Goal: Transaction & Acquisition: Purchase product/service

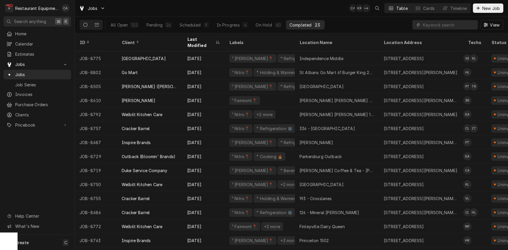
drag, startPoint x: 125, startPoint y: 25, endPoint x: 361, endPoint y: 28, distance: 236.1
click at [125, 25] on div "All Open" at bounding box center [118, 25] width 17 height 6
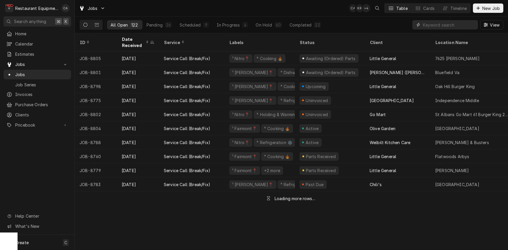
click at [438, 25] on input "Dynamic Content Wrapper" at bounding box center [449, 24] width 52 height 9
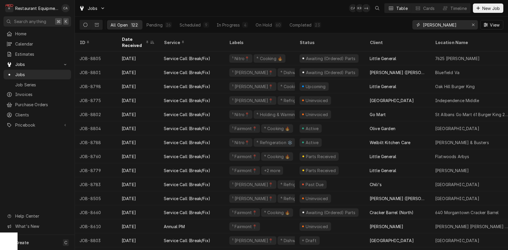
type input "stratton"
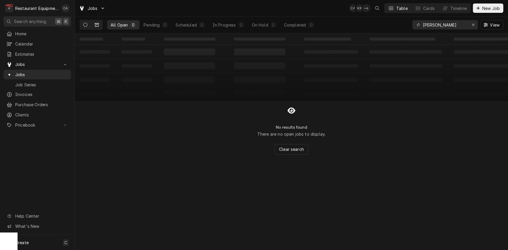
click at [96, 24] on icon "Dynamic Content Wrapper" at bounding box center [97, 25] width 4 height 4
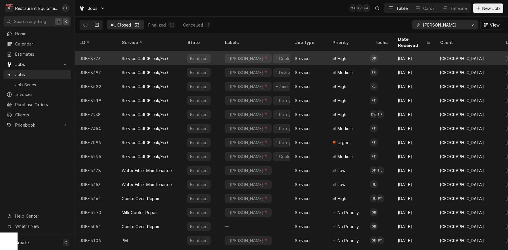
click at [400, 51] on div "Sep 2" at bounding box center [414, 58] width 42 height 14
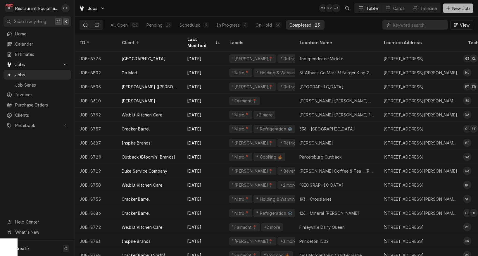
click at [457, 10] on span "New Job" at bounding box center [461, 8] width 20 height 6
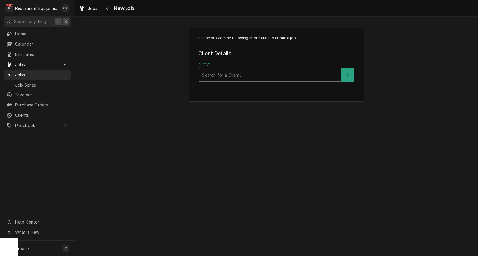
click at [224, 77] on div "Client" at bounding box center [270, 75] width 136 height 11
type input "raleigh"
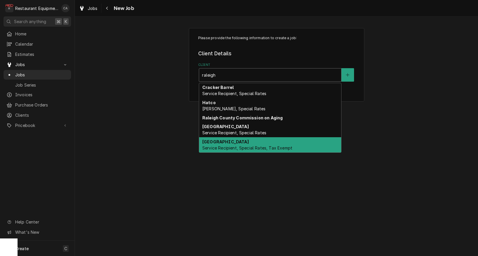
click at [220, 143] on strong "[GEOGRAPHIC_DATA]" at bounding box center [225, 141] width 46 height 5
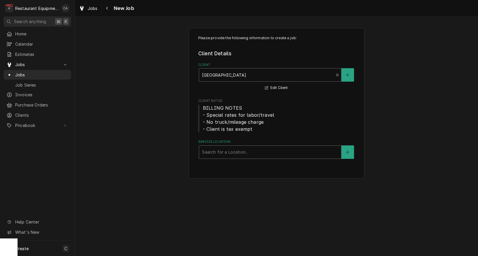
drag, startPoint x: 163, startPoint y: 127, endPoint x: 210, endPoint y: 149, distance: 52.3
click at [163, 127] on div "Please provide the following information to create a job: Client Details Client…" at bounding box center [276, 103] width 403 height 161
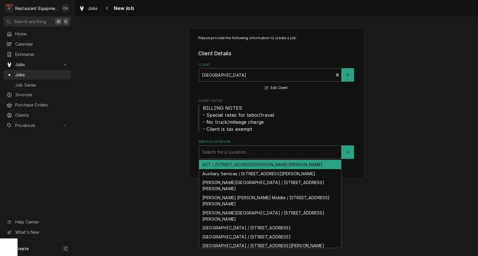
click at [239, 153] on div "Search for a Location..." at bounding box center [270, 152] width 136 height 6
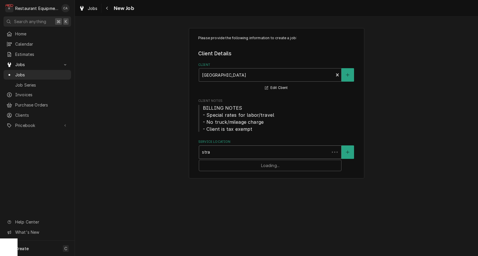
type input "strat"
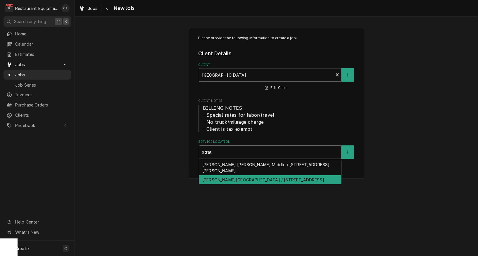
drag, startPoint x: 235, startPoint y: 171, endPoint x: 176, endPoint y: 153, distance: 61.7
click at [235, 175] on div "Stratton Elementary / 1129 S Fayette St, Beckley, WV 25801" at bounding box center [270, 179] width 142 height 9
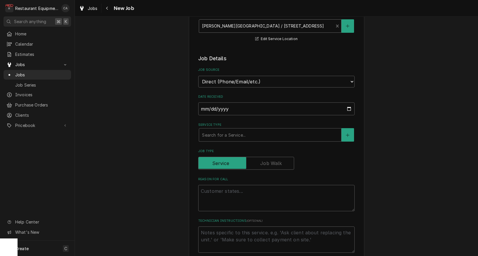
scroll to position [145, 0]
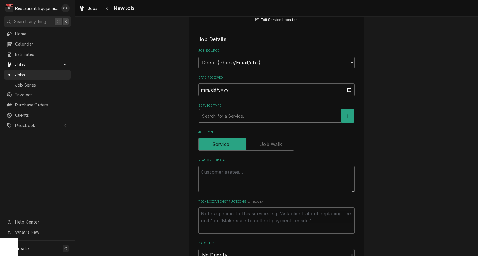
click at [221, 113] on div "Search for a Service..." at bounding box center [270, 116] width 136 height 6
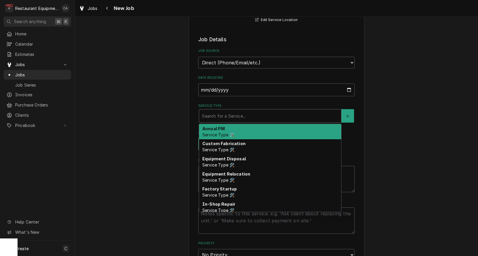
type textarea "x"
type input "f"
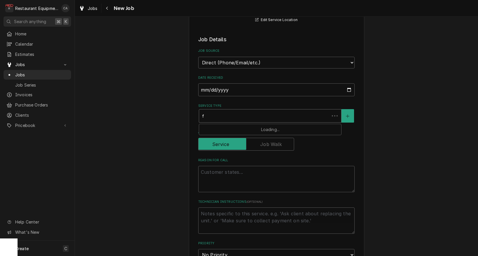
type textarea "x"
type input "fi"
type textarea "x"
type input "fix"
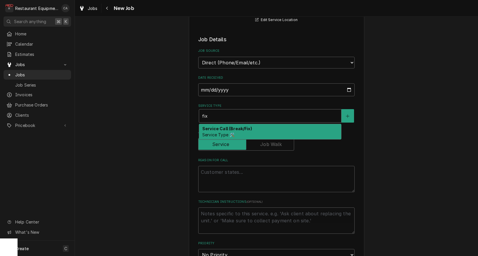
drag, startPoint x: 223, startPoint y: 124, endPoint x: 212, endPoint y: 122, distance: 10.9
click at [223, 126] on strong "Service Call (Break/Fix)" at bounding box center [227, 128] width 50 height 5
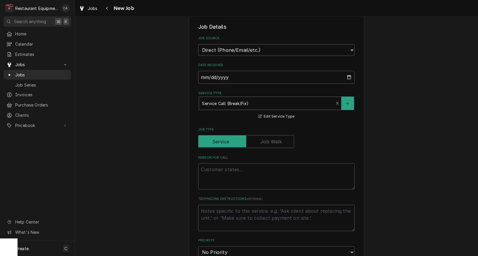
scroll to position [161, 0]
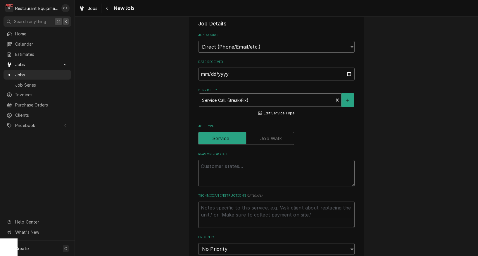
click at [208, 163] on textarea "Reason For Call" at bounding box center [276, 173] width 156 height 26
type textarea "x"
type textarea "W"
type textarea "x"
type textarea "Wo"
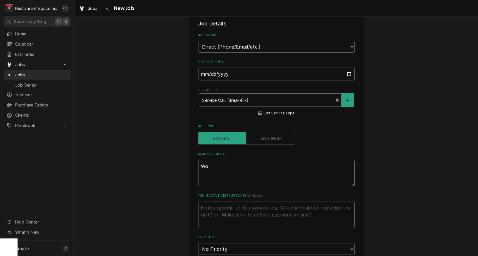
type textarea "x"
type textarea "Wor"
type textarea "x"
type textarea "Work"
type textarea "x"
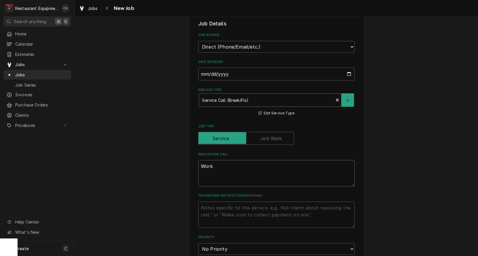
type textarea "Work"
type textarea "x"
type textarea "Work O"
type textarea "x"
type textarea "Work Or"
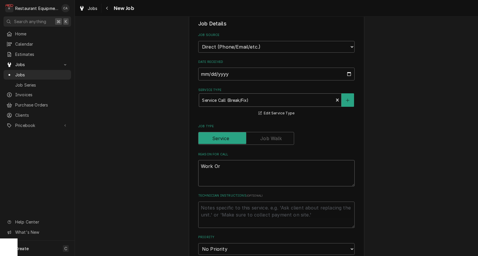
type textarea "x"
type textarea "Work Ord"
type textarea "x"
type textarea "Work Orde"
type textarea "x"
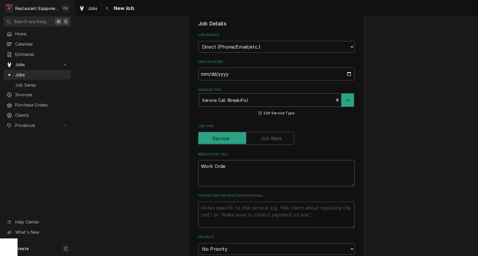
type textarea "Work Order"
type textarea "x"
type textarea "Work Order"
type textarea "x"
type textarea "Work Order #"
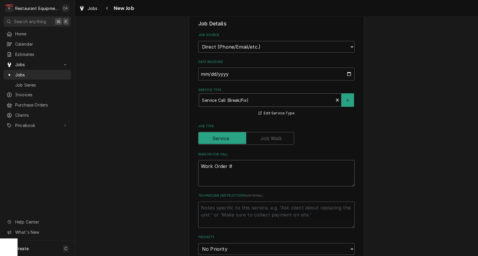
type textarea "x"
type textarea "Work Order #"
type textarea "x"
type textarea "Work Order # 5"
type textarea "x"
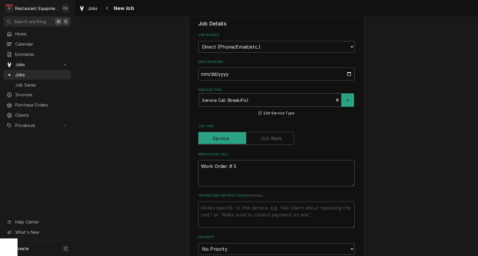
type textarea "Work Order # 59"
type textarea "x"
type textarea "Work Order # 596"
type textarea "x"
type textarea "Work Order # 5961"
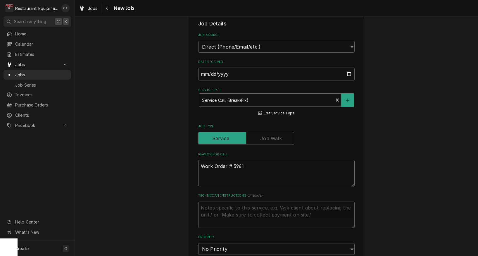
type textarea "x"
type textarea "Work Order # 59610"
type textarea "x"
type textarea "Work Order # 59610"
click at [153, 101] on div "Please provide the following information to create a job: Client Details Client…" at bounding box center [276, 188] width 403 height 653
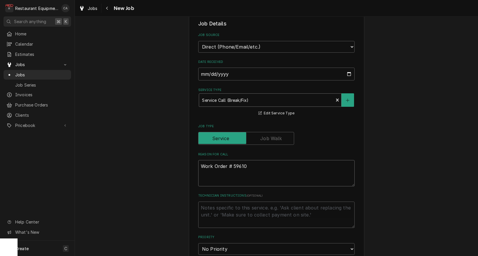
click at [255, 160] on textarea "Work Order # 59610" at bounding box center [276, 173] width 156 height 26
type textarea "x"
type textarea "Work Order # 59610"
type textarea "x"
type textarea "Work Order # 59610"
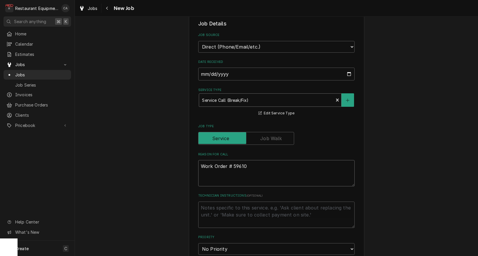
type textarea "x"
type textarea "Work Order # 59610 S"
type textarea "x"
type textarea "Work Order # 59610 St"
type textarea "x"
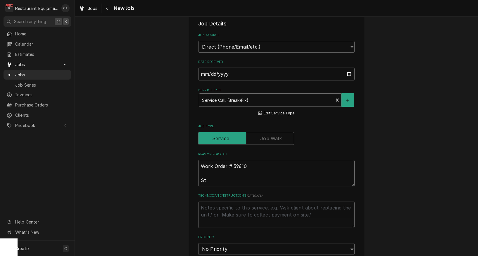
type textarea "Work Order # 59610 Ste"
type textarea "x"
type textarea "Work Order # 59610 Stea"
type textarea "x"
type textarea "Work Order # 59610 Steam"
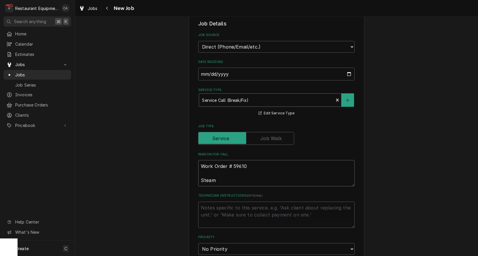
type textarea "x"
type textarea "Work Order # 59610 Steam"
type textarea "x"
type textarea "Work Order # 59610 Steam t"
type textarea "x"
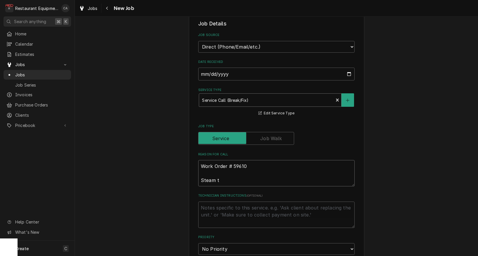
type textarea "Work Order # 59610 Steam ta"
type textarea "x"
type textarea "Work Order # 59610 Steam tab"
type textarea "x"
type textarea "Work Order # 59610 Steam tabl"
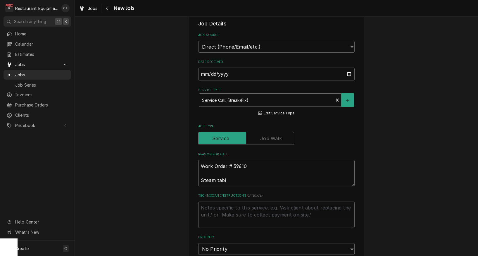
type textarea "x"
type textarea "Work Order # 59610 Steam table"
type textarea "x"
type textarea "Work Order # 59610 Steam table,"
type textarea "x"
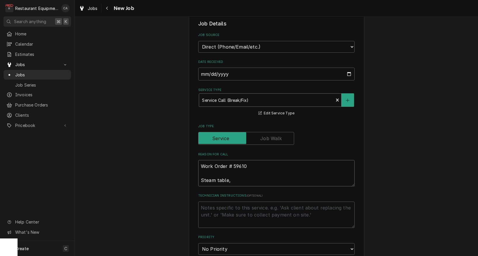
type textarea "Work Order # 59610 Steam table,"
type textarea "x"
type textarea "Work Order # 59610 Steam table, l"
type textarea "x"
type textarea "Work Order # 59610 Steam table, lo"
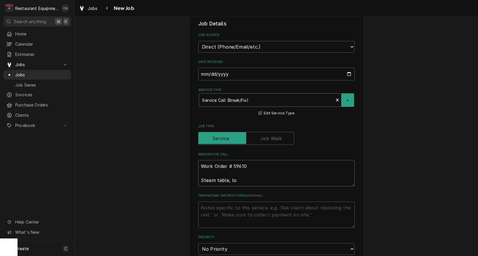
type textarea "x"
type textarea "Work Order # 59610 Steam table, low"
type textarea "x"
type textarea "Work Order # 59610 Steam table, low"
type textarea "x"
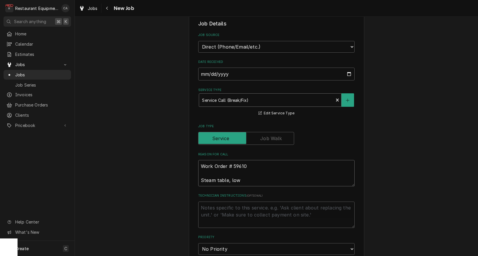
type textarea "Work Order # 59610 Steam table, low t"
type textarea "x"
type textarea "Work Order # 59610 Steam table, low te"
type textarea "x"
type textarea "Work Order # 59610 Steam table, low tem"
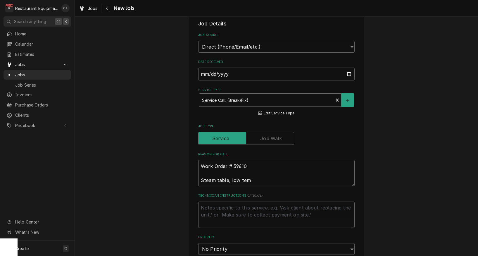
type textarea "x"
type textarea "Work Order # 59610 Steam table, low temp"
type textarea "x"
type textarea "Work Order # 59610 Steam table, low temps"
type textarea "x"
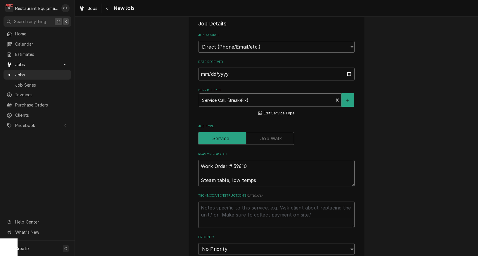
type textarea "Work Order # 59610 Steam table, low temps,"
type textarea "x"
type textarea "Work Order # 59610 Steam table, low temps,"
type textarea "x"
type textarea "Work Order # 59610 Steam table, low temps, o"
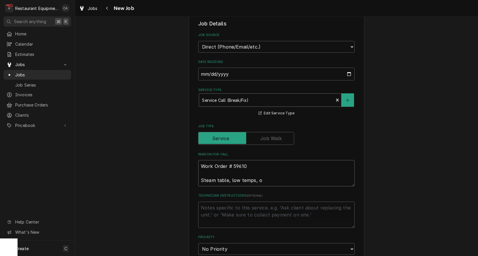
type textarea "x"
type textarea "Work Order # 59610 Steam table, low temps, on"
type textarea "x"
type textarea "Work Order # 59610 Steam table, low temps, onl"
type textarea "x"
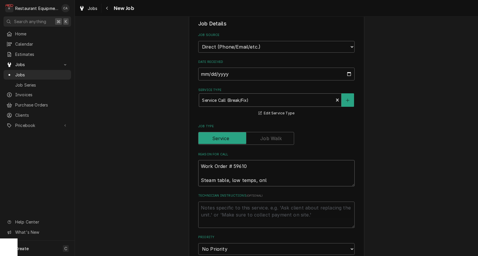
type textarea "Work Order # 59610 Steam table, low temps, only"
type textarea "x"
type textarea "Work Order # 59610 Steam table, low temps, only"
type textarea "x"
type textarea "Work Order # 59610 Steam table, low temps, only o"
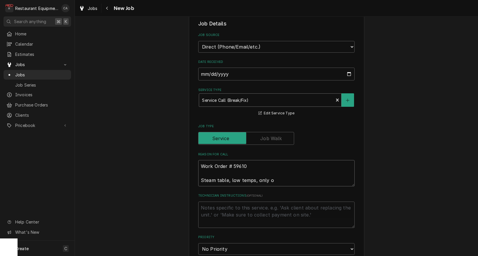
type textarea "x"
type textarea "Work Order # 59610 Steam table, low temps, only on"
type textarea "x"
type textarea "Work Order # 59610 Steam table, low temps, only one"
type textarea "x"
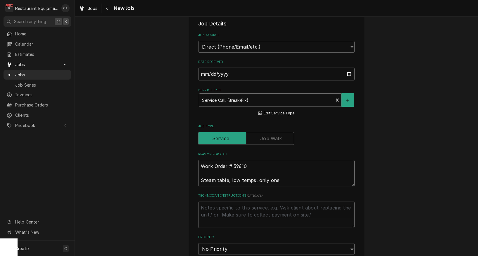
type textarea "Work Order # 59610 Steam table, low temps, only one"
type textarea "x"
type textarea "Work Order # 59610 Steam table, low temps, only one s"
type textarea "x"
type textarea "Work Order # 59610 Steam table, low temps, only one sl"
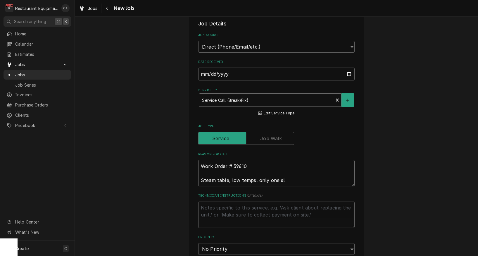
type textarea "x"
type textarea "Work Order # 59610 Steam table, low temps, only one slo"
type textarea "x"
type textarea "Work Order # 59610 Steam table, low temps, only one slot"
type textarea "x"
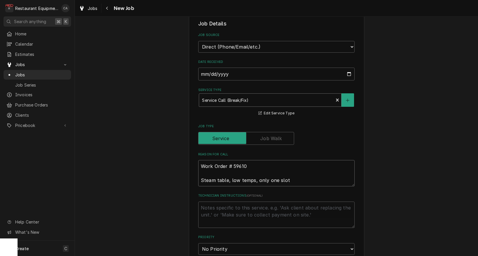
type textarea "Work Order # 59610 Steam table, low temps, only one slot"
type textarea "x"
type textarea "Work Order # 59610 Steam table, low temps, only one slot g"
type textarea "x"
type textarea "Work Order # 59610 Steam table, low temps, only one slot ge"
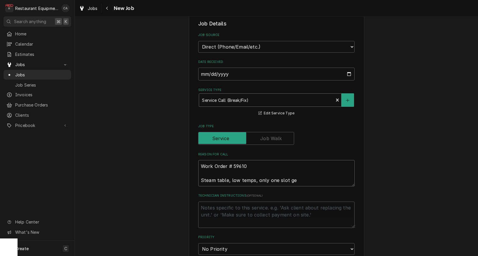
type textarea "x"
type textarea "Work Order # 59610 Steam table, low temps, only one slot get"
type textarea "x"
type textarea "Work Order # 59610 Steam table, low temps, only one slot gets"
type textarea "x"
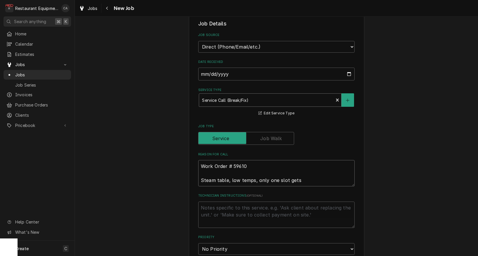
type textarea "Work Order # 59610 Steam table, low temps, only one slot gets"
type textarea "x"
type textarea "Work Order # 59610 Steam table, low temps, only one slot gets h"
type textarea "x"
type textarea "Work Order # 59610 Steam table, low temps, only one slot gets ho"
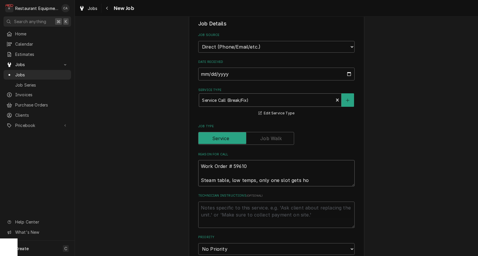
type textarea "x"
type textarea "Work Order # 59610 Steam table, low temps, only one slot gets hot"
type textarea "x"
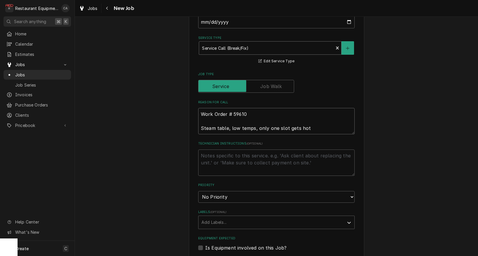
scroll to position [218, 0]
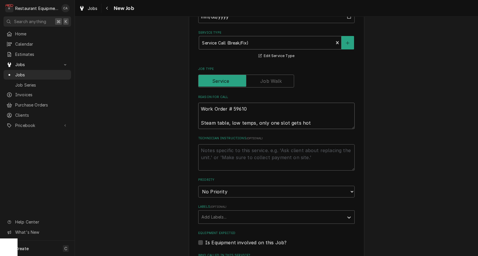
type textarea "Work Order # 59610 Steam table, low temps, only one slot gets hot"
select select "2"
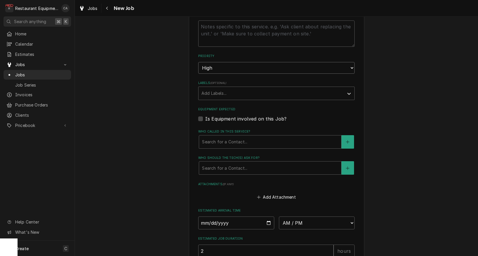
scroll to position [343, 0]
type textarea "x"
click at [206, 86] on div "Labels" at bounding box center [270, 91] width 139 height 11
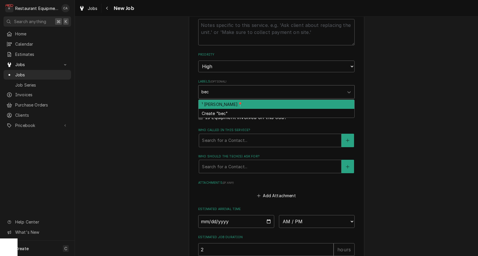
type input "beck"
type textarea "x"
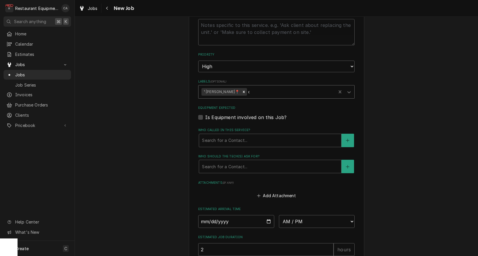
type input "co"
type textarea "x"
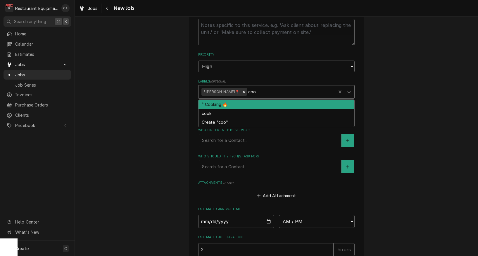
type input "cook"
type textarea "x"
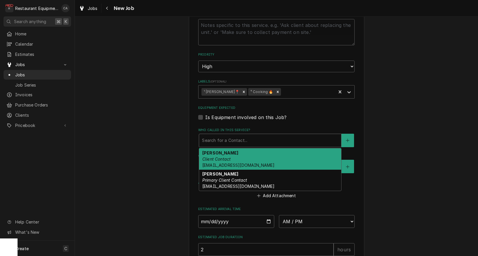
click at [214, 137] on div "Search for a Contact..." at bounding box center [270, 140] width 136 height 6
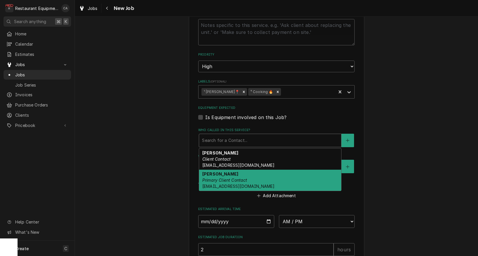
click at [217, 177] on em "Primary Client Contact" at bounding box center [224, 179] width 45 height 5
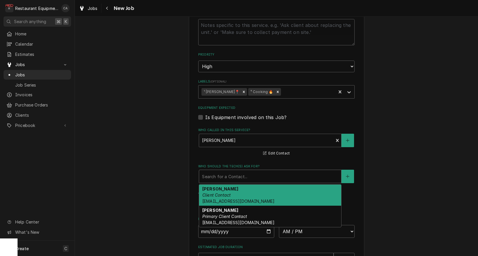
click at [217, 171] on div "Who should the tech(s) ask for?" at bounding box center [270, 176] width 136 height 11
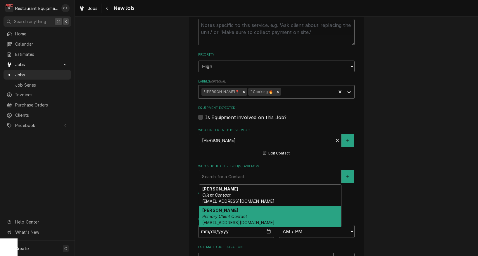
drag, startPoint x: 225, startPoint y: 197, endPoint x: 216, endPoint y: 193, distance: 10.0
click at [224, 207] on strong "Malati Reeve" at bounding box center [220, 209] width 36 height 5
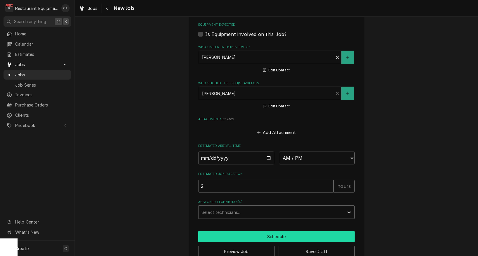
scroll to position [0, 0]
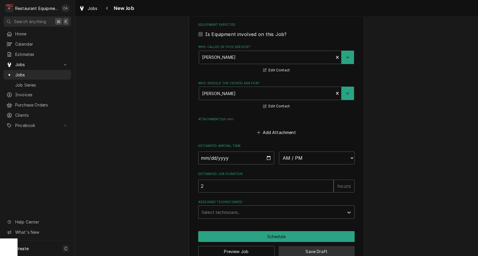
click at [305, 246] on button "Save Draft" at bounding box center [316, 251] width 76 height 11
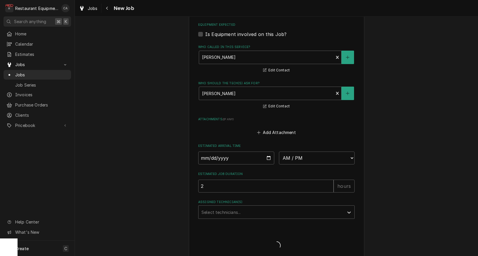
type textarea "x"
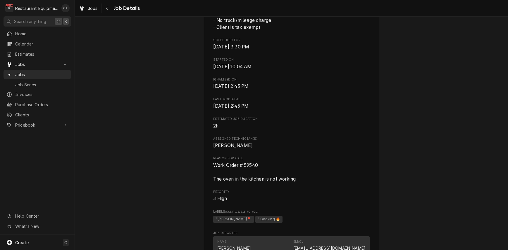
scroll to position [187, 0]
click at [109, 10] on div "Navigate back" at bounding box center [107, 8] width 6 height 6
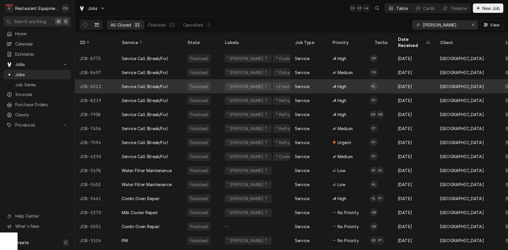
click at [318, 79] on div "Service" at bounding box center [308, 86] width 37 height 14
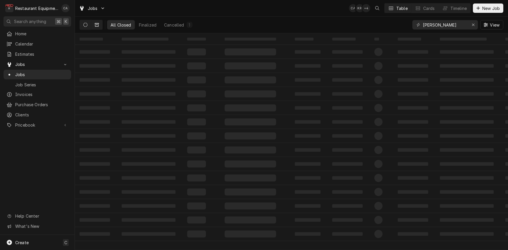
click at [88, 23] on button "Dynamic Content Wrapper" at bounding box center [85, 24] width 11 height 9
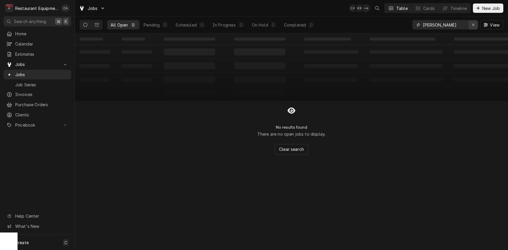
click at [474, 26] on icon "Erase input" at bounding box center [473, 25] width 2 height 2
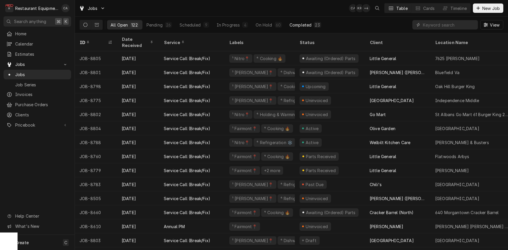
click at [301, 23] on div "Completed" at bounding box center [300, 25] width 22 height 6
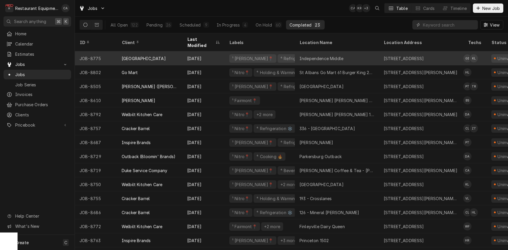
click at [311, 56] on div "Independence Middle" at bounding box center [321, 59] width 44 height 6
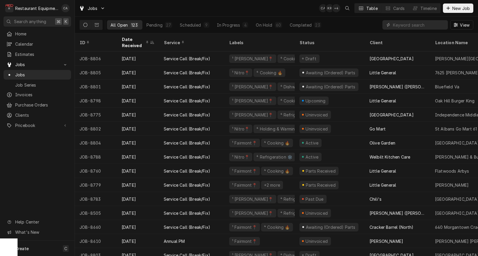
scroll to position [0, 0]
click at [409, 25] on input "Dynamic Content Wrapper" at bounding box center [419, 24] width 52 height 9
type input "[PERSON_NAME]"
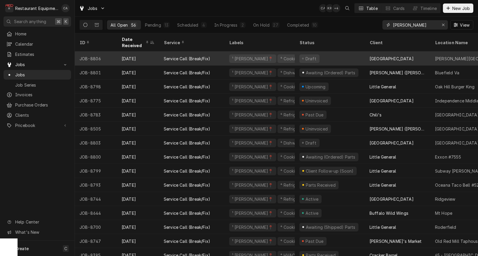
scroll to position [0, 0]
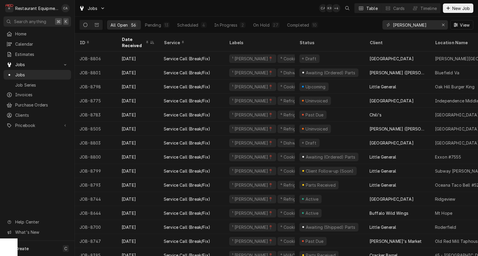
drag, startPoint x: 98, startPoint y: 36, endPoint x: 100, endPoint y: 38, distance: 3.3
click at [98, 36] on div "ID" at bounding box center [96, 42] width 40 height 16
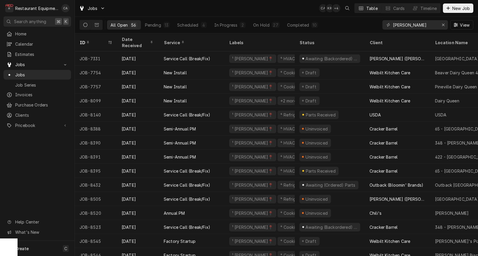
click at [100, 39] on div "ID" at bounding box center [92, 42] width 27 height 6
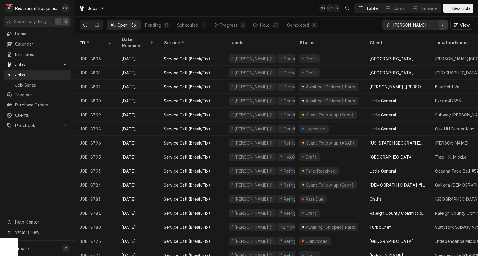
click at [442, 26] on icon "Erase input" at bounding box center [443, 25] width 3 height 4
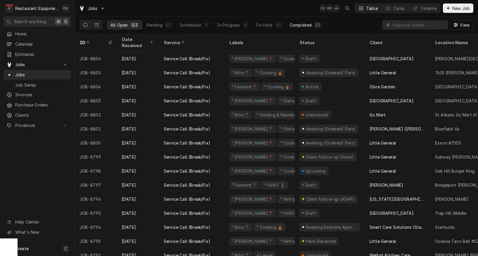
click at [307, 24] on div "Completed" at bounding box center [301, 25] width 22 height 6
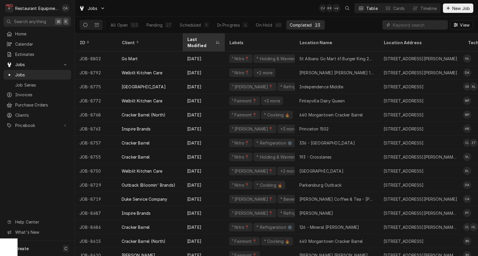
click at [196, 39] on div "Last Modified" at bounding box center [200, 42] width 27 height 12
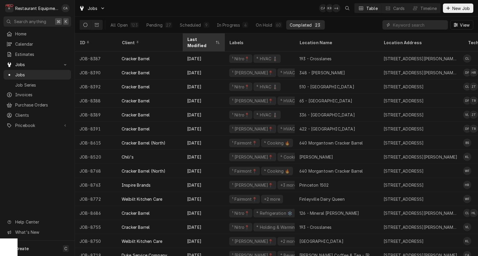
click at [196, 39] on div "Last Modified" at bounding box center [200, 42] width 27 height 12
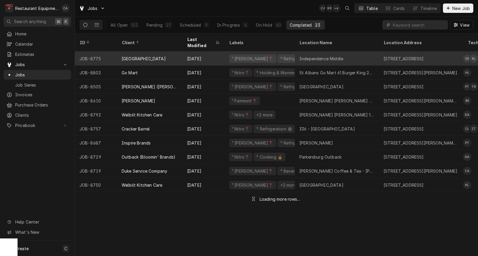
click at [312, 56] on div "Independence Middle" at bounding box center [321, 59] width 44 height 6
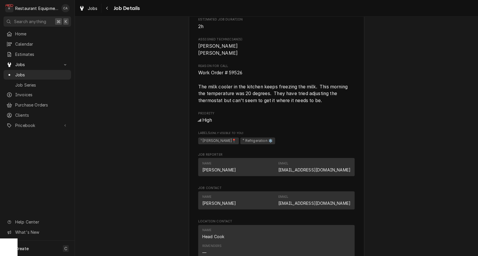
scroll to position [278, 0]
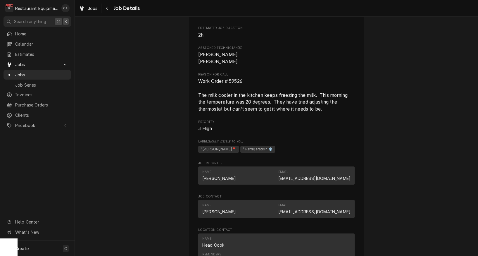
drag, startPoint x: 240, startPoint y: 86, endPoint x: 247, endPoint y: 80, distance: 8.9
click at [242, 85] on span "Work Order # 59526 The milk cooler in the kitchen keeps freezing the milk. This…" at bounding box center [276, 95] width 156 height 34
drag, startPoint x: 247, startPoint y: 80, endPoint x: 196, endPoint y: 81, distance: 51.7
click at [196, 81] on div "[GEOGRAPHIC_DATA] [GEOGRAPHIC_DATA] Middle / [STREET_ADDRESS] Open in Maps Roop…" at bounding box center [276, 156] width 175 height 793
copy span "Work Order # 59526"
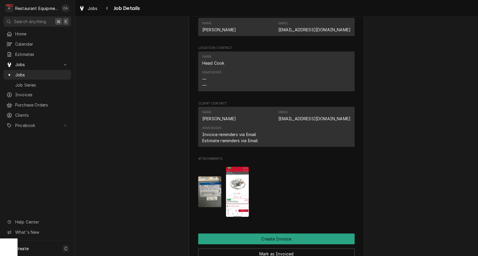
scroll to position [497, 0]
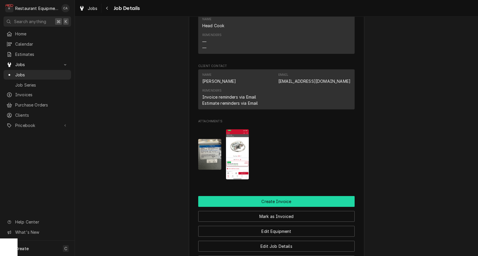
drag, startPoint x: 269, startPoint y: 199, endPoint x: 261, endPoint y: 197, distance: 8.4
click at [266, 198] on button "Create Invoice" at bounding box center [276, 201] width 156 height 11
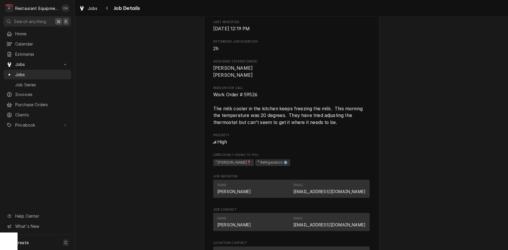
scroll to position [278, 0]
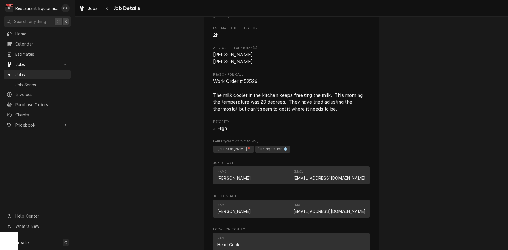
drag, startPoint x: 276, startPoint y: 80, endPoint x: 264, endPoint y: 84, distance: 12.7
click at [275, 80] on span "Work Order # 59526 The milk cooler in the kitchen keeps freezing the milk. This…" at bounding box center [291, 95] width 156 height 34
drag, startPoint x: 262, startPoint y: 83, endPoint x: 218, endPoint y: 82, distance: 43.3
click at [214, 82] on span "Work Order # 59526 The milk cooler in the kitchen keeps freezing the milk. This…" at bounding box center [291, 95] width 156 height 34
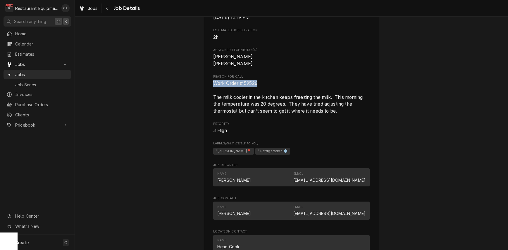
copy span "Work Order # 59526"
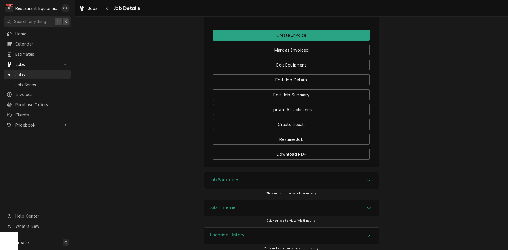
scroll to position [0, 0]
drag, startPoint x: 204, startPoint y: 183, endPoint x: 224, endPoint y: 184, distance: 19.3
click at [205, 183] on div "Job Summary" at bounding box center [291, 181] width 175 height 16
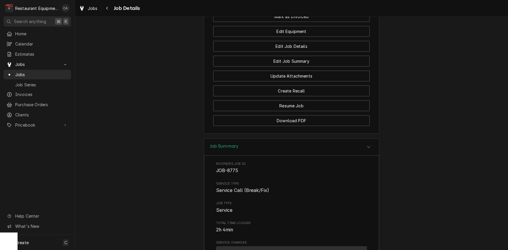
scroll to position [704, 0]
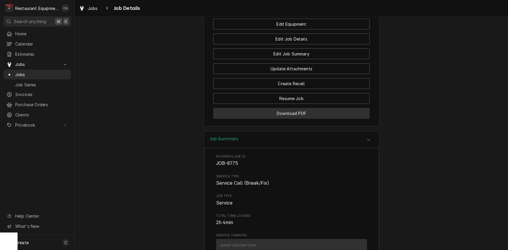
drag, startPoint x: 292, startPoint y: 109, endPoint x: 291, endPoint y: 112, distance: 3.2
click at [292, 109] on button "Download PDF" at bounding box center [291, 113] width 156 height 11
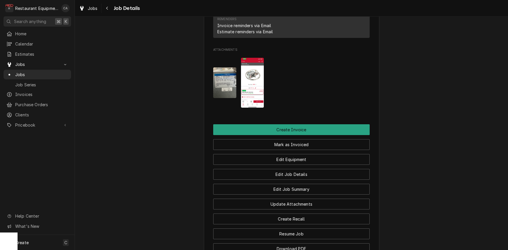
scroll to position [544, 0]
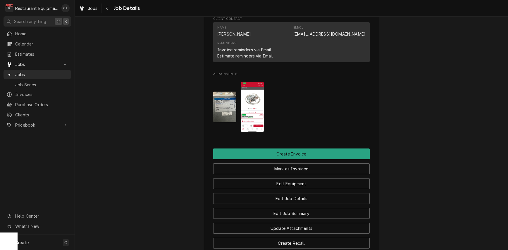
click at [255, 117] on img "Attachments" at bounding box center [252, 107] width 23 height 50
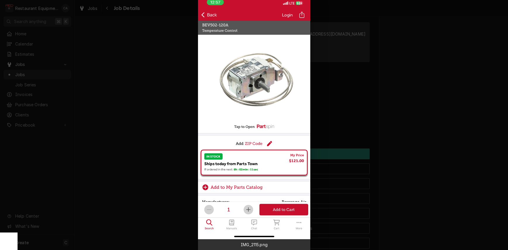
click at [169, 127] on div at bounding box center [254, 125] width 508 height 250
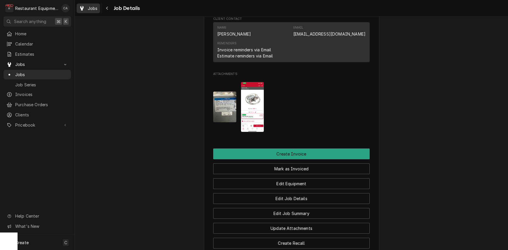
click at [93, 8] on span "Jobs" at bounding box center [93, 8] width 10 height 6
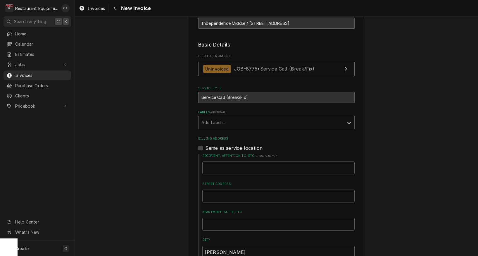
scroll to position [0, 0]
click at [214, 119] on div "Add Labels..." at bounding box center [270, 122] width 139 height 6
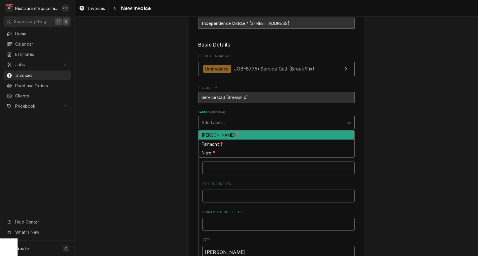
scroll to position [0, 0]
click at [213, 134] on div "BECKLEY📍" at bounding box center [276, 134] width 156 height 9
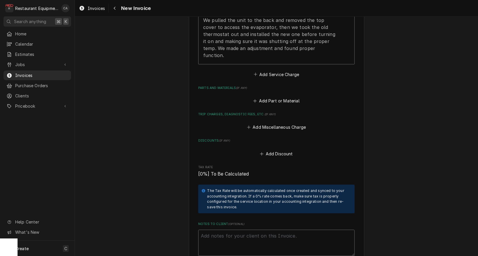
drag, startPoint x: 212, startPoint y: 231, endPoint x: 216, endPoint y: 224, distance: 7.7
click at [212, 231] on textarea "Notes to Client ( optional )" at bounding box center [276, 242] width 156 height 26
paste textarea "Work Order # 59526"
type textarea "x"
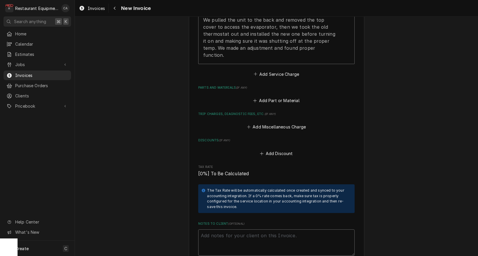
type textarea "Work Order # 59526"
type textarea "x"
type textarea "Work Order # 59526"
type textarea "x"
type textarea "Work Order # 59526 4"
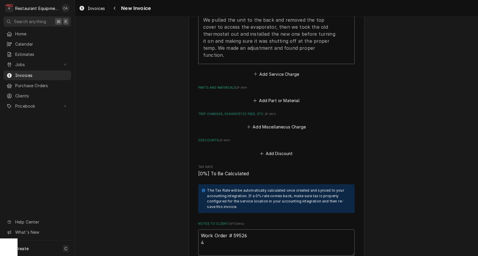
type textarea "x"
type textarea "Work Order # 59526 45"
type textarea "x"
type textarea "Work Order # 59526 450"
type textarea "x"
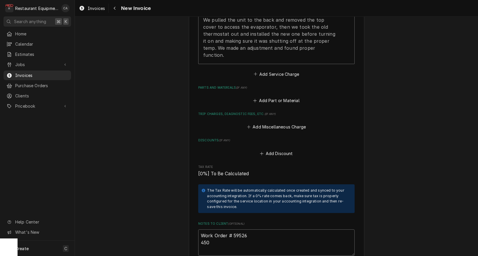
type textarea "Work Order # 59526 4500"
type textarea "x"
type textarea "Work Order # 59526 45000"
type textarea "x"
type textarea "Work Order # 59526 450000"
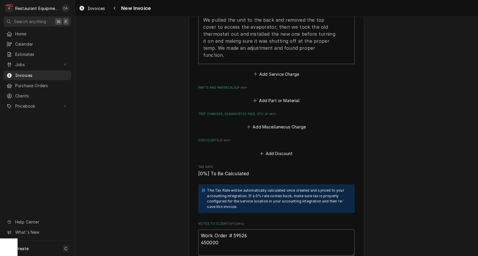
type textarea "x"
type textarea "Work Order # 59526 4500001"
type textarea "x"
type textarea "Work Order # 59526 45000019"
type textarea "x"
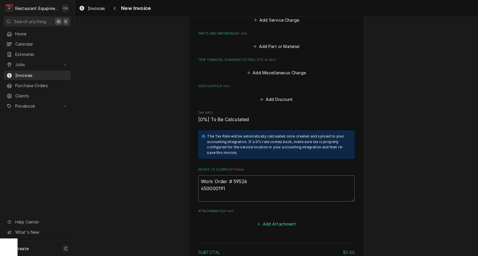
scroll to position [792, 0]
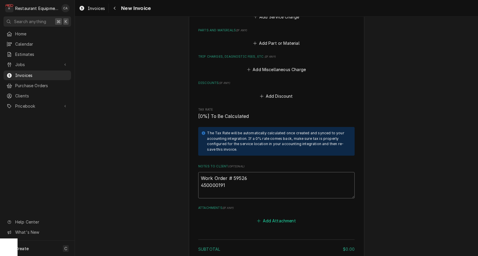
type textarea "Work Order # 59526 450000191"
click at [280, 217] on button "Add Attachment" at bounding box center [276, 221] width 41 height 8
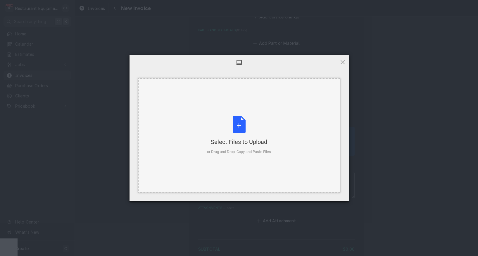
click at [254, 145] on div "Select Files to Upload" at bounding box center [239, 142] width 64 height 8
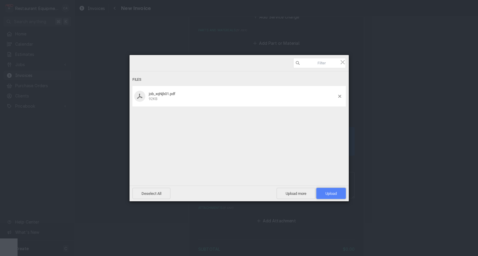
click at [328, 190] on span "Upload 1" at bounding box center [331, 193] width 30 height 11
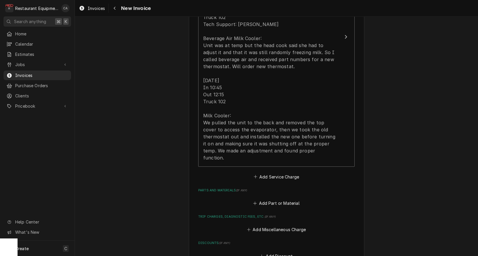
scroll to position [510, 0]
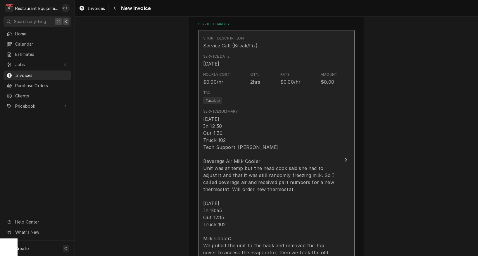
click at [279, 148] on div "9/4/25 In 12:30 Out 1:30 Truck 102 Tech Support: Jake Beverage Air Milk Cooler:…" at bounding box center [270, 199] width 134 height 168
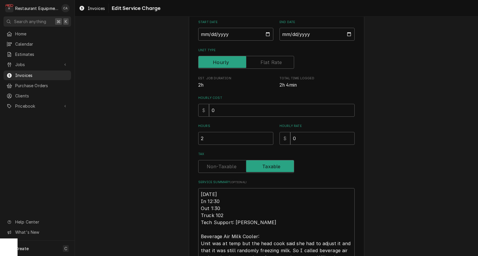
type textarea "x"
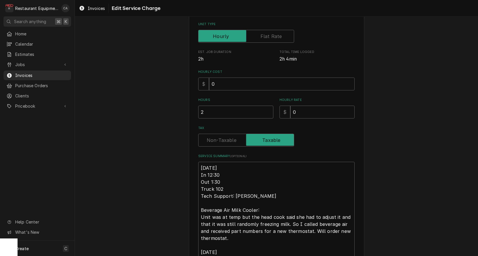
scroll to position [91, 0]
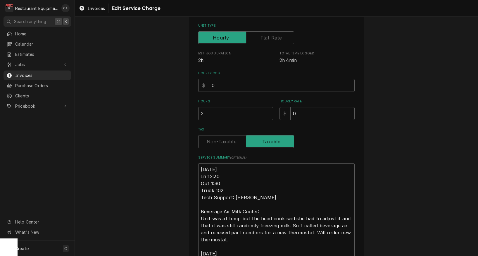
click at [224, 136] on label "Tax" at bounding box center [246, 141] width 96 height 13
click at [224, 136] on input "Tax" at bounding box center [246, 141] width 91 height 13
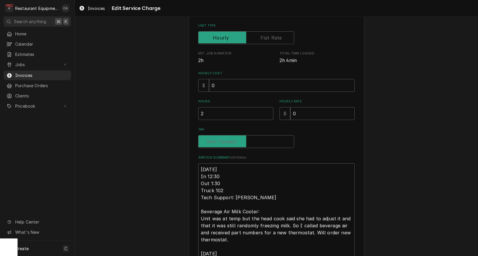
checkbox input "false"
click at [201, 167] on textarea "9/4/25 In 12:30 Out 1:30 Truck 102 Tech Support: Jake Beverage Air Milk Cooler:…" at bounding box center [276, 246] width 156 height 167
type textarea "x"
type textarea "R9/4/25 In 12:30 Out 1:30 Truck 102 Tech Support: Jake Beverage Air Milk Cooler…"
type textarea "x"
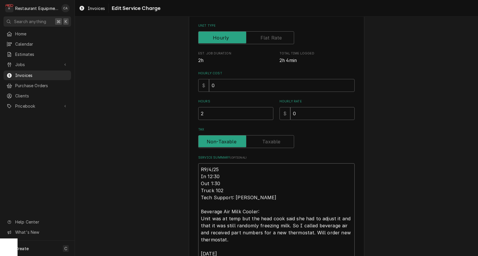
type textarea "Ro9/4/25 In 12:30 Out 1:30 Truck 102 Tech Support: Jake Beverage Air Milk Coole…"
type textarea "x"
type textarea "Roo9/4/25 In 12:30 Out 1:30 Truck 102 Tech Support: Jake Beverage Air Milk Cool…"
type textarea "x"
type textarea "Roo 9/4/25 In 12:30 Out 1:30 Truck 102 Tech Support: Jake Beverage Air Milk Coo…"
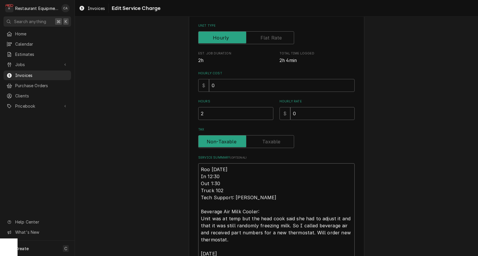
type textarea "x"
type textarea "Roo 89/4/25 In 12:30 Out 1:30 Truck 102 Tech Support: Jake Beverage Air Milk Co…"
type textarea "x"
type textarea "Roo 879/4/25 In 12:30 Out 1:30 Truck 102 Tech Support: Jake Beverage Air Milk C…"
type textarea "x"
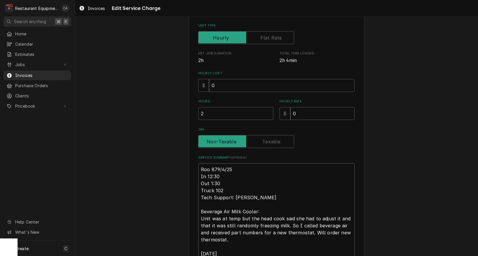
type textarea "Roo 8779/4/25 In 12:30 Out 1:30 Truck 102 Tech Support: Jake Beverage Air Milk …"
type textarea "x"
type textarea "Roo 87759/4/25 In 12:30 Out 1:30 Truck 102 Tech Support: Jake Beverage Air Milk…"
type textarea "x"
type textarea "Roo 8775 9/4/25 In 12:30 Out 1:30 Truck 102 Tech Support: Jake Beverage Air Mil…"
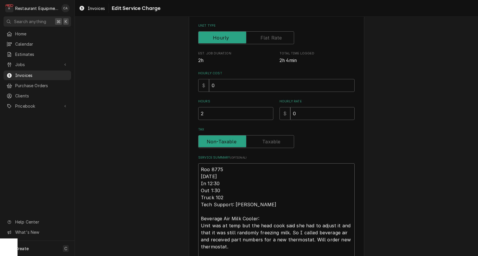
type textarea "x"
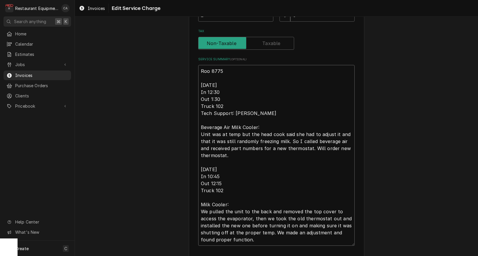
scroll to position [199, 0]
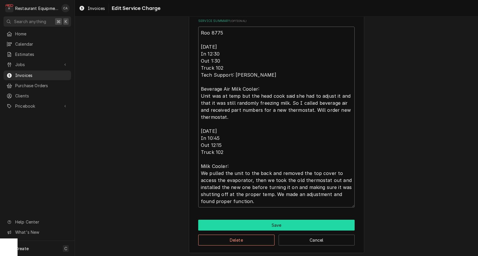
type textarea "Roo 8775 9/4/25 In 12:30 Out 1:30 Truck 102 Tech Support: Jake Beverage Air Mil…"
click at [274, 224] on button "Save" at bounding box center [276, 224] width 156 height 11
type textarea "x"
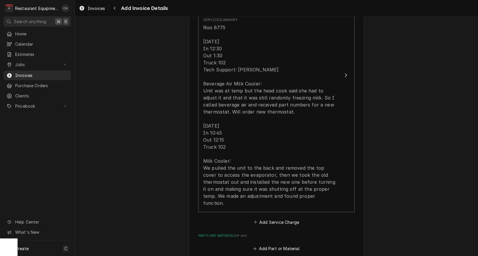
scroll to position [621, 0]
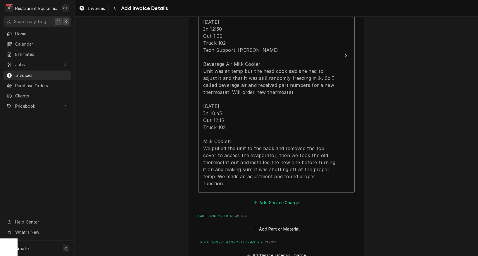
click at [269, 198] on button "Add Service Charge" at bounding box center [275, 202] width 47 height 8
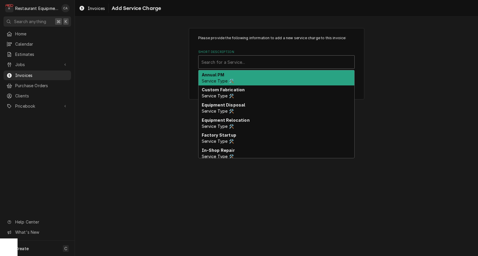
click at [217, 62] on div "Search for a Service..." at bounding box center [276, 62] width 150 height 6
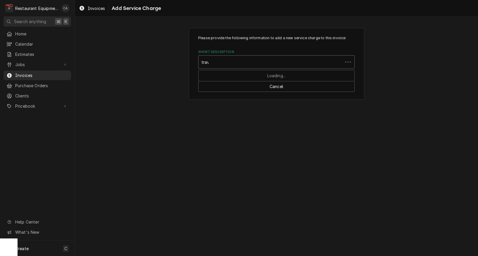
type input "trave"
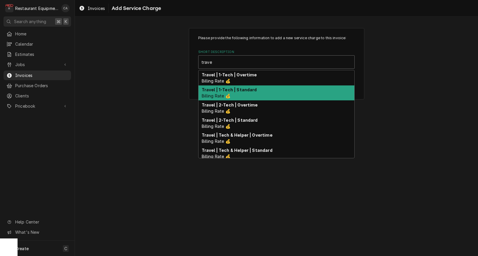
drag, startPoint x: 222, startPoint y: 91, endPoint x: 229, endPoint y: 93, distance: 7.8
click at [224, 91] on strong "Travel | 1-Tech | Standard" at bounding box center [229, 89] width 55 height 5
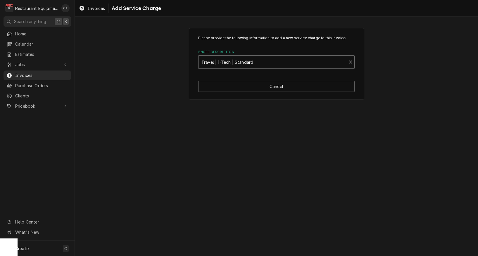
type textarea "x"
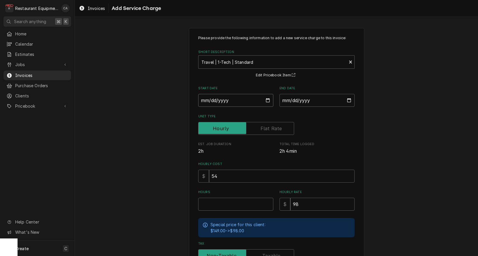
click at [210, 102] on input "Start Date" at bounding box center [235, 100] width 75 height 13
type input "2025-09-04"
type textarea "x"
drag, startPoint x: 294, startPoint y: 102, endPoint x: 299, endPoint y: 107, distance: 7.4
click at [294, 102] on input "End Date" at bounding box center [316, 100] width 75 height 13
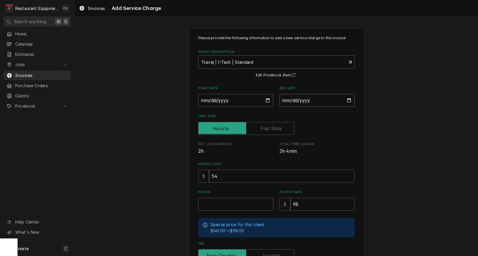
type input "2025-09-05"
click at [240, 204] on input "Hours" at bounding box center [235, 204] width 75 height 13
type textarea "x"
type input "2"
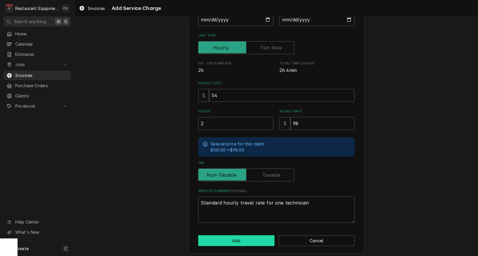
click at [218, 240] on button "Add" at bounding box center [236, 240] width 76 height 11
type textarea "x"
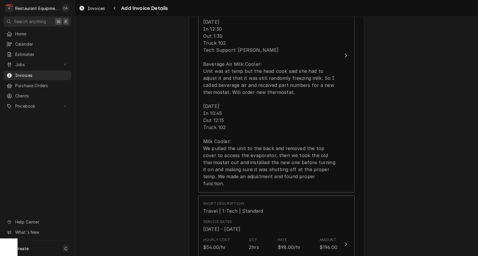
scroll to position [701, 0]
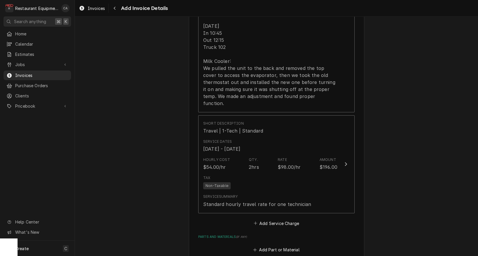
drag, startPoint x: 271, startPoint y: 209, endPoint x: 262, endPoint y: 181, distance: 29.1
click at [271, 219] on button "Add Service Charge" at bounding box center [275, 223] width 47 height 8
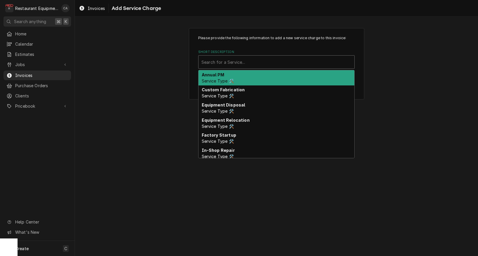
click at [214, 58] on div "Short Description" at bounding box center [276, 62] width 150 height 11
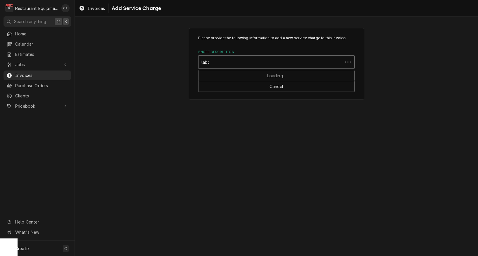
type input "labor"
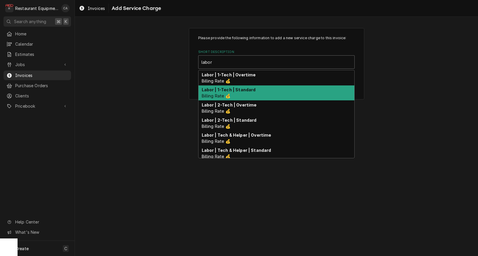
drag, startPoint x: 224, startPoint y: 87, endPoint x: 256, endPoint y: 106, distance: 37.7
click at [225, 88] on strong "Labor | 1-Tech | Standard" at bounding box center [229, 89] width 54 height 5
type textarea "x"
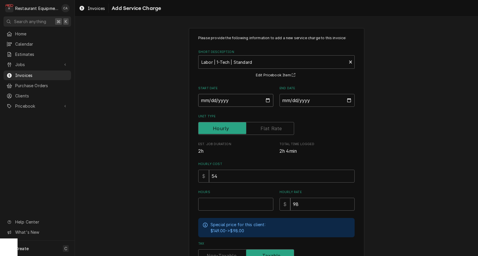
click at [215, 99] on input "Start Date" at bounding box center [235, 100] width 75 height 13
type input "2025-09-04"
type textarea "x"
drag, startPoint x: 304, startPoint y: 102, endPoint x: 309, endPoint y: 109, distance: 8.6
click at [304, 102] on input "End Date" at bounding box center [316, 100] width 75 height 13
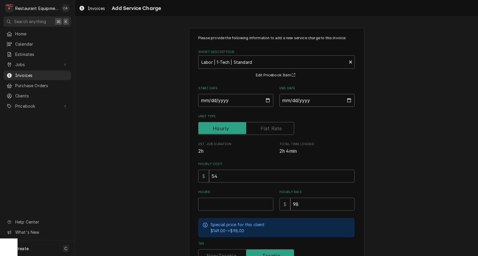
type input "2025-09-05"
click at [219, 198] on input "Hours" at bounding box center [235, 204] width 75 height 13
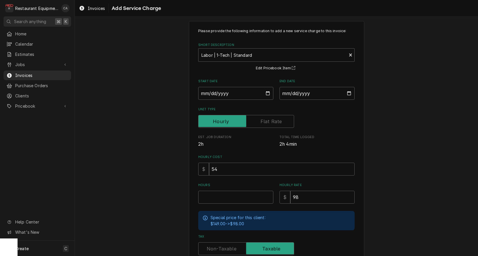
scroll to position [11, 0]
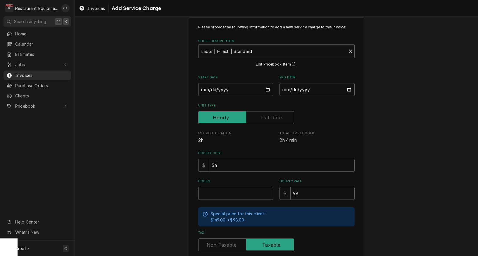
click at [217, 192] on input "Hours" at bounding box center [235, 193] width 75 height 13
type textarea "x"
type input "3"
type textarea "x"
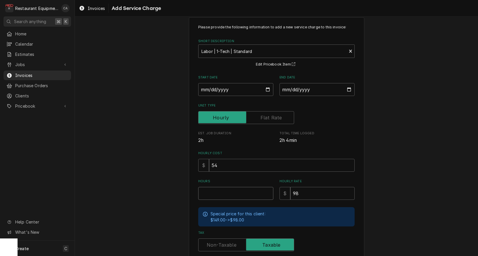
type input "2"
type textarea "x"
type input "2.5"
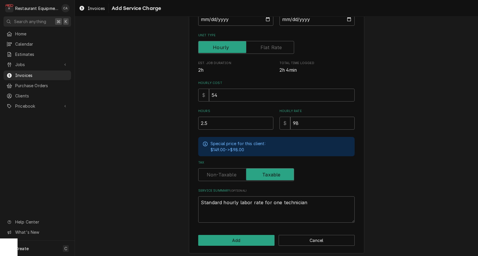
scroll to position [81, 0]
click at [219, 174] on label "Tax" at bounding box center [246, 174] width 96 height 13
click at [219, 174] on input "Tax" at bounding box center [246, 174] width 91 height 13
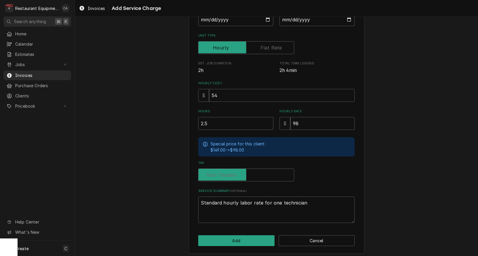
checkbox input "false"
click at [235, 235] on button "Add" at bounding box center [236, 240] width 76 height 11
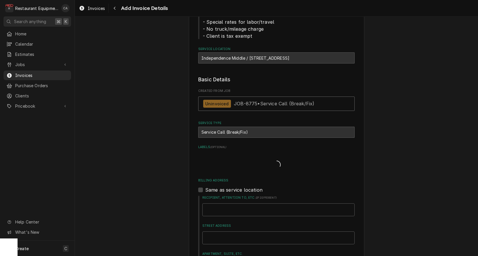
type textarea "x"
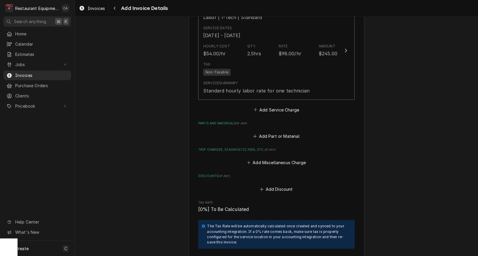
scroll to position [873, 0]
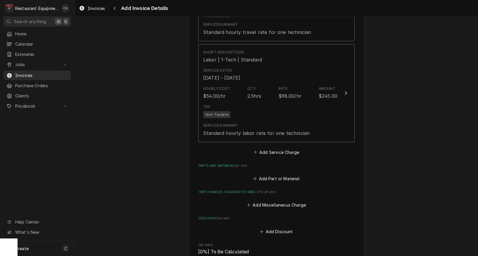
drag, startPoint x: 271, startPoint y: 161, endPoint x: 281, endPoint y: 169, distance: 13.9
click at [270, 174] on button "Add Part or Material" at bounding box center [276, 178] width 48 height 8
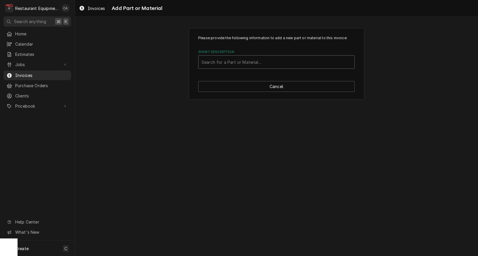
click at [226, 63] on div "Search for a Part or Material..." at bounding box center [276, 62] width 150 height 6
type input "502-120a"
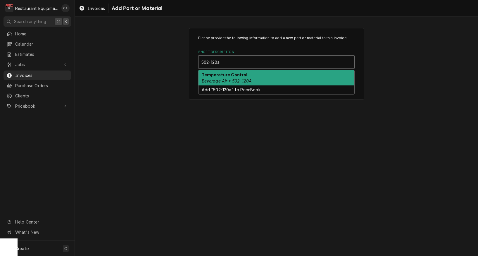
click at [227, 77] on div "Temperature Control Beverage Air • 502-120A" at bounding box center [276, 77] width 156 height 15
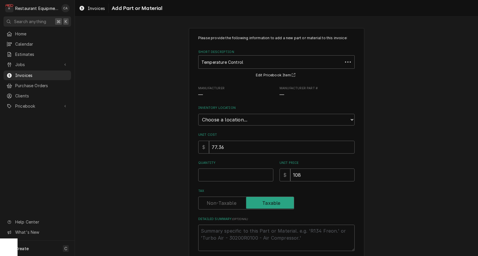
type textarea "x"
select select "54"
click at [208, 168] on input "Quantity" at bounding box center [235, 174] width 75 height 13
click at [229, 143] on input "77.36" at bounding box center [282, 147] width 146 height 13
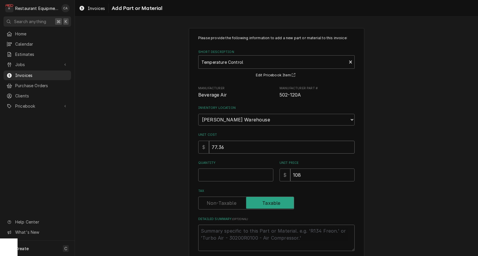
click at [228, 143] on input "77.36" at bounding box center [282, 147] width 146 height 13
type textarea "x"
type input "8"
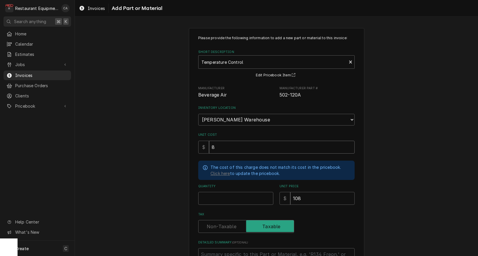
type textarea "x"
type input "88"
type textarea "x"
type input "88.3"
type textarea "x"
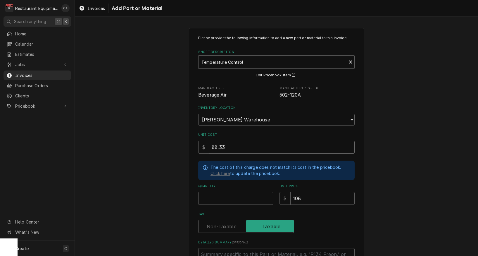
type input "88.33"
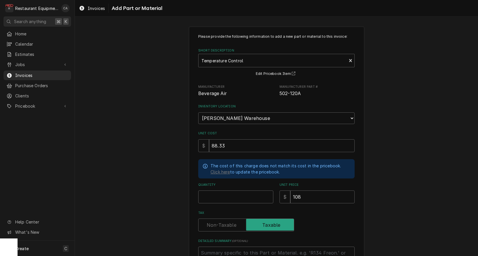
click at [224, 169] on div "The cost of this charge does not match its cost in the pricebook. Click here to…" at bounding box center [276, 168] width 156 height 19
click at [224, 169] on link "Click here" at bounding box center [220, 172] width 20 height 6
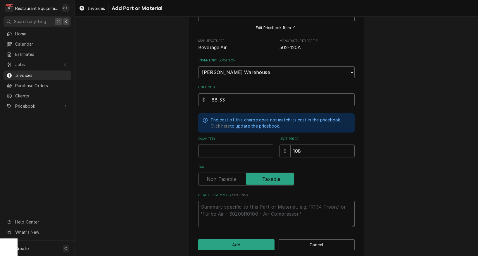
scroll to position [0, 0]
click at [228, 147] on input "Quantity" at bounding box center [235, 150] width 75 height 13
type textarea "x"
type input "1"
type textarea "x"
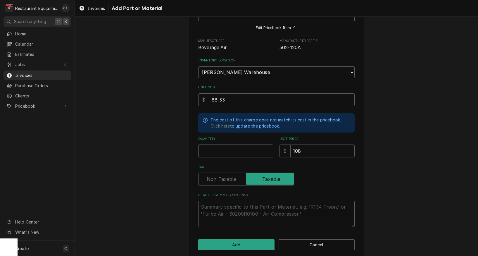
type textarea "x"
type input "1"
type textarea "x"
type input "1"
type textarea "x"
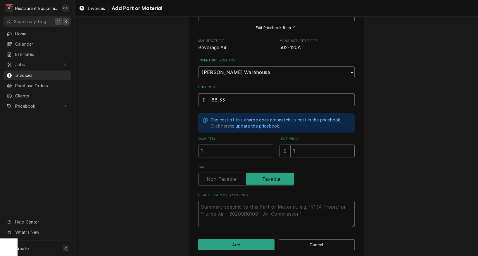
type input "14"
type textarea "x"
type input "148"
type textarea "x"
type input "148.5"
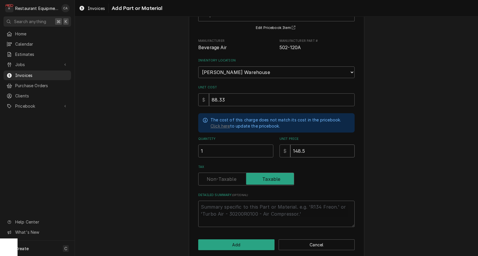
type textarea "x"
type input "148.57"
click at [217, 178] on div "Please provide the following information to add a new part or material to this …" at bounding box center [276, 107] width 156 height 239
click at [217, 175] on label "Tax" at bounding box center [246, 178] width 96 height 13
click at [217, 175] on input "Tax" at bounding box center [246, 178] width 91 height 13
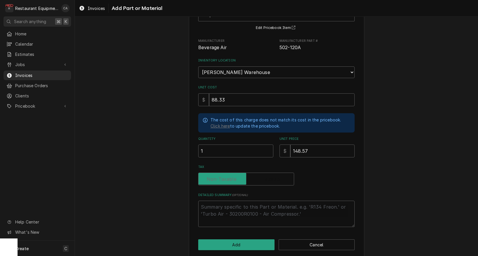
checkbox input "false"
click at [239, 239] on button "Add" at bounding box center [236, 244] width 76 height 11
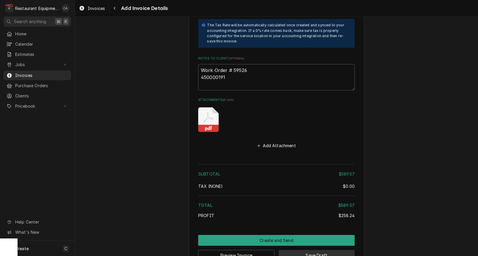
click at [317, 250] on button "Save Draft" at bounding box center [316, 255] width 76 height 11
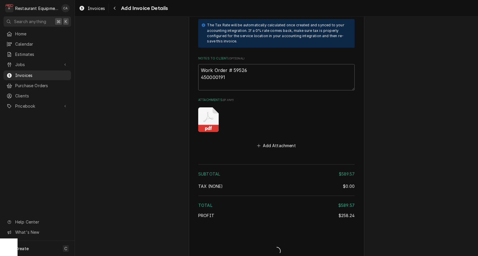
type textarea "x"
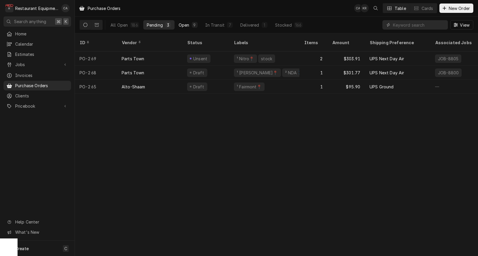
drag, startPoint x: 174, startPoint y: 118, endPoint x: 186, endPoint y: 22, distance: 96.9
click at [174, 118] on div "Purchase Orders CA KR Table Cards New Order All Open 186 Pending 3 Open 9 In Tr…" at bounding box center [276, 128] width 403 height 256
click at [407, 26] on input "Dynamic Content Wrapper" at bounding box center [419, 24] width 52 height 9
type input "256"
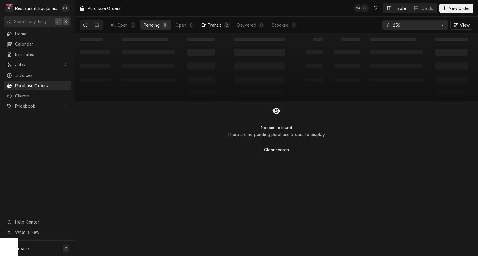
click at [214, 22] on div "In Transit" at bounding box center [212, 25] width 20 height 6
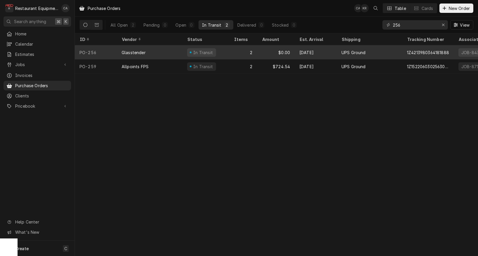
click at [274, 51] on div "$0.00" at bounding box center [275, 52] width 37 height 14
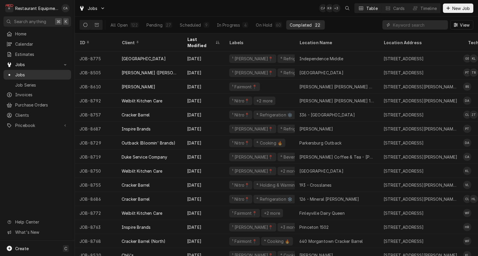
click at [18, 72] on span "Jobs" at bounding box center [41, 75] width 53 height 6
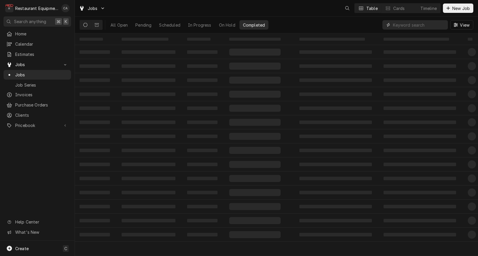
drag, startPoint x: 0, startPoint y: 0, endPoint x: 413, endPoint y: 25, distance: 413.7
click at [413, 25] on input "Dynamic Content Wrapper" at bounding box center [419, 24] width 52 height 9
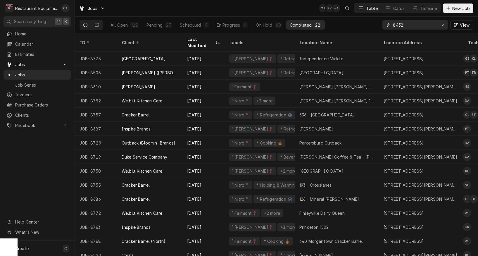
type input "8432"
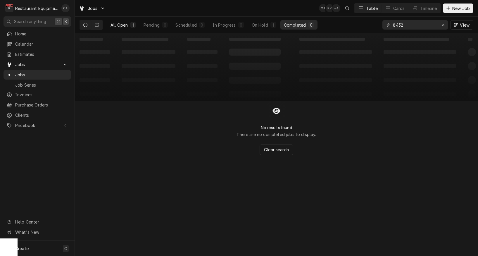
click at [115, 28] on button "All Open 1" at bounding box center [123, 24] width 32 height 9
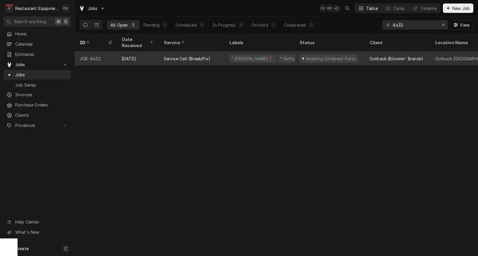
click at [280, 56] on div "⁴ Refrigeration ❄️" at bounding box center [298, 59] width 37 height 6
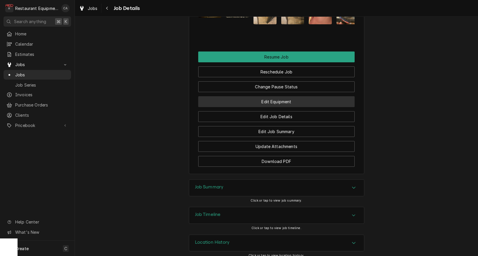
scroll to position [856, 0]
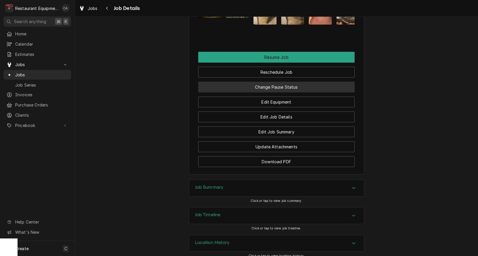
click at [283, 84] on button "Change Pause Status" at bounding box center [276, 87] width 156 height 11
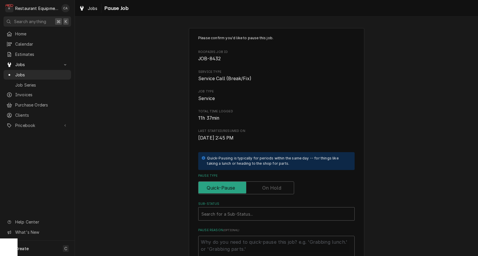
drag, startPoint x: 274, startPoint y: 185, endPoint x: 280, endPoint y: 198, distance: 13.7
click at [275, 186] on label "Pause Type" at bounding box center [246, 187] width 96 height 13
click at [275, 186] on input "Pause Type" at bounding box center [246, 187] width 91 height 13
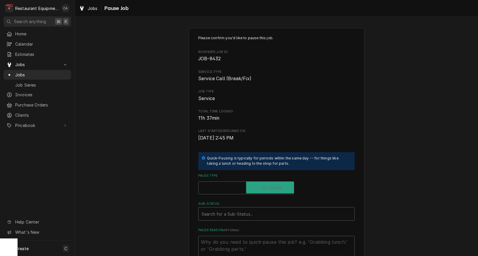
checkbox input "true"
type textarea "x"
click at [267, 208] on div "Sub-Status" at bounding box center [270, 213] width 138 height 11
type input "parts rec"
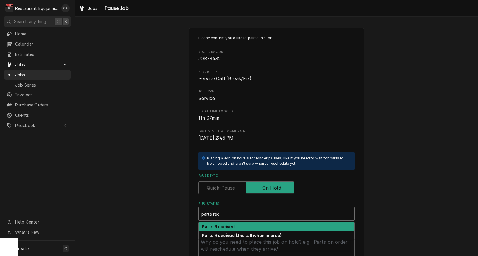
click at [224, 224] on strong "Parts Received" at bounding box center [218, 226] width 33 height 5
type textarea "x"
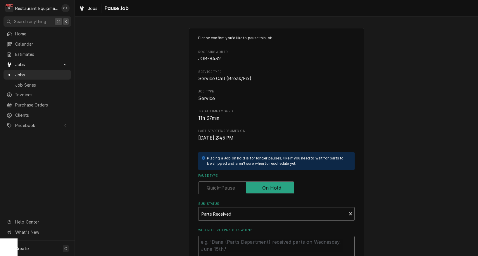
click at [223, 238] on textarea "Who received part(s) & when?" at bounding box center [276, 249] width 156 height 26
type textarea "x"
type textarea "8"
type textarea "x"
type textarea "8/"
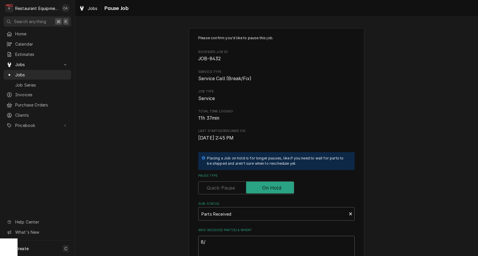
type textarea "x"
type textarea "8"
type textarea "x"
type textarea "9"
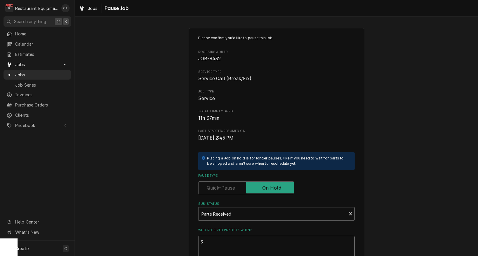
type textarea "x"
type textarea "9/"
type textarea "x"
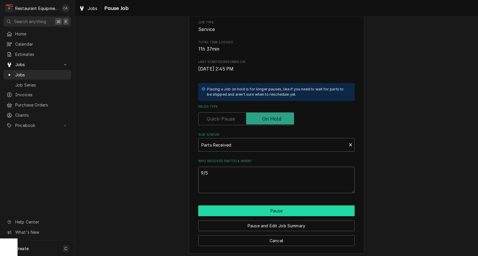
scroll to position [69, 0]
type textarea "9/5"
click at [262, 208] on button "Pause" at bounding box center [276, 210] width 156 height 11
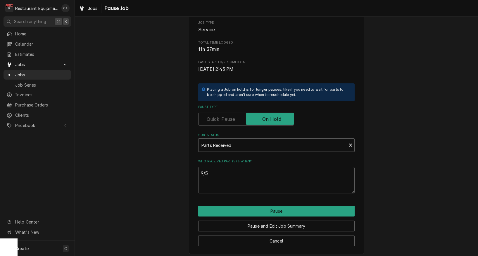
type textarea "x"
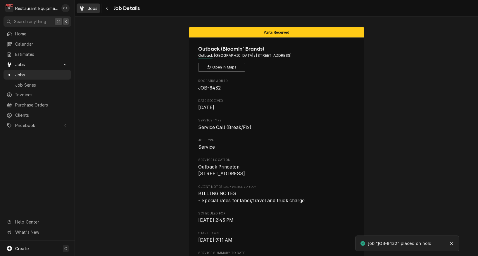
click at [92, 8] on span "Jobs" at bounding box center [93, 8] width 10 height 6
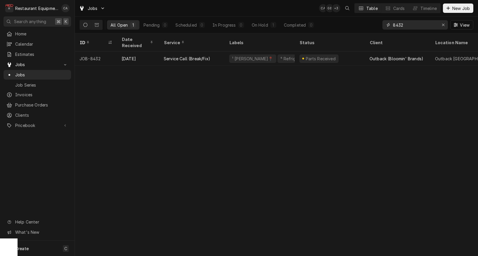
click at [412, 26] on input "8432" at bounding box center [415, 24] width 44 height 9
type input "8717"
drag, startPoint x: 366, startPoint y: 99, endPoint x: 352, endPoint y: 74, distance: 29.1
click at [366, 98] on div "ID Date Received Service Labels Status Client Location Name Location Address St…" at bounding box center [276, 144] width 403 height 222
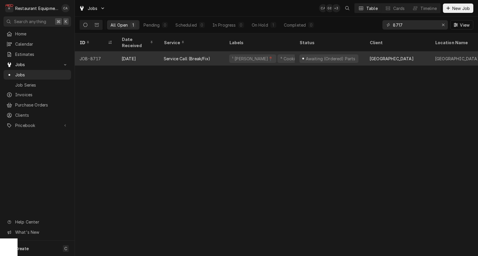
click at [340, 56] on div "Awaiting (Ordered) Parts" at bounding box center [330, 59] width 51 height 6
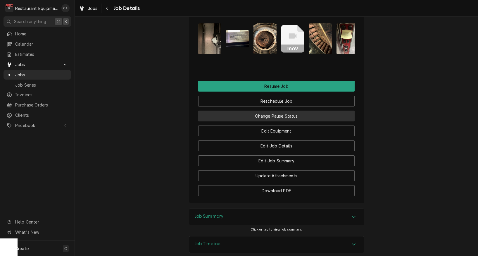
scroll to position [742, 0]
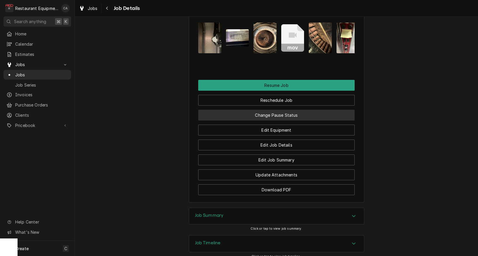
click at [277, 110] on button "Change Pause Status" at bounding box center [276, 115] width 156 height 11
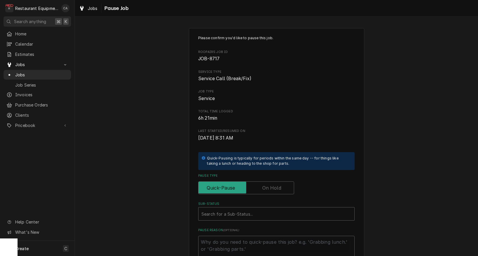
click at [257, 183] on input "Pause Type" at bounding box center [246, 187] width 91 height 13
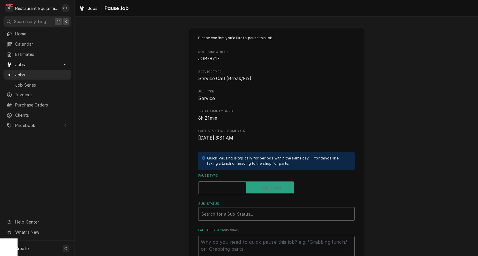
checkbox input "true"
type textarea "x"
click at [253, 211] on div "Sub-Status" at bounding box center [276, 213] width 150 height 11
type input "parts rec"
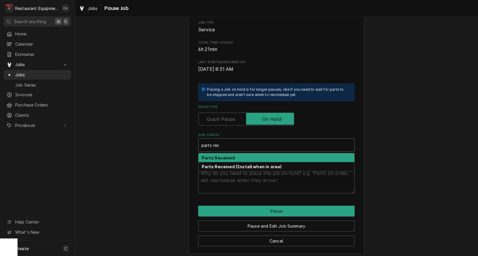
click at [227, 155] on strong "Parts Received" at bounding box center [218, 157] width 33 height 5
type textarea "x"
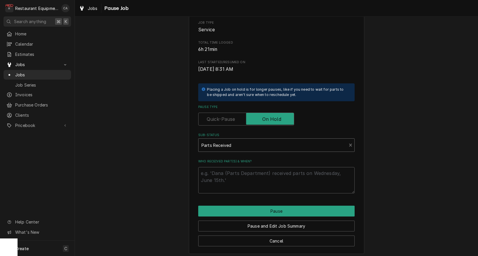
scroll to position [62, 0]
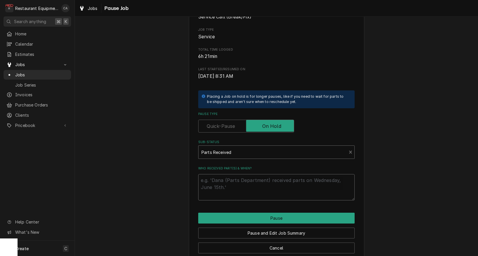
click at [235, 181] on textarea "Who received part(s) & when?" at bounding box center [276, 187] width 156 height 26
type textarea "x"
type textarea "9"
type textarea "x"
type textarea "9/"
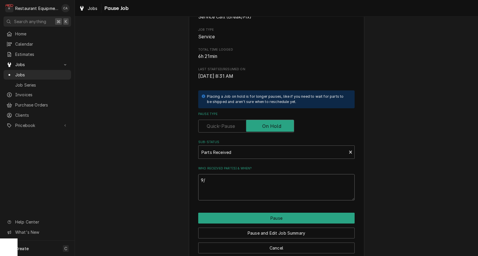
type textarea "x"
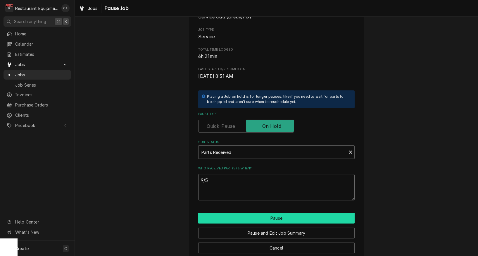
type textarea "9/5"
click at [264, 212] on button "Pause" at bounding box center [276, 217] width 156 height 11
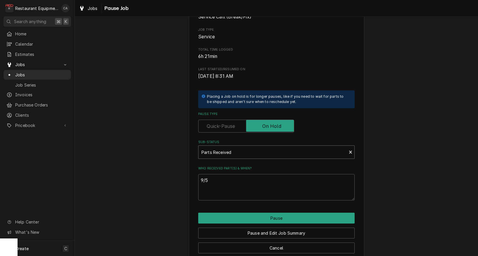
type textarea "x"
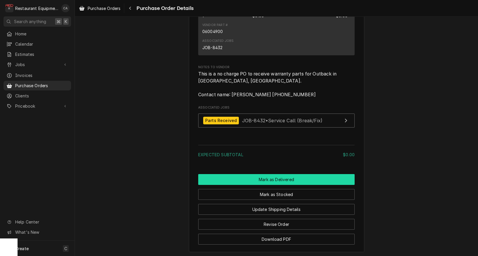
click at [260, 184] on button "Mark as Delivered" at bounding box center [276, 179] width 156 height 11
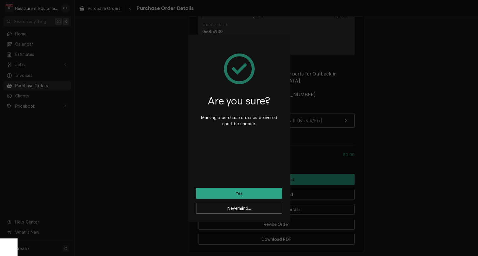
drag, startPoint x: 267, startPoint y: 193, endPoint x: 268, endPoint y: 188, distance: 5.3
click at [267, 193] on button "Yes" at bounding box center [239, 193] width 86 height 11
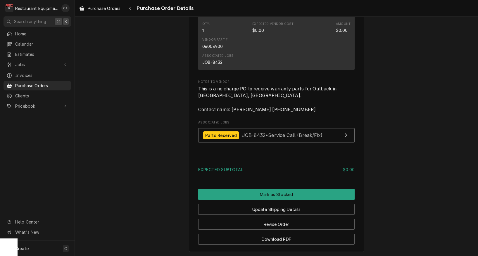
drag, startPoint x: 255, startPoint y: 200, endPoint x: 276, endPoint y: 208, distance: 22.3
click at [255, 200] on button "Mark as Stocked" at bounding box center [276, 194] width 156 height 11
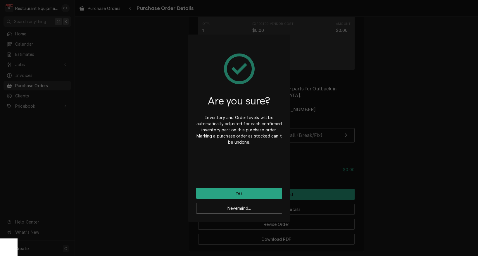
click at [255, 191] on button "Yes" at bounding box center [239, 193] width 86 height 11
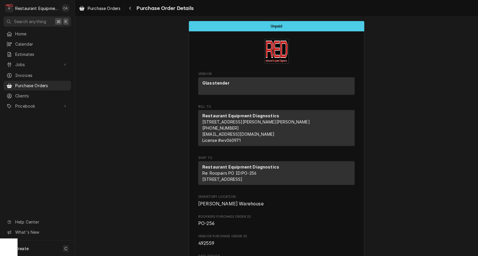
click at [114, 8] on span "Purchase Orders" at bounding box center [104, 8] width 33 height 6
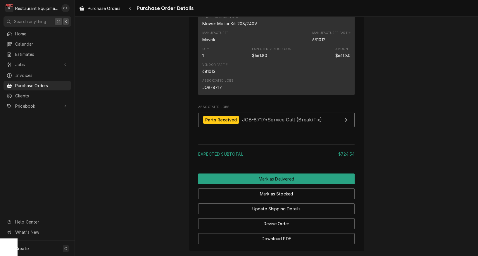
click at [275, 152] on div "Expected Subtotal $724.54" at bounding box center [276, 151] width 156 height 19
click at [279, 184] on button "Mark as Delivered" at bounding box center [276, 178] width 156 height 11
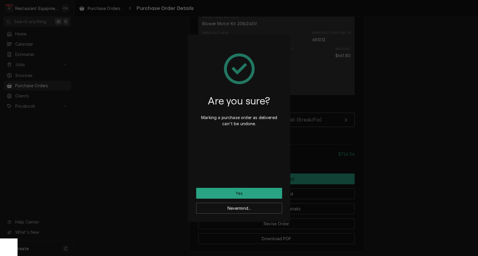
drag, startPoint x: 272, startPoint y: 191, endPoint x: 266, endPoint y: 190, distance: 5.7
click at [272, 191] on button "Yes" at bounding box center [239, 193] width 86 height 11
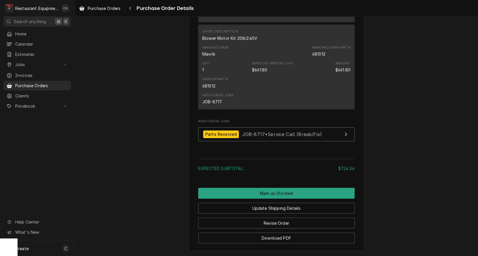
drag, startPoint x: 263, startPoint y: 200, endPoint x: 282, endPoint y: 206, distance: 20.5
click at [263, 198] on button "Mark as Stocked" at bounding box center [276, 193] width 156 height 11
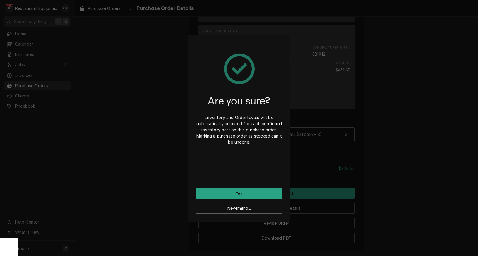
click at [252, 191] on button "Yes" at bounding box center [239, 193] width 86 height 11
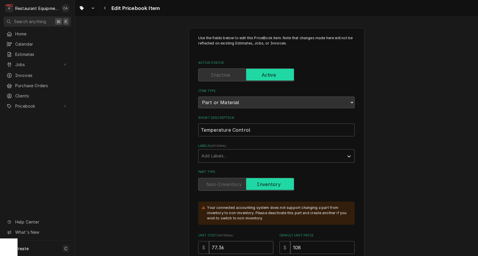
scroll to position [70, 0]
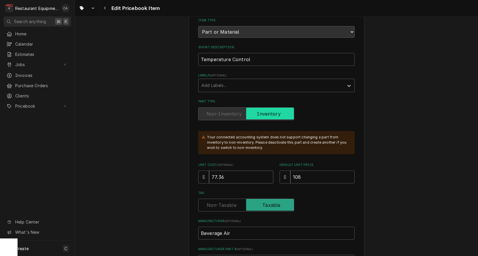
click at [230, 172] on input "77.36" at bounding box center [241, 176] width 64 height 13
type input "8"
type textarea "x"
type input "88"
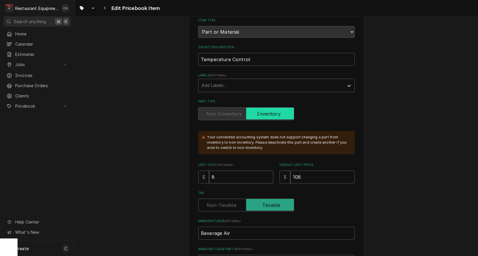
type textarea "x"
type input "88.3"
type textarea "x"
type input "88.33"
type textarea "x"
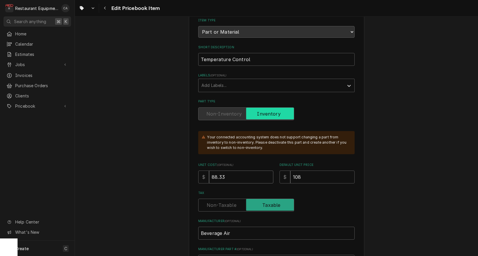
type input "88.33"
type input "1"
type textarea "x"
type input "12"
type textarea "x"
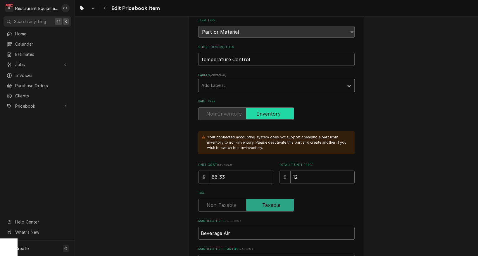
type input "121"
type textarea "x"
type input "121"
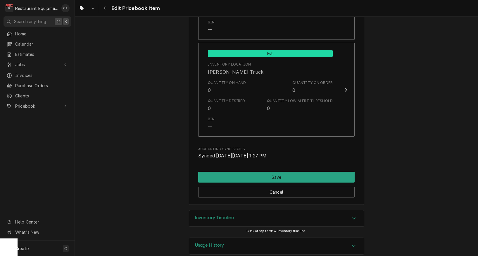
scroll to position [0, 0]
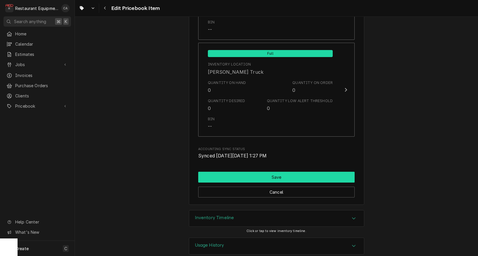
click at [260, 172] on button "Save" at bounding box center [276, 177] width 156 height 11
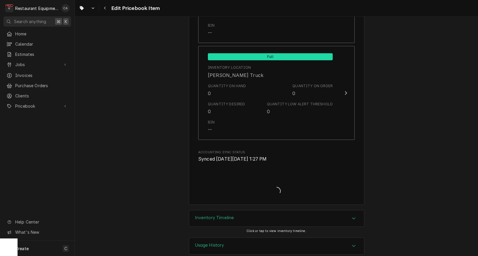
type textarea "x"
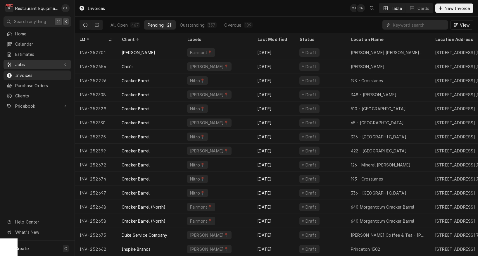
click at [24, 62] on span "Jobs" at bounding box center [37, 64] width 44 height 6
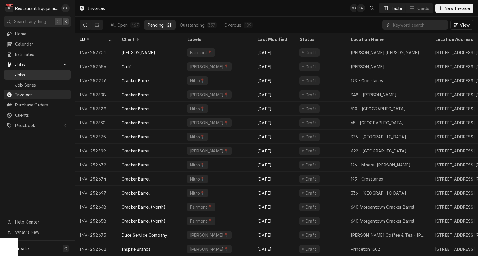
click at [25, 72] on span "Jobs" at bounding box center [41, 75] width 53 height 6
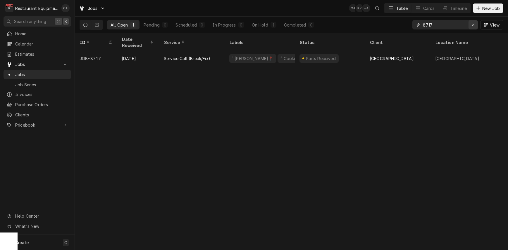
click at [472, 25] on icon "Erase input" at bounding box center [473, 25] width 2 height 2
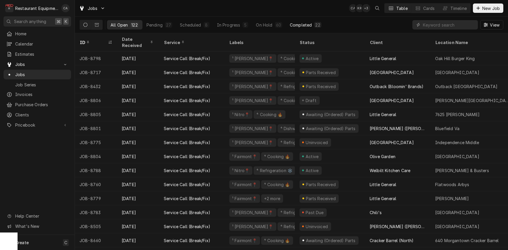
click at [304, 25] on div "Completed" at bounding box center [301, 25] width 22 height 6
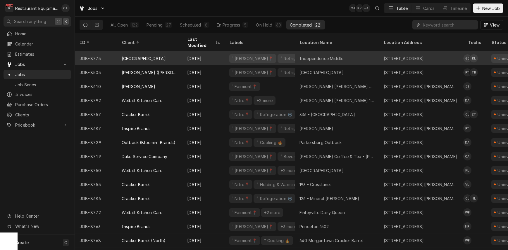
click at [365, 53] on div "Independence Middle" at bounding box center [337, 58] width 84 height 14
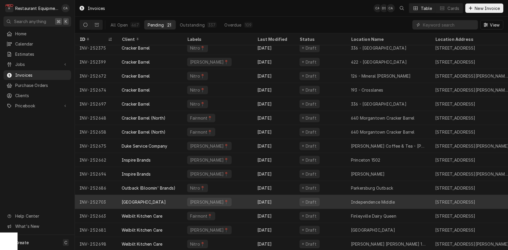
click at [339, 201] on div "Draft" at bounding box center [320, 202] width 51 height 14
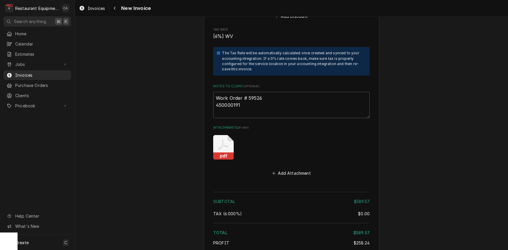
scroll to position [1202, 0]
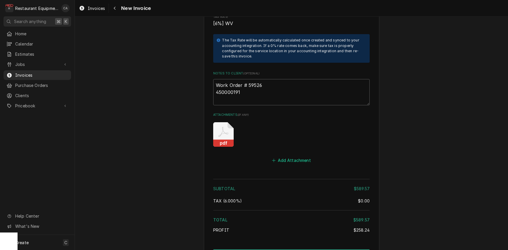
click at [286, 157] on button "Add Attachment" at bounding box center [291, 161] width 41 height 8
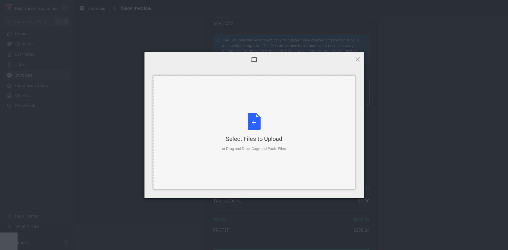
click at [276, 140] on div "Select Files to Upload" at bounding box center [254, 139] width 64 height 8
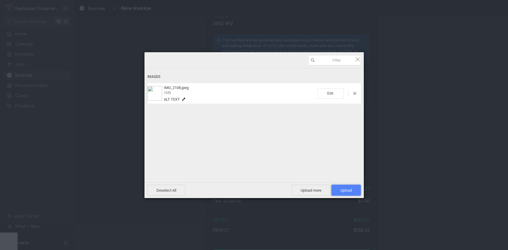
click at [345, 192] on span "Upload 1" at bounding box center [345, 190] width 11 height 4
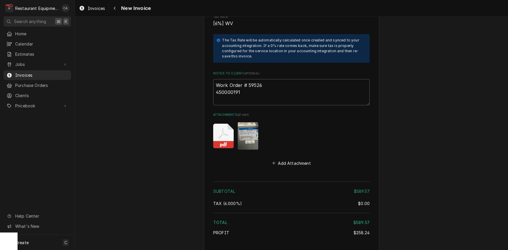
click at [253, 122] on img "Attachments" at bounding box center [248, 135] width 20 height 27
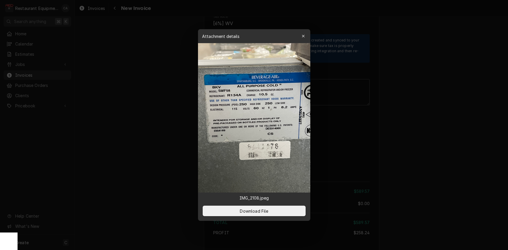
click at [180, 126] on div at bounding box center [254, 125] width 508 height 250
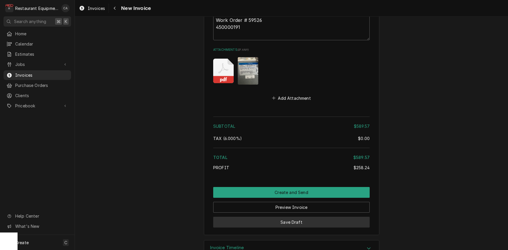
click at [308, 217] on button "Save Draft" at bounding box center [291, 222] width 156 height 11
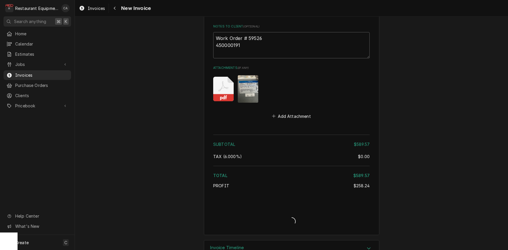
type textarea "x"
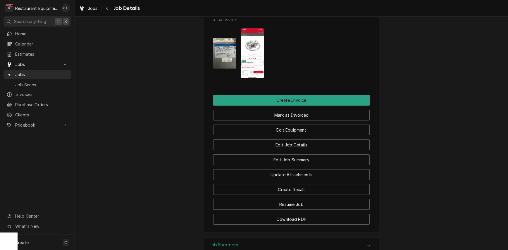
scroll to position [595, 0]
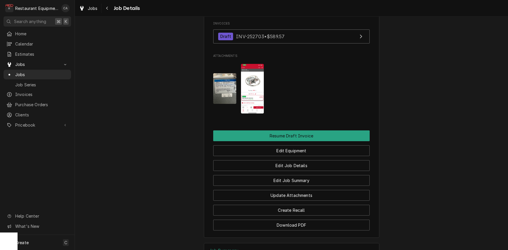
click at [222, 85] on img "Attachments" at bounding box center [224, 88] width 23 height 31
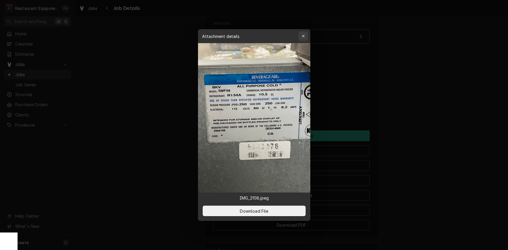
click at [302, 37] on icon "button" at bounding box center [302, 36] width 3 height 4
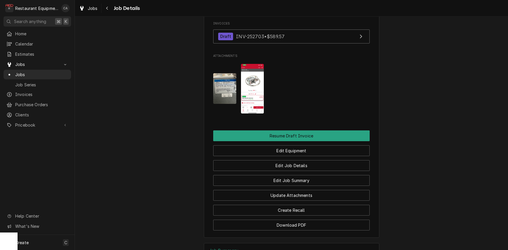
drag, startPoint x: 165, startPoint y: 54, endPoint x: 110, endPoint y: 16, distance: 66.6
click at [92, 8] on span "Jobs" at bounding box center [93, 8] width 10 height 6
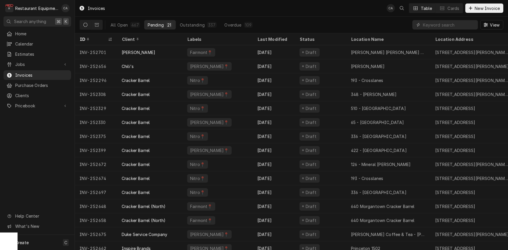
click at [162, 23] on div "Pending" at bounding box center [156, 25] width 16 height 6
click at [141, 39] on div "Client" at bounding box center [149, 39] width 55 height 6
click at [273, 40] on div "Last Modified" at bounding box center [273, 39] width 32 height 6
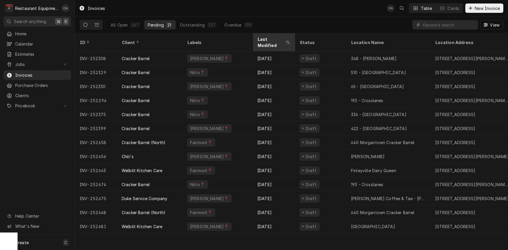
click at [274, 39] on div "Last Modified" at bounding box center [270, 42] width 27 height 12
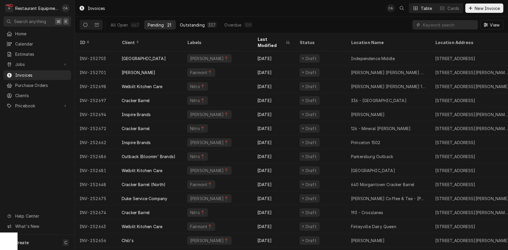
click at [196, 28] on button "Outstanding 337" at bounding box center [198, 24] width 44 height 9
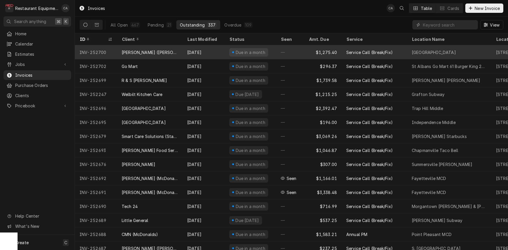
click at [346, 50] on div "Service Call (Break/Fix)" at bounding box center [369, 52] width 46 height 6
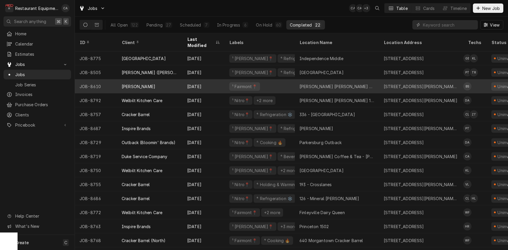
click at [396, 84] on div "[STREET_ADDRESS][PERSON_NAME][PERSON_NAME]" at bounding box center [420, 87] width 75 height 6
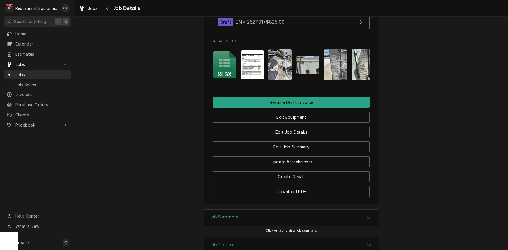
scroll to position [602, 0]
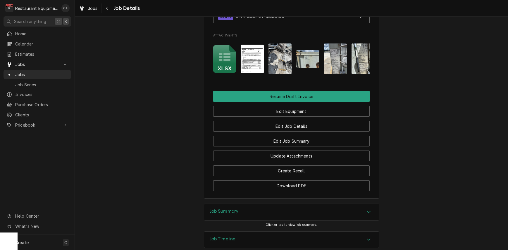
click at [95, 11] on div "Jobs" at bounding box center [88, 8] width 21 height 7
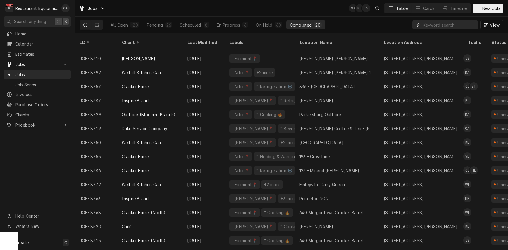
click at [448, 25] on input "Dynamic Content Wrapper" at bounding box center [449, 24] width 52 height 9
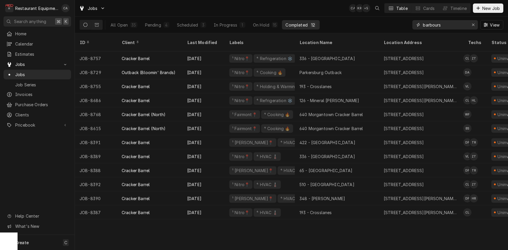
type input "barbours"
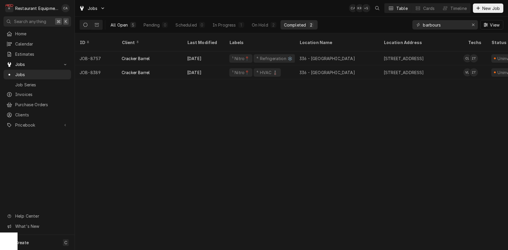
click at [122, 26] on div "All Open" at bounding box center [118, 25] width 17 height 6
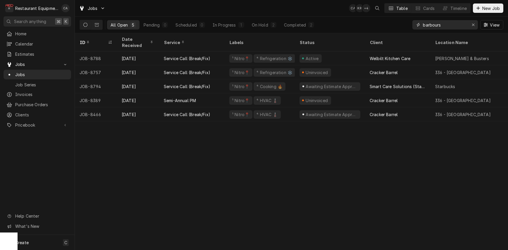
drag, startPoint x: 454, startPoint y: 25, endPoint x: 411, endPoint y: 23, distance: 42.7
click at [411, 23] on div "All Open 5 Pending 0 Scheduled 0 In Progress 1 On Hold 2 Completed 2 barbours V…" at bounding box center [290, 25] width 423 height 16
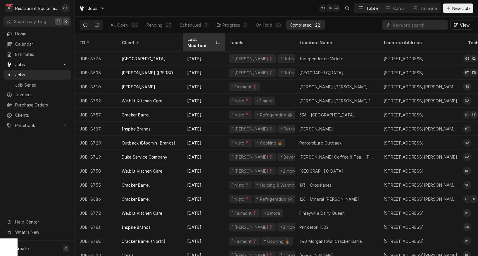
click at [202, 41] on div "Last Modified" at bounding box center [200, 42] width 27 height 12
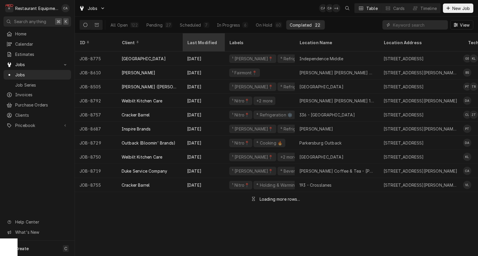
click at [202, 39] on div "Last Modified" at bounding box center [203, 42] width 32 height 6
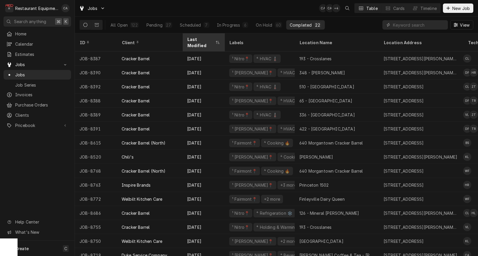
click at [202, 39] on div "Last Modified" at bounding box center [200, 42] width 27 height 12
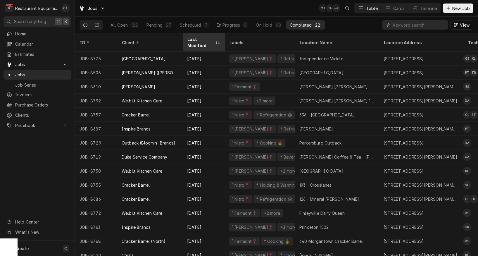
click at [202, 39] on div "Last Modified" at bounding box center [200, 42] width 27 height 12
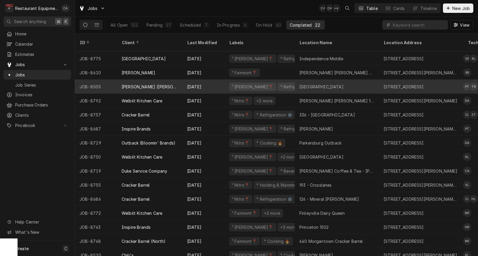
click at [140, 84] on div "[PERSON_NAME] ([PERSON_NAME])" at bounding box center [150, 87] width 56 height 6
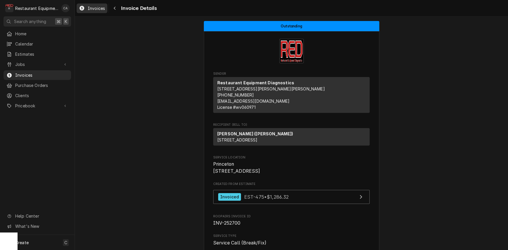
click at [97, 9] on span "Invoices" at bounding box center [96, 8] width 17 height 6
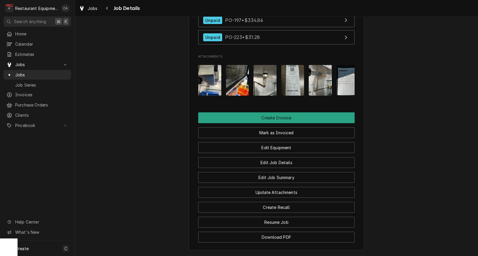
scroll to position [647, 0]
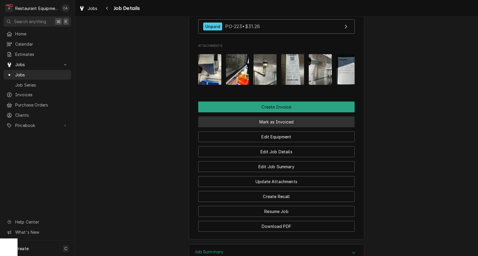
click at [260, 116] on button "Mark as Invoiced" at bounding box center [276, 121] width 156 height 11
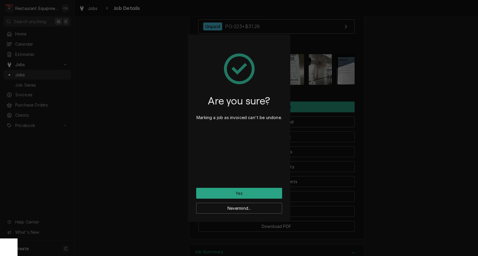
click at [238, 195] on button "Yes" at bounding box center [239, 193] width 86 height 11
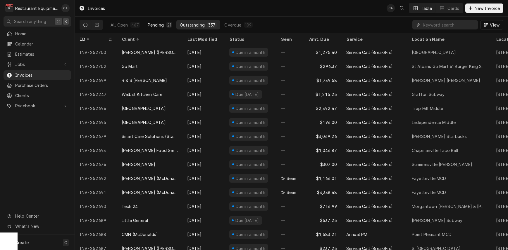
click at [150, 25] on div "Pending" at bounding box center [156, 25] width 16 height 6
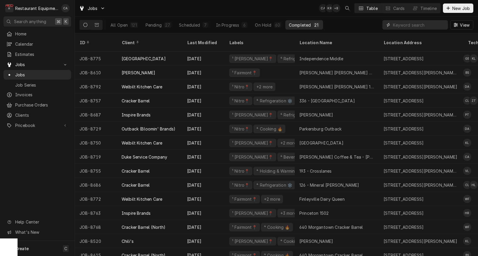
click at [403, 24] on input "Dynamic Content Wrapper" at bounding box center [419, 24] width 52 height 9
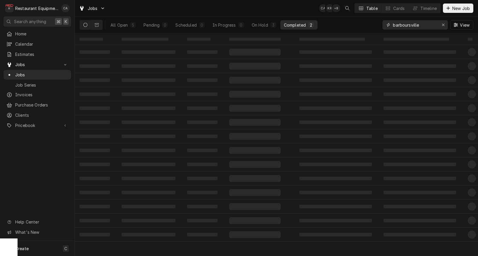
type input "barboursville"
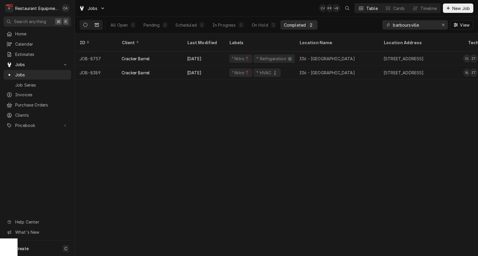
click at [96, 23] on icon "Dynamic Content Wrapper" at bounding box center [97, 25] width 4 height 4
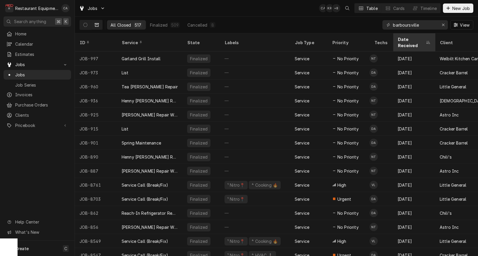
click at [416, 37] on div "Date Received" at bounding box center [410, 42] width 27 height 12
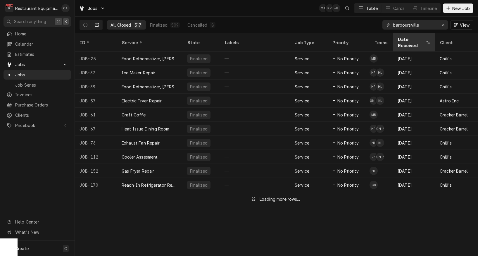
click at [411, 39] on div "Date Received" at bounding box center [410, 42] width 27 height 12
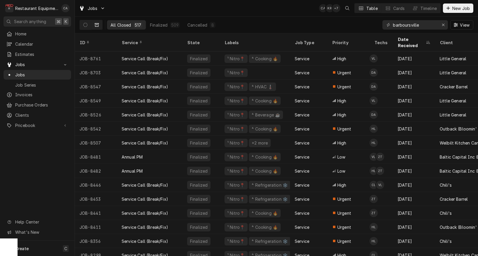
click at [243, 11] on div "Jobs CA KR + 7 Table Cards Timeline New Job" at bounding box center [276, 8] width 403 height 16
click at [84, 26] on icon "Dynamic Content Wrapper" at bounding box center [85, 25] width 4 height 4
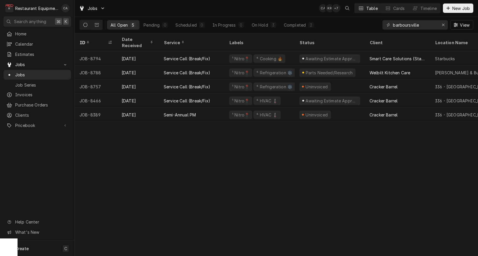
click at [188, 130] on div "ID Date Received Service Labels Status Client Location Name Location Address St…" at bounding box center [276, 144] width 403 height 222
click at [444, 26] on icon "Erase input" at bounding box center [443, 25] width 3 height 4
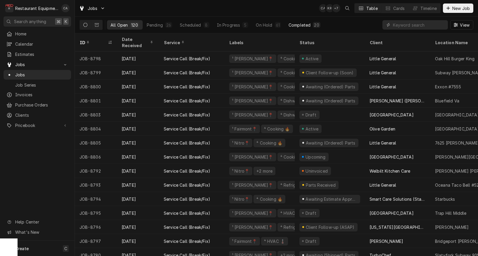
click at [303, 27] on div "Completed" at bounding box center [299, 25] width 22 height 6
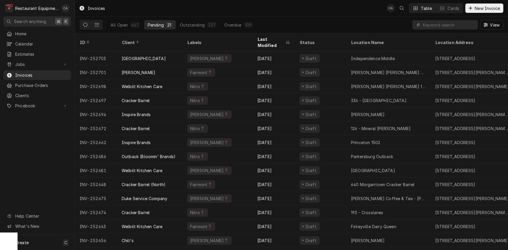
click at [270, 11] on div "Invoices CA Table Cards New Invoice" at bounding box center [291, 8] width 433 height 16
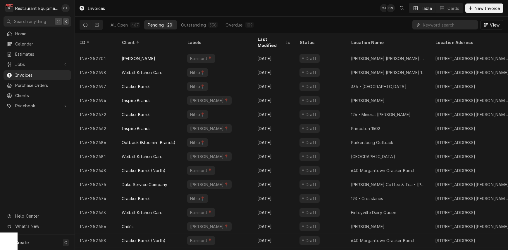
click at [335, 19] on div "All Open 467 Pending 20 Outstanding 338 Overdue 109 View" at bounding box center [290, 25] width 423 height 16
click at [249, 9] on div "Invoices CA DS Table Cards New Invoice" at bounding box center [291, 8] width 433 height 16
click at [344, 19] on div "All Open 467 Pending 20 Outstanding 338 Overdue 109 View" at bounding box center [290, 25] width 423 height 16
click at [268, 13] on div "Invoices CA DS Table Cards New Invoice" at bounding box center [291, 8] width 433 height 16
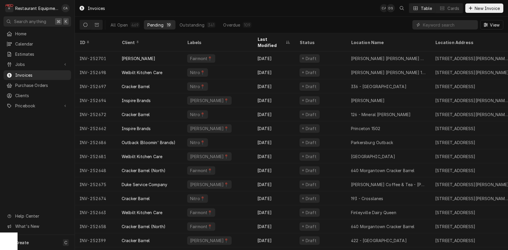
click at [295, 20] on div "All Open 469 Pending 19 Outstanding 341 Overdue 109 View" at bounding box center [290, 25] width 423 height 16
click at [342, 13] on div "Invoices CA DS Table Cards New Invoice" at bounding box center [291, 8] width 433 height 16
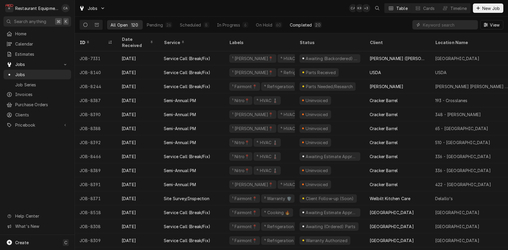
click at [297, 25] on div "Completed" at bounding box center [301, 25] width 22 height 6
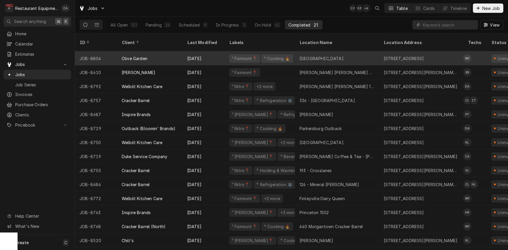
click at [353, 51] on div "Morgantown Olive Garden" at bounding box center [337, 58] width 84 height 14
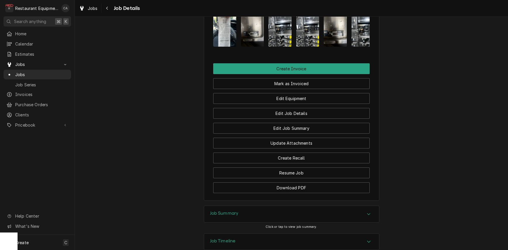
scroll to position [584, 0]
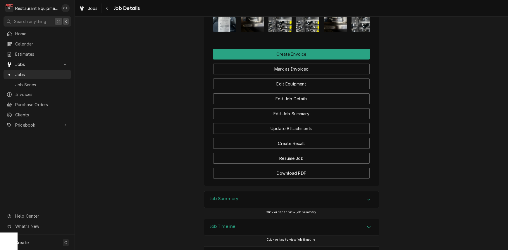
drag, startPoint x: 222, startPoint y: 196, endPoint x: 182, endPoint y: 190, distance: 40.2
click at [221, 196] on h3 "Job Summary" at bounding box center [224, 199] width 29 height 6
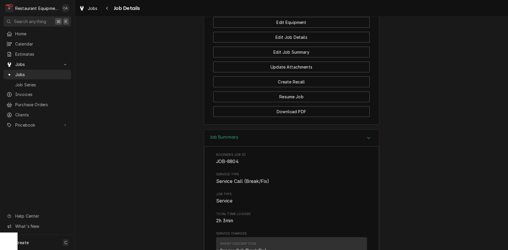
scroll to position [659, 0]
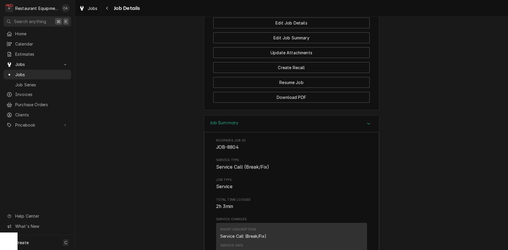
drag, startPoint x: 443, startPoint y: 72, endPoint x: 426, endPoint y: 73, distance: 16.4
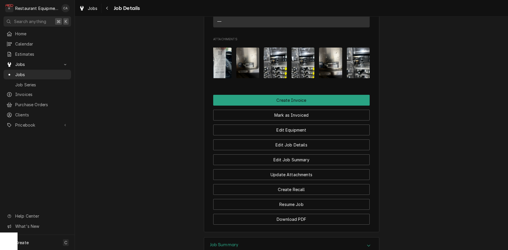
scroll to position [0, 0]
click at [223, 64] on img "Attachments" at bounding box center [219, 63] width 23 height 31
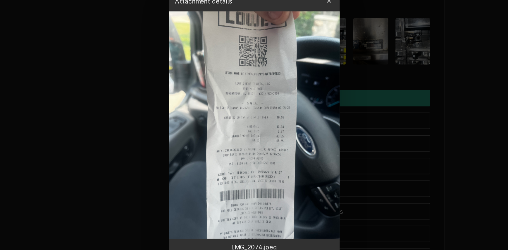
click at [303, 113] on div at bounding box center [254, 125] width 508 height 250
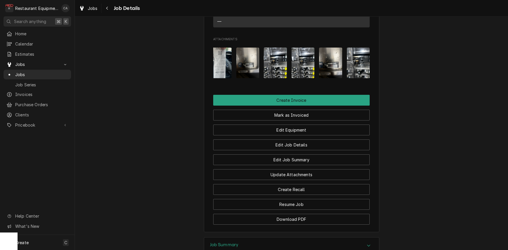
click at [93, 9] on span "Jobs" at bounding box center [93, 8] width 10 height 6
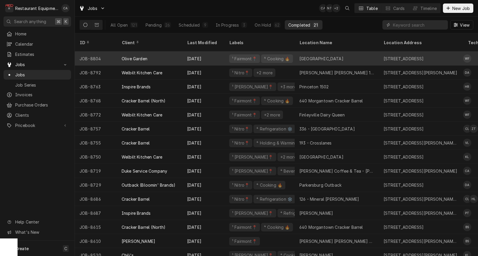
click at [307, 56] on div "[GEOGRAPHIC_DATA]" at bounding box center [321, 59] width 44 height 6
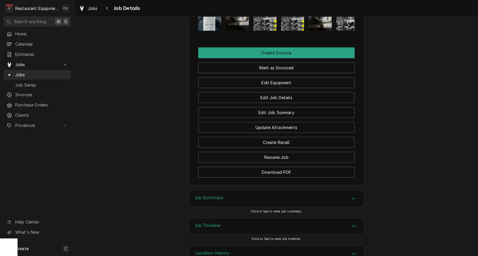
scroll to position [582, 0]
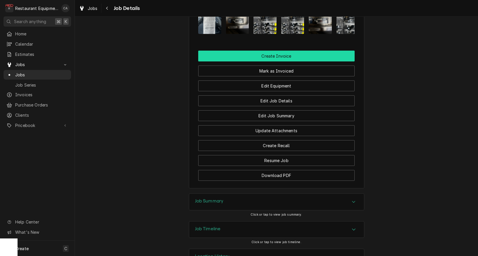
click at [267, 53] on button "Create Invoice" at bounding box center [276, 56] width 156 height 11
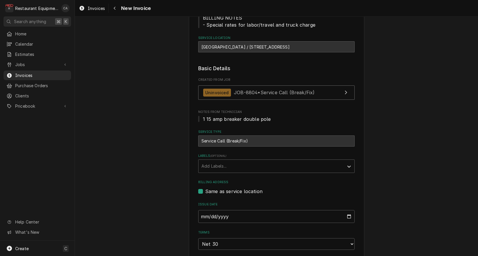
scroll to position [87, 0]
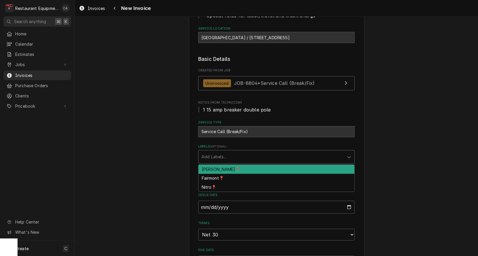
click at [203, 155] on div "Add Labels..." at bounding box center [270, 156] width 139 height 6
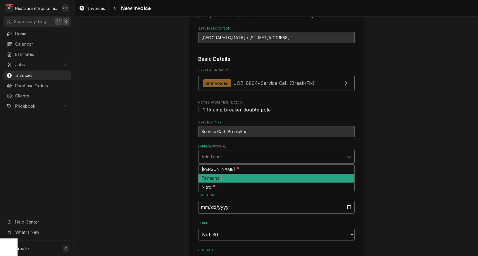
click at [213, 178] on div "Fairmont📍" at bounding box center [276, 178] width 156 height 9
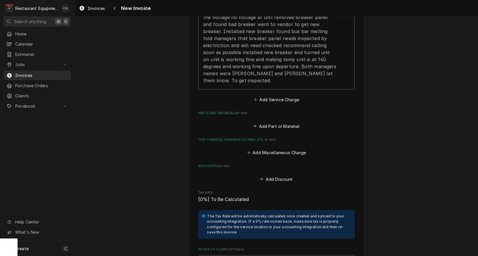
scroll to position [477, 0]
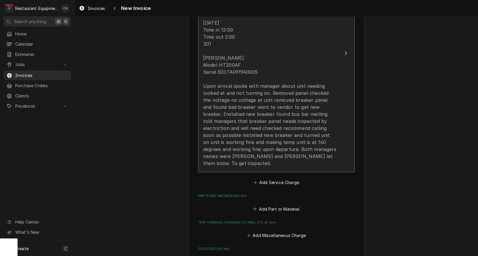
click at [237, 104] on div "9/5/25 Time in 12:00 Time out 2:00 301 Wells Model HT200AF Serial BI0TA0919A000…" at bounding box center [270, 92] width 134 height 147
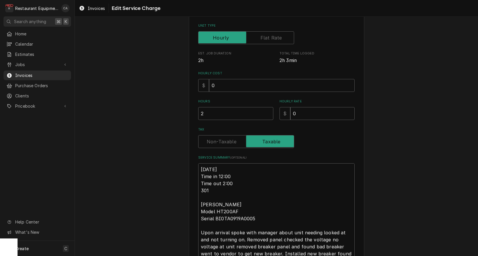
scroll to position [95, 0]
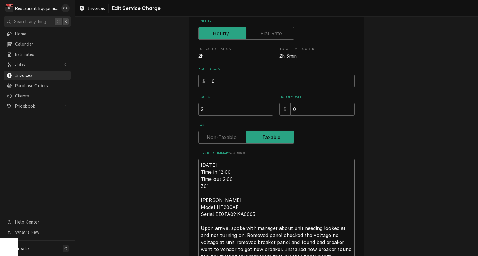
click at [200, 164] on textarea "9/5/25 Time in 12:00 Time out 2:00 301 Wells Model HT200AF Serial BI0TA0919A000…" at bounding box center [276, 228] width 156 height 139
type textarea "x"
type textarea "R9/5/25 Time in 12:00 Time out 2:00 301 Wells Model HT200AF Serial BI0TA0919A00…"
type textarea "x"
type textarea "Ro9/5/25 Time in 12:00 Time out 2:00 301 Wells Model HT200AF Serial BI0TA0919A0…"
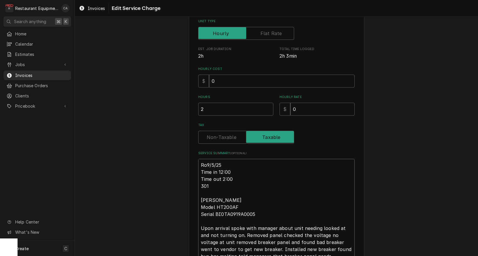
type textarea "x"
type textarea "Roo9/5/25 Time in 12:00 Time out 2:00 301 Wells Model HT200AF Serial BI0TA0919A…"
type textarea "x"
type textarea "Roo 9/5/25 Time in 12:00 Time out 2:00 301 Wells Model HT200AF Serial BI0TA0919…"
type textarea "x"
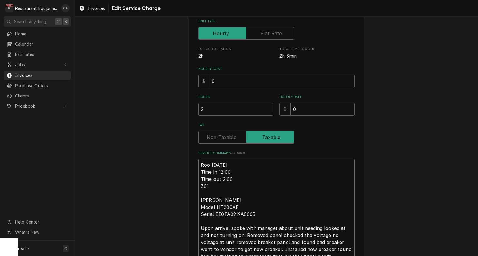
type textarea "Roo 89/5/25 Time in 12:00 Time out 2:00 301 Wells Model HT200AF Serial BI0TA091…"
type textarea "x"
type textarea "Roo 889/5/25 Time in 12:00 Time out 2:00 301 Wells Model HT200AF Serial BI0TA09…"
type textarea "x"
type textarea "Roo 8809/5/25 Time in 12:00 Time out 2:00 301 Wells Model HT200AF Serial BI0TA0…"
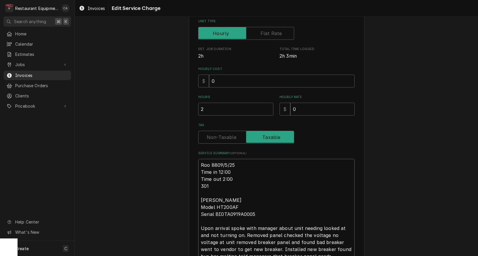
type textarea "x"
type textarea "Roo 88049/5/25 Time in 12:00 Time out 2:00 301 Wells Model HT200AF Serial BI0TA…"
type textarea "x"
type textarea "Roo 8804 9/5/25 Time in 12:00 Time out 2:00 301 Wells Model HT200AF Serial BI0T…"
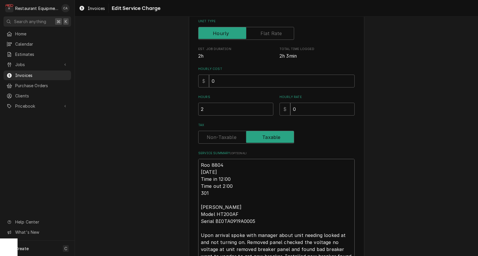
type textarea "x"
type textarea "Roo 8804 9/5/25 Time in 12:00 Time out 2:00 301 Wells Model HT200AF Serial BI0T…"
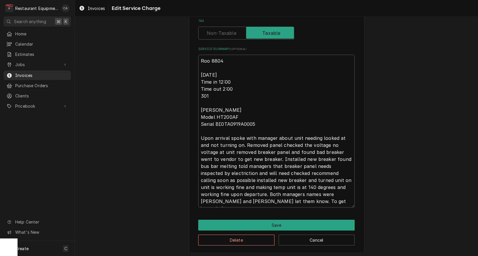
scroll to position [0, 0]
click at [231, 198] on textarea "Roo 8804 9/5/25 Time in 12:00 Time out 2:00 301 Wells Model HT200AF Serial BI0T…" at bounding box center [276, 131] width 156 height 153
type textarea "x"
type textarea "Roo 8804 9/5/25 Time in 12:00 Time out 2:00 301 Wells Model HT200AF Serial BI0T…"
type textarea "x"
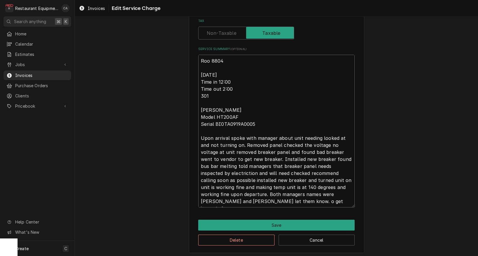
type textarea "Roo 8804 9/5/25 Time in 12:00 Time out 2:00 301 Wells Model HT200AF Serial BI0T…"
type textarea "x"
type textarea "Roo 8804 9/5/25 Time in 12:00 Time out 2:00 301 Wells Model HT200AF Serial BI0T…"
type textarea "x"
type textarea "Roo 8804 9/5/25 Time in 12:00 Time out 2:00 301 Wells Model HT200AF Serial BI0T…"
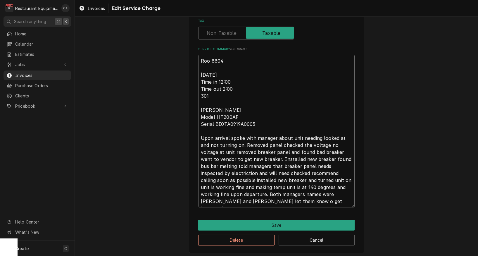
type textarea "x"
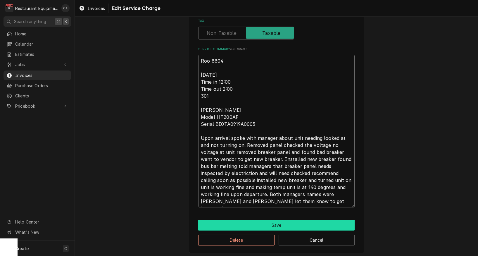
type textarea "Roo 8804 9/5/25 Time in 12:00 Time out 2:00 301 Wells Model HT200AF Serial BI0T…"
click at [270, 219] on button "Save" at bounding box center [276, 224] width 156 height 11
type textarea "x"
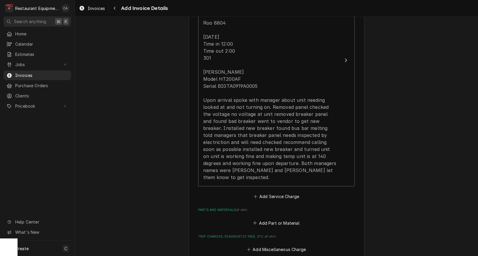
scroll to position [499, 0]
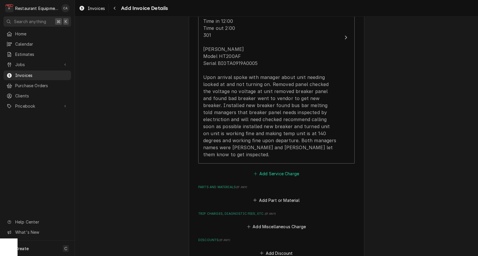
click at [278, 169] on button "Add Service Charge" at bounding box center [275, 173] width 47 height 8
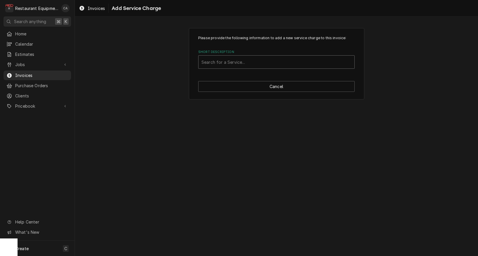
click at [221, 60] on div "Search for a Service..." at bounding box center [276, 62] width 150 height 6
type input "travel"
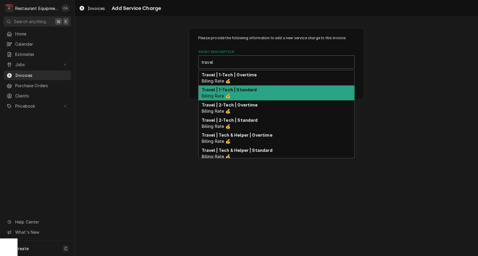
drag, startPoint x: 236, startPoint y: 88, endPoint x: 276, endPoint y: 123, distance: 52.8
click at [238, 89] on strong "Travel | 1-Tech | Standard" at bounding box center [229, 89] width 55 height 5
type textarea "x"
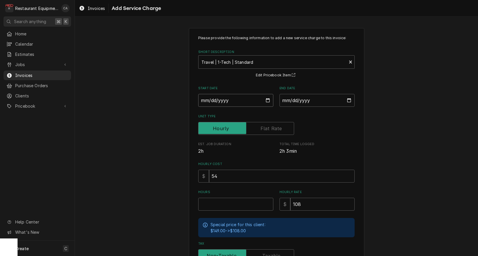
click at [214, 101] on input "Start Date" at bounding box center [235, 100] width 75 height 13
type input "2025-09-05"
type textarea "x"
drag, startPoint x: 304, startPoint y: 100, endPoint x: 311, endPoint y: 109, distance: 11.2
click at [305, 101] on input "End Date" at bounding box center [316, 100] width 75 height 13
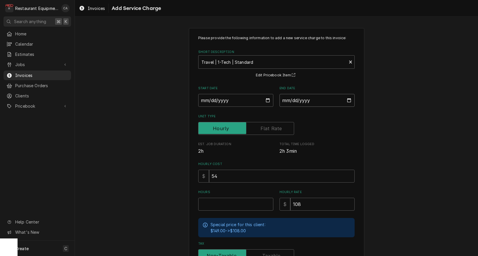
type input "2025-09-05"
drag, startPoint x: 366, startPoint y: 127, endPoint x: 236, endPoint y: 212, distance: 155.8
click at [366, 127] on div "Please provide the following information to add a new service charge to this in…" at bounding box center [276, 181] width 403 height 316
click at [218, 203] on input "Hours" at bounding box center [235, 204] width 75 height 13
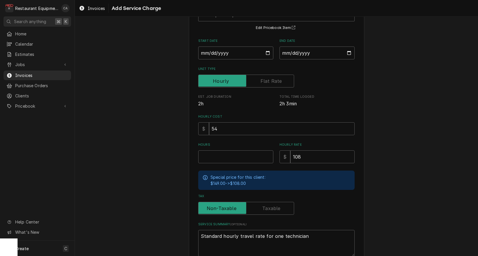
scroll to position [62, 0]
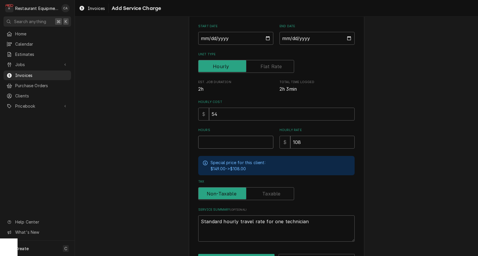
click at [212, 140] on input "Hours" at bounding box center [235, 142] width 75 height 13
type textarea "x"
type input "1"
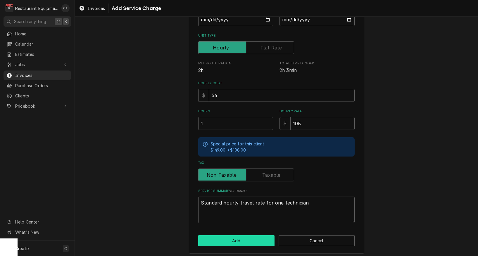
click at [232, 235] on button "Add" at bounding box center [236, 240] width 76 height 11
type textarea "x"
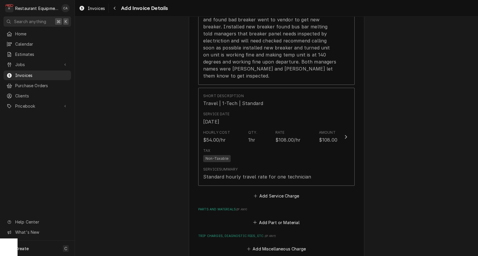
scroll to position [582, 0]
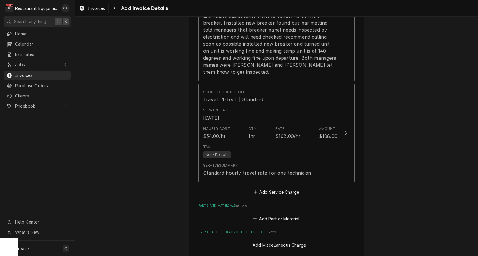
drag, startPoint x: 275, startPoint y: 177, endPoint x: 259, endPoint y: 149, distance: 32.7
click at [275, 188] on button "Add Service Charge" at bounding box center [275, 192] width 47 height 8
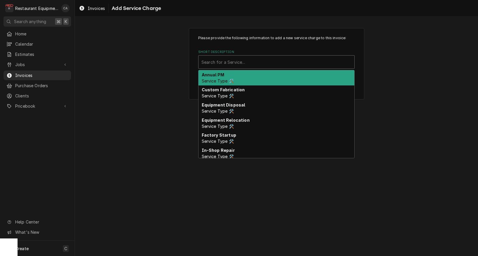
click at [212, 60] on div "Search for a Service..." at bounding box center [276, 62] width 150 height 6
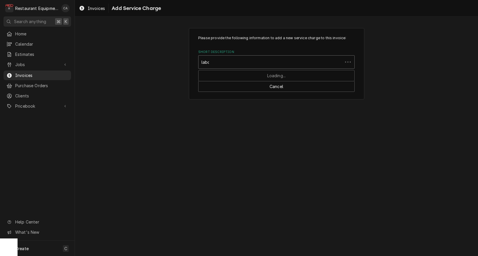
type input "labor"
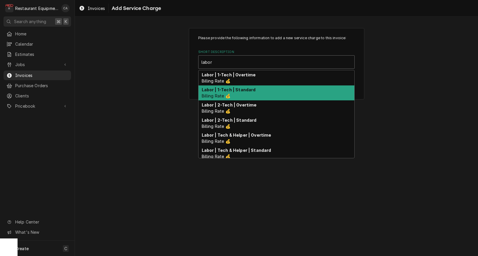
drag, startPoint x: 227, startPoint y: 89, endPoint x: 238, endPoint y: 95, distance: 13.2
click at [229, 89] on strong "Labor | 1-Tech | Standard" at bounding box center [229, 89] width 54 height 5
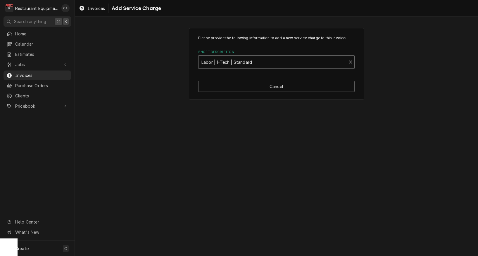
type textarea "x"
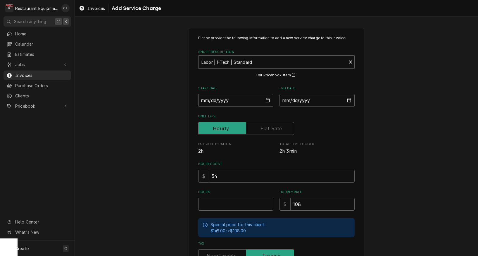
drag, startPoint x: 218, startPoint y: 98, endPoint x: 227, endPoint y: 108, distance: 13.2
click at [219, 99] on input "Start Date" at bounding box center [235, 100] width 75 height 13
type input "2025-09-05"
type textarea "x"
click at [304, 101] on input "End Date" at bounding box center [316, 100] width 75 height 13
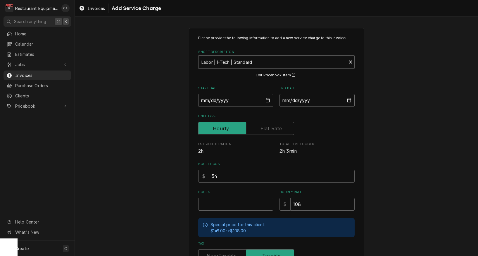
type input "2025-09-05"
click at [225, 204] on input "Hours" at bounding box center [235, 204] width 75 height 13
type textarea "x"
type input "2"
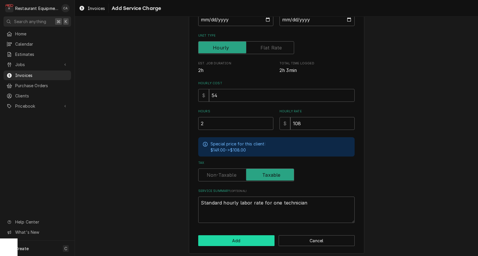
scroll to position [0, 0]
click at [254, 235] on button "Add" at bounding box center [236, 240] width 76 height 11
type textarea "x"
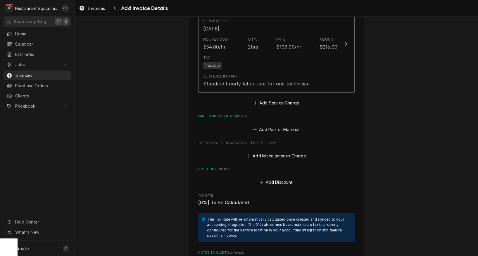
scroll to position [778, 0]
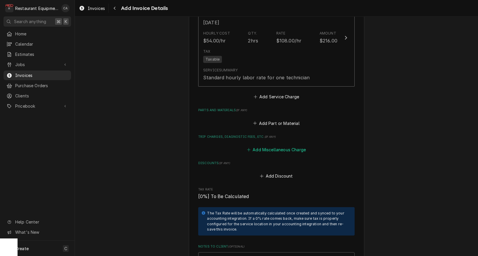
click at [274, 145] on button "Add Miscellaneous Charge" at bounding box center [276, 149] width 61 height 8
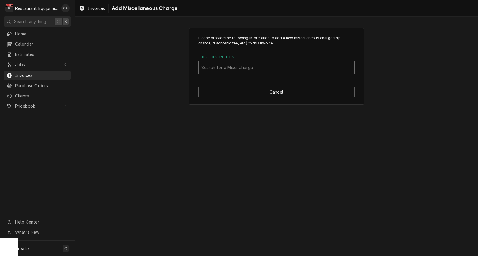
click at [228, 67] on div "Search for a Misc. Charge..." at bounding box center [276, 67] width 150 height 6
type input "truck"
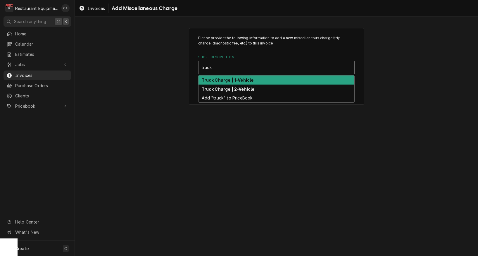
click at [233, 78] on strong "Truck Charge | 1-Vehicle" at bounding box center [228, 79] width 52 height 5
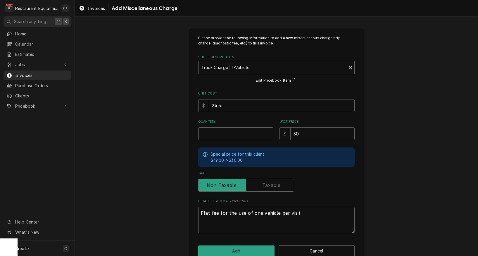
click at [223, 131] on input "Quantity" at bounding box center [235, 133] width 75 height 13
type textarea "x"
type input "1"
click at [223, 105] on input "24.5" at bounding box center [282, 105] width 146 height 13
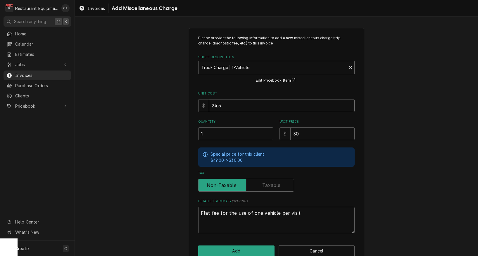
type textarea "x"
type input "1"
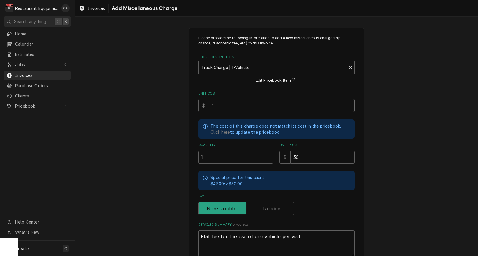
type textarea "x"
type input "15"
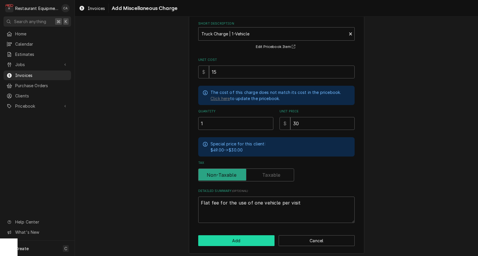
click at [236, 235] on button "Add" at bounding box center [236, 240] width 76 height 11
type textarea "x"
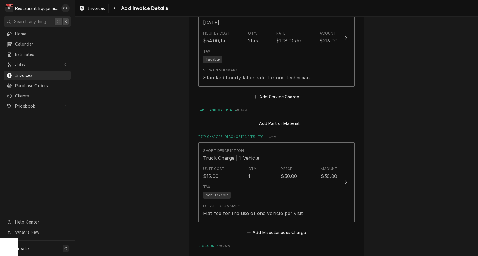
scroll to position [783, 0]
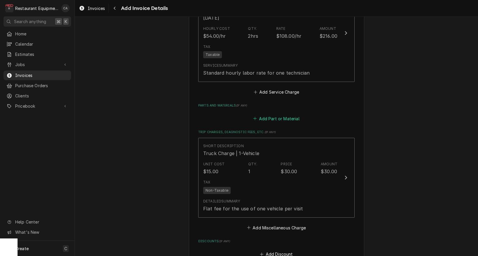
click at [268, 114] on button "Add Part or Material" at bounding box center [276, 118] width 48 height 8
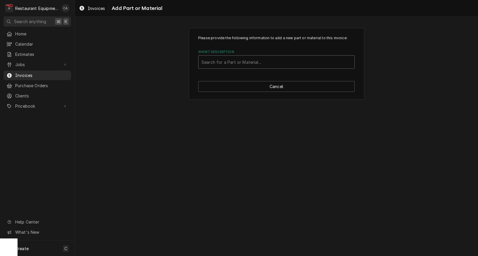
click at [227, 65] on div "Short Description" at bounding box center [276, 62] width 150 height 11
type input "Misc"
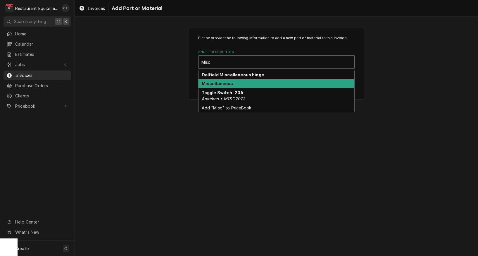
click at [224, 83] on strong "Miscellaneous" at bounding box center [218, 83] width 32 height 5
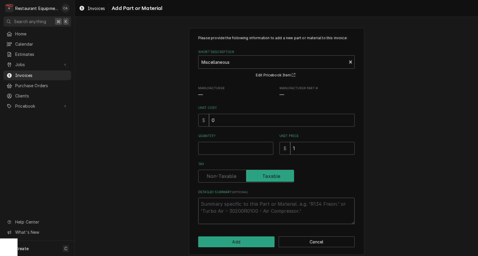
click at [225, 206] on textarea "Detailed Summary ( optional )" at bounding box center [276, 211] width 156 height 26
type textarea "x"
type textarea "B"
type textarea "x"
type textarea "Br"
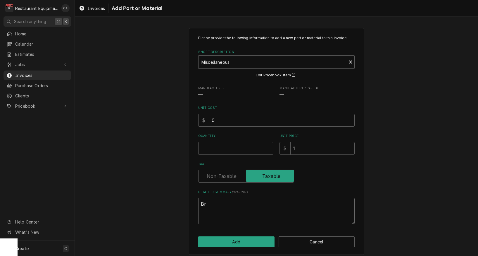
type textarea "x"
type textarea "Bre"
type textarea "x"
type textarea "Brea"
type textarea "x"
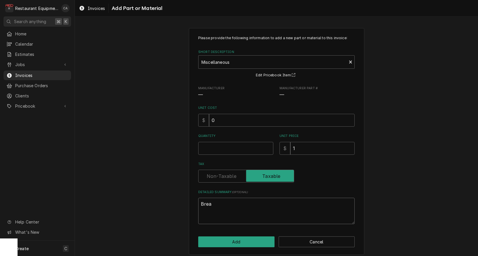
type textarea "Break"
type textarea "x"
type textarea "Breake"
type textarea "x"
type textarea "Breaker"
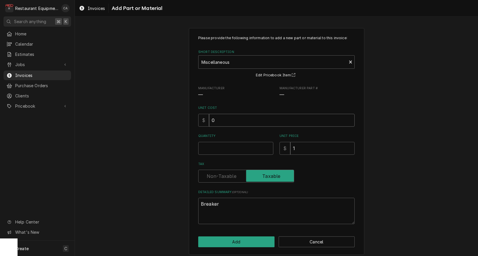
click at [223, 120] on input "0" at bounding box center [282, 120] width 146 height 13
type textarea "x"
type input "4"
type textarea "x"
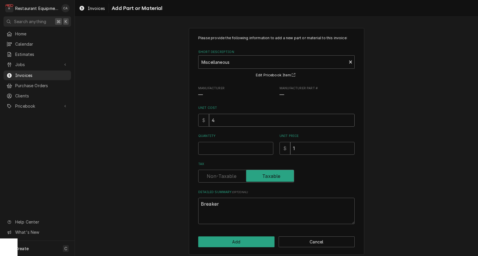
type input "40"
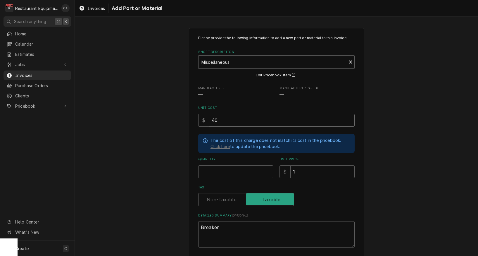
type textarea "x"
type input "40.9"
type textarea "x"
type input "40.98"
type textarea "x"
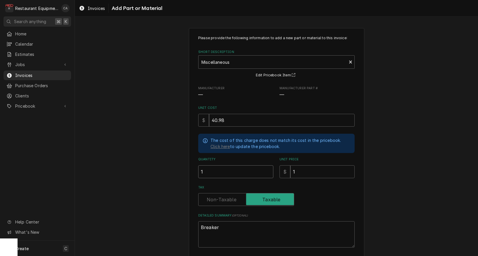
type input "1"
type textarea "x"
type input "6"
type textarea "x"
type input "65"
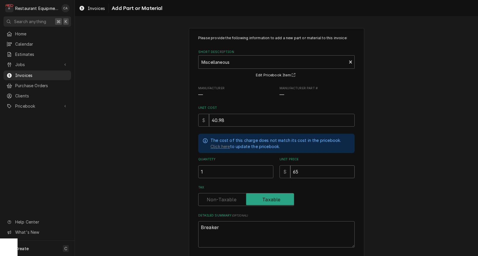
type textarea "x"
type input "6"
type textarea "x"
type input "6"
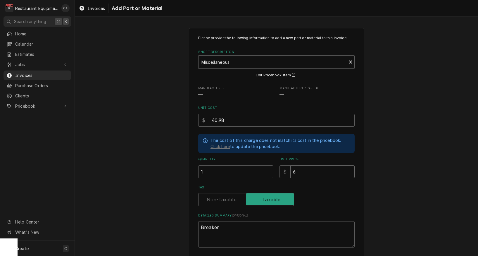
type textarea "x"
type input "62"
type textarea "x"
type input "62.6"
type textarea "x"
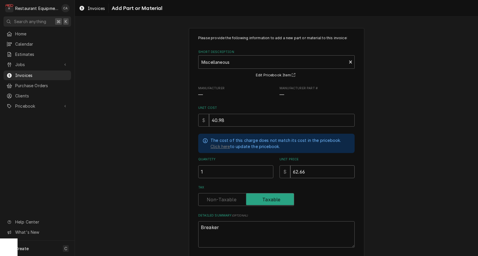
type input "62.66"
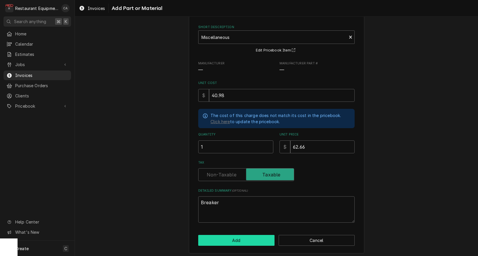
click at [255, 239] on button "Add" at bounding box center [236, 240] width 76 height 11
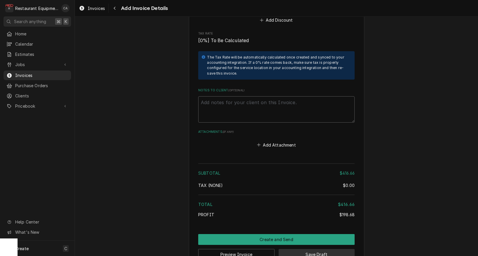
click at [318, 249] on button "Save Draft" at bounding box center [316, 254] width 76 height 11
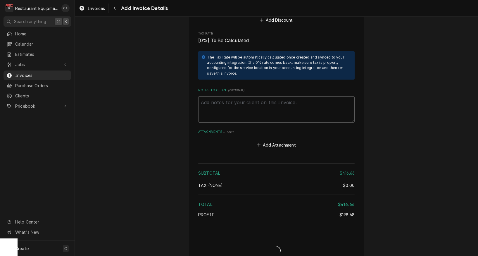
scroll to position [1114, 0]
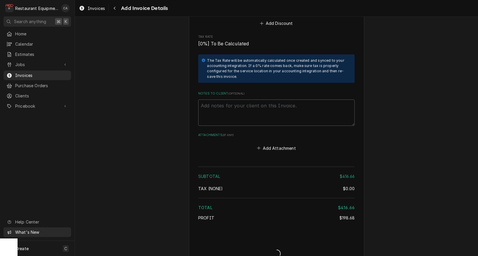
type textarea "x"
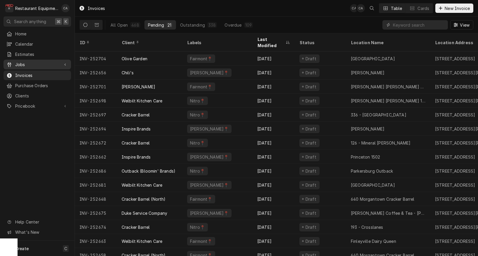
click at [23, 64] on span "Jobs" at bounding box center [37, 64] width 44 height 6
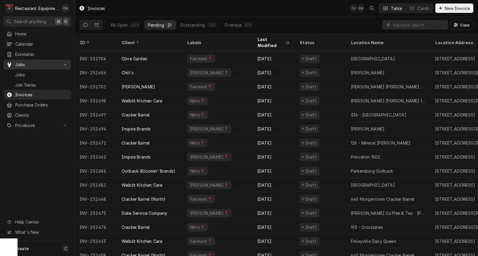
click at [22, 72] on span "Jobs" at bounding box center [41, 75] width 53 height 6
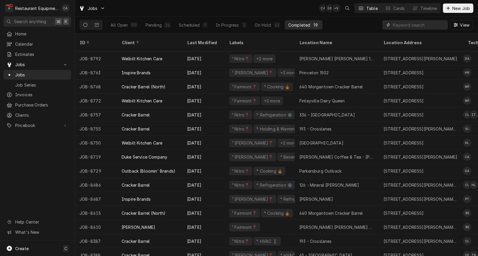
click at [425, 23] on input "Dynamic Content Wrapper" at bounding box center [419, 24] width 52 height 9
type input "8395"
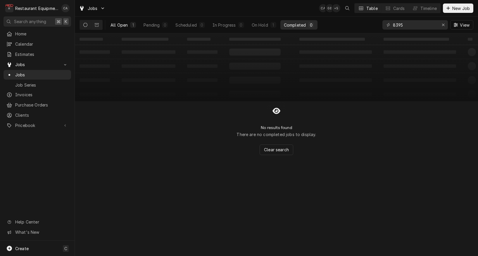
click at [124, 25] on div "All Open" at bounding box center [118, 25] width 17 height 6
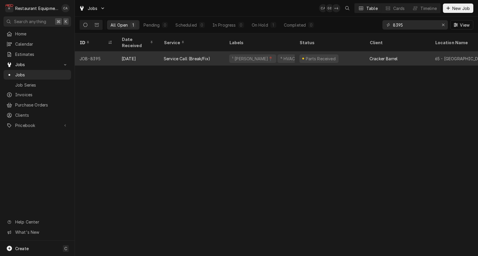
click at [174, 56] on div "Service Call (Break/Fix)" at bounding box center [187, 59] width 46 height 6
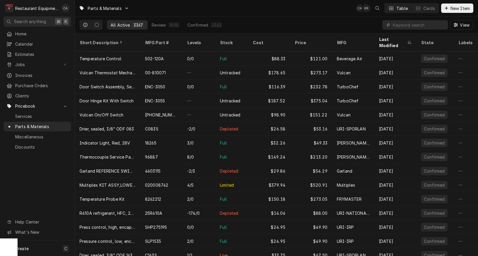
click at [404, 26] on input "Dynamic Content Wrapper" at bounding box center [419, 24] width 52 height 9
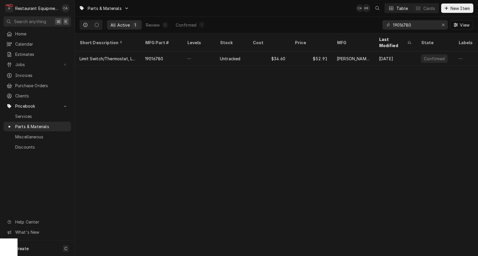
drag, startPoint x: 413, startPoint y: 24, endPoint x: 360, endPoint y: 21, distance: 53.0
click at [360, 21] on div "All Active 1 Review 0 Confirmed 1 19016780 View" at bounding box center [276, 25] width 394 height 16
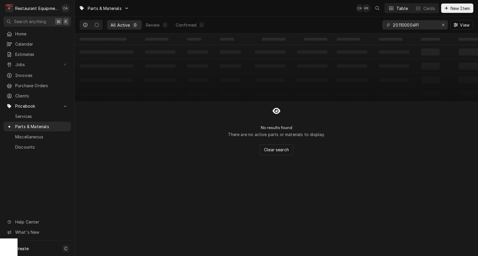
type input "20.110000491"
click at [359, 33] on div "All Active 0 Review 0 Confirmed 0 20.110000491 View" at bounding box center [276, 25] width 403 height 17
click at [446, 12] on button "New Item" at bounding box center [457, 8] width 32 height 9
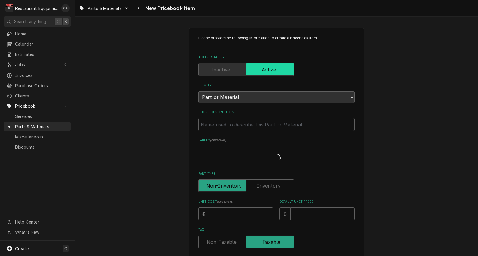
type textarea "x"
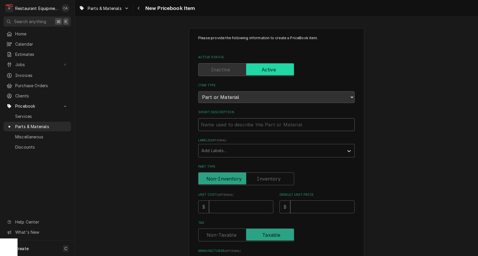
click at [216, 120] on input "Short Description" at bounding box center [276, 124] width 156 height 13
type input "G"
type textarea "x"
type input "B"
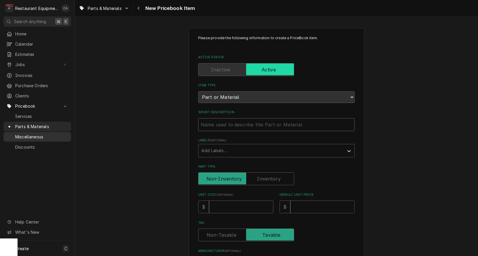
type textarea "x"
type input "Bl"
type textarea "x"
type input "Blo"
type textarea "x"
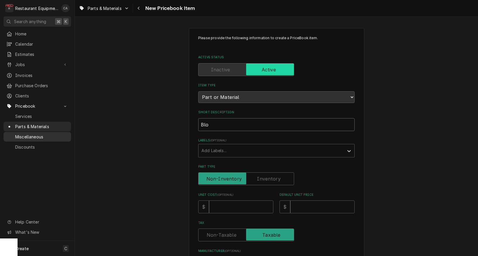
type input "Blow"
type textarea "x"
type input "Blowe"
type textarea "x"
type input "Blower"
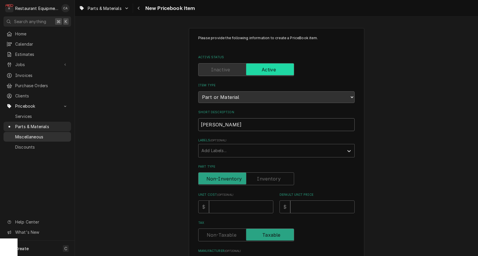
type textarea "x"
type input "Blower"
type textarea "x"
type input "Blower A"
type textarea "x"
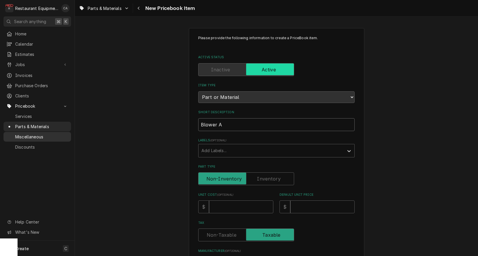
type input "Blower As"
type textarea "x"
type input "Blower Ass"
type textarea "x"
type input "Blower Asse"
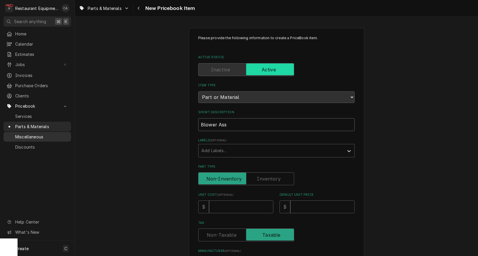
type textarea "x"
type input "Blower Assem"
type textarea "x"
type input "Blower Assemb"
type textarea "x"
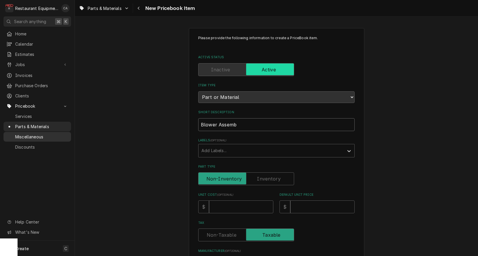
type input "Blower Assembl"
type textarea "x"
type input "Blower Assembly"
type textarea "x"
type input "Blower Assembly,"
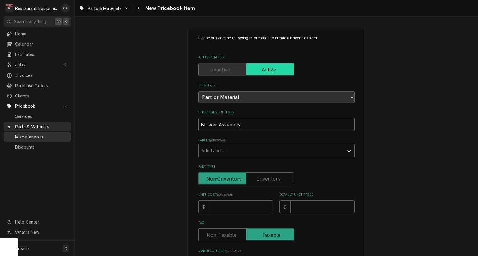
type textarea "x"
type input "Blower Assembly,"
type textarea "x"
type input "Blower Assembly, L"
type textarea "x"
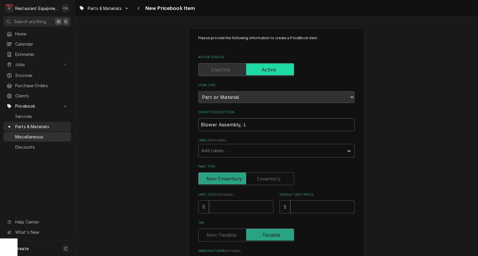
type input "Blower Assembly, Le"
type textarea "x"
type input "Blower Assembly, Lef"
type textarea "x"
type input "Blower Assembly, Left"
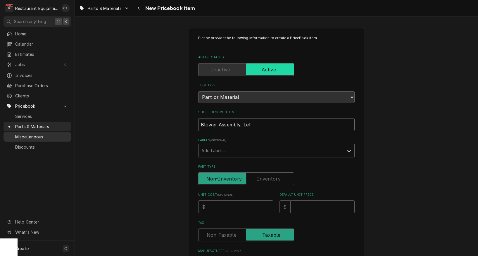
type textarea "x"
type input "Blower Assembly, Left"
click at [225, 200] on input "Unit Cost ( optional )" at bounding box center [241, 206] width 64 height 13
click at [223, 202] on input "Unit Cost ( optional )" at bounding box center [241, 206] width 64 height 13
type input "2"
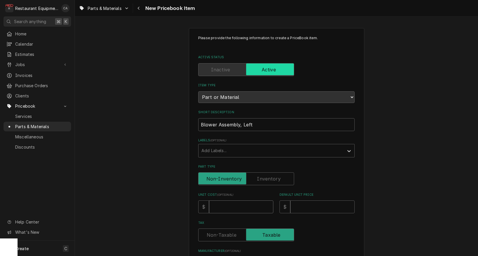
type textarea "x"
type input "23"
type textarea "x"
type input "236"
type textarea "x"
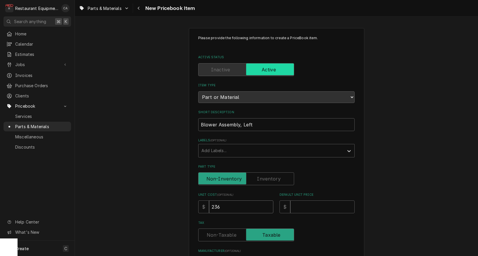
type input "236.4"
type textarea "x"
type input "236.44"
type textarea "x"
type input "236.44"
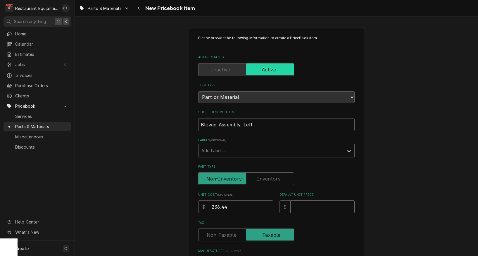
type input "3"
type textarea "x"
type input "36"
type textarea "x"
type input "361"
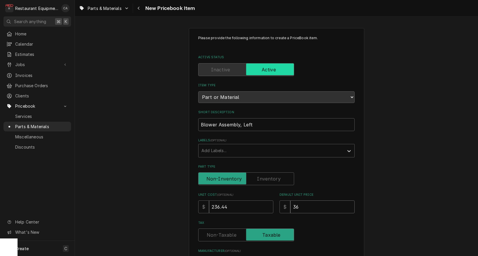
type textarea "x"
type input "361.5"
type textarea "x"
type input "361.53"
type textarea "x"
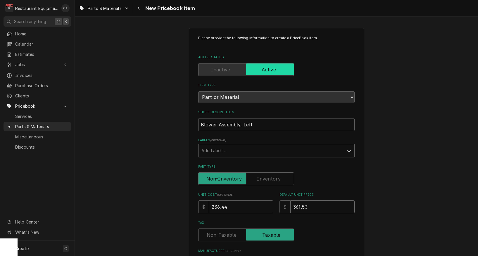
type input "361.53"
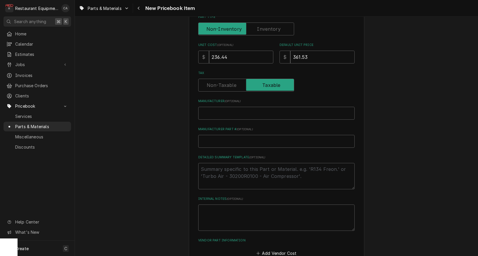
scroll to position [154, 0]
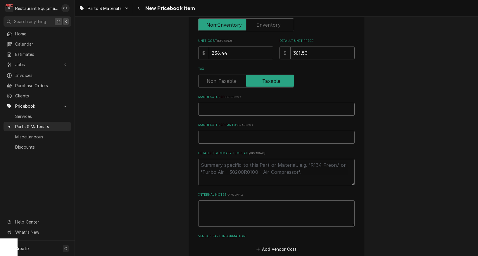
click at [235, 105] on input "Manufacturer ( optional )" at bounding box center [276, 109] width 156 height 13
type input "F"
type textarea "x"
type input "Fr"
type textarea "x"
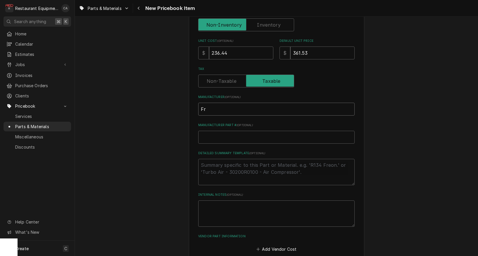
type input "Fra"
type textarea "x"
type input "Fran"
type textarea "x"
type input "Frank"
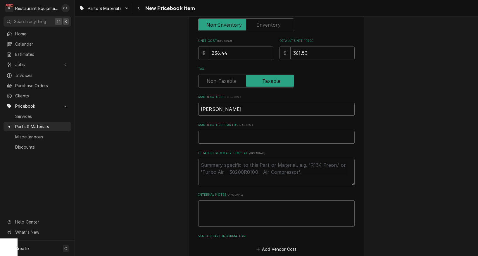
type textarea "x"
type input "Franke"
type textarea "x"
type input "Franke"
type textarea "x"
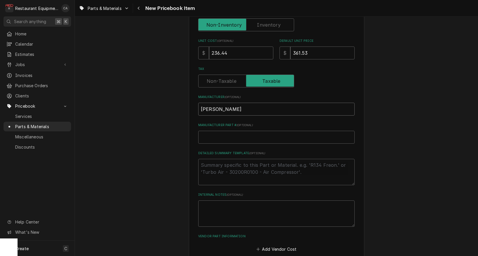
type input "Franke F"
type textarea "x"
type input "Franke Fo"
type textarea "x"
type input "Franke Foo"
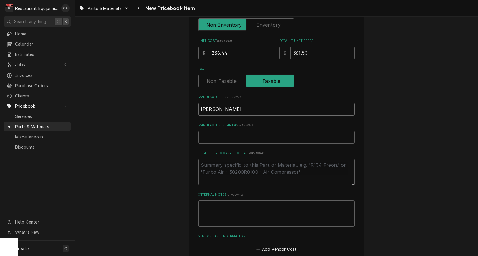
type textarea "x"
type input "Franke Food"
type textarea "x"
type input "Franke Foods"
type textarea "x"
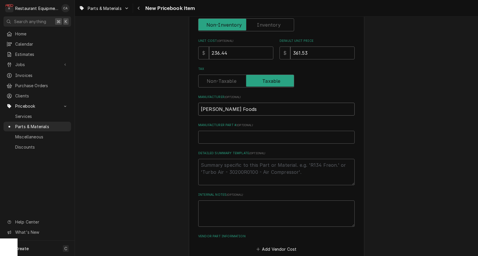
type input "Franke Foodse"
type textarea "x"
type input "Franke Foodser"
type textarea "x"
type input "Franke Foodserv"
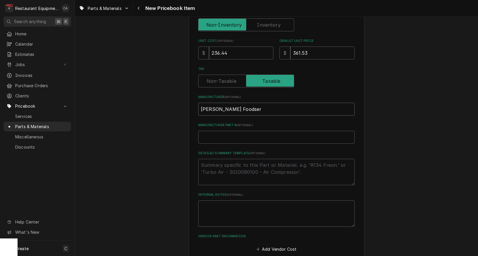
type textarea "x"
type input "Franke Foodservi"
type textarea "x"
type input "Franke Foodservic"
type textarea "x"
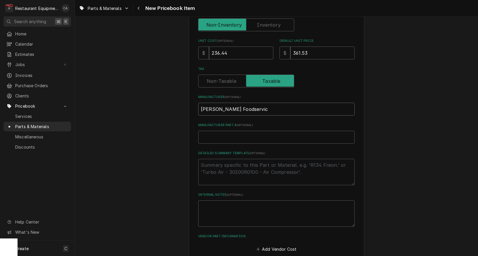
type input "Franke Foodservice"
type textarea "x"
type input "Franke Foodservice"
type textarea "x"
type input "Franke Foodservice S"
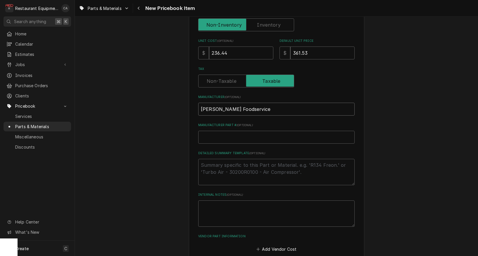
type textarea "x"
type input "Franke Foodservice Sy"
type textarea "x"
type input "Franke Foodservice Sys"
type textarea "x"
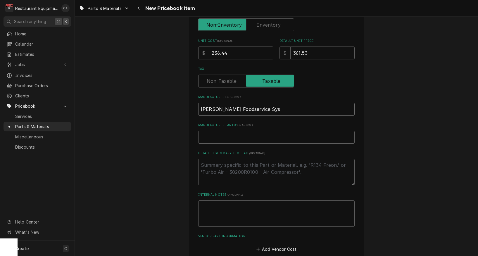
type input "Franke Foodservice Syst"
type textarea "x"
type input "Franke Foodservice Syste"
type textarea "x"
type input "Franke Foodservice System"
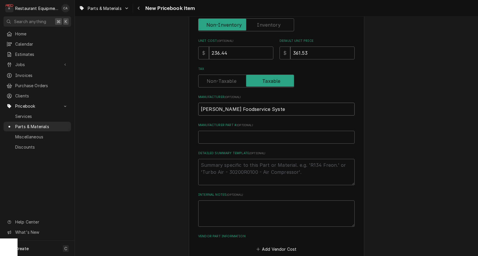
type textarea "x"
type input "Franke Foodservice Systems"
type textarea "x"
type input "Franke Foodservice Systems"
type input "2"
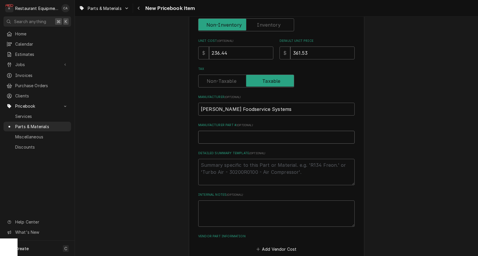
type textarea "x"
type input "20"
type textarea "x"
type input "20."
type textarea "x"
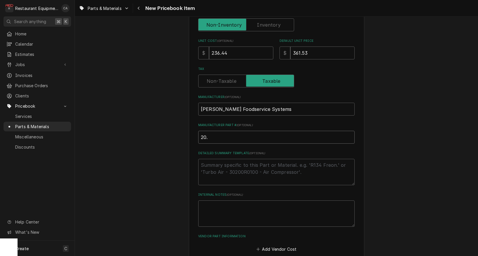
type input "20.1"
type textarea "x"
type input "20.11"
type textarea "x"
type input "20.110"
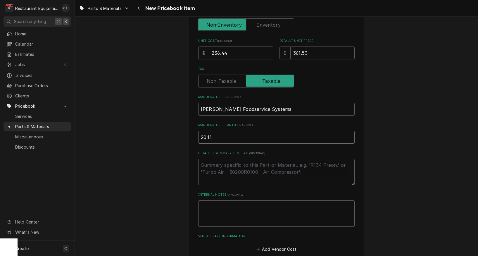
type textarea "x"
type input "20.1100"
type textarea "x"
type input "20.11000"
type textarea "x"
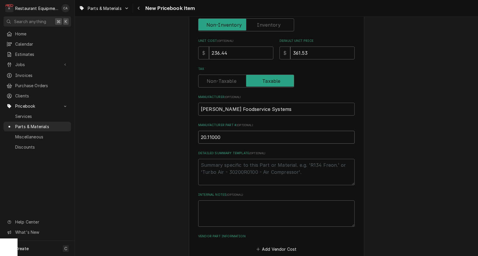
type input "20.110000"
type textarea "x"
type input "20.1100004"
type textarea "x"
type input "20.11000049"
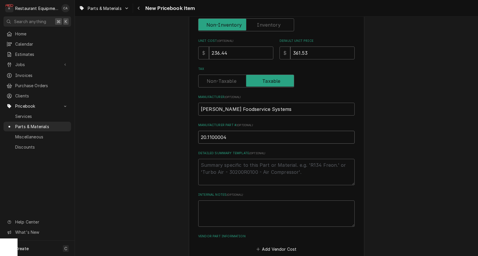
type textarea "x"
type input "20.110000491"
type textarea "x"
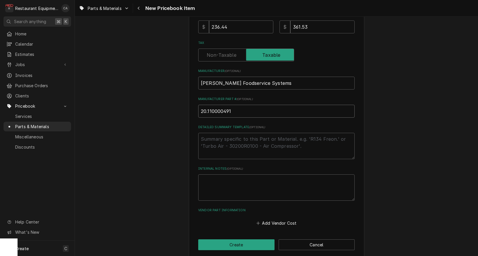
scroll to position [179, 0]
type input "20.110000491"
click at [236, 239] on button "Create" at bounding box center [236, 244] width 76 height 11
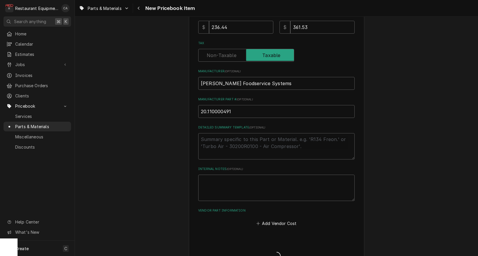
type textarea "x"
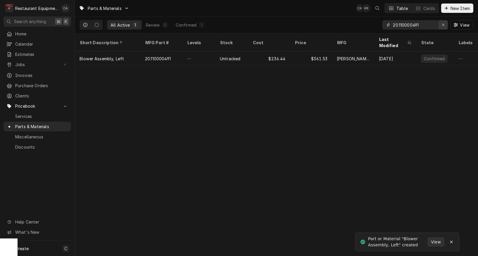
click at [442, 26] on icon "Erase input" at bounding box center [443, 25] width 3 height 4
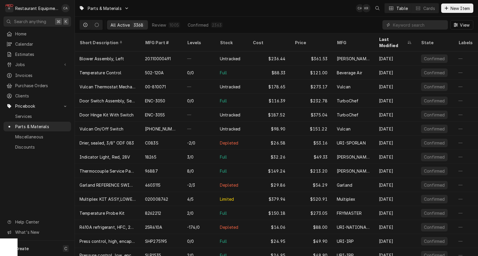
drag, startPoint x: 287, startPoint y: 15, endPoint x: 278, endPoint y: 3, distance: 15.0
click at [287, 14] on div "Parts & Materials CA KR Table Cards New Item" at bounding box center [276, 8] width 403 height 16
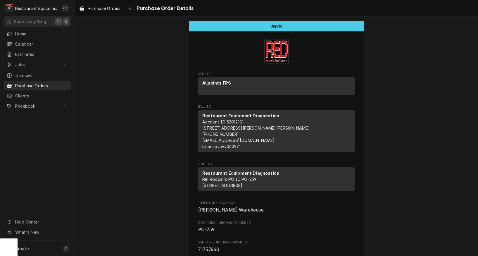
click at [101, 9] on span "Purchase Orders" at bounding box center [104, 8] width 33 height 6
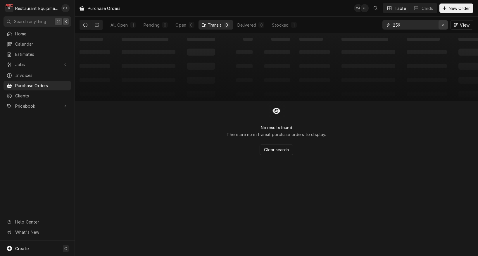
click at [444, 25] on icon "Erase input" at bounding box center [443, 25] width 3 height 4
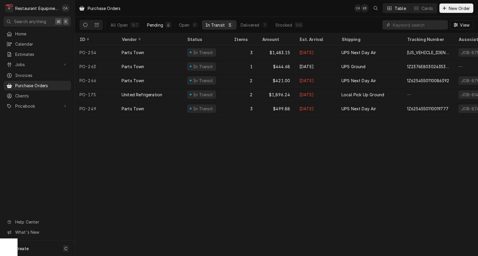
click at [162, 26] on button "Pending 4" at bounding box center [158, 24] width 31 height 9
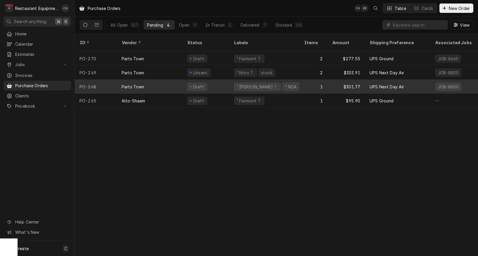
click at [284, 83] on div "¹ Beckley📍 ² NDA ✈️" at bounding box center [264, 86] width 70 height 14
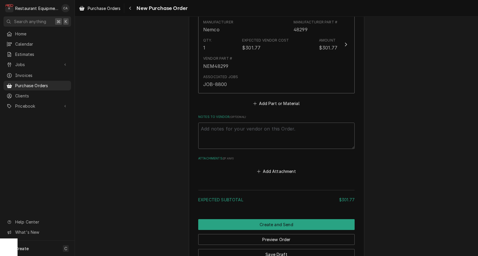
scroll to position [273, 0]
click at [288, 99] on button "Add Part or Material" at bounding box center [276, 103] width 48 height 8
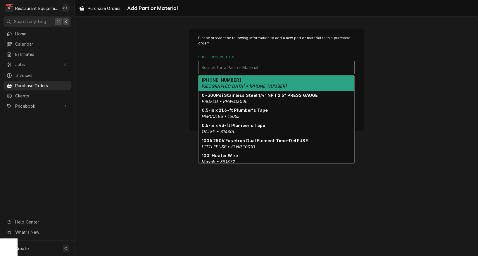
click at [214, 68] on div "Search for a Part or Material..." at bounding box center [276, 67] width 150 height 6
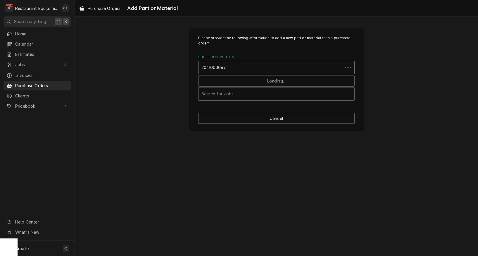
type input "20.110000491"
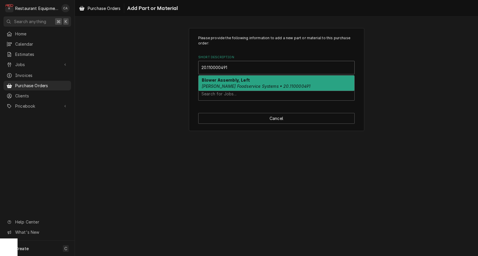
click at [214, 80] on strong "Blower Assembly, Left" at bounding box center [226, 79] width 48 height 5
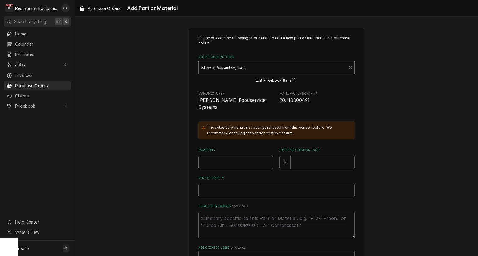
click at [219, 156] on input "Quantity" at bounding box center [235, 162] width 75 height 13
type textarea "x"
type input "1"
type textarea "x"
type input "2"
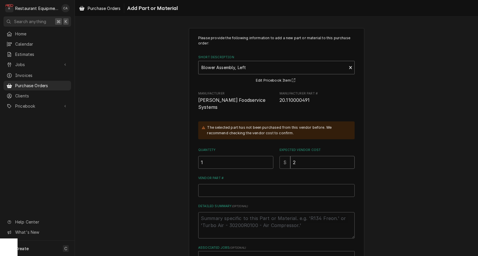
type textarea "x"
type input "23"
type textarea "x"
type input "236"
type textarea "x"
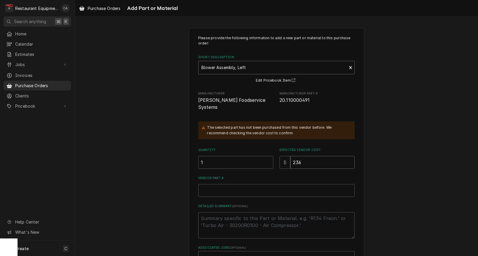
type input "236.4"
type textarea "x"
type input "236.44"
click at [213, 184] on input "Vendor Part #" at bounding box center [276, 190] width 156 height 13
paste input "FFS20.110000491"
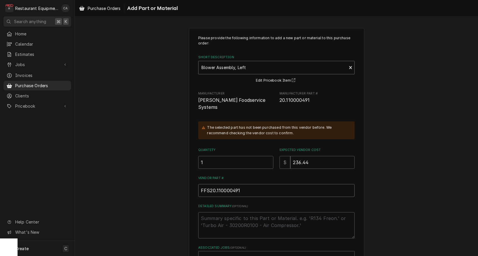
type textarea "x"
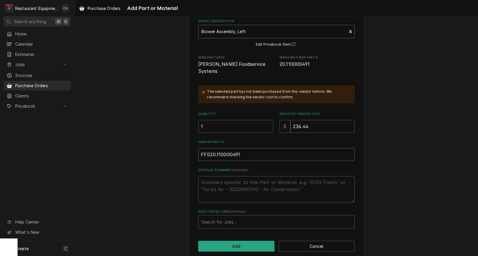
scroll to position [35, 0]
type input "FFS20.110000491"
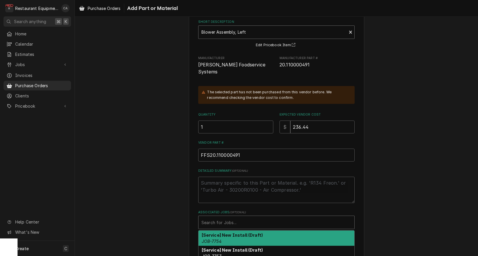
click at [212, 219] on div "Search for Jobs..." at bounding box center [276, 222] width 150 height 6
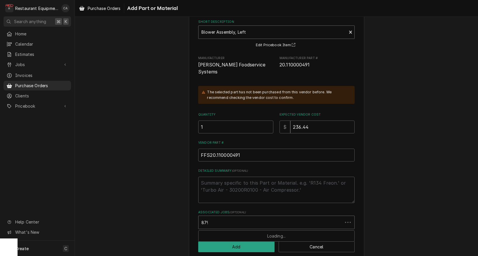
type input "8798"
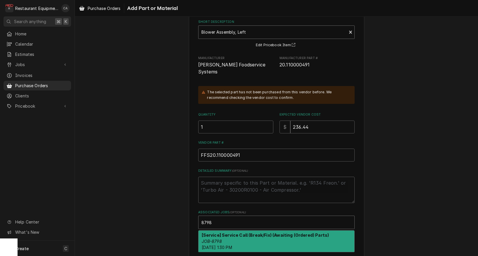
click at [219, 232] on strong "[Service] Service Call (Break/Fix) (Awaiting (Ordered) Parts)" at bounding box center [265, 234] width 127 height 5
type textarea "x"
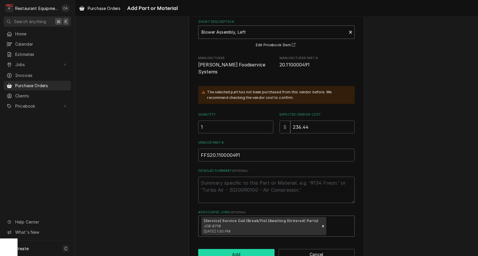
click at [242, 249] on button "Add" at bounding box center [236, 254] width 76 height 11
type textarea "x"
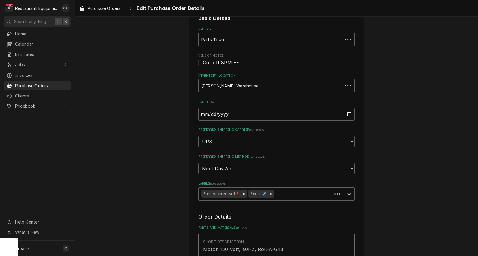
scroll to position [273, 0]
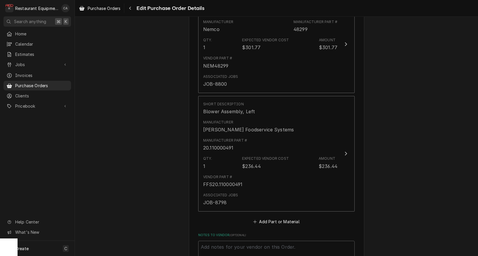
drag, startPoint x: 132, startPoint y: 166, endPoint x: 233, endPoint y: 197, distance: 105.8
click at [132, 166] on div "Please provide the following information to create your purchase order: Basic D…" at bounding box center [276, 70] width 403 height 641
drag, startPoint x: 275, startPoint y: 193, endPoint x: 269, endPoint y: 196, distance: 6.5
click at [275, 217] on button "Add Part or Material" at bounding box center [276, 221] width 48 height 8
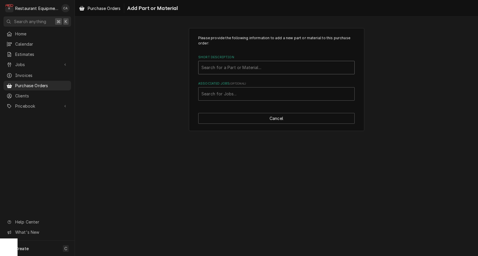
click at [228, 68] on div "Search for a Part or Material..." at bounding box center [276, 67] width 150 height 6
type input "19016780"
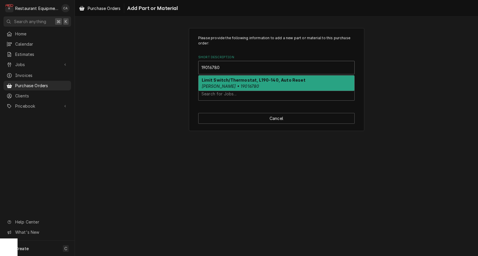
click at [227, 82] on div "Limit Switch/Thermostat, L190-140, Auto Reset Franke • 19016780" at bounding box center [276, 82] width 156 height 15
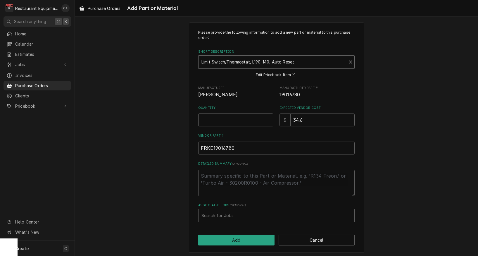
click at [222, 119] on input "Quantity" at bounding box center [235, 119] width 75 height 13
click at [210, 121] on input "Quantity" at bounding box center [235, 119] width 75 height 13
type textarea "x"
type input "1"
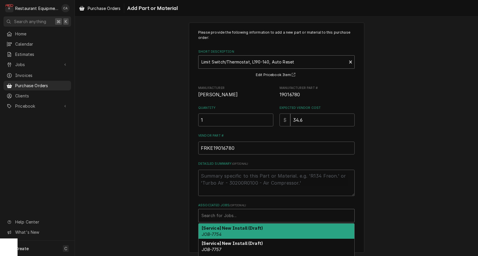
click at [221, 212] on div "Search for Jobs..." at bounding box center [276, 215] width 150 height 6
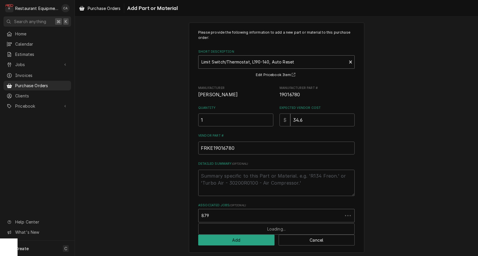
type input "8798"
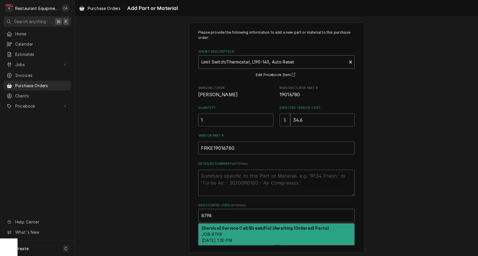
drag, startPoint x: 220, startPoint y: 229, endPoint x: 158, endPoint y: 200, distance: 68.5
click at [219, 229] on div "[Service] Service Call (Break/Fix) (Awaiting (Ordered) Parts) JOB-8798 Fri, Sep…" at bounding box center [276, 233] width 156 height 21
type textarea "x"
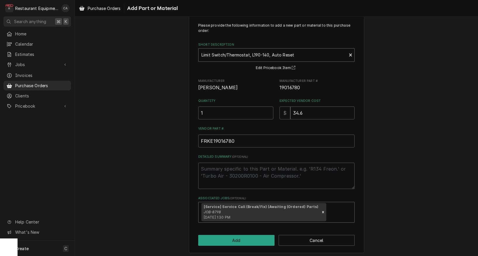
scroll to position [12, 0]
click at [229, 235] on button "Add" at bounding box center [236, 240] width 76 height 11
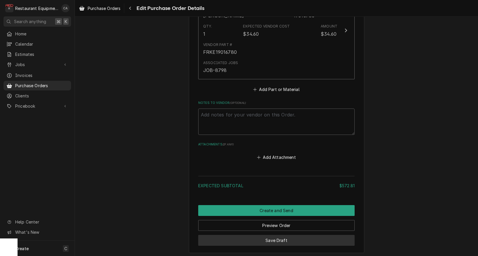
click at [264, 235] on button "Save Draft" at bounding box center [276, 240] width 156 height 11
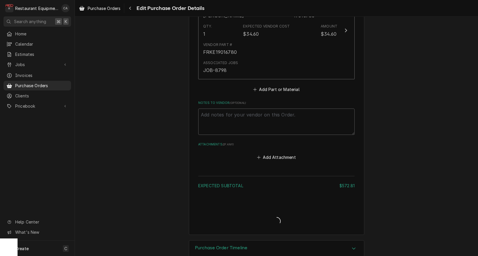
type textarea "x"
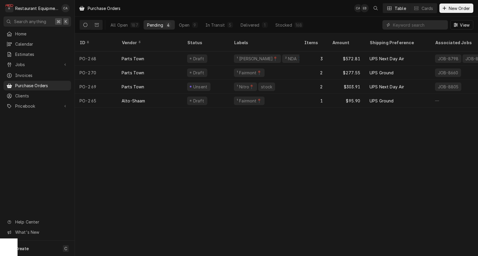
click at [121, 140] on div "Purchase Orders CA EB Table Cards New Order All Open 187 Pending 4 Open 9 In Tr…" at bounding box center [276, 128] width 403 height 256
drag, startPoint x: 264, startPoint y: 8, endPoint x: 217, endPoint y: 1, distance: 47.3
click at [264, 7] on div "Purchase Orders CA EB KR Table Cards New Order" at bounding box center [276, 8] width 403 height 16
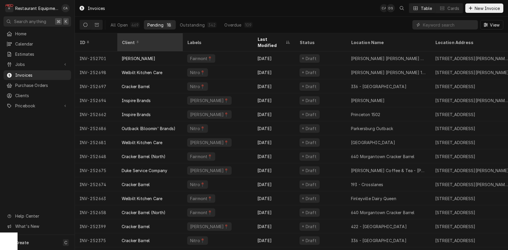
click at [154, 40] on div "Client" at bounding box center [149, 42] width 55 height 6
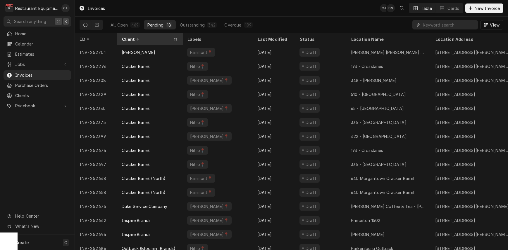
click at [154, 38] on div "Client" at bounding box center [147, 39] width 50 height 6
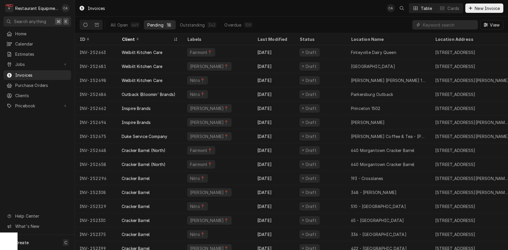
click at [154, 38] on div "Client" at bounding box center [147, 39] width 50 height 6
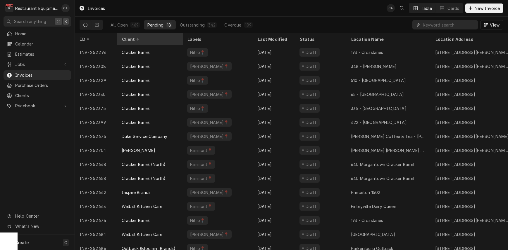
click at [157, 41] on div "Client" at bounding box center [149, 39] width 63 height 10
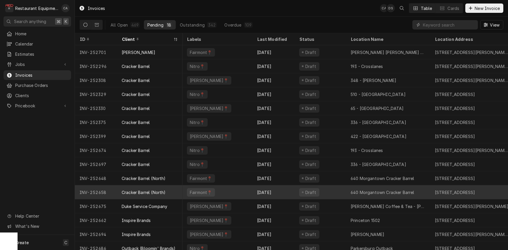
scroll to position [0, 0]
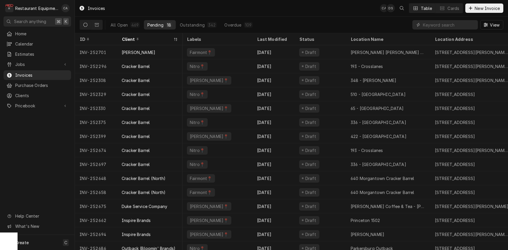
click at [273, 8] on div "Invoices CA DS Table Cards New Invoice" at bounding box center [291, 8] width 433 height 16
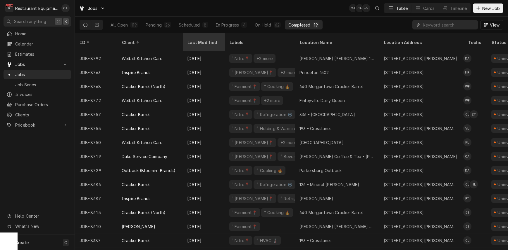
click at [200, 36] on div "Last Modified" at bounding box center [204, 42] width 40 height 16
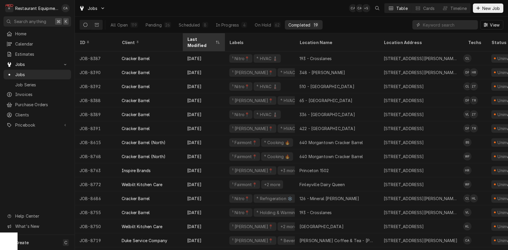
click at [197, 39] on div "Last Modified" at bounding box center [200, 42] width 27 height 12
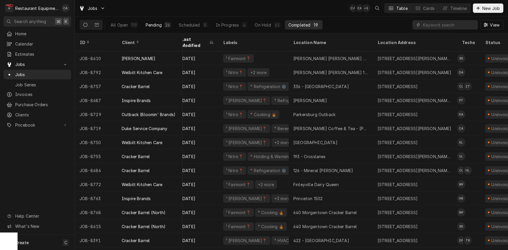
scroll to position [0, 7]
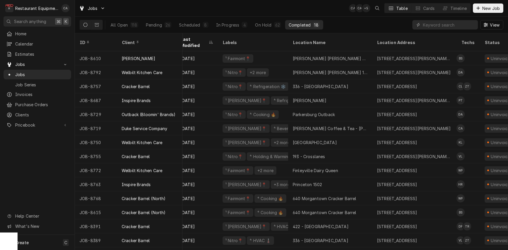
click at [300, 28] on button "Completed 18" at bounding box center [304, 24] width 38 height 9
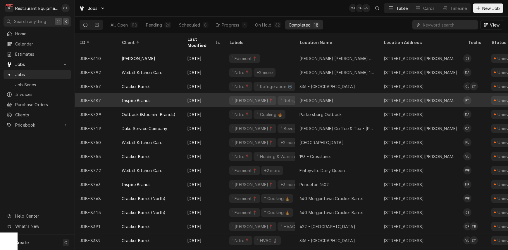
scroll to position [0, 0]
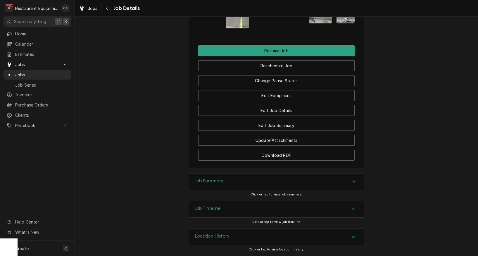
drag, startPoint x: 200, startPoint y: 181, endPoint x: 190, endPoint y: 174, distance: 12.8
click at [200, 181] on h3 "Job Summary" at bounding box center [209, 181] width 29 height 6
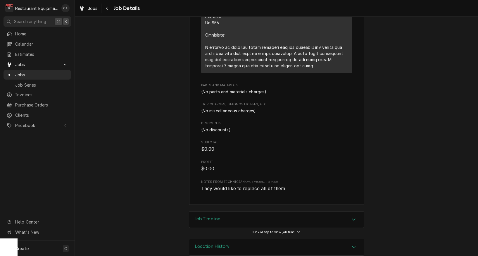
drag, startPoint x: 205, startPoint y: 207, endPoint x: 184, endPoint y: 200, distance: 22.9
click at [202, 216] on h3 "Job Timeline" at bounding box center [208, 219] width 26 height 6
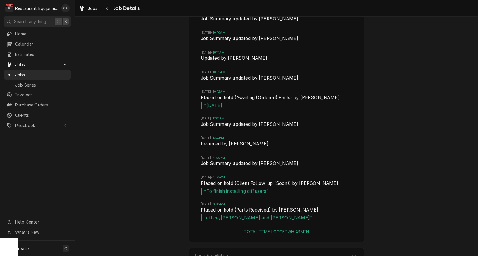
scroll to position [1775, 0]
click at [89, 6] on span "Jobs" at bounding box center [93, 8] width 10 height 6
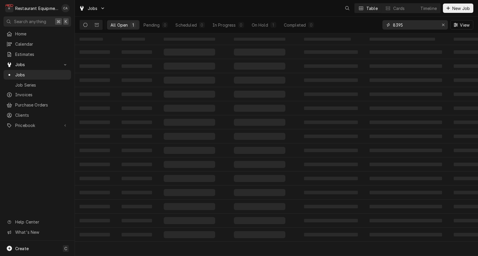
drag, startPoint x: 0, startPoint y: 0, endPoint x: 383, endPoint y: 23, distance: 383.5
click at [383, 23] on div "8395" at bounding box center [414, 24] width 65 height 9
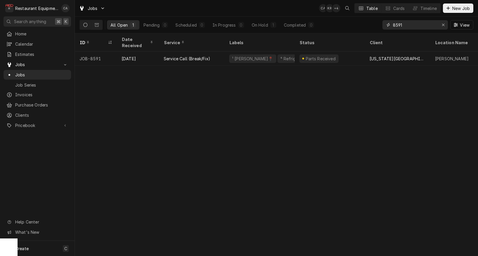
click at [411, 23] on input "8591" at bounding box center [415, 24] width 44 height 9
type input "8"
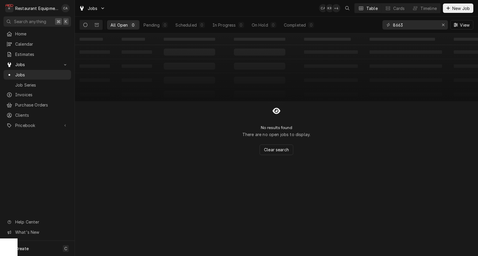
click at [85, 24] on icon "Dynamic Content Wrapper" at bounding box center [85, 25] width 4 height 4
click at [94, 24] on button "Dynamic Content Wrapper" at bounding box center [96, 24] width 11 height 9
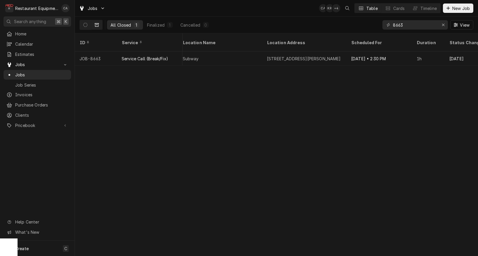
scroll to position [0, 325]
click at [407, 26] on input "8663" at bounding box center [415, 24] width 44 height 9
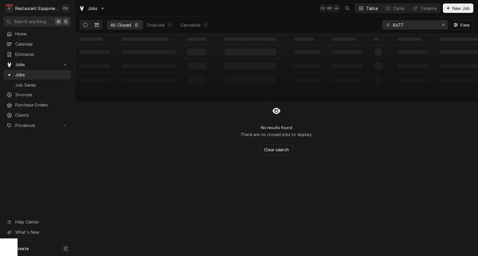
click at [87, 24] on icon "Dynamic Content Wrapper" at bounding box center [85, 25] width 4 height 4
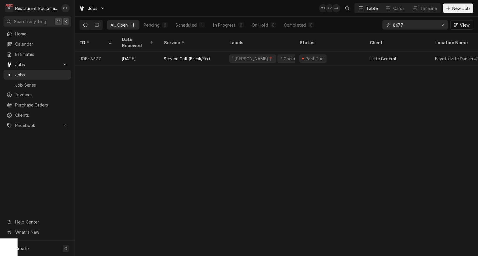
drag, startPoint x: 167, startPoint y: 156, endPoint x: 265, endPoint y: 98, distance: 113.7
click at [168, 155] on div "ID Date Received Service Labels Status Client Location Name Location Address St…" at bounding box center [276, 144] width 403 height 222
click at [408, 25] on input "8677" at bounding box center [415, 24] width 44 height 9
click at [113, 190] on div "ID Date Received Service Labels Status Client Location Name Location Address St…" at bounding box center [276, 144] width 403 height 222
click at [405, 25] on input "8692" at bounding box center [415, 24] width 44 height 9
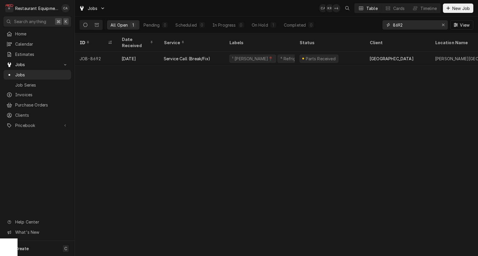
click at [405, 25] on input "8692" at bounding box center [415, 24] width 44 height 9
type input "8735"
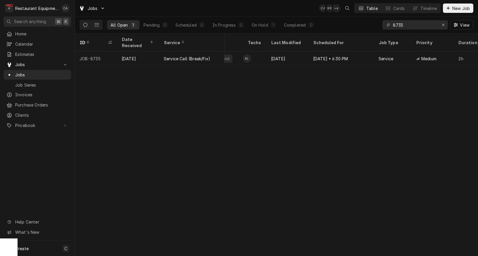
scroll to position [0, 0]
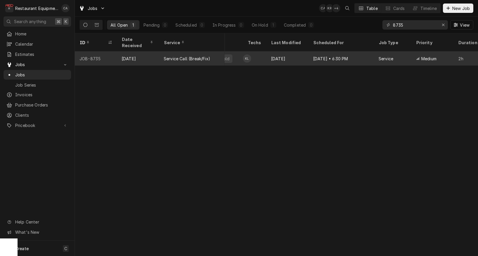
click at [323, 53] on div "Aug 29 • 6:30 PM" at bounding box center [340, 58] width 65 height 14
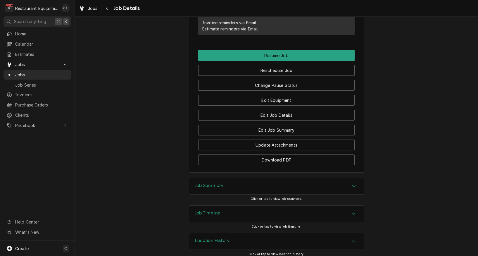
scroll to position [619, 0]
drag, startPoint x: 211, startPoint y: 182, endPoint x: 203, endPoint y: 181, distance: 8.2
click at [203, 183] on h3 "Job Summary" at bounding box center [209, 186] width 29 height 6
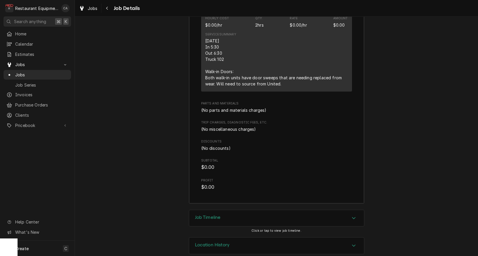
scroll to position [924, 0]
drag, startPoint x: 215, startPoint y: 212, endPoint x: 171, endPoint y: 188, distance: 50.1
click at [214, 215] on div "Job Timeline" at bounding box center [208, 218] width 26 height 7
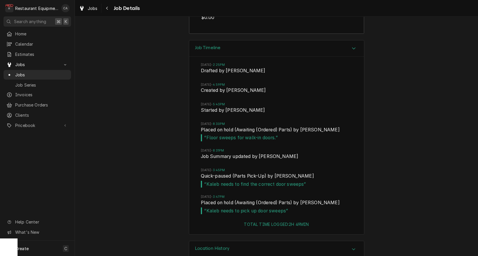
scroll to position [0, 0]
click at [148, 177] on div "Job Timeline Thu, Aug 28, 2025 - 2:25PM Drafted by Chrissy Adams Fri, Aug 29, 2…" at bounding box center [276, 140] width 403 height 201
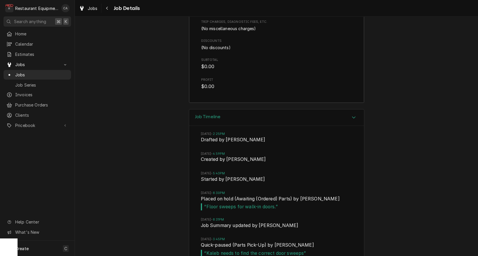
scroll to position [889, 0]
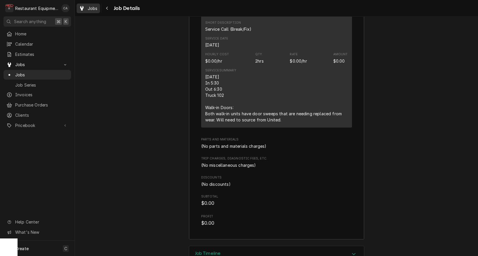
click at [95, 8] on span "Jobs" at bounding box center [93, 8] width 10 height 6
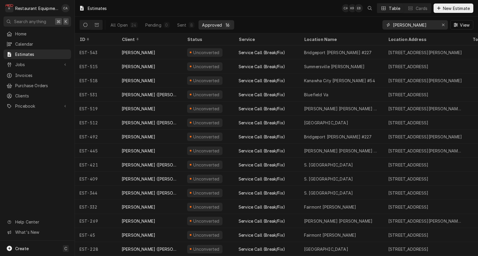
click at [403, 25] on input "[PERSON_NAME]" at bounding box center [415, 24] width 44 height 9
type input "540"
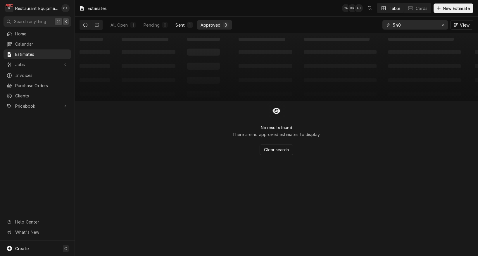
click at [180, 26] on div "Sent" at bounding box center [179, 25] width 9 height 6
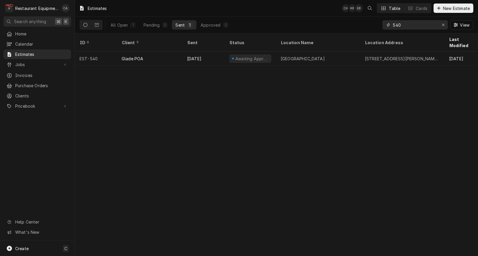
click at [411, 24] on input "540" at bounding box center [415, 24] width 44 height 9
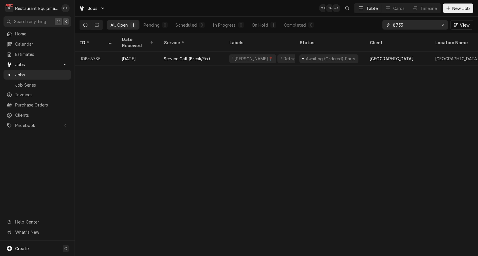
click at [409, 25] on input "8735" at bounding box center [415, 24] width 44 height 9
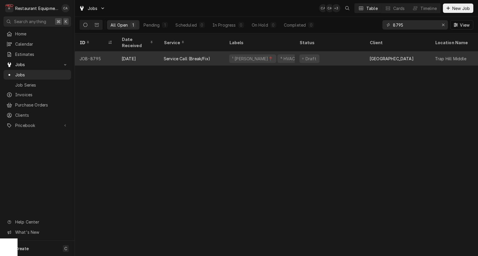
drag, startPoint x: 300, startPoint y: 151, endPoint x: 439, endPoint y: 56, distance: 168.5
click at [306, 148] on div "ID Date Received Service Labels Status Client Location Name Location Address St…" at bounding box center [276, 144] width 403 height 222
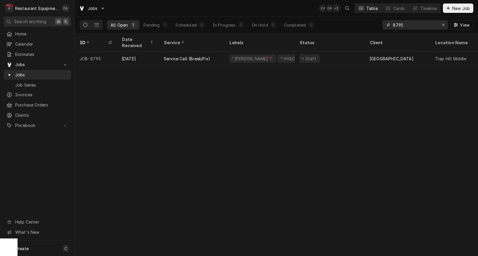
click at [416, 25] on input "8795" at bounding box center [415, 24] width 44 height 9
type input "8796"
click at [291, 79] on div "ID Date Received Service Labels Status Client Location Name Location Address St…" at bounding box center [276, 144] width 403 height 222
click at [443, 26] on icon "Erase input" at bounding box center [443, 25] width 3 height 4
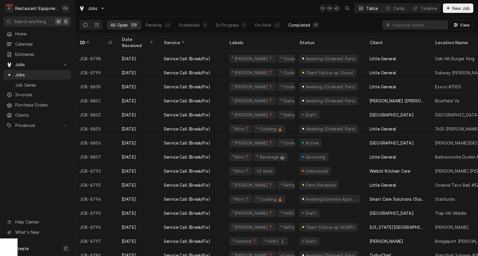
click at [299, 25] on div "Completed" at bounding box center [299, 25] width 22 height 6
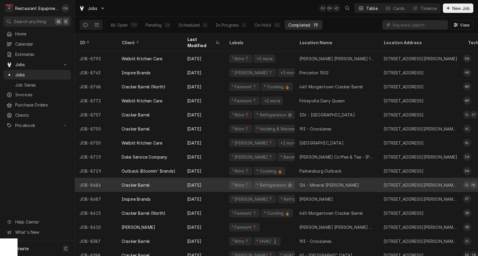
click at [320, 182] on div "126 - Mineral Wells" at bounding box center [329, 185] width 60 height 6
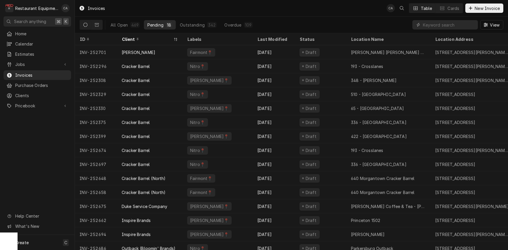
click at [251, 15] on div "Invoices CA Table Cards New Invoice" at bounding box center [291, 8] width 433 height 16
click at [275, 11] on div "Invoices CA Table Cards New Invoice" at bounding box center [291, 8] width 433 height 16
click at [194, 26] on div "Outstanding" at bounding box center [192, 25] width 25 height 6
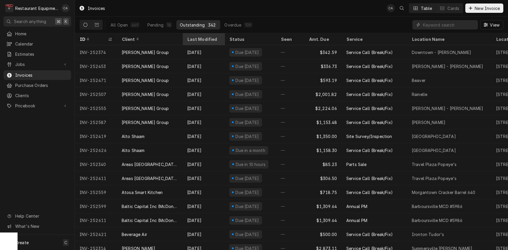
click at [198, 40] on div "Last Modified" at bounding box center [203, 39] width 32 height 6
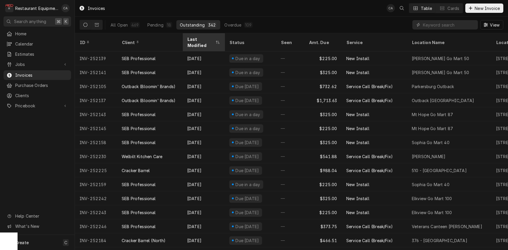
click at [199, 40] on div "Last Modified" at bounding box center [200, 42] width 27 height 12
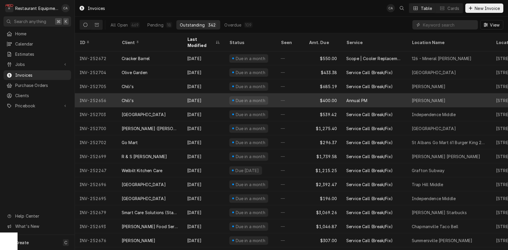
scroll to position [1, 0]
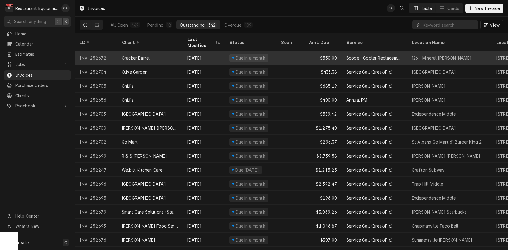
click at [344, 51] on div "Scope | Cooler Replacement" at bounding box center [373, 58] width 65 height 14
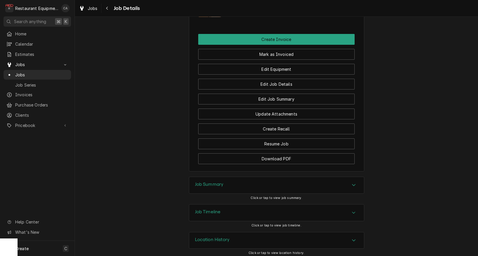
drag, startPoint x: 201, startPoint y: 180, endPoint x: 162, endPoint y: 167, distance: 40.8
click at [201, 181] on h3 "Job Summary" at bounding box center [209, 184] width 29 height 6
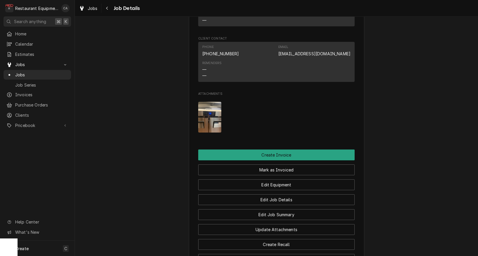
scroll to position [440, 0]
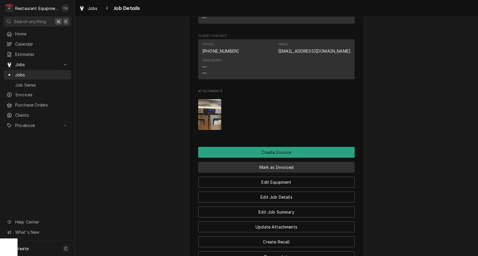
click at [270, 164] on button "Mark as Invoiced" at bounding box center [276, 167] width 156 height 11
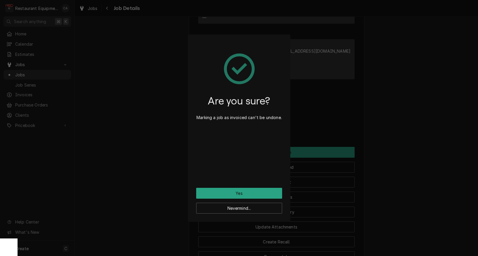
click at [237, 193] on button "Yes" at bounding box center [239, 193] width 86 height 11
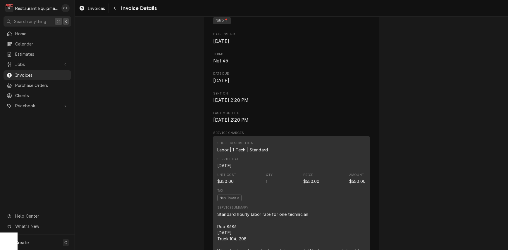
scroll to position [298, 0]
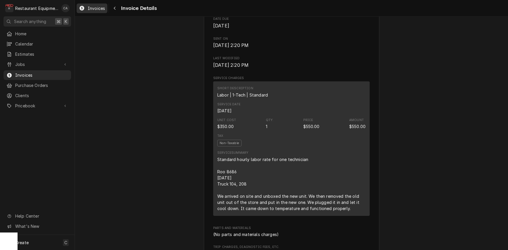
click at [96, 4] on link "Invoices" at bounding box center [92, 9] width 31 height 10
click at [98, 8] on span "Invoices" at bounding box center [96, 8] width 17 height 6
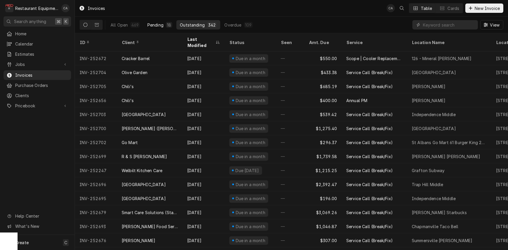
click at [152, 25] on div "Pending" at bounding box center [155, 25] width 16 height 6
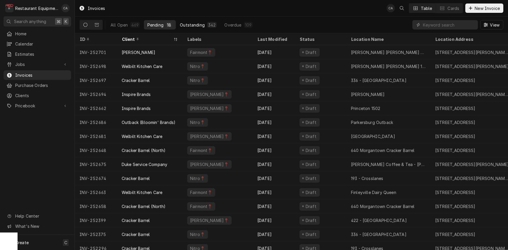
click at [195, 25] on div "Outstanding" at bounding box center [192, 25] width 25 height 6
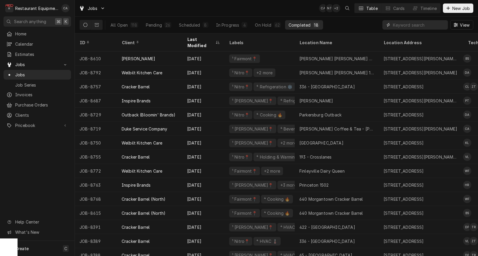
click at [401, 22] on input "Dynamic Content Wrapper" at bounding box center [419, 24] width 52 height 9
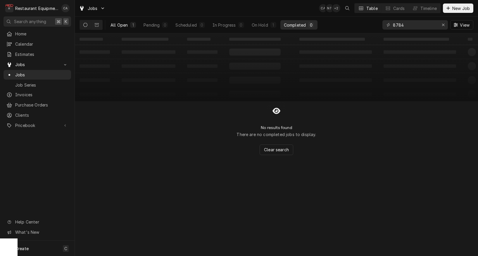
click at [123, 26] on div "All Open" at bounding box center [118, 25] width 17 height 6
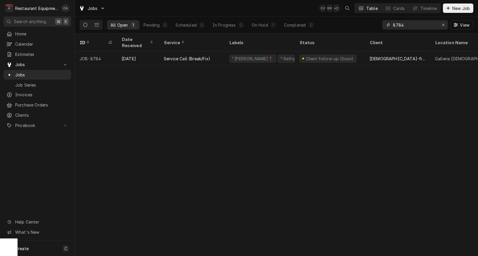
drag, startPoint x: 406, startPoint y: 25, endPoint x: 377, endPoint y: 25, distance: 29.2
click at [378, 25] on div "All Open 1 Pending 0 Scheduled 0 In Progress 0 On Hold 1 Completed 0 8784 View" at bounding box center [276, 25] width 394 height 16
type input "8677"
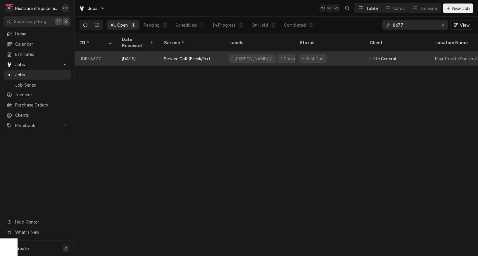
click at [280, 56] on div "⁴ Cooking 🔥" at bounding box center [293, 59] width 27 height 6
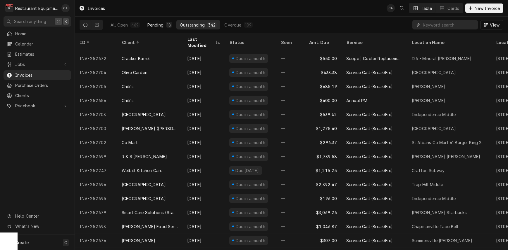
click at [153, 25] on div "Pending" at bounding box center [155, 25] width 16 height 6
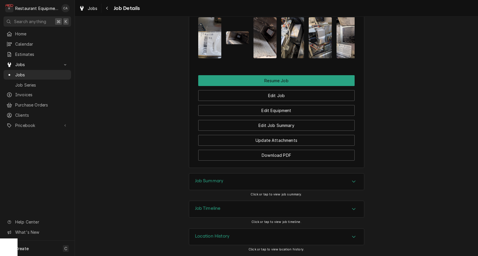
scroll to position [776, 0]
drag, startPoint x: 214, startPoint y: 180, endPoint x: 168, endPoint y: 163, distance: 48.3
click at [213, 180] on h3 "Job Summary" at bounding box center [209, 181] width 29 height 6
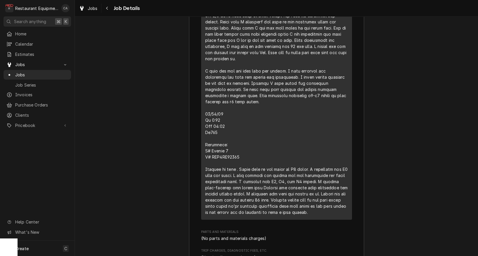
scroll to position [1262, 0]
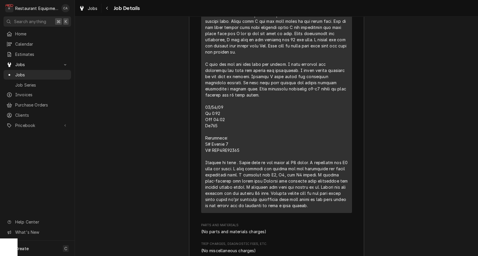
click at [146, 126] on div "Job Summary Roopairs Job ID JOB-8677 Service Type Service Call (Break/Fix) Job …" at bounding box center [276, 26] width 403 height 678
click at [93, 10] on span "Jobs" at bounding box center [93, 8] width 10 height 6
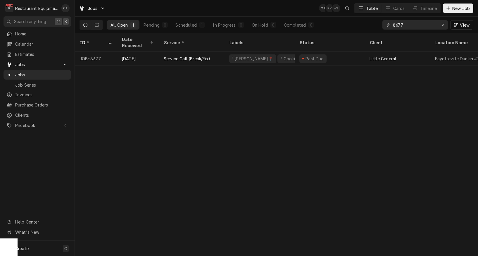
click at [308, 109] on div "ID Date Received Service Labels Status Client Location Name Location Address St…" at bounding box center [276, 144] width 403 height 222
click at [411, 27] on input "8677" at bounding box center [415, 24] width 44 height 9
type input "8678"
click at [339, 89] on div "ID Date Received Service Labels Status Client Location Name Location Address St…" at bounding box center [276, 144] width 403 height 222
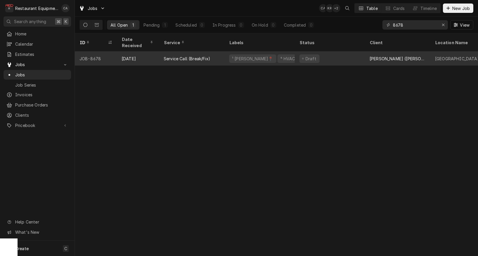
click at [318, 56] on div "Draft" at bounding box center [330, 58] width 70 height 14
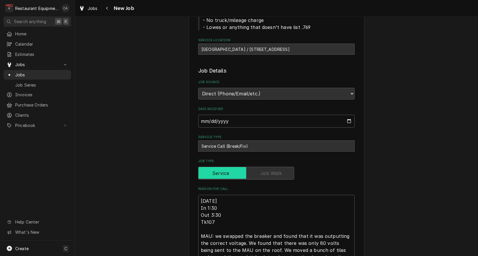
type textarea "x"
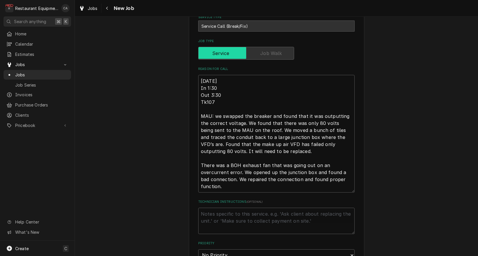
scroll to position [259, 0]
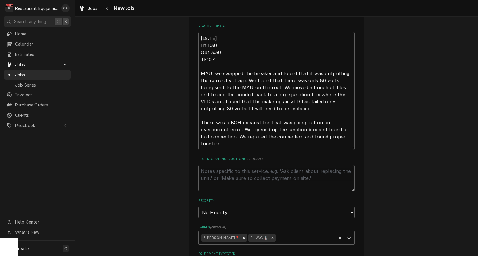
click at [181, 146] on div "Use the fields below to edit this job: Client Details Client Bob Evans (Beckley…" at bounding box center [276, 128] width 403 height 729
click at [95, 10] on span "Jobs" at bounding box center [93, 8] width 10 height 6
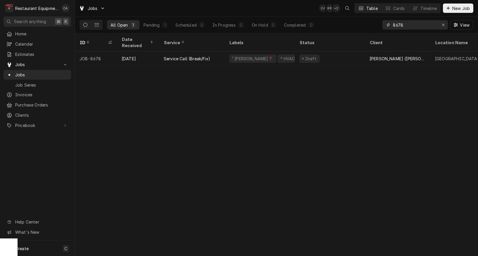
drag, startPoint x: 411, startPoint y: 23, endPoint x: 382, endPoint y: 22, distance: 29.2
click at [382, 22] on div "All Open 1 Pending 1 Scheduled 0 In Progress 0 On Hold 0 Completed 0 8678 View" at bounding box center [276, 25] width 394 height 16
type input "[US_STATE]"
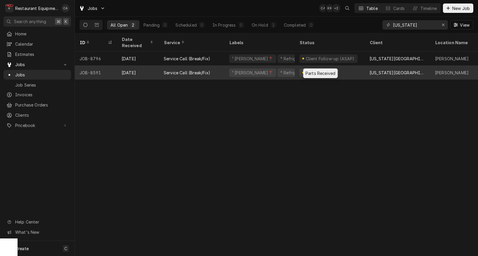
click at [313, 70] on div "Parts Received" at bounding box center [320, 73] width 31 height 6
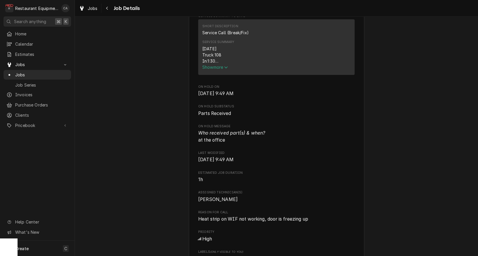
scroll to position [238, 0]
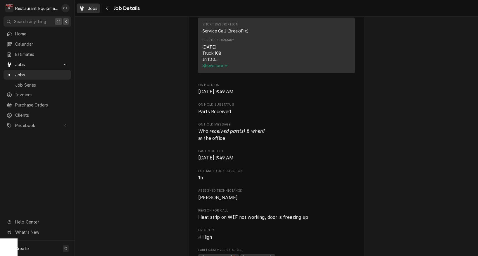
click at [90, 9] on span "Jobs" at bounding box center [93, 8] width 10 height 6
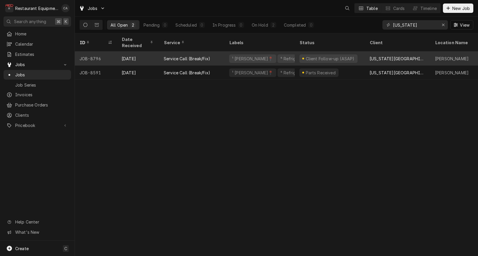
click at [242, 56] on div "¹ [PERSON_NAME]📍" at bounding box center [252, 59] width 42 height 6
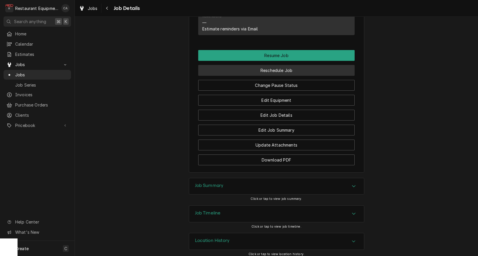
click at [281, 66] on button "Reschedule Job" at bounding box center [276, 70] width 156 height 11
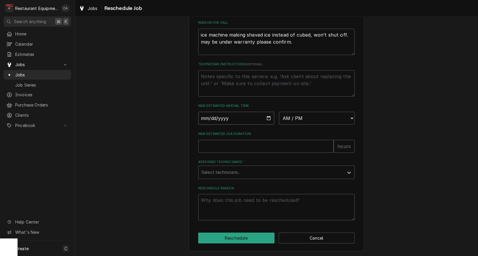
click at [214, 118] on input "Date" at bounding box center [236, 118] width 76 height 13
type input "2025-09-05"
type textarea "x"
click at [221, 120] on input "2025-09-05" at bounding box center [236, 118] width 76 height 13
select select "14:30:00"
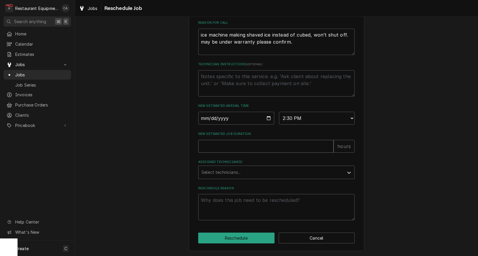
click at [214, 148] on input "New Estimated Job Duration" at bounding box center [265, 146] width 135 height 13
type textarea "x"
type input "2"
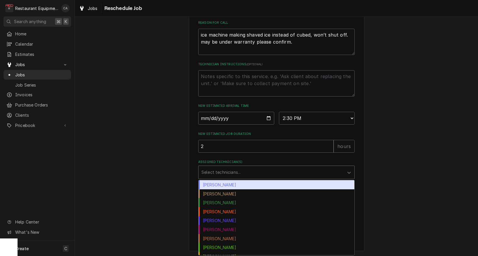
click at [210, 169] on div "Assigned Technician(s)" at bounding box center [270, 172] width 139 height 11
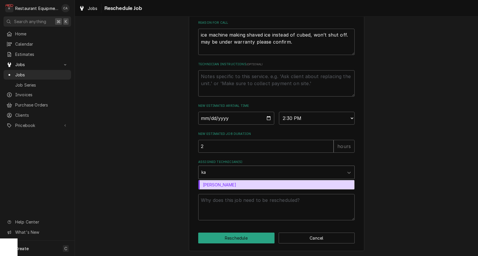
type input "kal"
click at [213, 183] on div "Kaleb Lewis" at bounding box center [276, 184] width 156 height 9
type textarea "x"
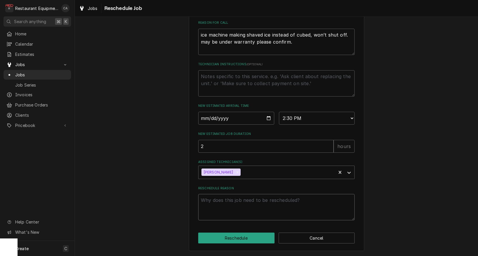
click at [219, 205] on textarea "Reschedule Reason" at bounding box center [276, 207] width 156 height 26
type textarea "x"
type textarea "A"
type textarea "x"
type textarea "Ad"
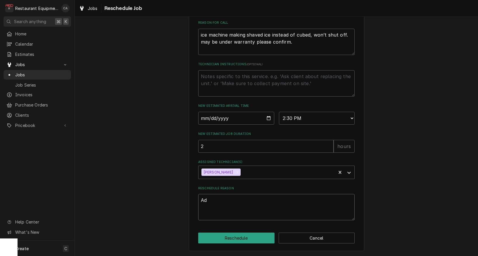
type textarea "x"
type textarea "Add"
type textarea "x"
type textarea "Add"
type textarea "x"
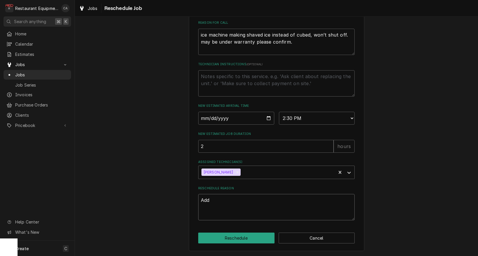
type textarea "Add t"
type textarea "x"
type textarea "Add te"
type textarea "x"
type textarea "Add tec"
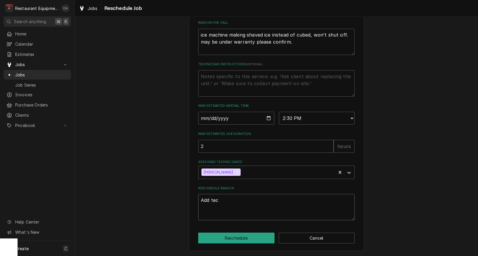
type textarea "x"
type textarea "Add tech"
click at [241, 235] on button "Reschedule" at bounding box center [236, 237] width 76 height 11
type textarea "x"
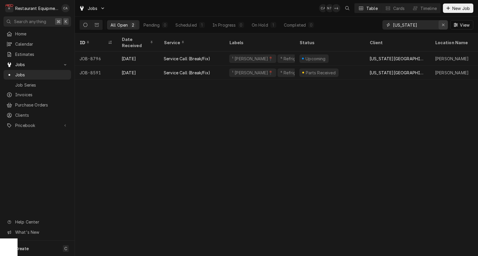
click at [444, 26] on icon "Erase input" at bounding box center [443, 25] width 3 height 4
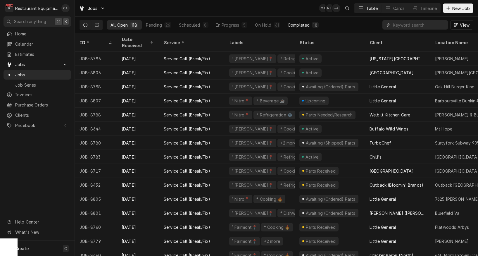
click at [300, 23] on div "Completed" at bounding box center [299, 25] width 22 height 6
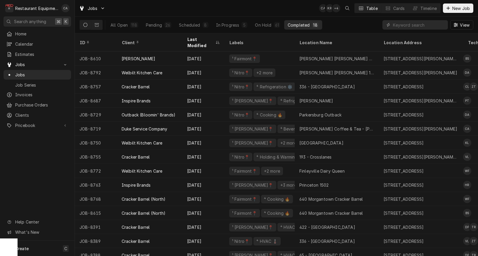
click at [178, 5] on div "Jobs CA KR + 4 Table Cards Timeline New Job" at bounding box center [276, 8] width 403 height 16
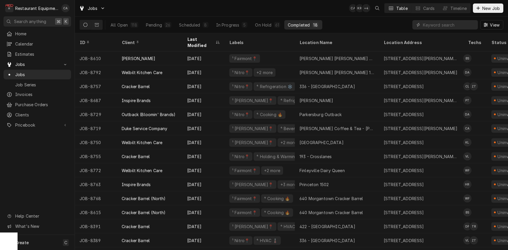
drag, startPoint x: 321, startPoint y: 8, endPoint x: 311, endPoint y: 9, distance: 10.2
click at [321, 8] on div "Jobs CA KR + 4 Table Cards Timeline New Job" at bounding box center [291, 8] width 433 height 16
click at [434, 24] on input "Dynamic Content Wrapper" at bounding box center [449, 24] width 52 height 9
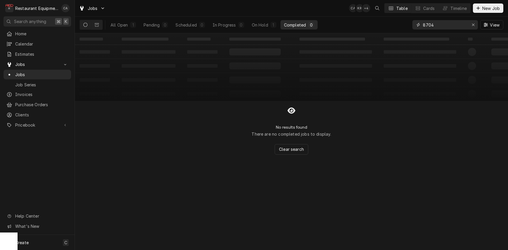
scroll to position [0, 0]
click at [119, 22] on div "All Open" at bounding box center [118, 25] width 17 height 6
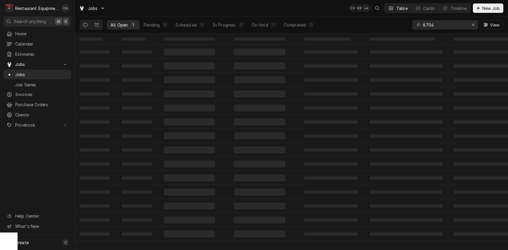
scroll to position [0, 0]
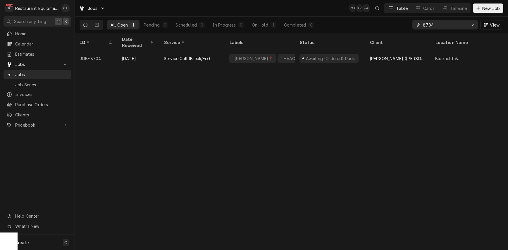
click at [439, 24] on input "8704" at bounding box center [445, 24] width 44 height 9
drag, startPoint x: 439, startPoint y: 24, endPoint x: 418, endPoint y: 25, distance: 21.6
click at [418, 25] on div "8704" at bounding box center [444, 24] width 65 height 9
click at [439, 22] on input "8395" at bounding box center [445, 24] width 44 height 9
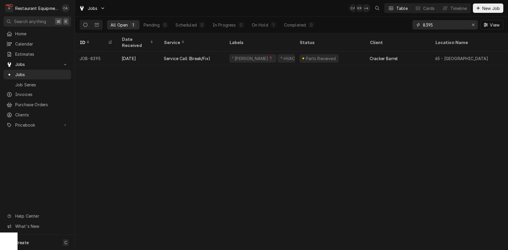
type input "8"
type input "6"
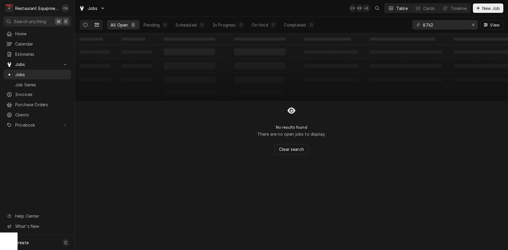
click at [96, 25] on icon "Dynamic Content Wrapper" at bounding box center [97, 25] width 4 height 4
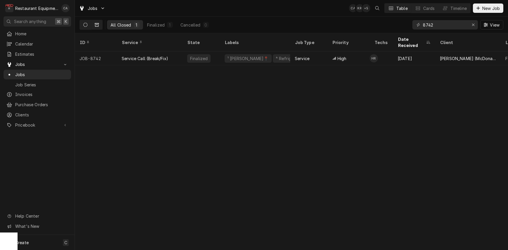
scroll to position [0, 0]
click at [86, 25] on icon "Dynamic Content Wrapper" at bounding box center [85, 25] width 4 height 4
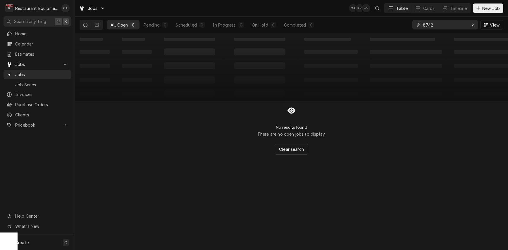
scroll to position [0, 0]
click at [437, 22] on input "8742" at bounding box center [445, 24] width 44 height 9
type input "8395"
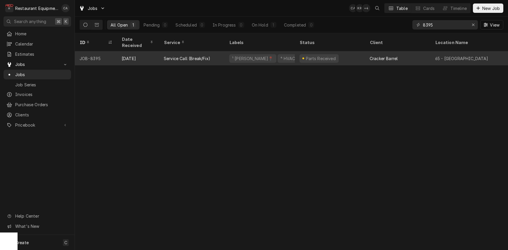
click at [330, 54] on div "Parts Received" at bounding box center [318, 58] width 39 height 8
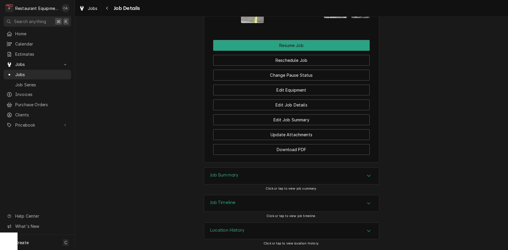
drag, startPoint x: 232, startPoint y: 177, endPoint x: 202, endPoint y: 160, distance: 35.1
click at [231, 177] on h3 "Job Summary" at bounding box center [224, 176] width 29 height 6
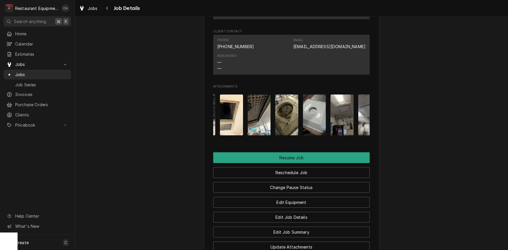
scroll to position [0, 200]
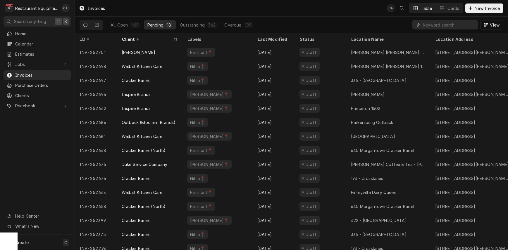
drag, startPoint x: 253, startPoint y: 14, endPoint x: 257, endPoint y: 13, distance: 3.8
click at [257, 13] on div "Invoices CA Table Cards New Invoice" at bounding box center [291, 8] width 433 height 16
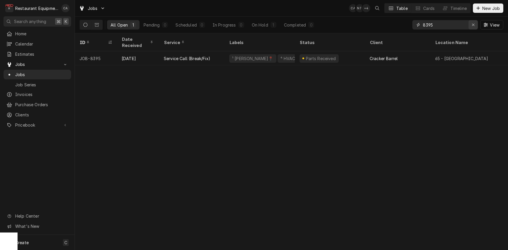
click at [473, 25] on icon "Erase input" at bounding box center [472, 25] width 3 height 4
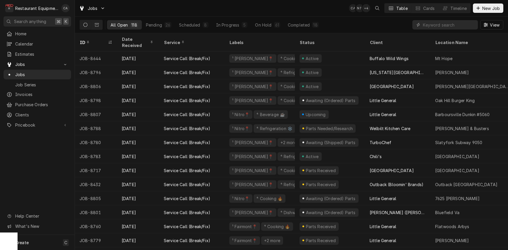
click at [292, 5] on div "Jobs CA NT + 4 Table Cards Timeline New Job" at bounding box center [291, 8] width 433 height 16
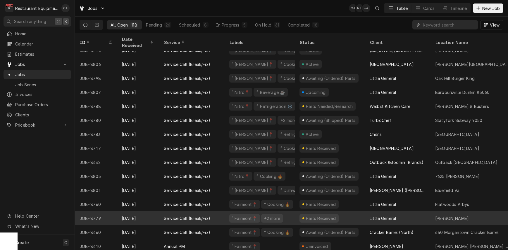
scroll to position [43, 0]
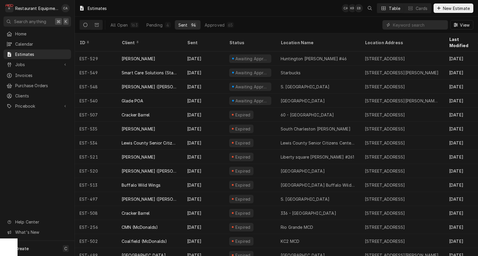
click at [257, 14] on div "Estimates CA KR EB Table Cards New Estimate" at bounding box center [276, 8] width 403 height 16
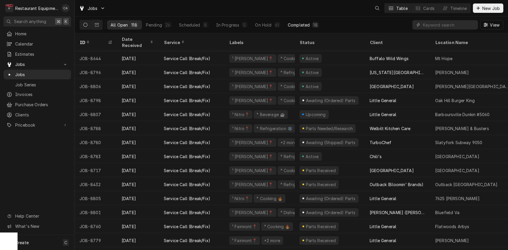
click at [301, 25] on div "Completed" at bounding box center [299, 25] width 22 height 6
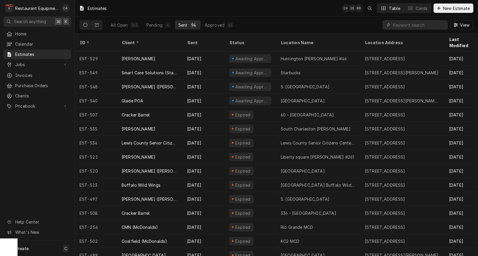
drag, startPoint x: 155, startPoint y: 12, endPoint x: 174, endPoint y: 7, distance: 19.3
click at [155, 12] on div "Estimates CA EB KR Table Cards New Estimate" at bounding box center [276, 8] width 403 height 16
click at [403, 26] on input "Dynamic Content Wrapper" at bounding box center [419, 24] width 52 height 9
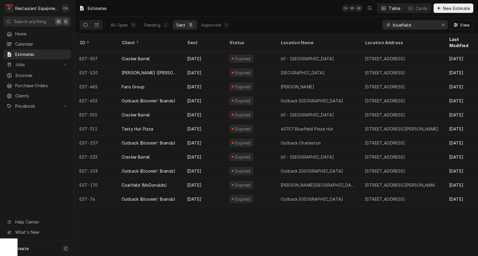
type input "bluefield"
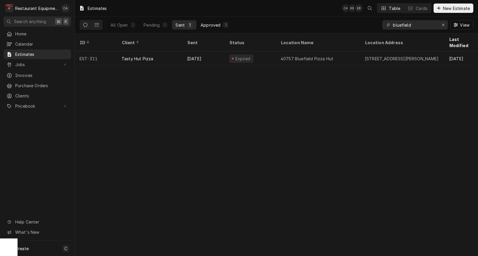
click at [216, 24] on div "Approved" at bounding box center [210, 25] width 20 height 6
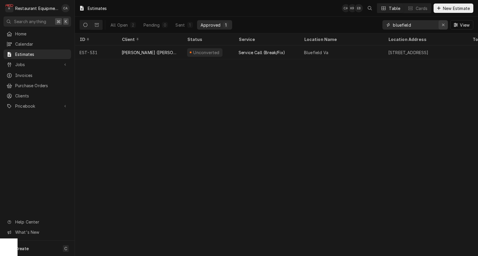
click at [442, 24] on icon "Erase input" at bounding box center [443, 25] width 2 height 2
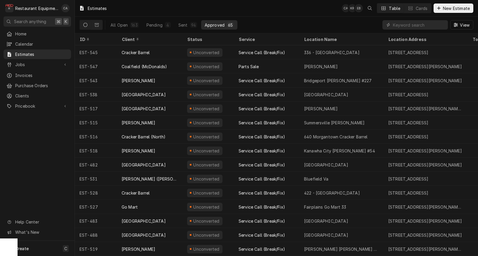
drag, startPoint x: 277, startPoint y: 12, endPoint x: 232, endPoint y: 1, distance: 47.0
click at [277, 12] on div "Estimates CA KR EB Table Cards New Estimate" at bounding box center [276, 8] width 403 height 16
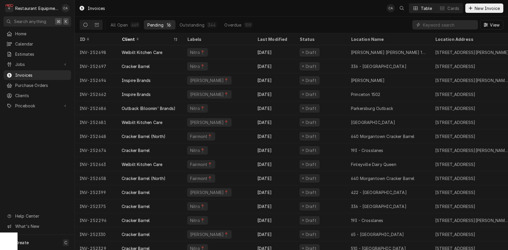
drag, startPoint x: 191, startPoint y: 24, endPoint x: 196, endPoint y: 32, distance: 10.0
click at [191, 24] on div "Outstanding" at bounding box center [191, 25] width 25 height 6
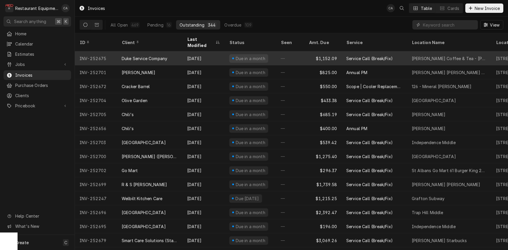
click at [172, 52] on div "Duke Service Company" at bounding box center [149, 58] width 65 height 14
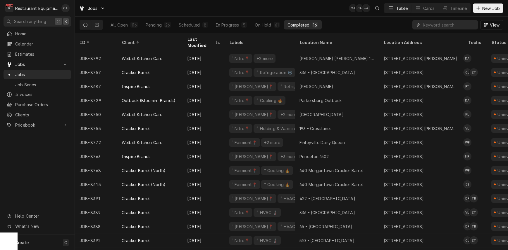
click at [339, 14] on div "Jobs CA CA + 4 Table Cards Timeline New Job" at bounding box center [291, 8] width 433 height 16
drag, startPoint x: 194, startPoint y: 26, endPoint x: 191, endPoint y: 26, distance: 2.9
click at [191, 26] on div "Scheduled" at bounding box center [189, 25] width 21 height 6
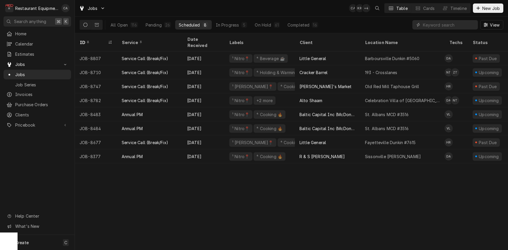
drag, startPoint x: 304, startPoint y: 28, endPoint x: 272, endPoint y: 13, distance: 35.2
click at [303, 28] on button "Completed 16" at bounding box center [303, 24] width 38 height 9
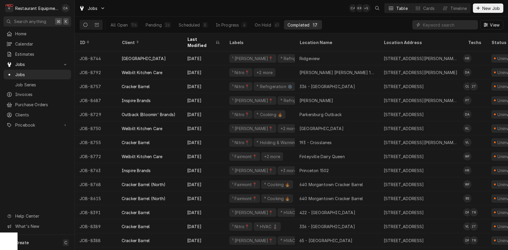
click at [321, 26] on div "All Open 116 Pending 26 Scheduled 8 In Progress 4 On Hold 61 Completed 17 View" at bounding box center [290, 25] width 423 height 16
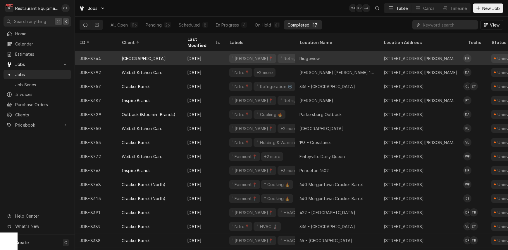
click at [337, 52] on div "Ridgeview" at bounding box center [337, 58] width 84 height 14
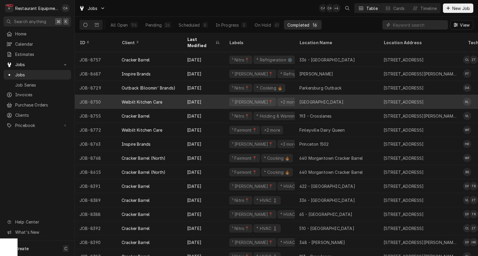
scroll to position [13, 0]
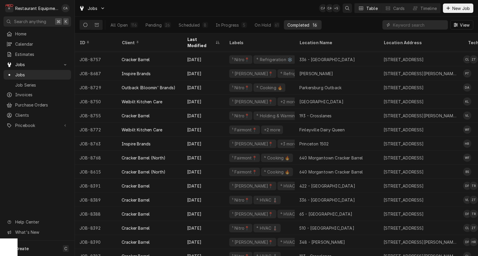
drag, startPoint x: 225, startPoint y: 11, endPoint x: 350, endPoint y: 11, distance: 124.8
click at [226, 11] on div "Jobs CA CA + 5 Table Cards Timeline New Job" at bounding box center [276, 8] width 403 height 16
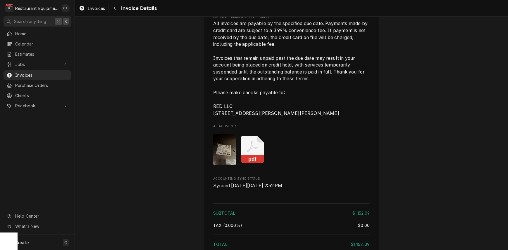
scroll to position [1029, 0]
click at [96, 8] on span "Invoices" at bounding box center [96, 8] width 17 height 6
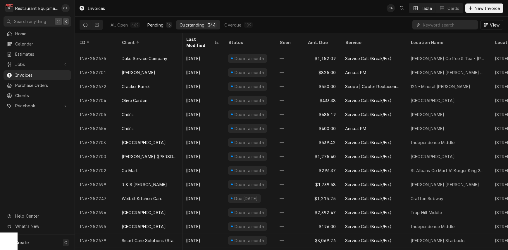
click at [156, 25] on div "Pending" at bounding box center [155, 25] width 16 height 6
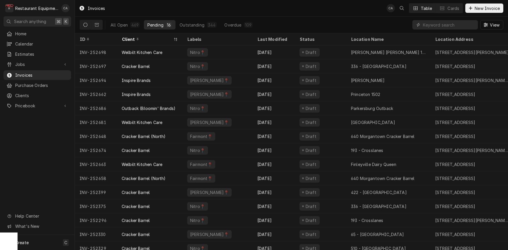
click at [331, 14] on div "Invoices CA Table Cards New Invoice" at bounding box center [291, 8] width 433 height 16
click at [309, 11] on div "Invoices CA Table Cards New Invoice" at bounding box center [291, 8] width 433 height 16
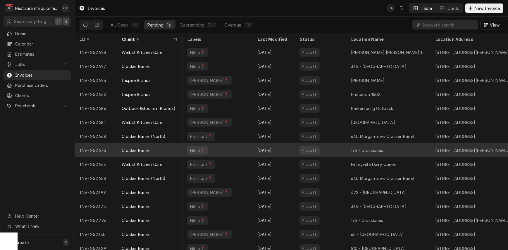
scroll to position [0, 6]
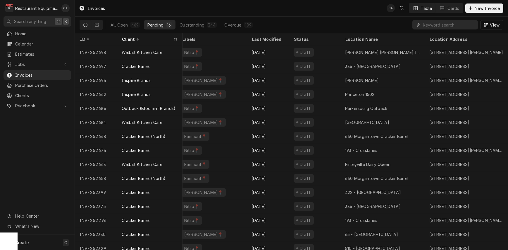
click at [191, 6] on div "Invoices CA Table Cards New Invoice" at bounding box center [291, 8] width 433 height 16
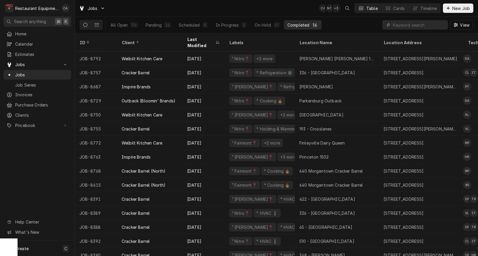
click at [298, 10] on div "Jobs CA NT + 3 Table Cards Timeline New Job" at bounding box center [276, 8] width 403 height 16
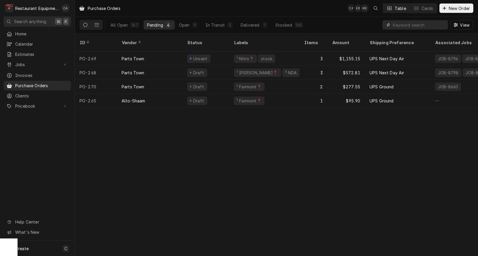
scroll to position [0, 0]
click at [416, 25] on input "Dynamic Content Wrapper" at bounding box center [419, 24] width 52 height 9
type input "e"
type input "beckley"
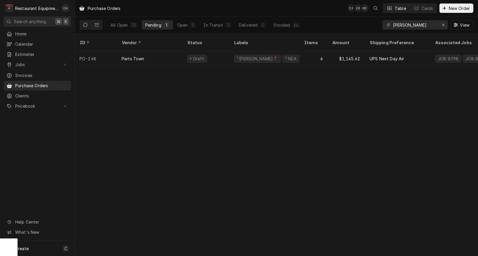
click at [376, 107] on div "Purchase Orders CA EB KR Table Cards New Order All Open 75 Pending 1 Open 5 In …" at bounding box center [276, 128] width 403 height 256
drag, startPoint x: 228, startPoint y: 73, endPoint x: 219, endPoint y: 72, distance: 9.5
click at [228, 73] on div "Purchase Orders CA EB KR Table Cards New Order All Open 75 Pending 1 Open 5 In …" at bounding box center [276, 128] width 403 height 256
click at [181, 26] on div "Open" at bounding box center [182, 25] width 11 height 6
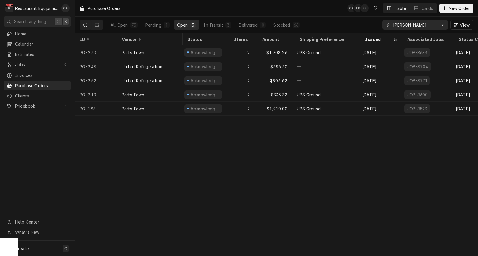
click at [181, 148] on div "Purchase Orders CA EB KR Table Cards New Order All Open 75 Pending 1 Open 5 In …" at bounding box center [276, 128] width 403 height 256
drag, startPoint x: 442, startPoint y: 25, endPoint x: 285, endPoint y: 40, distance: 157.9
click at [290, 41] on div "Purchase Orders CA EB KR Table Cards New Order All Open 75 Pending 1 Open 5 In …" at bounding box center [276, 128] width 403 height 256
click at [212, 25] on div "In Transit" at bounding box center [213, 25] width 20 height 6
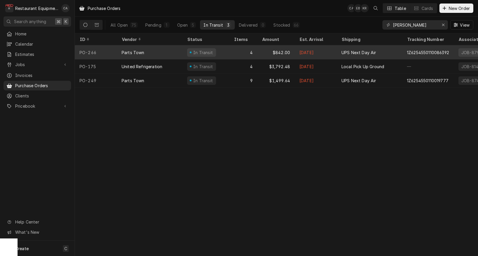
click at [167, 53] on div "Parts Town" at bounding box center [149, 52] width 65 height 14
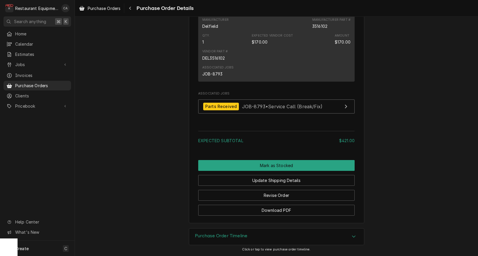
drag, startPoint x: 248, startPoint y: 164, endPoint x: 264, endPoint y: 176, distance: 20.4
click at [248, 164] on button "Mark as Stocked" at bounding box center [276, 165] width 156 height 11
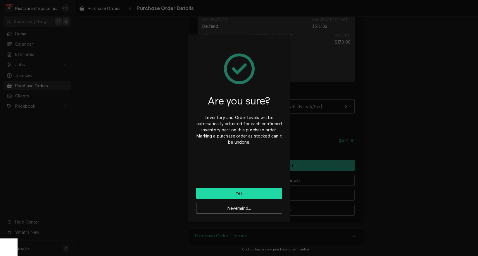
click at [243, 192] on button "Yes" at bounding box center [239, 193] width 86 height 11
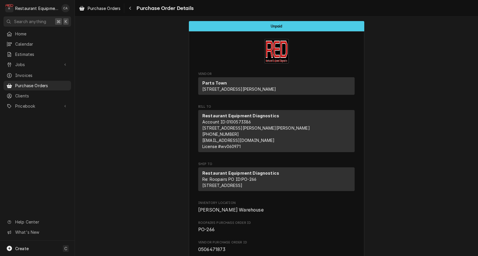
drag, startPoint x: 120, startPoint y: 112, endPoint x: 132, endPoint y: 29, distance: 83.6
click at [110, 9] on span "Purchase Orders" at bounding box center [104, 8] width 33 height 6
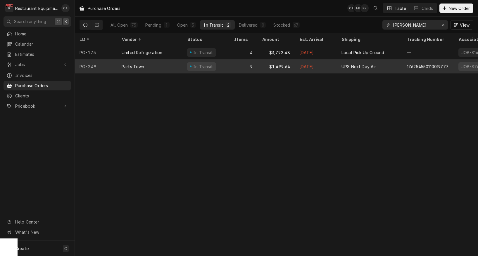
click at [153, 69] on div "Parts Town" at bounding box center [149, 66] width 65 height 14
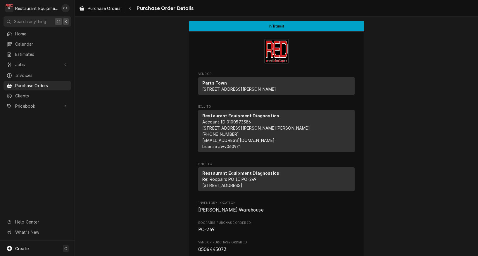
drag, startPoint x: 162, startPoint y: 118, endPoint x: 142, endPoint y: 87, distance: 37.0
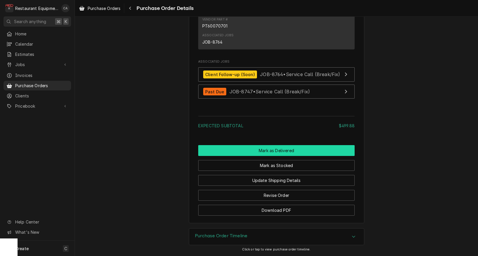
scroll to position [628, 0]
click at [280, 151] on button "Mark as Delivered" at bounding box center [276, 150] width 156 height 11
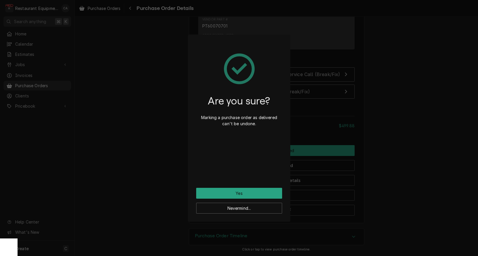
click at [252, 195] on button "Yes" at bounding box center [239, 193] width 86 height 11
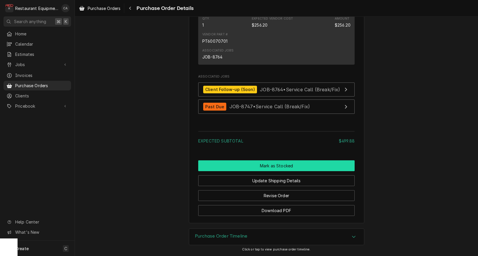
scroll to position [594, 0]
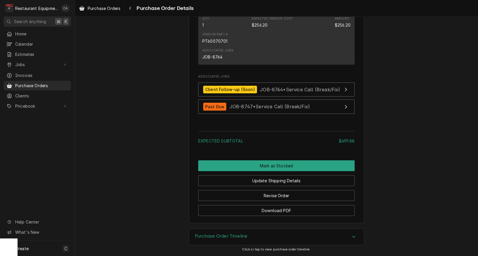
drag, startPoint x: 274, startPoint y: 161, endPoint x: 283, endPoint y: 172, distance: 14.6
click at [274, 161] on button "Mark as Stocked" at bounding box center [276, 165] width 156 height 11
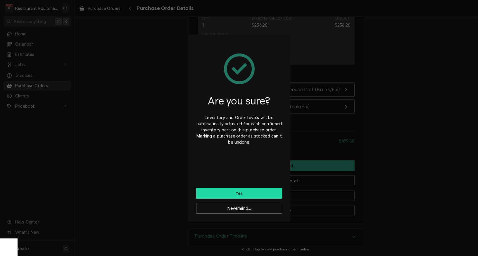
click at [233, 190] on button "Yes" at bounding box center [239, 193] width 86 height 11
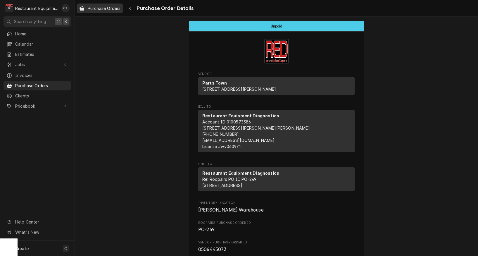
click at [107, 10] on span "Purchase Orders" at bounding box center [104, 8] width 33 height 6
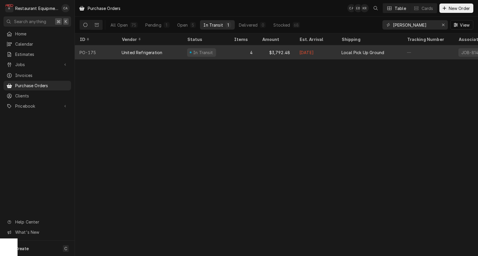
click at [229, 52] on div "4" at bounding box center [243, 52] width 28 height 14
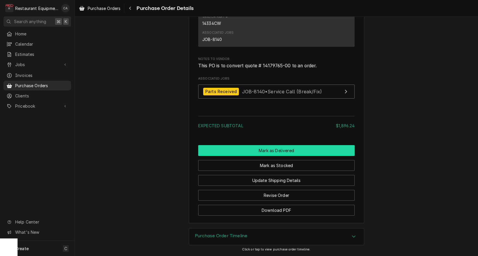
click at [286, 151] on button "Mark as Delivered" at bounding box center [276, 150] width 156 height 11
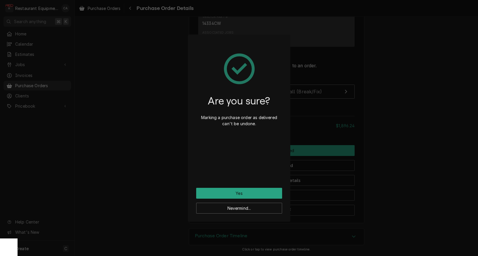
drag, startPoint x: 227, startPoint y: 195, endPoint x: 205, endPoint y: 184, distance: 23.9
click at [227, 195] on button "Yes" at bounding box center [239, 193] width 86 height 11
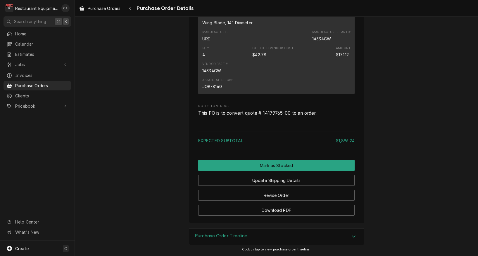
scroll to position [514, 0]
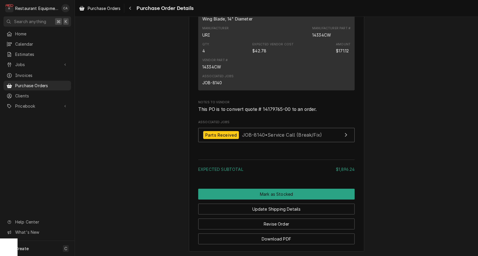
click at [283, 166] on div "Expected Subtotal $1,896.24" at bounding box center [276, 166] width 156 height 19
drag, startPoint x: 264, startPoint y: 196, endPoint x: 276, endPoint y: 202, distance: 13.3
click at [264, 196] on button "Mark as Stocked" at bounding box center [276, 193] width 156 height 11
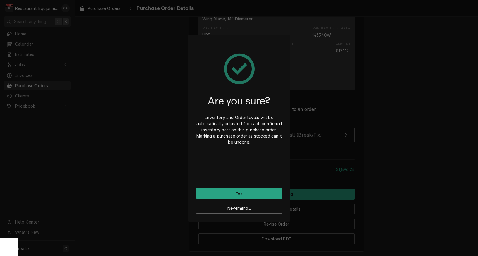
click at [244, 189] on button "Yes" at bounding box center [239, 193] width 86 height 11
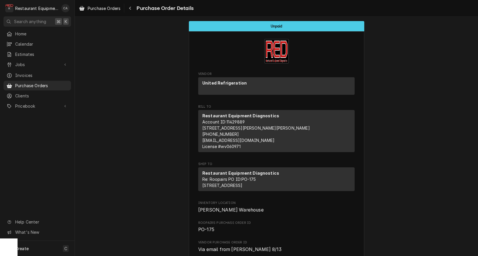
drag, startPoint x: 173, startPoint y: 96, endPoint x: 109, endPoint y: 31, distance: 91.1
click at [111, 6] on span "Purchase Orders" at bounding box center [104, 8] width 33 height 6
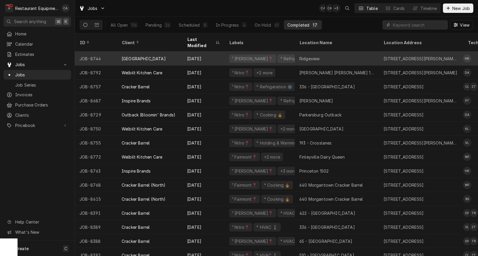
click at [309, 56] on div "Ridgeview" at bounding box center [309, 59] width 20 height 6
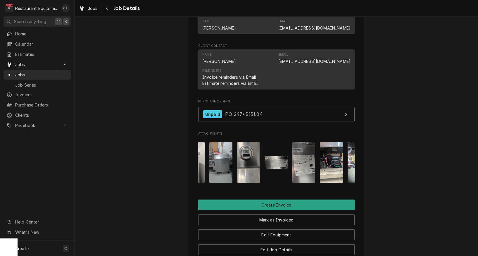
scroll to position [0, 81]
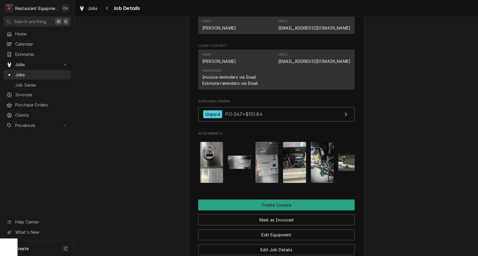
click at [242, 158] on img "Attachments" at bounding box center [239, 161] width 23 height 13
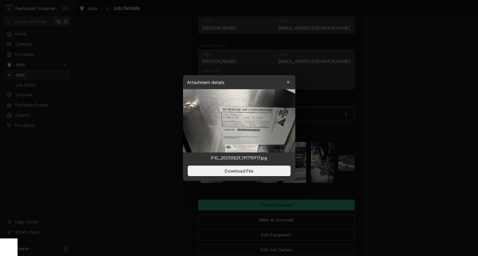
drag, startPoint x: 243, startPoint y: 151, endPoint x: 337, endPoint y: 147, distance: 94.2
click at [418, 136] on body "R Restaurant Equipment Diagnostics CA Search anything ⌘ K Home Calendar Estimat…" at bounding box center [239, 128] width 478 height 256
click at [287, 79] on div "button" at bounding box center [288, 82] width 6 height 6
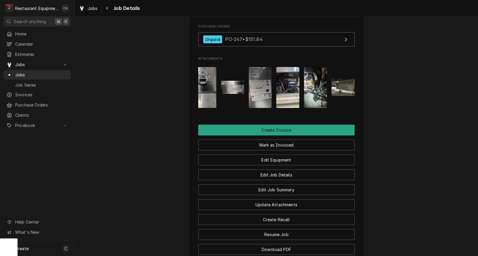
scroll to position [580, 0]
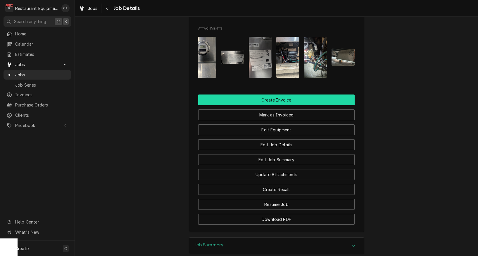
click at [253, 98] on button "Create Invoice" at bounding box center [276, 99] width 156 height 11
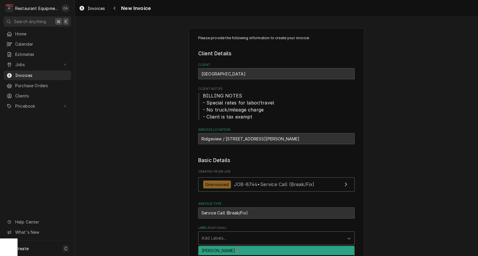
drag, startPoint x: 211, startPoint y: 238, endPoint x: 216, endPoint y: 244, distance: 7.9
click at [211, 238] on div "Add Labels..." at bounding box center [270, 238] width 139 height 6
drag, startPoint x: 212, startPoint y: 246, endPoint x: 172, endPoint y: 230, distance: 43.1
click at [212, 246] on div "BECKLEY📍" at bounding box center [276, 250] width 156 height 9
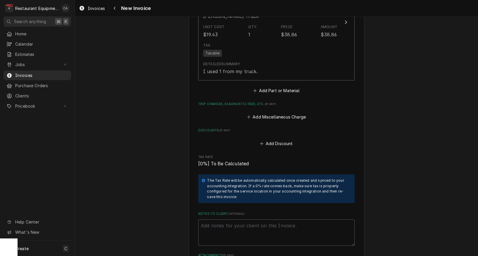
scroll to position [1403, 0]
click at [233, 222] on textarea "Notes to Client ( optional )" at bounding box center [276, 232] width 156 height 26
type textarea "x"
type textarea "4"
type textarea "x"
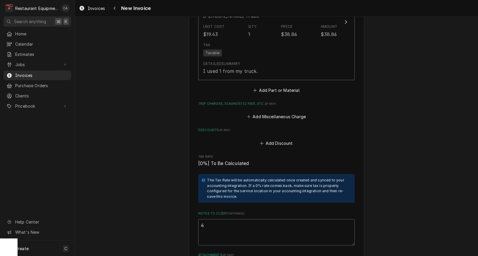
type textarea "45"
type textarea "x"
type textarea "450"
type textarea "x"
type textarea "4500"
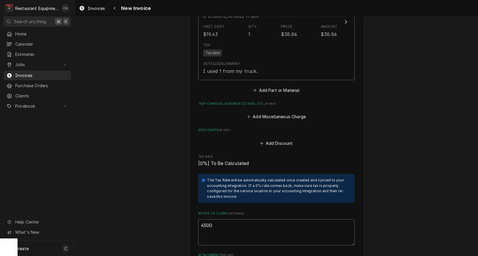
type textarea "x"
type textarea "45000"
type textarea "x"
type textarea "450000"
type textarea "x"
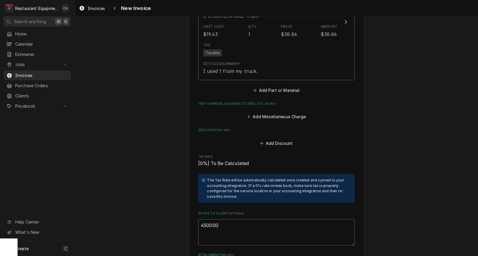
type textarea "4500001"
type textarea "x"
type textarea "45000019"
type textarea "x"
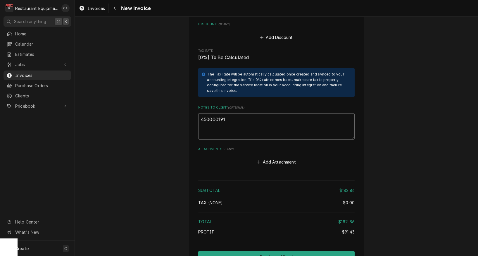
scroll to position [1531, 0]
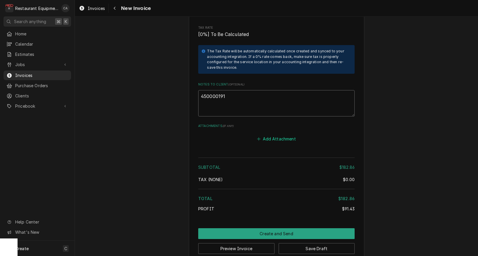
type textarea "450000191"
click at [276, 135] on button "Add Attachment" at bounding box center [276, 139] width 41 height 8
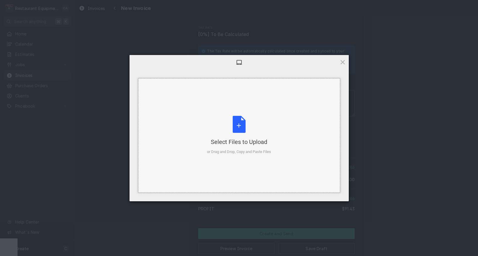
click at [227, 129] on div "Select Files to Upload or Drag and Drop, Copy and Paste Files" at bounding box center [239, 135] width 64 height 39
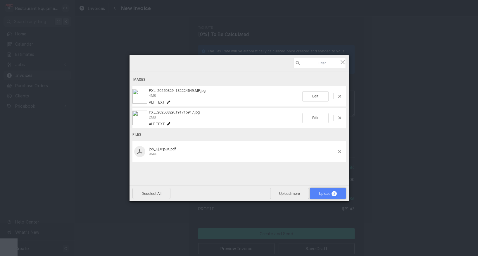
click at [332, 194] on span "3" at bounding box center [333, 193] width 5 height 5
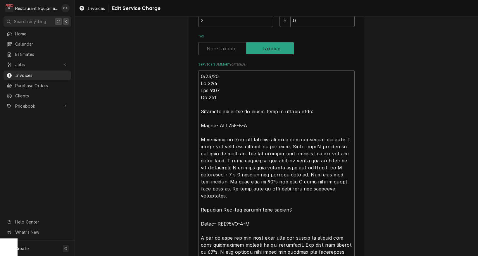
scroll to position [190, 0]
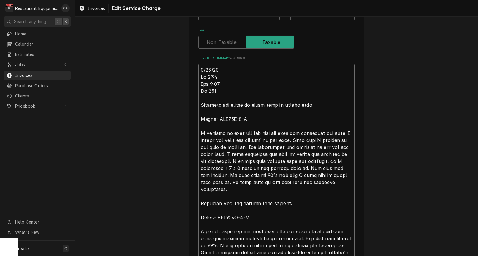
type textarea "x"
type textarea "R8/29/25 In 2:15 Out 4:15 Tk 106 Beverage air milker on right side of server li…"
type textarea "x"
type textarea "Ro8/29/25 In 2:15 Out 4:15 Tk 106 Beverage air milker on right side of server l…"
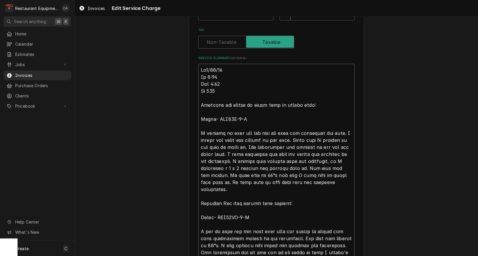
type textarea "x"
type textarea "Roo8/29/25 In 2:15 Out 4:15 Tk 106 Beverage air milker on right side of server …"
type textarea "x"
type textarea "Roo 8/29/25 In 2:15 Out 4:15 Tk 106 Beverage air milker on right side of server…"
type textarea "x"
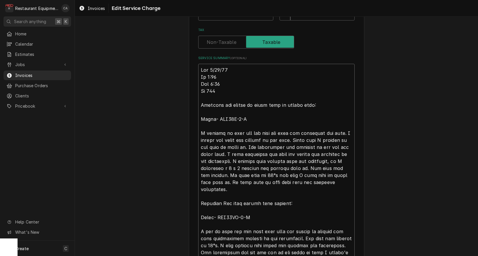
type textarea "Roo 88/29/25 In 2:15 Out 4:15 Tk 106 Beverage air milker on right side of serve…"
type textarea "x"
type textarea "Roo 878/29/25 In 2:15 Out 4:15 Tk 106 Beverage air milker on right side of serv…"
type textarea "x"
type textarea "Roo 8748/29/25 In 2:15 Out 4:15 Tk 106 Beverage air milker on right side of ser…"
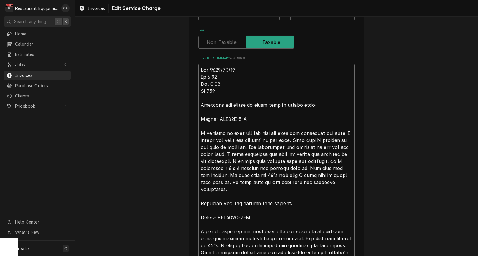
type textarea "x"
type textarea "Roo 87448/29/25 In 2:15 Out 4:15 Tk 106 Beverage air milker on right side of se…"
type textarea "x"
type textarea "Roo 8744 8/29/25 In 2:15 Out 4:15 Tk 106 Beverage air milker on right side of s…"
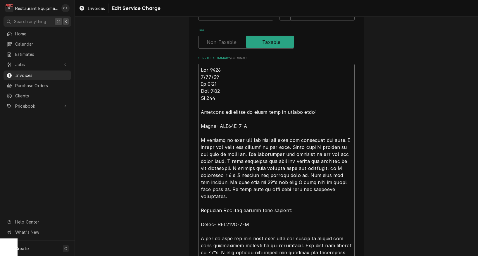
type textarea "x"
type textarea "Roo 8744 8/29/25 In 2:15 Out 4:15 Tk 106 Beverage air milker on right side of s…"
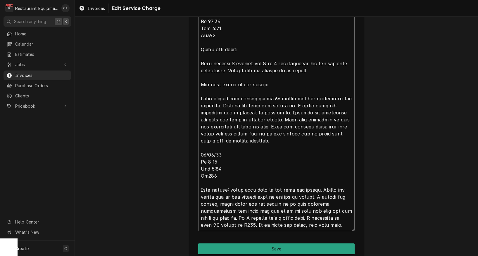
scroll to position [510, 0]
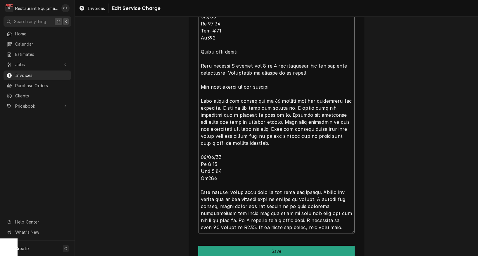
type textarea "x"
type textarea "Roo 8744 8/29/25 In 2:15 Out 4:15 Tk 106 Beverage air milker on right side of s…"
type textarea "x"
type textarea "Roo 8744 8/29/25 In 2:15 Out 4:15 Tk 106 Beverage air milker on right side of s…"
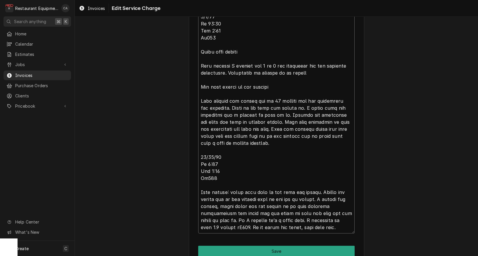
type textarea "x"
type textarea "Roo 8744 8/29/25 In 2:15 Out 4:15 Tk 106 Beverage air milker on right side of s…"
type textarea "x"
type textarea "Roo 8744 8/29/25 In 2:15 Out 4:15 Tk 106 Beverage air milker on right side of s…"
type textarea "x"
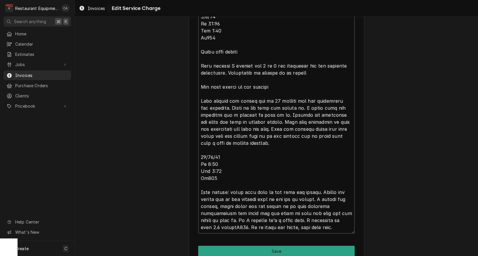
type textarea "Roo 8744 8/29/25 In 2:15 Out 4:15 Tk 106 Beverage air milker on right side of s…"
type textarea "x"
type textarea "Roo 8744 8/29/25 In 2:15 Out 4:15 Tk 106 Beverage air milker on right side of s…"
type textarea "x"
type textarea "Roo 8744 8/29/25 In 2:15 Out 4:15 Tk 106 Beverage air milker on right side of s…"
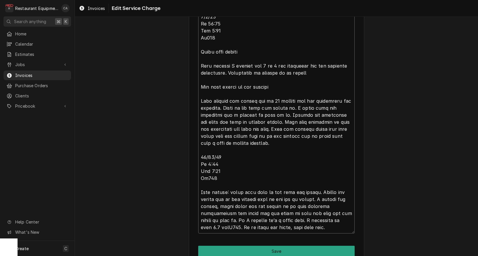
type textarea "x"
type textarea "Roo 8744 8/29/25 In 2:15 Out 4:15 Tk 106 Beverage air milker on right side of s…"
type textarea "x"
type textarea "Roo 8744 8/29/25 In 2:15 Out 4:15 Tk 106 Beverage air milker on right side of s…"
type textarea "x"
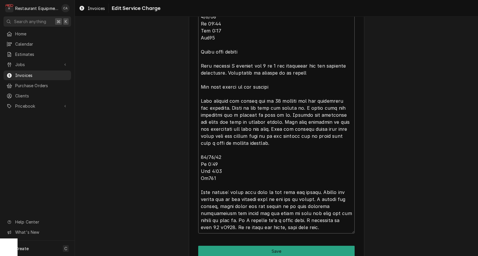
type textarea "Roo 8744 8/29/25 In 2:15 Out 4:15 Tk 106 Beverage air milker on right side of s…"
type textarea "x"
type textarea "Roo 8744 8/29/25 In 2:15 Out 4:15 Tk 106 Beverage air milker on right side of s…"
type textarea "x"
type textarea "Roo 8744 8/29/25 In 2:15 Out 4:15 Tk 106 Beverage air milker on right side of s…"
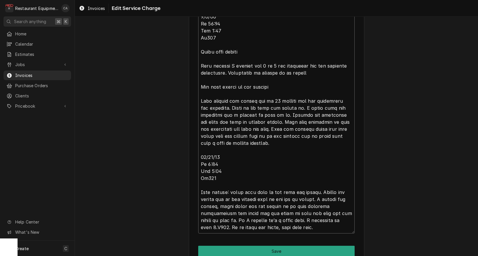
type textarea "x"
type textarea "Roo 8744 8/29/25 In 2:15 Out 4:15 Tk 106 Beverage air milker on right side of s…"
type textarea "x"
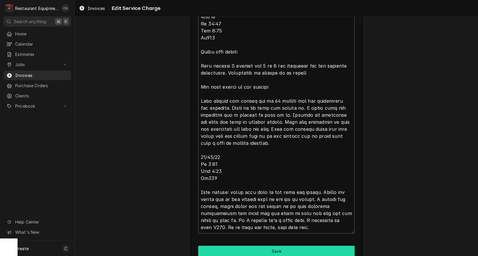
type textarea "Roo 8744 8/29/25 In 2:15 Out 4:15 Tk 106 Beverage air milker on right side of s…"
click at [257, 248] on button "Save" at bounding box center [276, 250] width 156 height 11
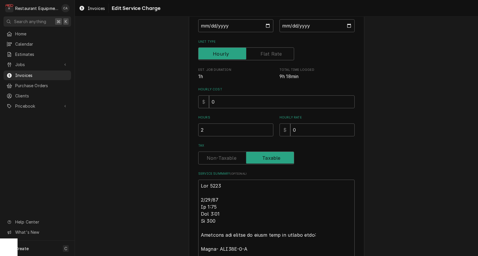
type textarea "x"
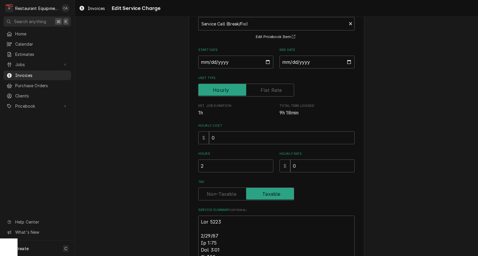
click at [224, 191] on label "Tax" at bounding box center [246, 193] width 96 height 13
click at [224, 191] on input "Tax" at bounding box center [246, 193] width 91 height 13
checkbox input "false"
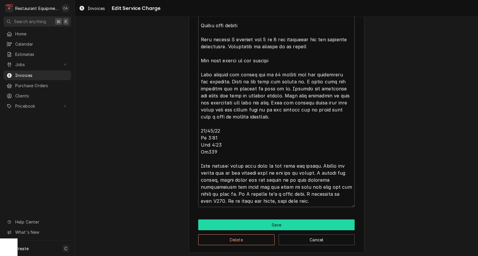
scroll to position [0, 0]
click at [283, 220] on button "Save" at bounding box center [276, 224] width 156 height 11
type textarea "x"
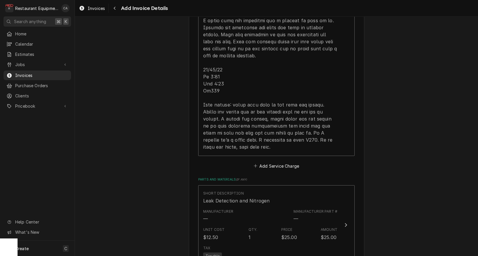
scroll to position [997, 0]
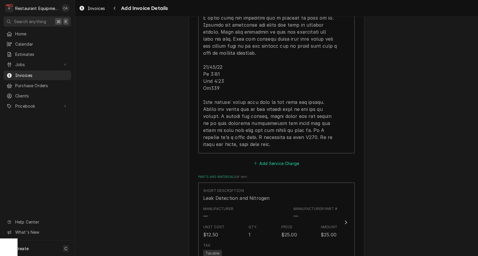
click at [269, 159] on button "Add Service Charge" at bounding box center [275, 163] width 47 height 8
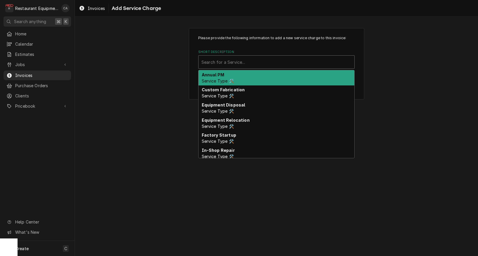
click at [227, 64] on div "Search for a Service..." at bounding box center [276, 62] width 150 height 6
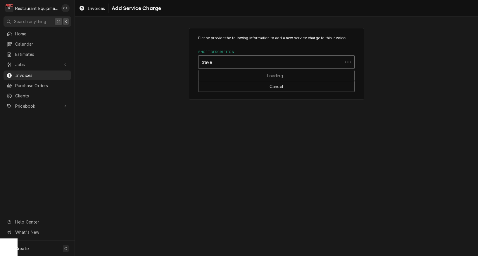
type input "travel"
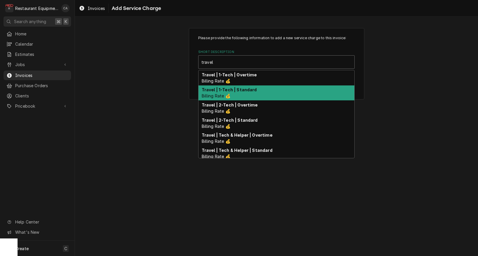
click at [230, 90] on strong "Travel | 1-Tech | Standard" at bounding box center [229, 89] width 55 height 5
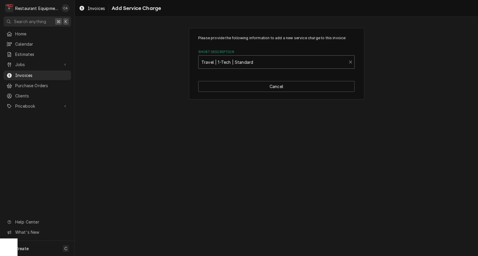
type textarea "x"
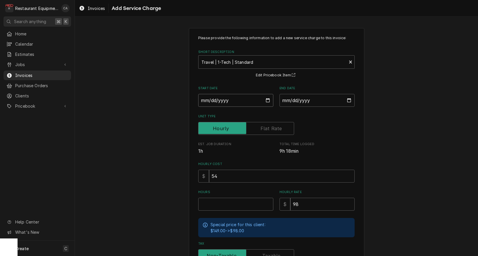
click at [221, 96] on input "Start Date" at bounding box center [235, 100] width 75 height 13
type input "2025-08-29"
type textarea "x"
click at [293, 103] on input "End Date" at bounding box center [316, 100] width 75 height 13
type input "2025-09-05"
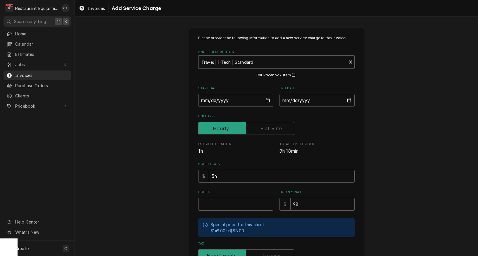
drag, startPoint x: 370, startPoint y: 123, endPoint x: 241, endPoint y: 197, distance: 148.5
click at [370, 123] on div "Please provide the following information to add a new service charge to this in…" at bounding box center [276, 181] width 403 height 316
drag, startPoint x: 214, startPoint y: 206, endPoint x: 203, endPoint y: 204, distance: 10.7
click at [214, 206] on input "Hours" at bounding box center [235, 204] width 75 height 13
type textarea "x"
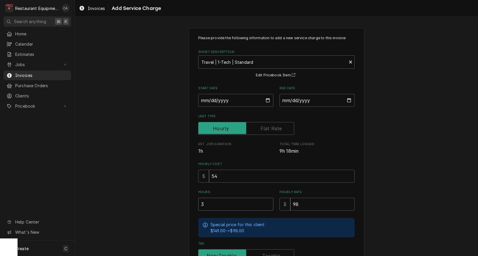
type input "3"
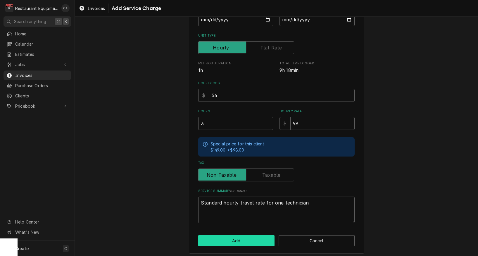
click at [226, 238] on button "Add" at bounding box center [236, 240] width 76 height 11
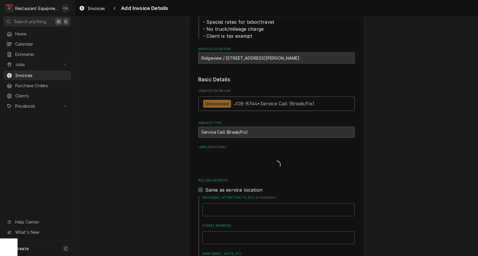
type textarea "x"
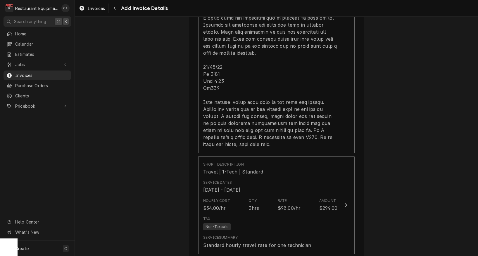
scroll to position [1059, 0]
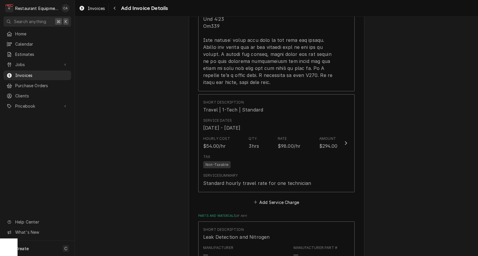
click at [272, 198] on fieldset "Charge Details Service Charges Short Description Service Call (Break/Fix) Servi…" at bounding box center [276, 118] width 156 height 1315
click at [273, 198] on button "Add Service Charge" at bounding box center [275, 202] width 47 height 8
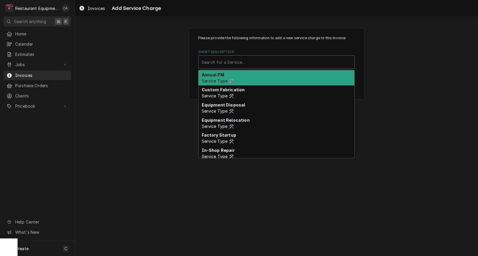
click at [217, 65] on div "Short Description" at bounding box center [276, 62] width 150 height 11
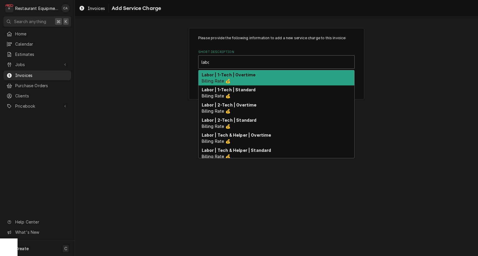
type input "labor"
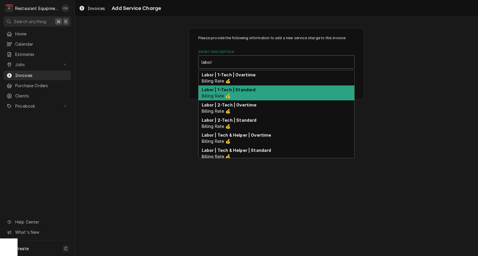
drag, startPoint x: 224, startPoint y: 88, endPoint x: 248, endPoint y: 110, distance: 32.7
click at [225, 88] on strong "Labor | 1-Tech | Standard" at bounding box center [229, 89] width 54 height 5
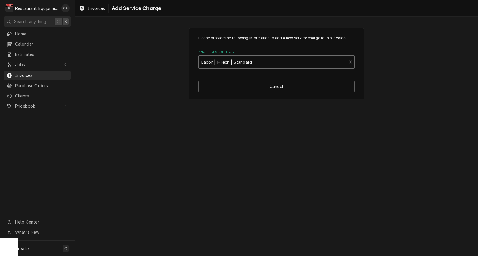
type textarea "x"
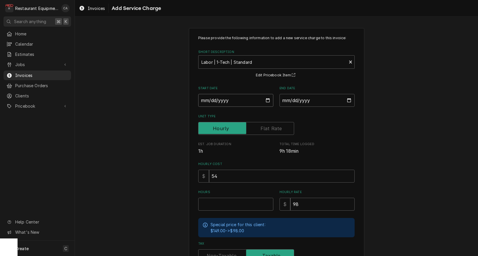
drag, startPoint x: 213, startPoint y: 97, endPoint x: 224, endPoint y: 105, distance: 13.8
click at [214, 98] on input "Start Date" at bounding box center [235, 100] width 75 height 13
type input "2025-08-29"
type textarea "x"
drag, startPoint x: 288, startPoint y: 101, endPoint x: 300, endPoint y: 108, distance: 14.1
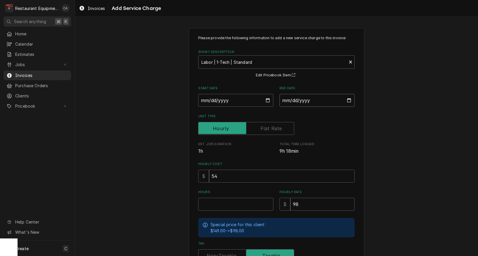
click at [289, 101] on input "End Date" at bounding box center [316, 100] width 75 height 13
type input "2025-09-05"
type textarea "x"
click at [223, 251] on label "Tax" at bounding box center [246, 255] width 96 height 13
click at [223, 251] on input "Tax" at bounding box center [246, 255] width 91 height 13
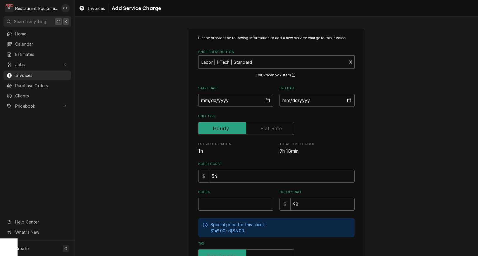
checkbox input "false"
click at [221, 204] on input "Hours" at bounding box center [235, 204] width 75 height 13
type textarea "x"
type input "9"
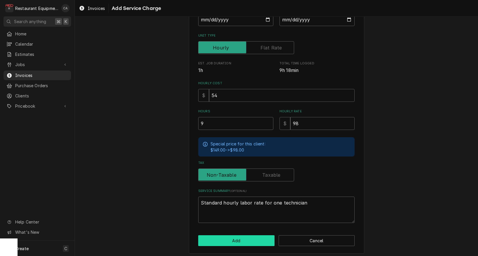
click at [219, 238] on button "Add" at bounding box center [236, 240] width 76 height 11
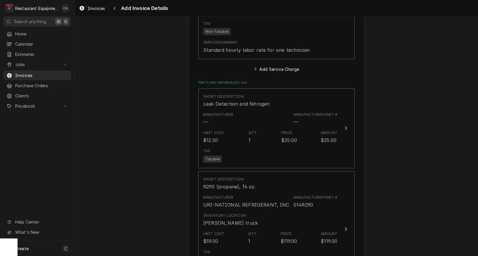
scroll to position [1323, 0]
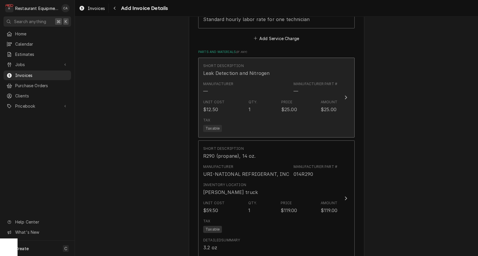
click at [236, 97] on div "Unit Cost $12.50 Qty. 1 Price $25.00 Amount $25.00" at bounding box center [270, 106] width 134 height 18
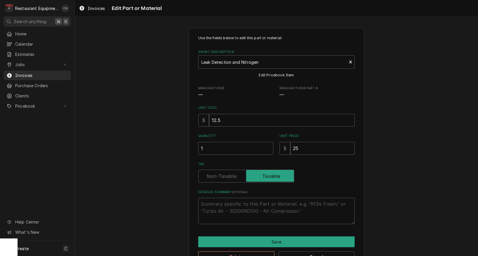
type textarea "x"
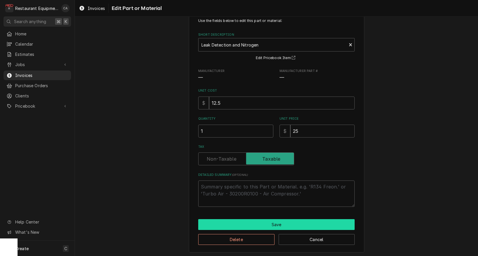
scroll to position [17, 0]
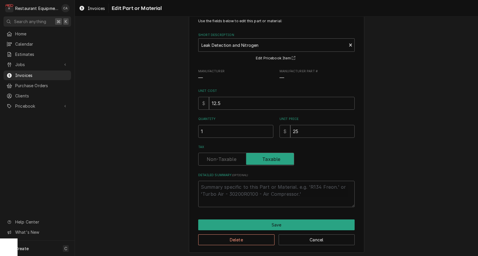
click at [223, 159] on label "Tax" at bounding box center [246, 159] width 96 height 13
click at [223, 159] on input "Tax" at bounding box center [246, 159] width 91 height 13
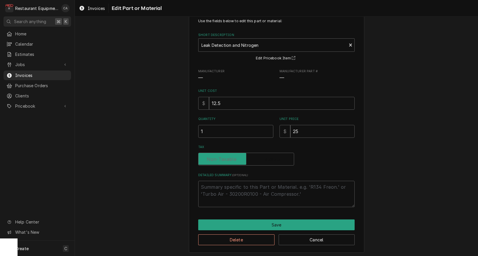
checkbox input "false"
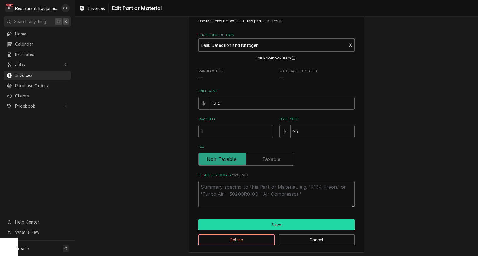
click at [266, 222] on button "Save" at bounding box center [276, 224] width 156 height 11
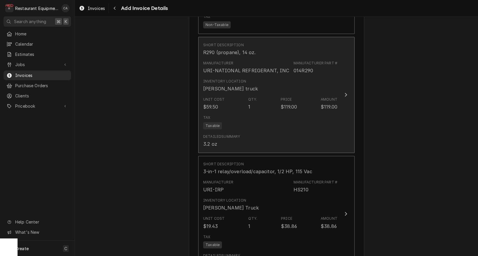
click at [251, 97] on div "Qty. 1" at bounding box center [252, 103] width 9 height 13
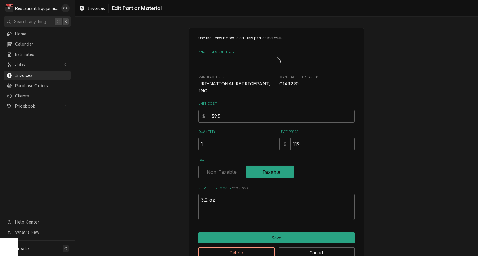
type textarea "x"
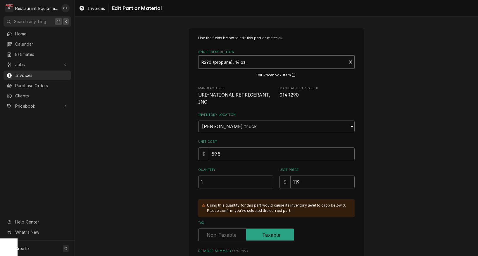
click at [218, 231] on label "Tax" at bounding box center [246, 234] width 96 height 13
click at [218, 231] on input "Tax" at bounding box center [246, 234] width 91 height 13
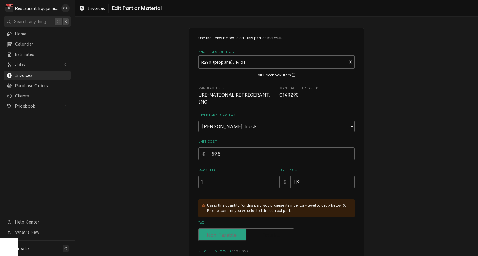
checkbox input "false"
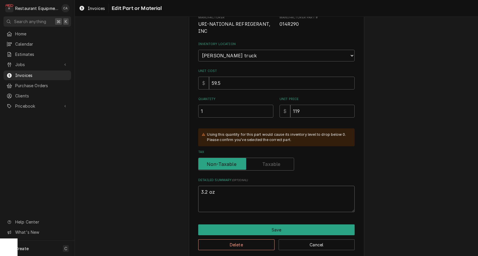
drag, startPoint x: 217, startPoint y: 186, endPoint x: 188, endPoint y: 184, distance: 29.3
click at [188, 184] on div "Use the fields below to edit this part or material: Short Description R290 (pro…" at bounding box center [276, 107] width 403 height 310
type textarea "x"
click at [226, 105] on input "1" at bounding box center [235, 111] width 75 height 13
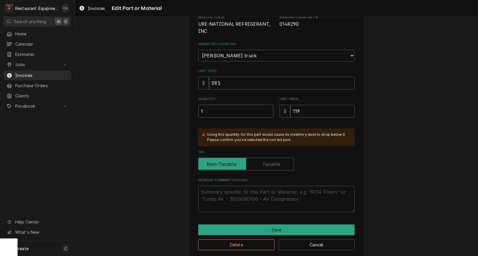
type textarea "x"
type input "4"
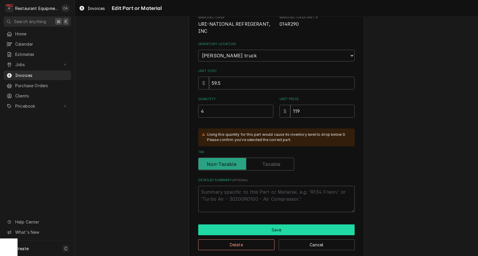
click at [234, 224] on button "Save" at bounding box center [276, 229] width 156 height 11
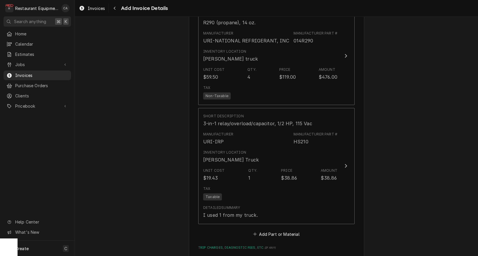
scroll to position [1458, 0]
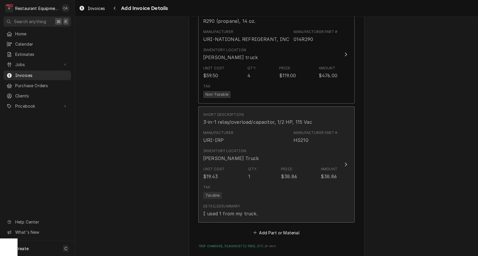
click at [245, 164] on div "Unit Cost $19.43 Qty. 1 Price $38.86 Amount $38.86" at bounding box center [270, 173] width 134 height 18
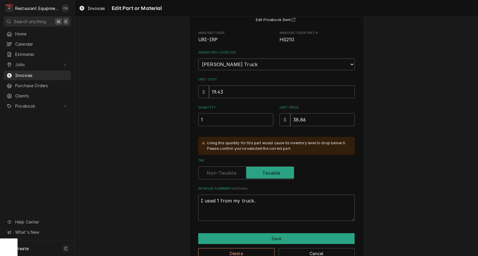
scroll to position [57, 0]
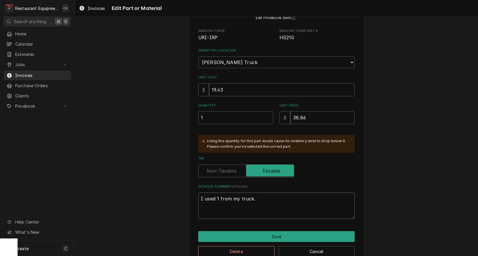
drag, startPoint x: 259, startPoint y: 195, endPoint x: 160, endPoint y: 184, distance: 100.2
click at [160, 184] on div "Use the fields below to edit this part or material: Short Description 3-in-1 re…" at bounding box center [276, 118] width 403 height 304
type textarea "x"
click at [176, 152] on div "Use the fields below to edit this part or material: Short Description 3-in-1 re…" at bounding box center [276, 118] width 403 height 304
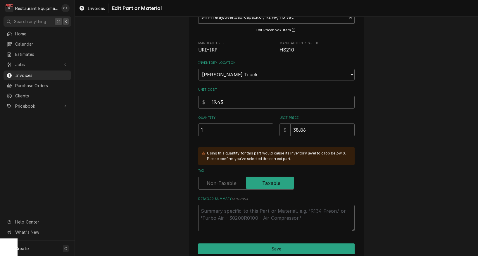
scroll to position [27, 0]
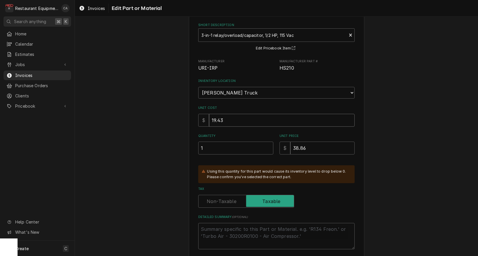
click at [221, 116] on input "19.43" at bounding box center [282, 120] width 146 height 13
type textarea "x"
type input "2"
type textarea "x"
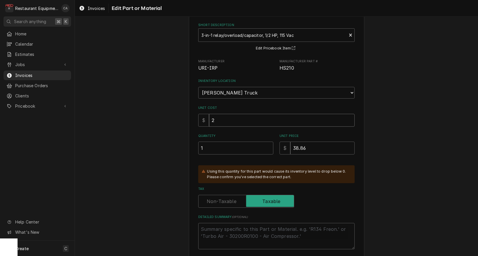
type input "20"
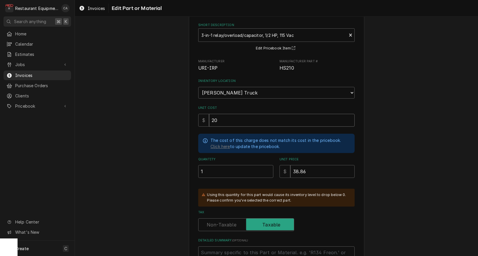
type textarea "x"
type input "20.4"
type textarea "x"
type input "20.40"
type textarea "x"
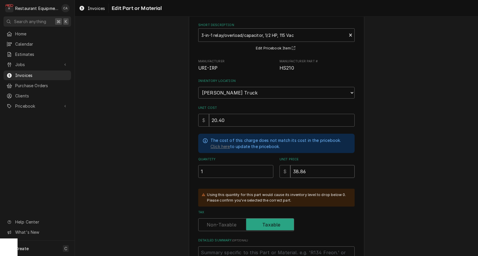
type input "4"
type textarea "x"
type input "40"
type textarea "x"
type input "40.8"
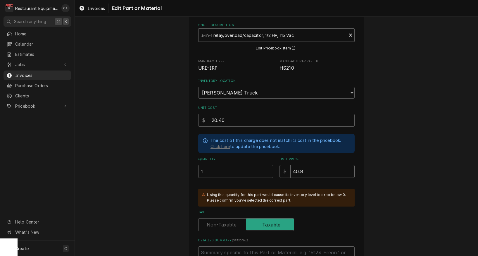
type textarea "x"
type input "40"
type textarea "x"
type input "40.7"
type textarea "x"
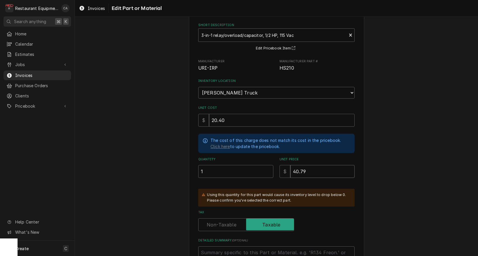
type input "40.79"
click at [218, 143] on link "Click here" at bounding box center [220, 146] width 20 height 6
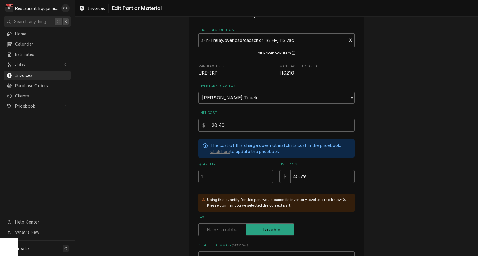
scroll to position [0, 0]
click at [221, 148] on link "Click here" at bounding box center [220, 151] width 20 height 6
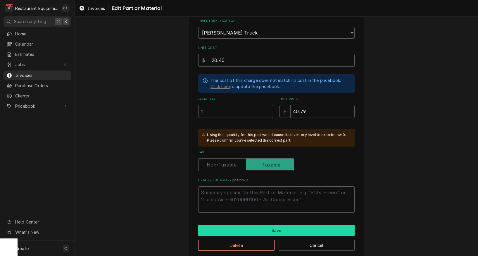
click at [270, 225] on button "Save" at bounding box center [276, 230] width 156 height 11
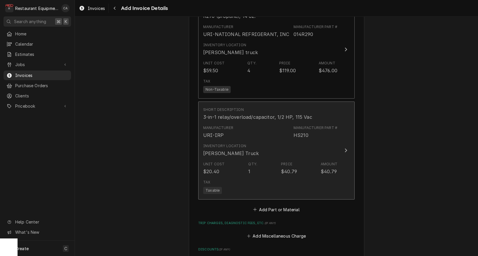
scroll to position [0, 0]
click at [255, 140] on div "Inventory Location D. Pruitt Truck" at bounding box center [270, 149] width 134 height 18
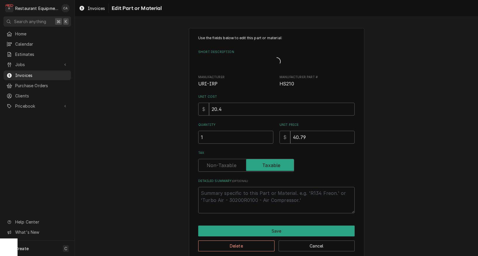
type textarea "x"
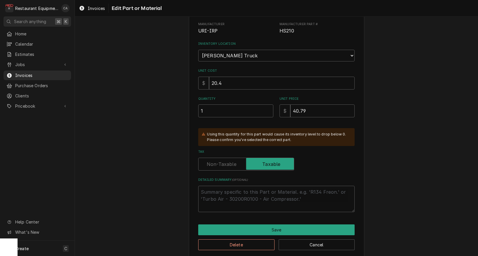
click at [235, 157] on label "Tax" at bounding box center [246, 163] width 96 height 13
click at [235, 157] on input "Tax" at bounding box center [246, 163] width 91 height 13
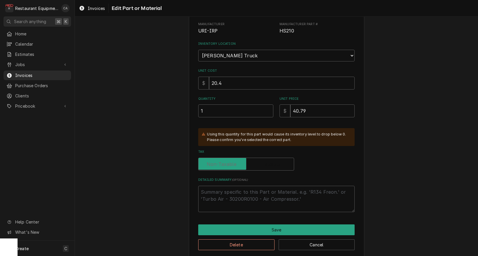
checkbox input "false"
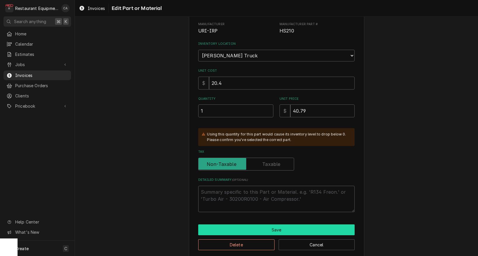
scroll to position [0, 0]
click at [283, 224] on button "Save" at bounding box center [276, 229] width 156 height 11
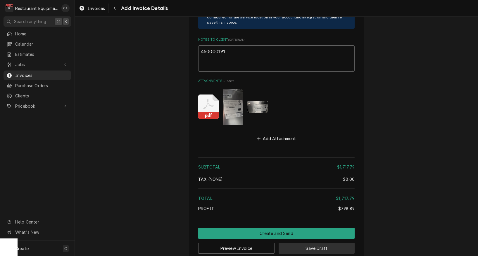
click at [305, 243] on button "Save Draft" at bounding box center [316, 248] width 76 height 11
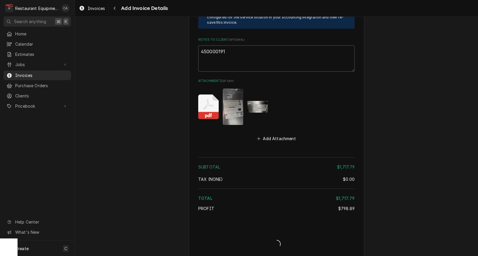
type textarea "x"
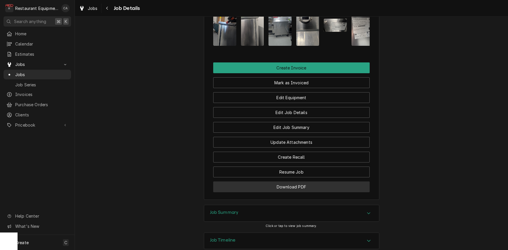
scroll to position [614, 0]
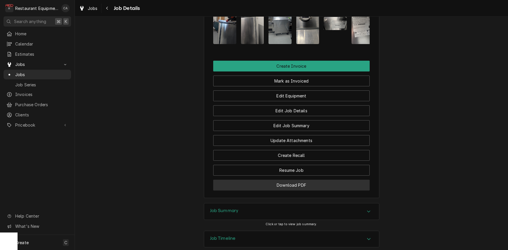
click at [289, 183] on button "Download PDF" at bounding box center [291, 185] width 156 height 11
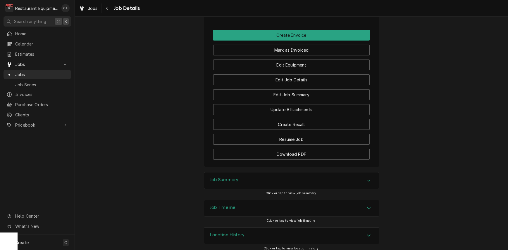
drag, startPoint x: 223, startPoint y: 177, endPoint x: 169, endPoint y: 156, distance: 57.0
click at [222, 177] on h3 "Job Summary" at bounding box center [224, 180] width 29 height 6
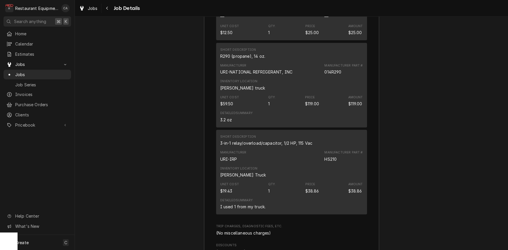
scroll to position [1409, 0]
click at [90, 8] on span "Jobs" at bounding box center [93, 8] width 10 height 6
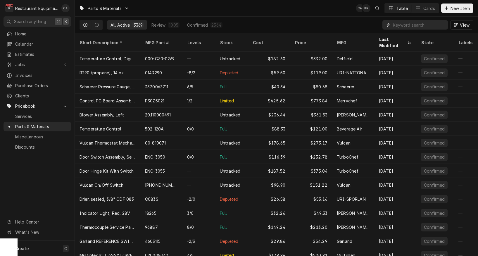
click at [403, 27] on input "Dynamic Content Wrapper" at bounding box center [419, 24] width 52 height 9
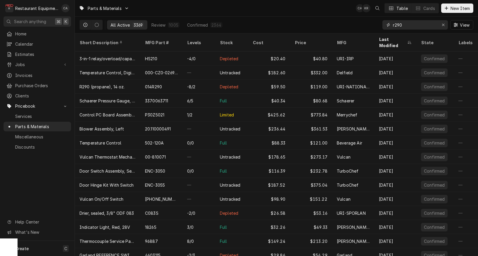
type input "r290"
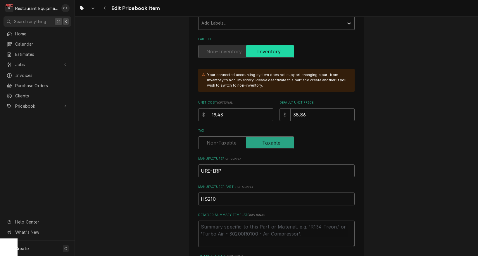
click at [226, 109] on input "19.43" at bounding box center [241, 114] width 64 height 13
type textarea "x"
type input "2"
type textarea "x"
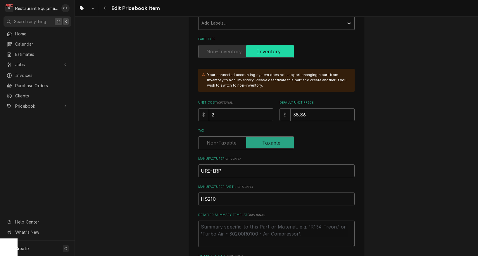
type input "20"
type textarea "x"
type input "20.4"
type textarea "x"
type input "20.40"
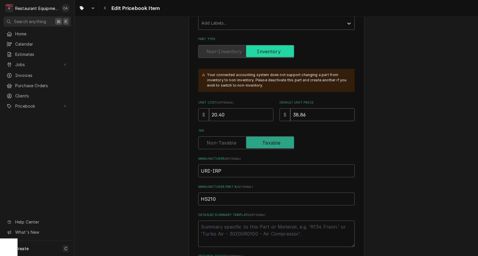
type textarea "x"
type input "4"
type textarea "x"
type input "40"
type textarea "x"
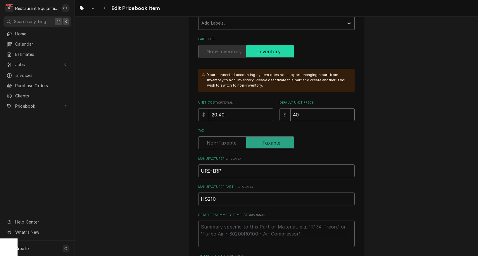
type input "40.8"
type textarea "x"
type input "40.80"
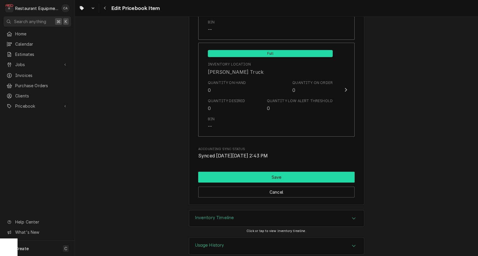
click at [271, 172] on button "Save" at bounding box center [276, 177] width 156 height 11
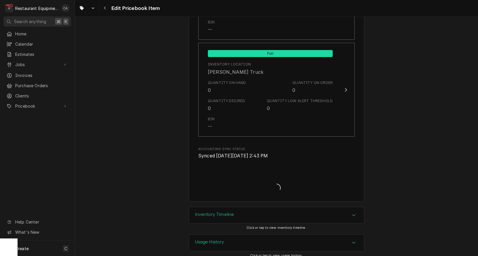
scroll to position [0, 0]
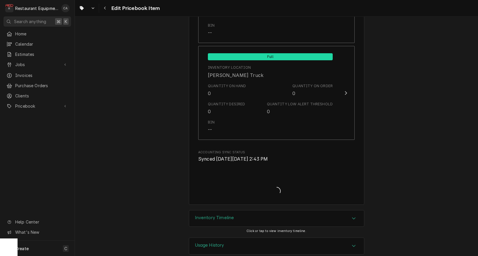
type textarea "x"
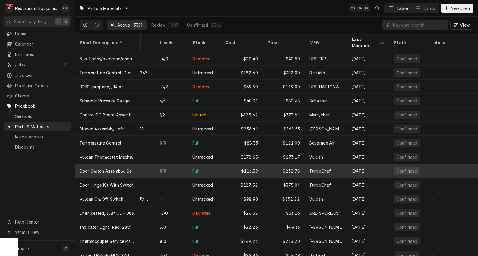
scroll to position [0, 30]
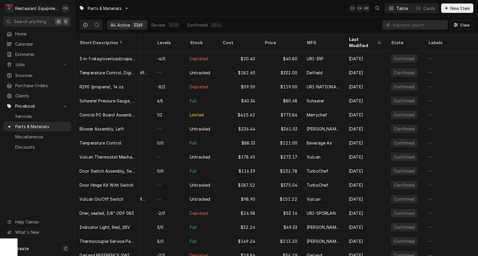
click at [285, 21] on div "All Active 3369 Review 1005 Confirmed 2364 View" at bounding box center [276, 25] width 394 height 16
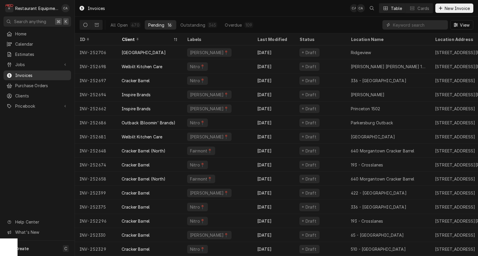
drag, startPoint x: 26, startPoint y: 63, endPoint x: 28, endPoint y: 75, distance: 12.7
click at [26, 63] on span "Jobs" at bounding box center [37, 64] width 44 height 6
click at [25, 74] on span "Jobs" at bounding box center [41, 75] width 53 height 6
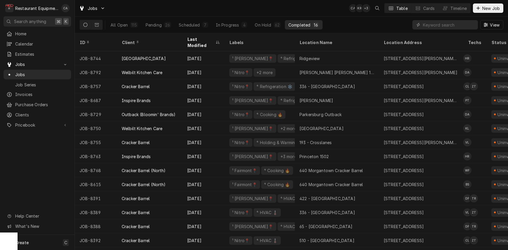
click at [302, 10] on div "Jobs CA KR + 3 Table Cards Timeline New Job" at bounding box center [291, 8] width 433 height 16
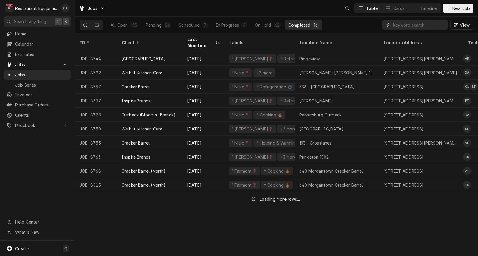
click at [401, 25] on input "Dynamic Content Wrapper" at bounding box center [419, 24] width 52 height 9
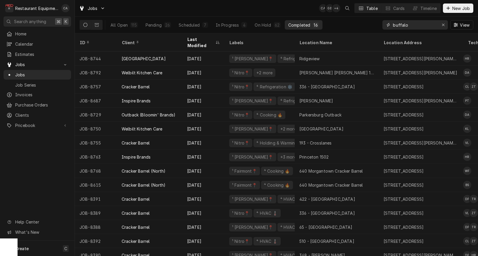
type input "buffalo"
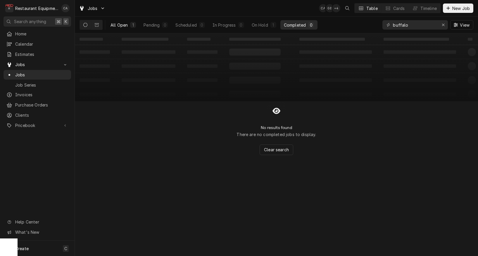
click at [115, 26] on div "All Open" at bounding box center [118, 25] width 17 height 6
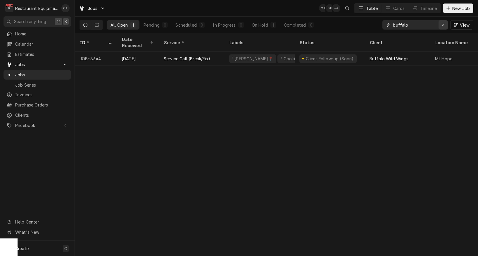
click at [444, 25] on icon "Erase input" at bounding box center [443, 25] width 3 height 4
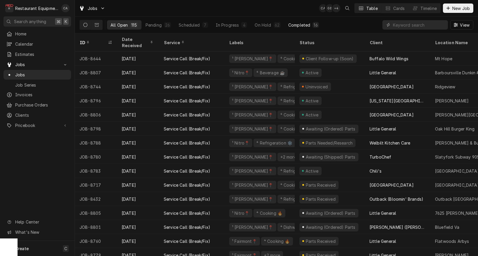
click at [303, 24] on div "Completed" at bounding box center [299, 25] width 22 height 6
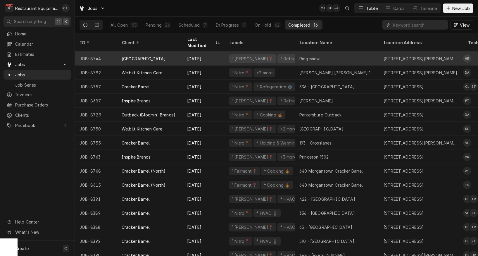
click at [319, 56] on div "Ridgeview" at bounding box center [309, 59] width 20 height 6
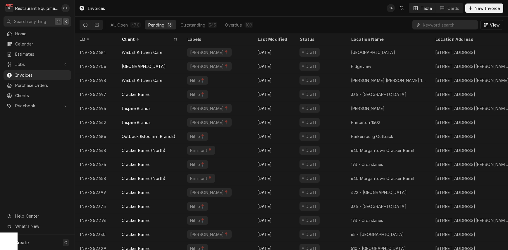
click at [292, 11] on div "Invoices CA Table Cards New Invoice" at bounding box center [291, 8] width 433 height 16
click at [293, 11] on div "Invoices CA Table Cards New Invoice" at bounding box center [291, 8] width 433 height 16
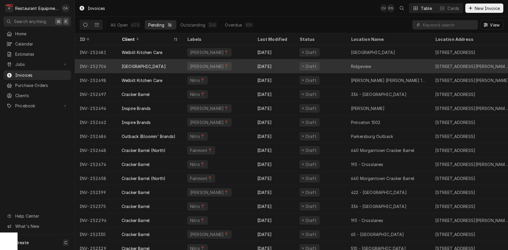
click at [363, 62] on div "Ridgeview" at bounding box center [388, 66] width 84 height 14
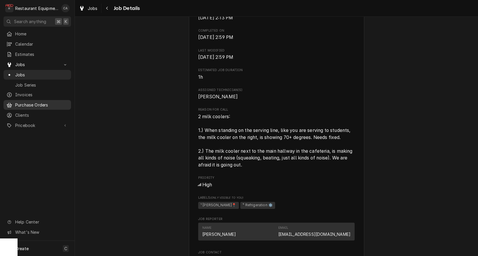
scroll to position [236, 0]
drag, startPoint x: 122, startPoint y: 79, endPoint x: 309, endPoint y: 6, distance: 200.9
click at [125, 78] on div "Completed and Uninvoiced [GEOGRAPHIC_DATA] [GEOGRAPHIC_DATA] / [STREET_ADDRESS]…" at bounding box center [276, 184] width 403 height 797
click at [88, 11] on span "Jobs" at bounding box center [93, 8] width 10 height 6
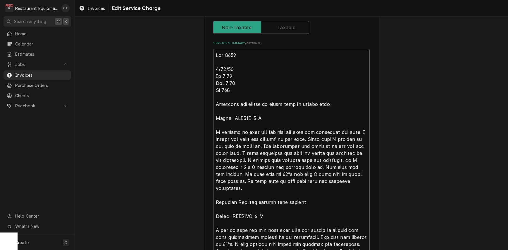
scroll to position [206, 0]
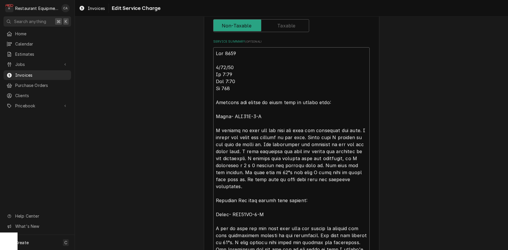
drag, startPoint x: 237, startPoint y: 79, endPoint x: 230, endPoint y: 79, distance: 7.0
type textarea "x"
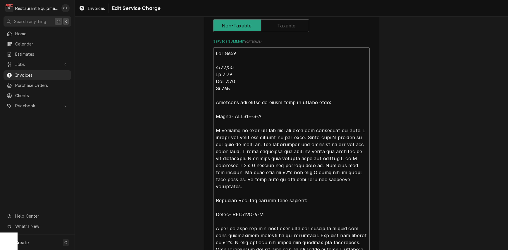
type textarea "Roo 8744 8/29/25 In 2:15 Out :15 Tk 106 Beverage air milker on right side of se…"
type textarea "x"
type textarea "Roo 8744 8/29/25 In 2:15 Out 3:15 Tk 106 Beverage air milker on right side of s…"
drag, startPoint x: 216, startPoint y: 65, endPoint x: 235, endPoint y: 77, distance: 22.0
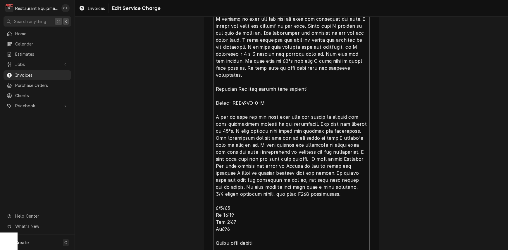
scroll to position [314, 0]
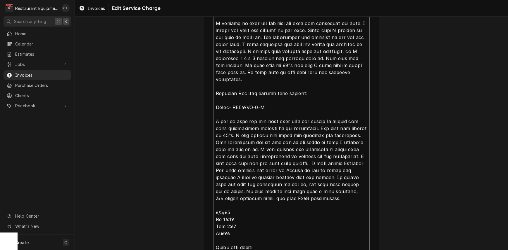
drag, startPoint x: 217, startPoint y: 91, endPoint x: 298, endPoint y: 193, distance: 130.0
click at [297, 197] on textarea "Service Summary ( optional )" at bounding box center [291, 184] width 156 height 489
type textarea "x"
type textarea "Roo 8744 8/29/25 In 2:15 Out 3:15 Tk 106 Beverage air milker on right side of s…"
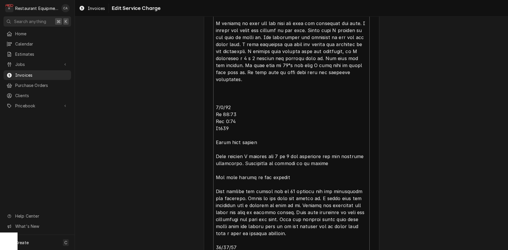
type textarea "x"
type textarea "Roo 8744 8/29/25 In 2:15 Out 3:15 Tk 106 Beverage air milker on right side of s…"
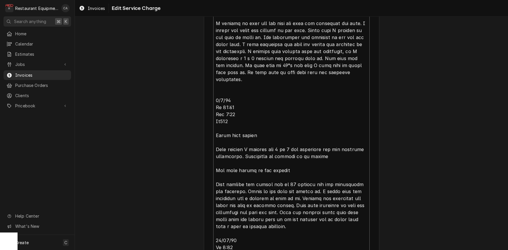
type textarea "x"
type textarea "Roo 8744 8/29/25 In 2:15 Out 3:15 Tk 106 Beverage air milker on right side of s…"
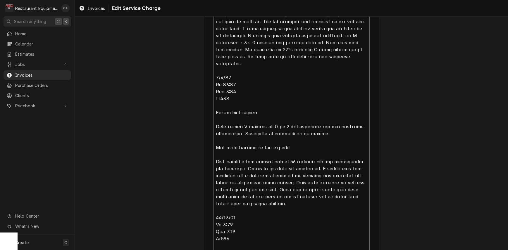
scroll to position [0, 0]
drag, startPoint x: 219, startPoint y: 147, endPoint x: 292, endPoint y: 205, distance: 93.2
click at [292, 205] on textarea "Service Summary ( optional )" at bounding box center [291, 109] width 156 height 370
type textarea "x"
type textarea "Roo 8744 8/29/25 In 2:15 Out 3:15 Tk 106 Beverage air milker on right side of s…"
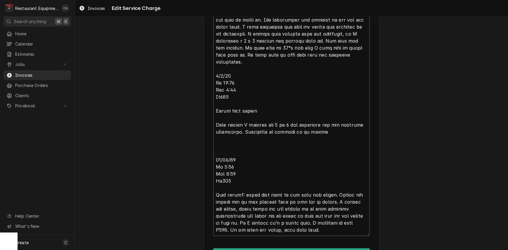
click at [229, 86] on textarea "Service Summary ( optional )" at bounding box center [291, 80] width 156 height 314
click at [233, 88] on textarea "Service Summary ( optional )" at bounding box center [291, 80] width 156 height 314
drag, startPoint x: 229, startPoint y: 95, endPoint x: 215, endPoint y: 76, distance: 23.4
click at [215, 76] on textarea "Service Summary ( optional )" at bounding box center [291, 80] width 156 height 314
click at [234, 85] on textarea "Service Summary ( optional )" at bounding box center [291, 80] width 156 height 314
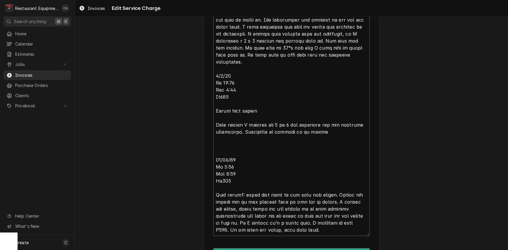
type textarea "x"
type textarea "Roo 8744 8/29/25 In 2:15 Out 3:15 Tk 106 Beverage air milker on right side of s…"
type textarea "x"
type textarea "Roo 8744 8/29/25 In 2:15 Out 3:15 Tk 106 Beverage air milker on right side of s…"
click at [231, 143] on textarea "Service Summary ( optional )" at bounding box center [291, 80] width 156 height 314
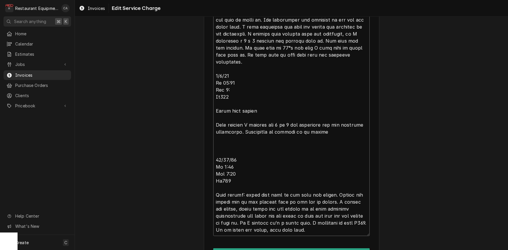
type textarea "x"
type textarea "Roo 8744 8/29/25 In 2:15 Out 3:15 Tk 106 Beverage air milker on right side of s…"
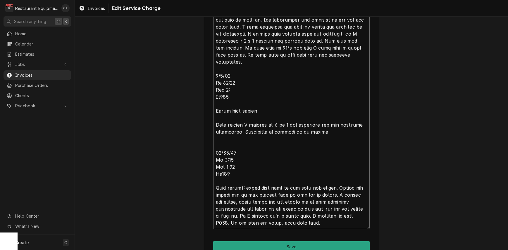
type textarea "x"
type textarea "Roo 8744 8/29/25 In 2:15 Out 3:15 Tk 106 Beverage air milker on right side of s…"
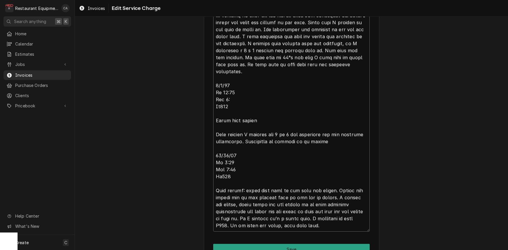
scroll to position [319, 0]
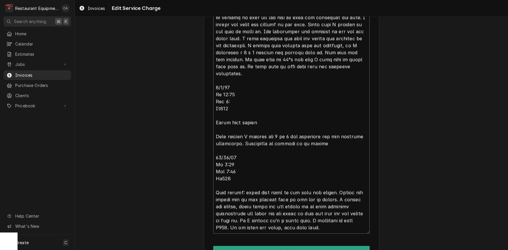
click at [309, 194] on textarea "Service Summary ( optional )" at bounding box center [291, 84] width 156 height 300
drag, startPoint x: 318, startPoint y: 226, endPoint x: 215, endPoint y: 155, distance: 125.0
click at [215, 155] on textarea "Service Summary ( optional )" at bounding box center [291, 84] width 156 height 300
type textarea "x"
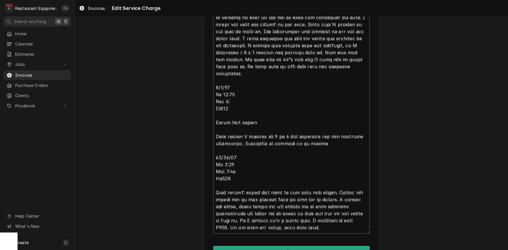
type textarea "Roo 8744 8/29/25 In 2:15 Out 3:15 Tk 106 Beverage air milker on right side of s…"
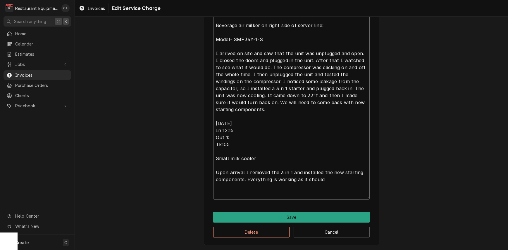
scroll to position [281, 0]
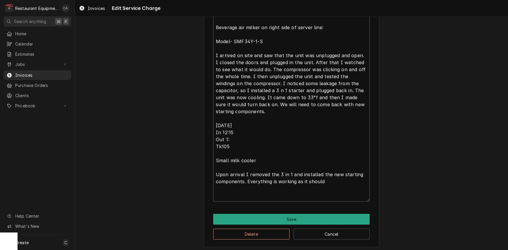
type textarea "x"
type textarea "Roo 8744 8/29/25 In 2:15 Out 3:15 Tk 106 Beverage air milker on right side of s…"
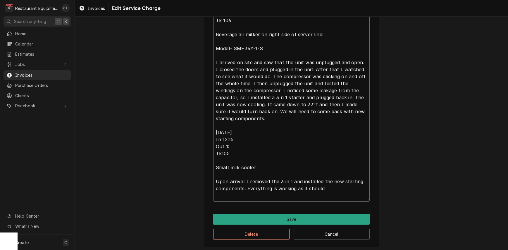
type textarea "x"
type textarea "Roo 8744 8/29/25 In 2:15 Out 3:15 Tk 106 Beverage air milker on right side of s…"
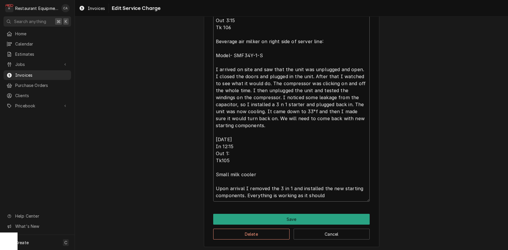
type textarea "x"
type textarea "Roo 8744 8/29/25 In 2:15 Out 3:15 Tk 106 Beverage air milker on right side of s…"
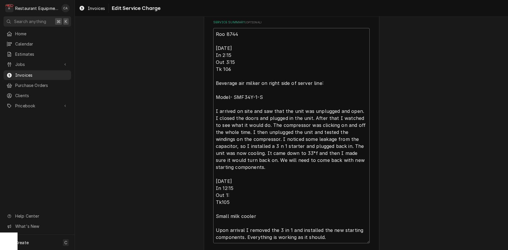
scroll to position [226, 0]
click at [232, 193] on textarea "Roo 8744 8/29/25 In 2:15 Out 3:15 Tk 106 Beverage air milker on right side of s…" at bounding box center [291, 135] width 156 height 216
type textarea "x"
type textarea "Roo 8744 8/29/25 In 2:15 Out 3:15 Tk 106 Beverage air milker on right side of s…"
type textarea "x"
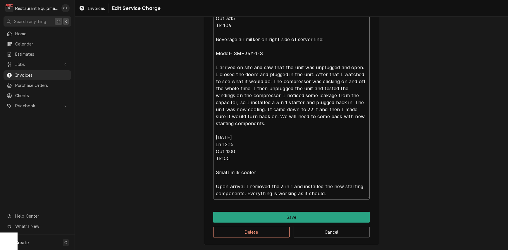
scroll to position [267, 0]
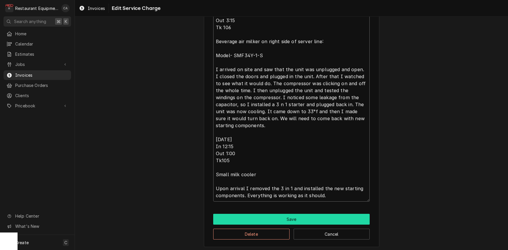
type textarea "Roo 8744 8/29/25 In 2:15 Out 3:15 Tk 106 Beverage air milker on right side of s…"
click at [298, 218] on button "Save" at bounding box center [291, 219] width 156 height 11
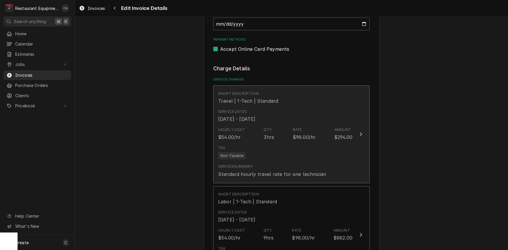
scroll to position [455, 0]
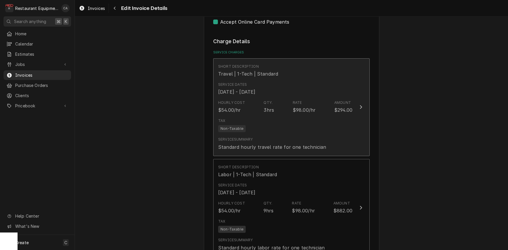
click at [267, 106] on div "Hourly Cost $54.00/hr Qty. 3hrs Rate $98.00/hr Amount $294.00" at bounding box center [285, 107] width 134 height 18
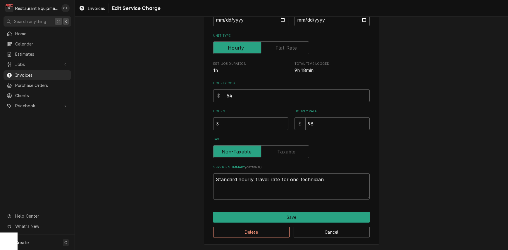
scroll to position [60, 0]
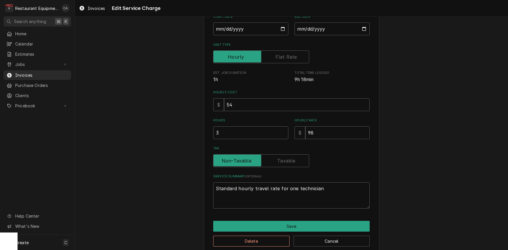
type textarea "x"
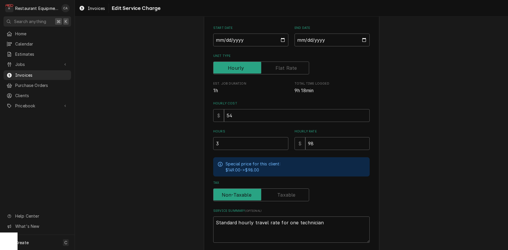
scroll to position [0, 0]
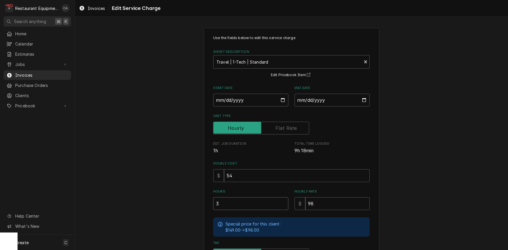
type input "2.5"
type textarea "x"
click at [283, 203] on input "2.5" at bounding box center [250, 204] width 75 height 13
type input "2"
drag, startPoint x: 283, startPoint y: 203, endPoint x: 278, endPoint y: 202, distance: 5.4
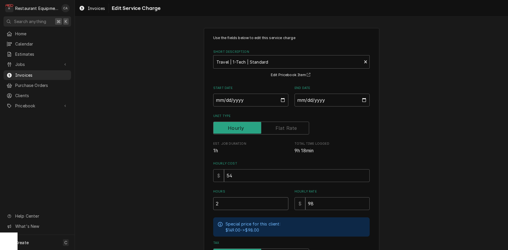
click at [283, 203] on input "2" at bounding box center [250, 204] width 75 height 13
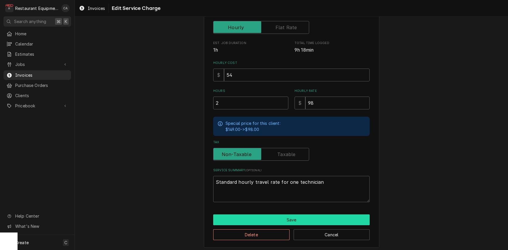
click at [288, 216] on button "Save" at bounding box center [291, 220] width 156 height 11
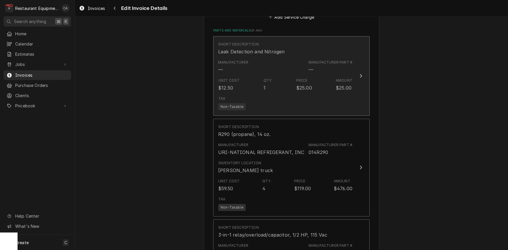
click at [244, 82] on div "Unit Cost $12.50 Qty. 1 Price $25.00 Amount $25.00" at bounding box center [285, 85] width 134 height 18
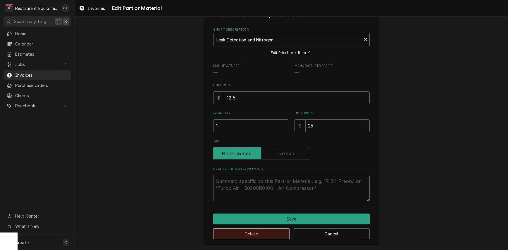
click at [255, 233] on button "Delete" at bounding box center [251, 234] width 76 height 11
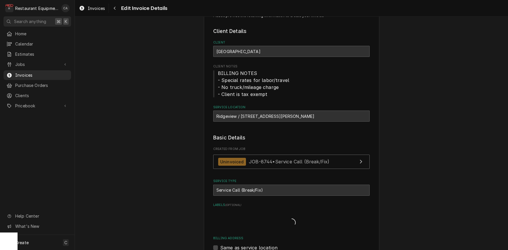
scroll to position [1043, 0]
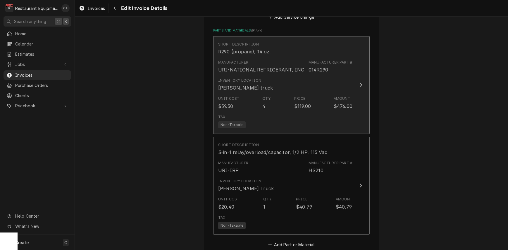
click at [291, 94] on div "Unit Cost $59.50 Qty. 4 Price $119.00 Amount $476.00" at bounding box center [285, 103] width 134 height 18
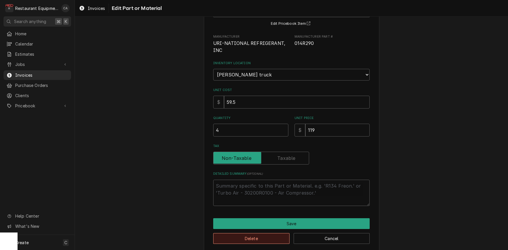
click at [255, 233] on button "Delete" at bounding box center [251, 238] width 76 height 11
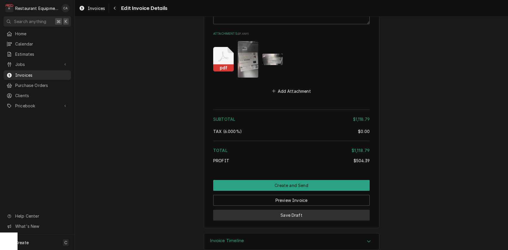
click at [293, 210] on button "Save Draft" at bounding box center [291, 215] width 156 height 11
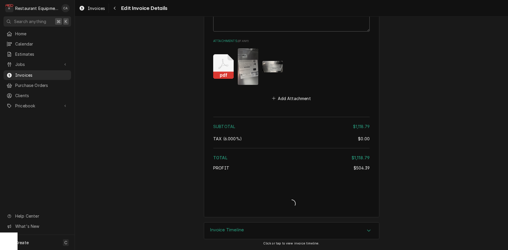
scroll to position [1300, 0]
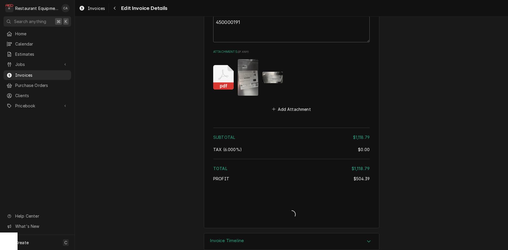
type textarea "x"
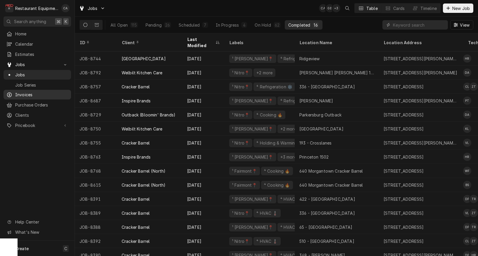
click at [31, 91] on div "Invoices" at bounding box center [37, 94] width 65 height 7
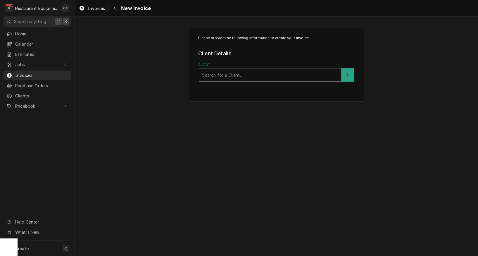
click at [216, 77] on div "Search for a Client..." at bounding box center [270, 75] width 136 height 6
type input "raleigh"
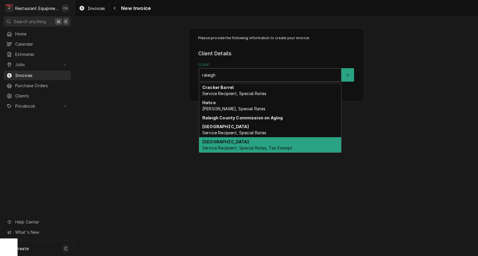
drag, startPoint x: 232, startPoint y: 142, endPoint x: 191, endPoint y: 137, distance: 41.5
click at [232, 142] on strong "[GEOGRAPHIC_DATA]" at bounding box center [225, 141] width 46 height 5
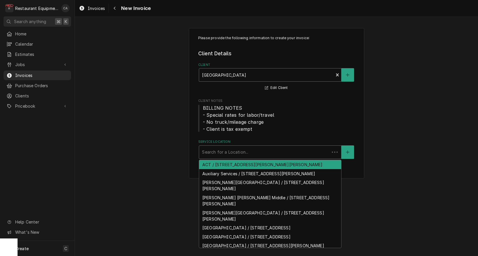
click at [212, 153] on div "Search for a Location..." at bounding box center [264, 152] width 124 height 6
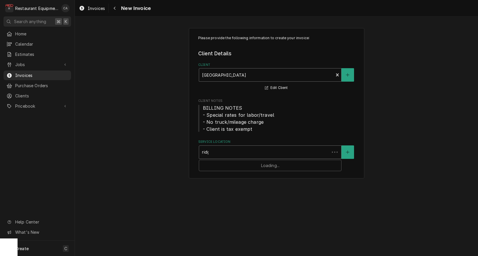
type input "ridge"
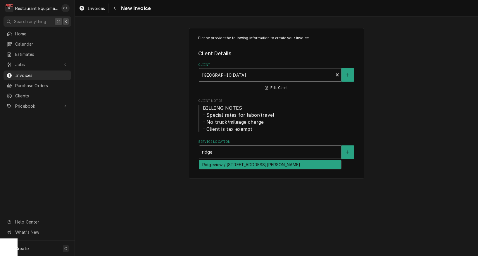
click at [216, 165] on div "Ridgeview / [STREET_ADDRESS][PERSON_NAME]" at bounding box center [270, 164] width 142 height 9
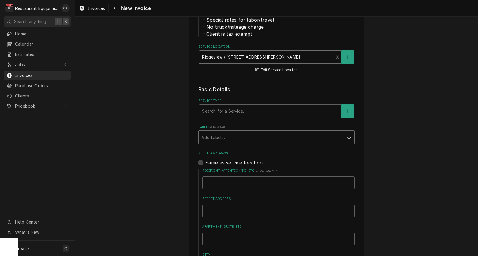
scroll to position [96, 0]
click at [218, 107] on div "Search for a Service..." at bounding box center [270, 110] width 136 height 6
type input "fix"
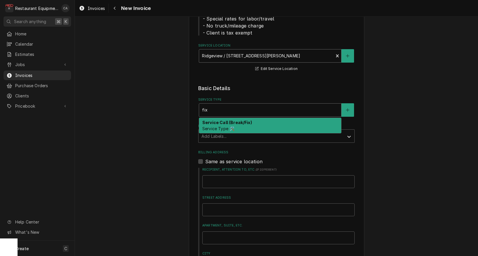
click at [218, 120] on strong "Service Call (Break/Fix)" at bounding box center [227, 122] width 50 height 5
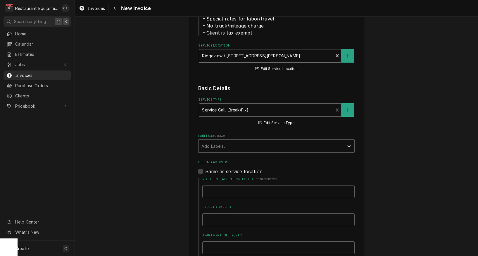
scroll to position [115, 0]
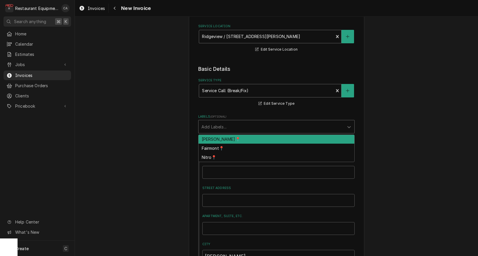
click at [207, 125] on div "Add Labels..." at bounding box center [270, 127] width 139 height 6
drag, startPoint x: 211, startPoint y: 141, endPoint x: 179, endPoint y: 132, distance: 32.9
click at [211, 140] on div "[PERSON_NAME]📍" at bounding box center [276, 139] width 156 height 9
type textarea "x"
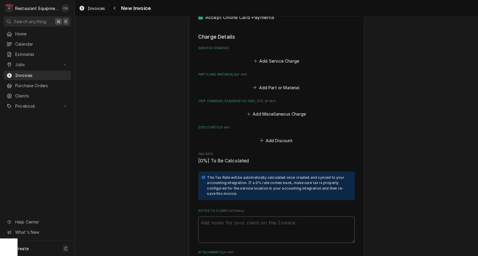
scroll to position [446, 0]
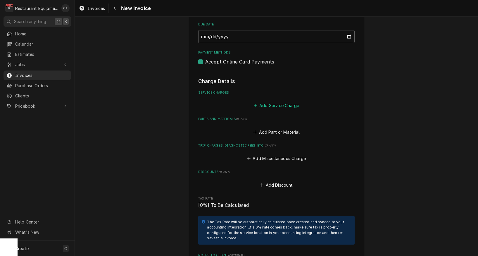
click at [276, 101] on button "Add Service Charge" at bounding box center [275, 105] width 47 height 8
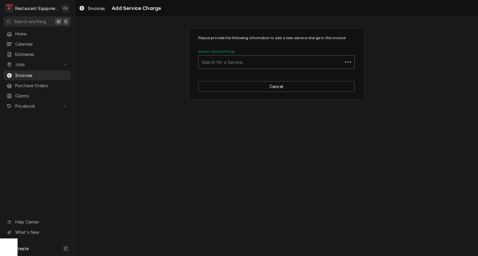
click at [230, 63] on div "Search for a Service..." at bounding box center [270, 62] width 138 height 6
type input "fix"
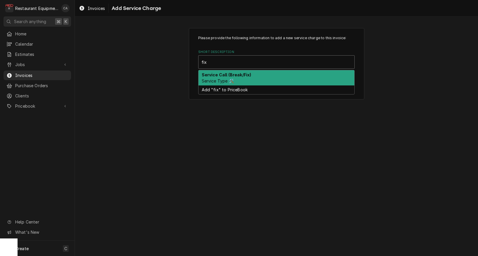
drag, startPoint x: 231, startPoint y: 77, endPoint x: 199, endPoint y: 85, distance: 33.0
click at [231, 77] on div "Service Call (Break/Fix) Service Type 🛠️" at bounding box center [276, 77] width 156 height 15
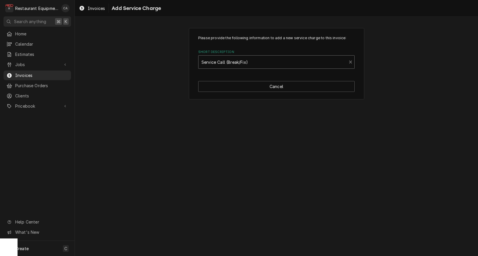
type textarea "x"
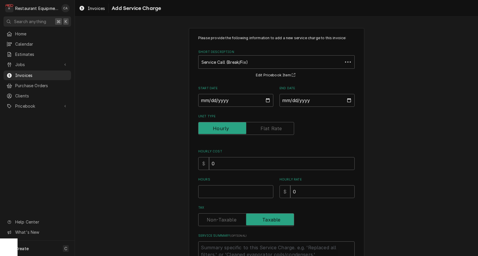
click at [169, 88] on div "Please provide the following information to add a new service charge to this in…" at bounding box center [276, 163] width 403 height 280
click at [224, 101] on input "Start Date" at bounding box center [235, 100] width 75 height 13
type input "[DATE]"
type textarea "x"
click at [305, 101] on input "End Date" at bounding box center [316, 100] width 75 height 13
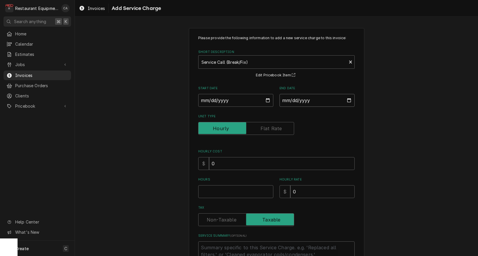
type input "[DATE]"
click at [377, 120] on div "Please provide the following information to add a new service charge to this in…" at bounding box center [276, 163] width 403 height 280
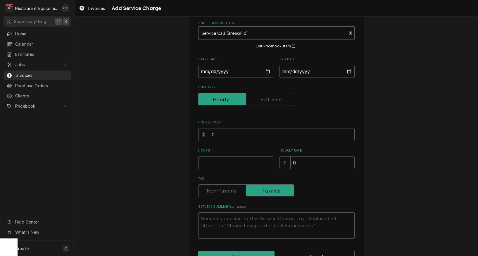
scroll to position [30, 0]
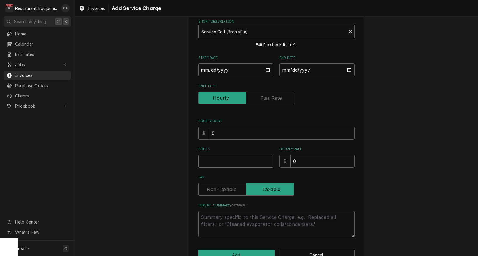
click at [220, 159] on input "Hours" at bounding box center [235, 161] width 75 height 13
click at [212, 214] on textarea "Service Summary ( optional )" at bounding box center [276, 224] width 156 height 26
type textarea "x"
type textarea "R"
type textarea "x"
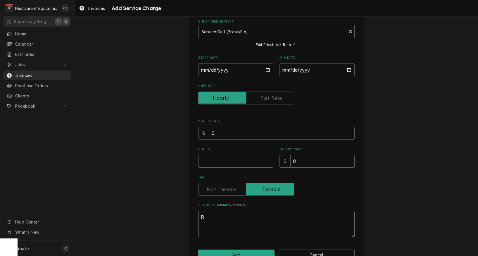
type textarea "Ro"
type textarea "x"
type textarea "Roo"
type textarea "x"
type textarea "Roo"
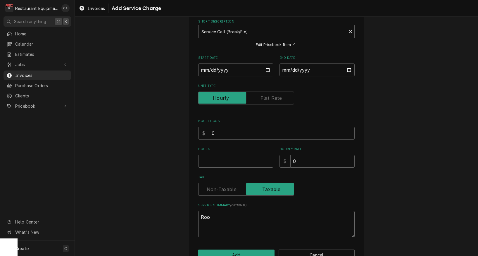
type textarea "x"
type textarea "Roo 8"
type textarea "x"
type textarea "Roo 87"
type textarea "x"
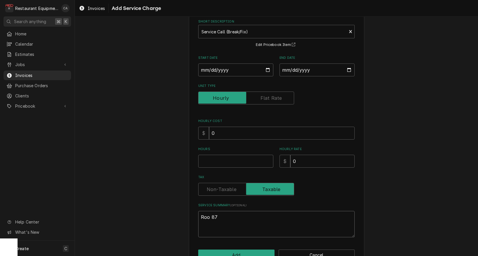
type textarea "Roo 874"
type textarea "x"
type textarea "Roo 8744"
type textarea "x"
type textarea "Roo 8744"
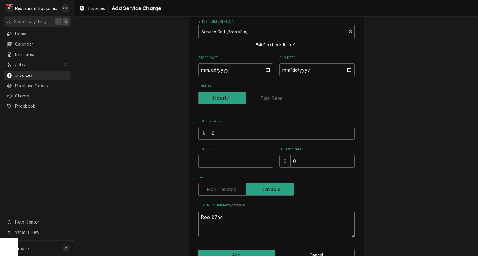
type textarea "x"
type textarea "Roo 8744"
type textarea "x"
type textarea "Roo 8744"
click at [229, 213] on textarea "Roo 8744" at bounding box center [276, 227] width 156 height 33
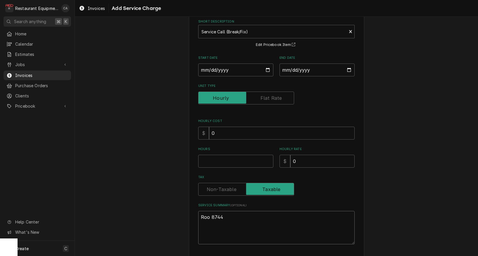
type textarea "x"
type textarea "Roo 8744"
type textarea "x"
type textarea "Roo 8744"
type textarea "x"
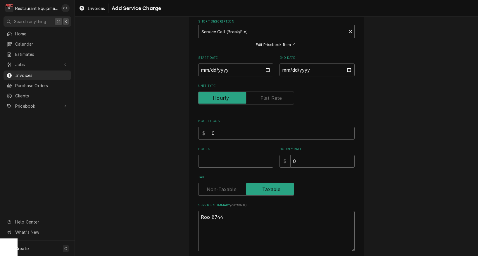
type textarea "Roo 8744"
paste textarea "[DATE] In 2:15 Out 3:15 Tk 106"
type textarea "x"
type textarea "Roo 8744 [DATE] In 2:15 Out 3:15 Tk 106"
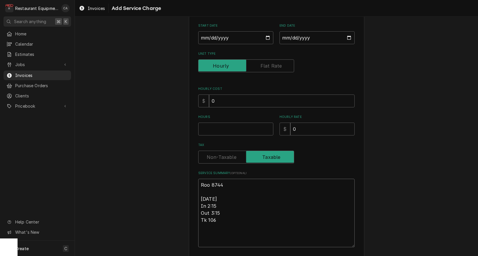
scroll to position [63, 0]
click at [209, 203] on textarea "Roo 8744 8/29/25 In 2:15 Out 3:15 Tk 106" at bounding box center [276, 212] width 156 height 68
type textarea "x"
type textarea "Roo 8744 8/29/25 In :15 Out 3:15 Tk 106"
type textarea "x"
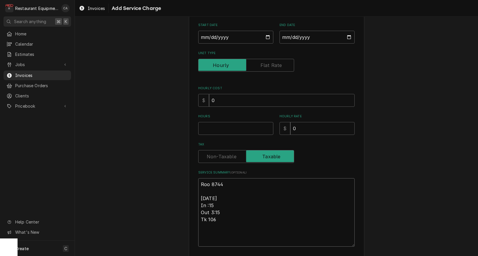
type textarea "Roo 8744 8/29/25 In 3:15 Out 3:15 Tk 106"
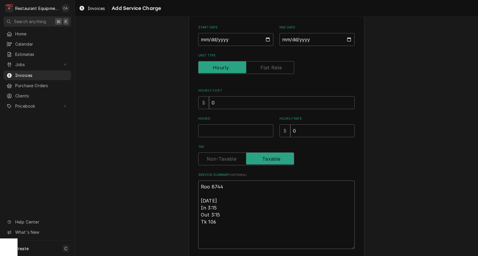
scroll to position [0, 1]
click at [213, 211] on textarea "Roo 8744 8/29/25 In 3:15 Out 3:15 Tk 106" at bounding box center [276, 214] width 156 height 68
type textarea "x"
type textarea "Roo 8744 8/29/25 In 3:15 Out :15 Tk 106"
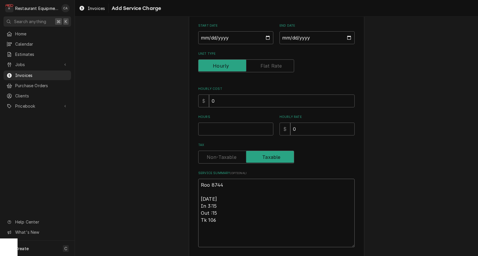
type textarea "x"
type textarea "Roo 8744 8/29/25 In 3:15 Out 4:15 Tk 106"
click at [230, 218] on textarea "Roo 8744 8/29/25 In 3:15 Out 4:15 Tk 106" at bounding box center [276, 213] width 156 height 68
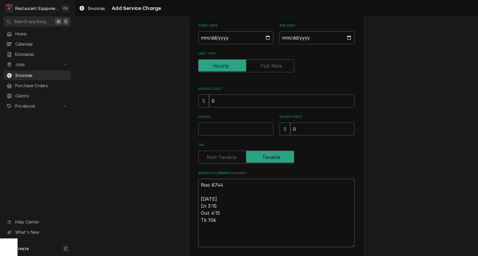
type textarea "x"
type textarea "Roo 8744 8/29/25 In 3:15 Out 4:15 Tk 106"
type textarea "x"
type textarea "Roo 8744 8/29/25 In 3:15 Out 4:15 Tk 106"
type textarea "x"
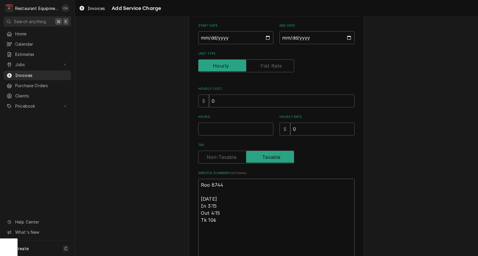
type textarea "Roo 8744 8/29/25 In 3:15 Out 4:15 Tk 106"
paste textarea "Beverage Air milk cooler near hallway: Model- STF58HC-1-S I was on site and saw…"
type textarea "x"
type textarea "Roo 8744 8/29/25 In 3:15 Out 4:15 Tk 106 Beverage Air milk cooler near hallway:…"
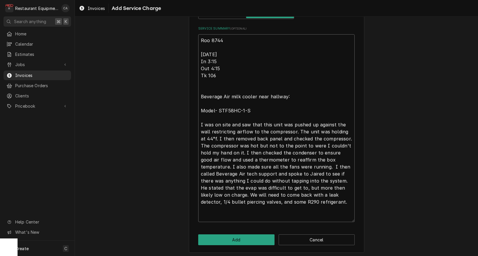
type textarea "x"
type textarea "Roo 8744 8/29/25 In 3:15 Out 4:15 Tk 106 Beverage Air milk cooler near hallway:…"
click at [215, 85] on textarea "Roo 8744 8/29/25 In 3:15 Out 4:15 Tk 106 Beverage Air milk cooler near hallway:…" at bounding box center [276, 128] width 156 height 188
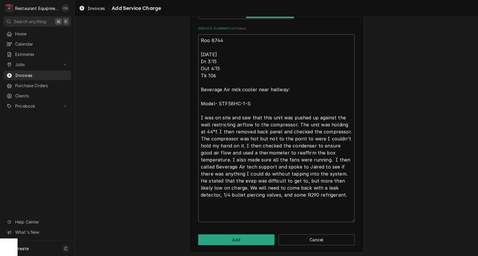
scroll to position [200, 0]
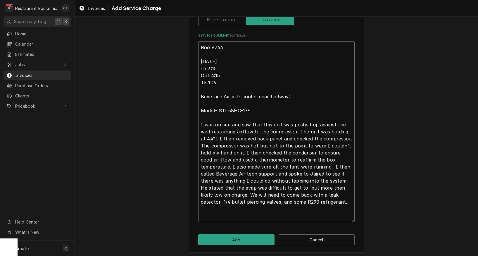
click at [266, 200] on textarea "Roo 8744 8/29/25 In 3:15 Out 4:15 Tk 106 Beverage Air milk cooler near hallway:…" at bounding box center [276, 131] width 156 height 181
type textarea "x"
type textarea "Roo 8744 8/29/25 In 3:15 Out 4:15 Tk 106 Beverage Air milk cooler near hallway:…"
type textarea "x"
type textarea "Roo 8744 8/29/25 In 3:15 Out 4:15 Tk 106 Beverage Air milk cooler near hallway:…"
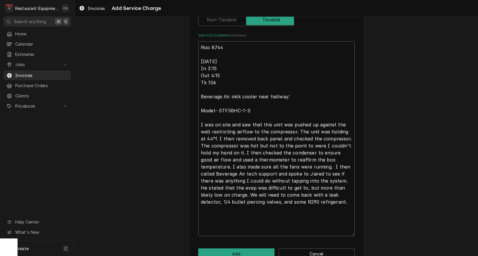
type textarea "x"
type textarea "Roo 8744 8/29/25 In 3:15 Out 4:15 Tk 106 Beverage Air milk cooler near hallway:…"
paste textarea "Big milk cooler by the hallway Upon arrival the cooler was at 44 degrees and th…"
type textarea "x"
type textarea "Roo 8744 8/29/25 In 3:15 Out 4:15 Tk 106 Beverage Air milk cooler near hallway:…"
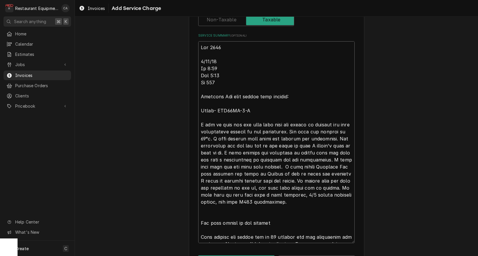
scroll to position [270, 0]
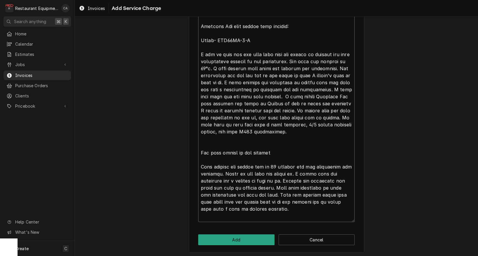
click at [210, 142] on textarea "Service Summary ( optional )" at bounding box center [276, 96] width 156 height 251
type textarea "x"
type textarea "Roo 8744 8/29/25 In 3:15 Out 4:15 Tk 106 Beverage Air milk cooler near hallway:…"
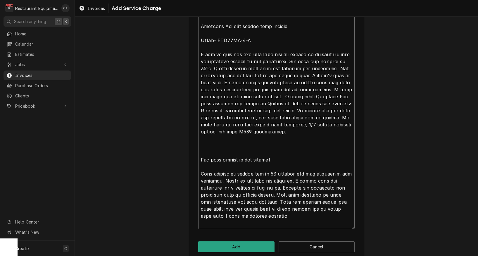
type textarea "x"
type textarea "Roo 8744 8/29/25 In 3:15 Out 4:15 Tk 106 Beverage Air milk cooler near hallway:…"
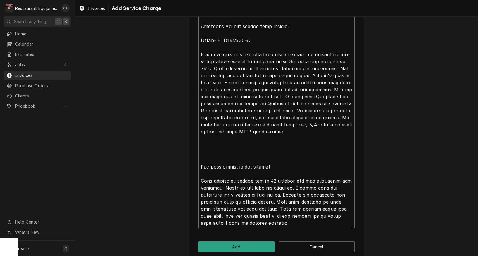
type textarea "x"
type textarea "Roo 8744 8/29/25 In 3:15 Out 4:15 Tk 106 Beverage Air milk cooler near hallway:…"
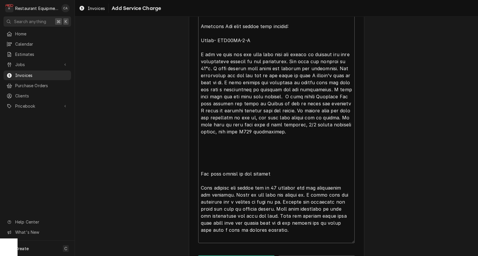
click at [211, 152] on textarea "Service Summary ( optional )" at bounding box center [276, 107] width 156 height 272
paste textarea "9/2/25 In 12:15 Out 1:45 Tk105"
type textarea "x"
type textarea "Roo 8744 8/29/25 In 3:15 Out 4:15 Tk 106 Beverage Air milk cooler near hallway:…"
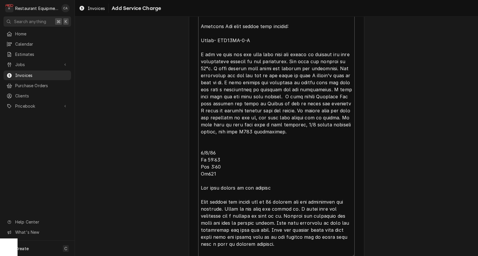
click at [212, 141] on textarea "Service Summary ( optional )" at bounding box center [276, 114] width 156 height 286
type textarea "x"
type textarea "Roo 8744 8/29/25 In 3:15 Out 4:15 Tk 106 Beverage Air milk cooler near hallway:…"
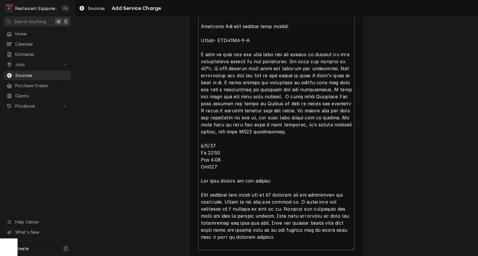
click at [222, 150] on textarea "Service Summary ( optional )" at bounding box center [276, 110] width 156 height 279
type textarea "x"
type textarea "Roo 8744 8/29/25 In 3:15 Out 4:15 Tk 106 Beverage Air milk cooler near hallway:…"
type textarea "x"
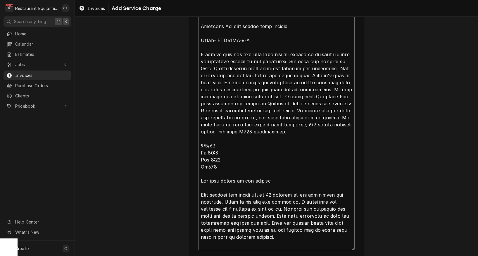
type textarea "Roo 8744 8/29/25 In 3:15 Out 4:15 Tk 106 Beverage Air milk cooler near hallway:…"
type textarea "x"
type textarea "Roo 8744 8/29/25 In 3:15 Out 4:15 Tk 106 Beverage Air milk cooler near hallway:…"
type textarea "x"
type textarea "Roo 8744 8/29/25 In 3:15 Out 4:15 Tk 106 Beverage Air milk cooler near hallway:…"
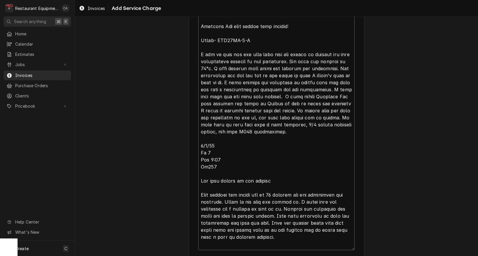
type textarea "x"
type textarea "Roo 8744 8/29/25 In 3:15 Out 4:15 Tk 106 Beverage Air milk cooler near hallway:…"
type textarea "x"
type textarea "Roo 8744 8/29/25 In 3:15 Out 4:15 Tk 106 Beverage Air milk cooler near hallway:…"
type textarea "x"
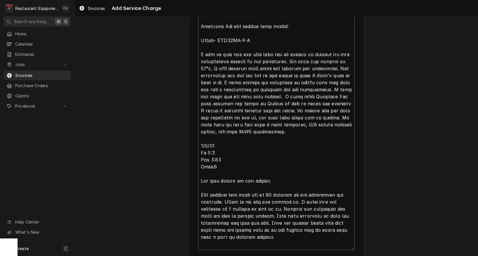
type textarea "Roo 8744 8/29/25 In 3:15 Out 4:15 Tk 106 Beverage Air milk cooler near hallway:…"
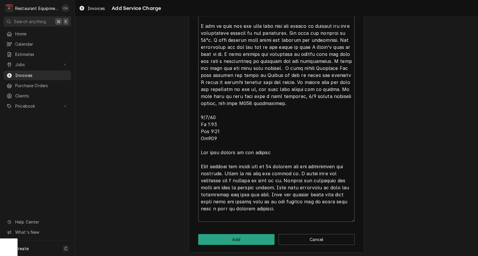
scroll to position [298, 0]
click at [278, 206] on textarea "Service Summary ( optional )" at bounding box center [276, 82] width 156 height 279
type textarea "x"
type textarea "Roo 8744 8/29/25 In 3:15 Out 4:15 Tk 106 Beverage Air milk cooler near hallway:…"
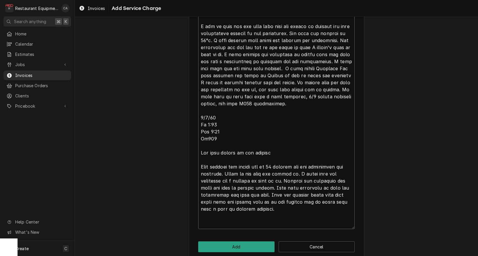
type textarea "x"
type textarea "Roo 8744 8/29/25 In 3:15 Out 4:15 Tk 106 Beverage Air milk cooler near hallway:…"
type textarea "x"
type textarea "Roo 8744 8/29/25 In 3:15 Out 4:15 Tk 106 Beverage Air milk cooler near hallway:…"
paste textarea "09/05/25 In 9:30 Out 3:00 Tk107 Milk cooler: found that some of the coil was fr…"
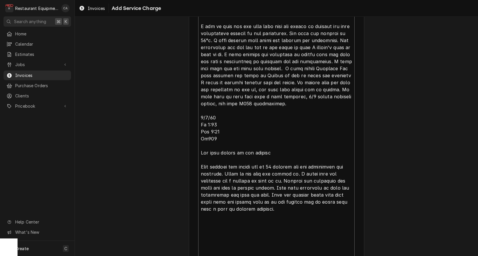
type textarea "x"
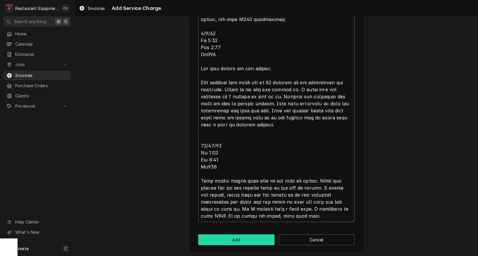
type textarea "Roo 8744 8/29/25 In 3:15 Out 4:15 Tk 106 Beverage Air milk cooler near hallway:…"
click at [253, 239] on button "Add" at bounding box center [236, 239] width 76 height 11
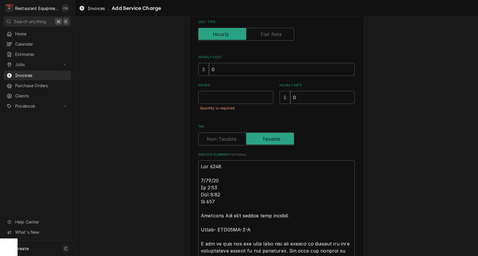
scroll to position [8, 0]
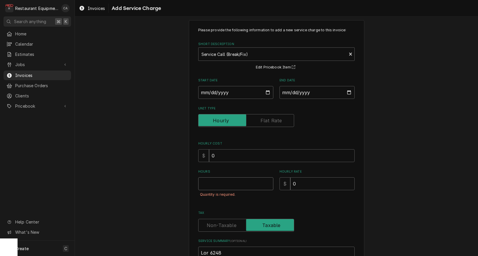
type textarea "x"
click at [212, 181] on input "1" at bounding box center [235, 183] width 75 height 13
type input "1"
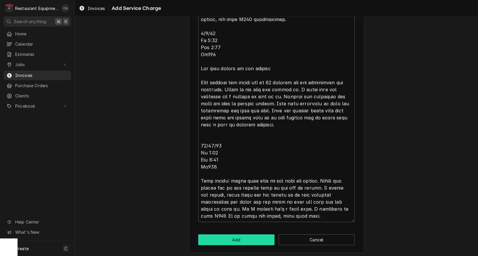
click at [251, 238] on button "Add" at bounding box center [236, 239] width 76 height 11
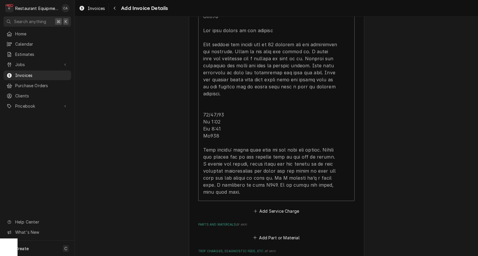
scroll to position [829, 0]
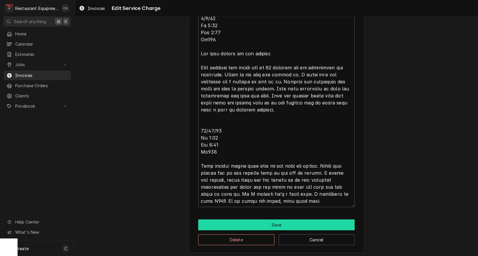
click at [287, 224] on button "Save" at bounding box center [276, 224] width 156 height 11
type textarea "x"
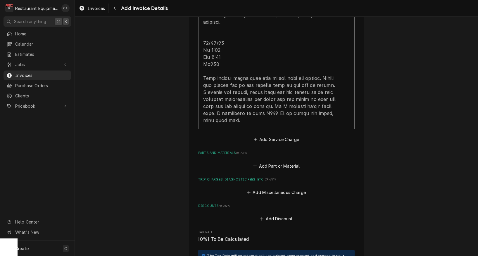
scroll to position [894, 0]
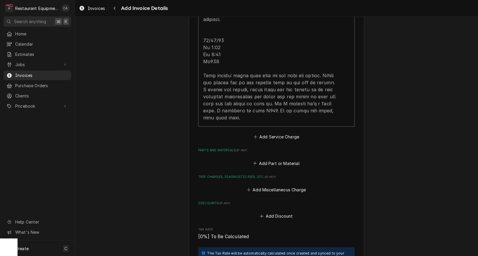
click at [267, 159] on button "Add Part or Material" at bounding box center [276, 163] width 48 height 8
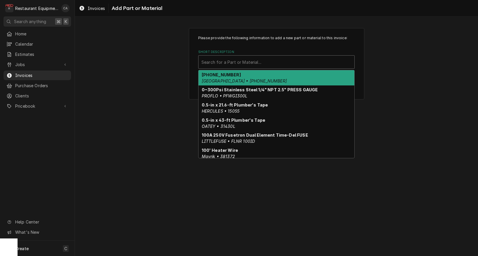
click at [226, 63] on div "Search for a Part or Material..." at bounding box center [276, 62] width 150 height 6
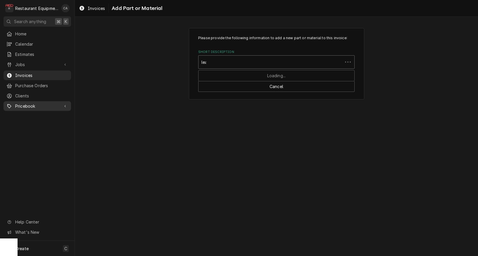
type input "leak"
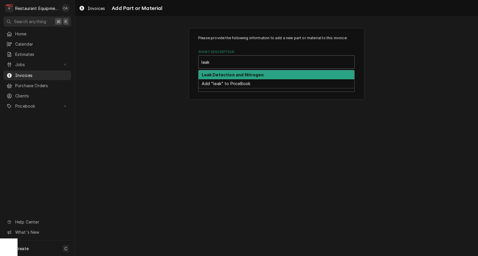
click at [218, 74] on strong "Leak Detection and Nitrogen" at bounding box center [233, 74] width 62 height 5
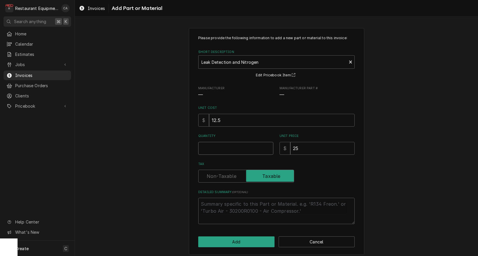
click at [227, 146] on input "Quantity" at bounding box center [235, 148] width 75 height 13
type textarea "x"
type input "1"
drag, startPoint x: 223, startPoint y: 178, endPoint x: 226, endPoint y: 180, distance: 4.1
click at [223, 178] on label "Tax" at bounding box center [246, 175] width 96 height 13
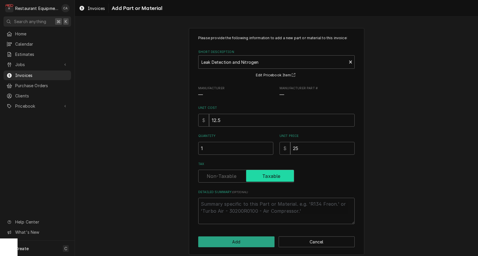
click at [223, 178] on input "Tax" at bounding box center [246, 175] width 91 height 13
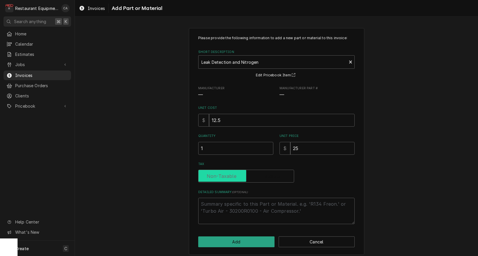
checkbox input "false"
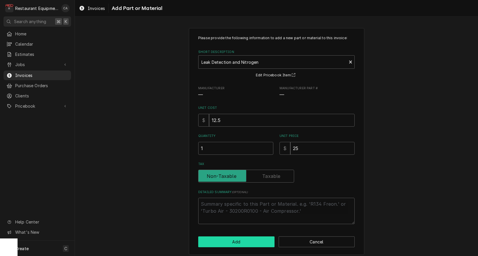
click at [225, 241] on button "Add" at bounding box center [236, 241] width 76 height 11
type textarea "x"
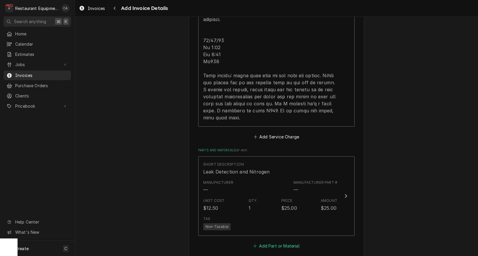
click at [270, 242] on button "Add Part or Material" at bounding box center [276, 246] width 48 height 8
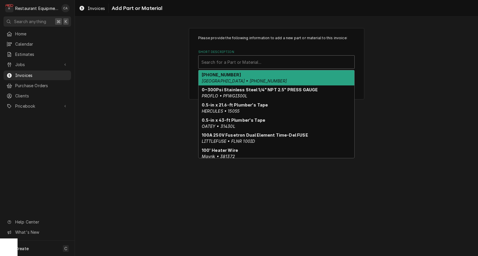
click at [212, 65] on div "Short Description" at bounding box center [276, 62] width 150 height 11
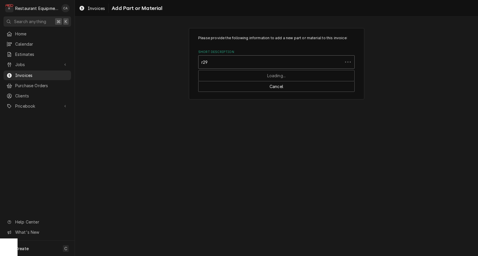
type input "r290"
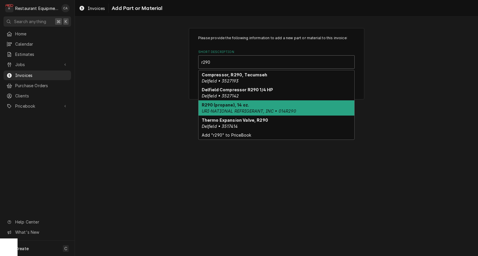
click at [237, 110] on em "URI-NATIONAL REFRIGERANT, INC • 014R290" at bounding box center [249, 110] width 94 height 5
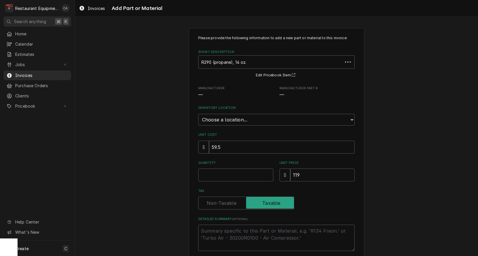
type textarea "x"
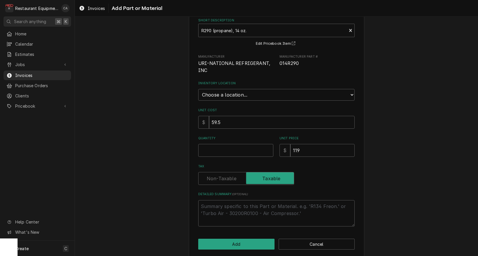
scroll to position [31, 0]
select select "2887"
drag, startPoint x: 213, startPoint y: 91, endPoint x: 153, endPoint y: 191, distance: 117.3
click at [153, 191] on div "Please provide the following information to add a new part or material to this …" at bounding box center [276, 127] width 403 height 271
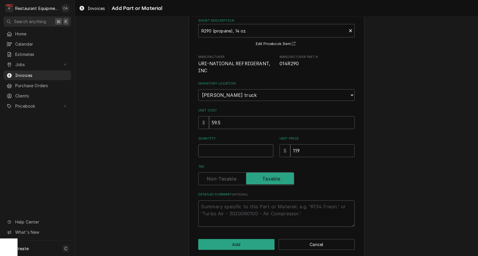
click at [224, 144] on input "Quantity" at bounding box center [235, 150] width 75 height 13
type textarea "x"
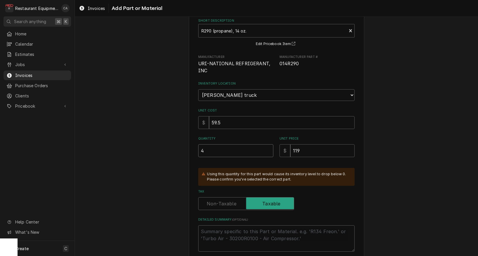
type input "4"
click at [220, 200] on label "Tax" at bounding box center [246, 203] width 96 height 13
click at [220, 200] on input "Tax" at bounding box center [246, 203] width 91 height 13
checkbox input "false"
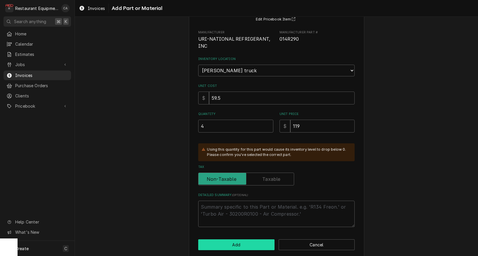
click at [239, 241] on button "Add" at bounding box center [236, 244] width 76 height 11
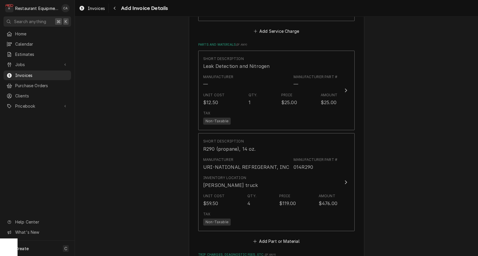
scroll to position [1083, 0]
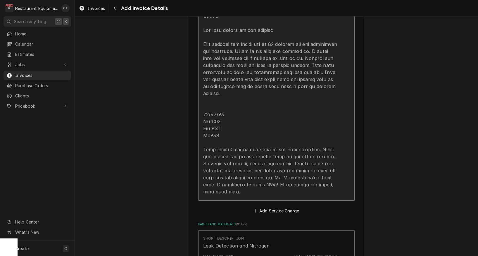
click at [238, 112] on div "Update Line Item" at bounding box center [270, 2] width 134 height 386
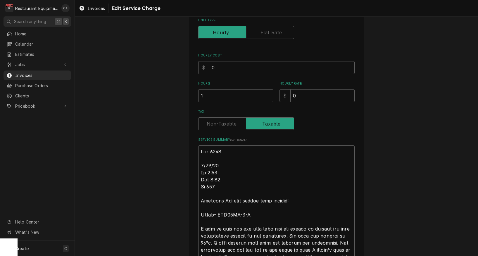
scroll to position [99, 0]
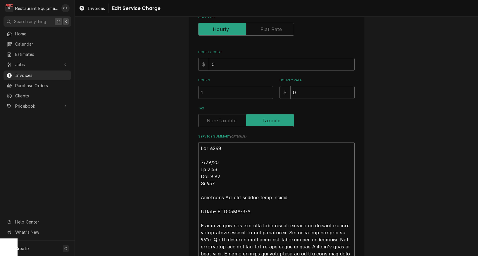
type textarea "x"
type textarea "Roo 8744 8/29/25 In 3:15 Out 4:15 Tk 106 Beverage Air milk cooler near hallway:…"
type textarea "x"
type textarea "Roo 8744 8/29/25 - In 3:15 Out 4:15 Tk 106 Beverage Air milk cooler near hallwa…"
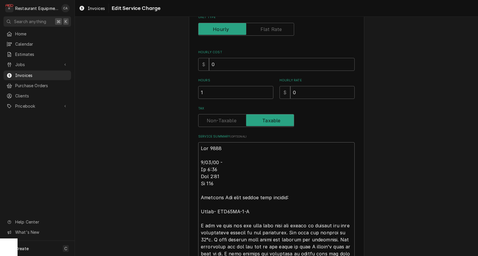
type textarea "x"
type textarea "Roo 8744 8/29/25 - In 3:15 Out 4:15 Tk 106 Beverage Air milk cooler near hallwa…"
type textarea "x"
type textarea "Roo 8744 8/29/25 - r In 3:15 Out 4:15 Tk 106 Beverage Air milk cooler near hall…"
type textarea "x"
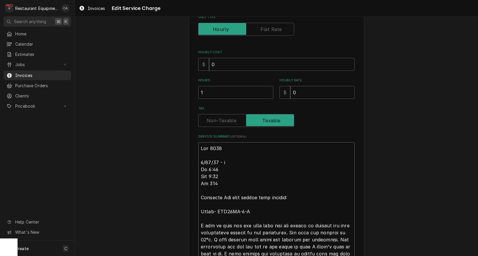
type textarea "Roo 8744 8/29/25 - In 3:15 Out 4:15 Tk 106 Beverage Air milk cooler near hallwa…"
type textarea "x"
type textarea "Roo 8744 8/29/25 - T In 3:15 Out 4:15 Tk 106 Beverage Air milk cooler near hall…"
type textarea "x"
type textarea "Roo 8744 8/29/25 - Tr In 3:15 Out 4:15 Tk 106 Beverage Air milk cooler near hal…"
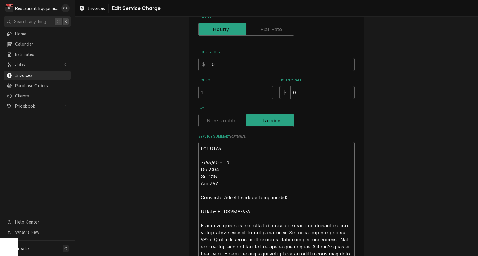
type textarea "x"
type textarea "Roo 8744 8/29/25 - Tra In 3:15 Out 4:15 Tk 106 Beverage Air milk cooler near ha…"
type textarea "x"
type textarea "Roo 8744 8/29/25 - Trae In 3:15 Out 4:15 Tk 106 Beverage Air milk cooler near h…"
type textarea "x"
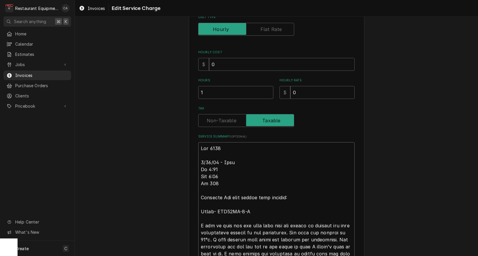
type textarea "Roo 8744 8/29/25 - Trael In 3:15 Out 4:15 Tk 106 Beverage Air milk cooler near …"
type textarea "x"
type textarea "Roo 8744 8/29/25 - Trail In 3:15 Out 4:15 Tk 106 Beverage Air milk cooler near …"
type textarea "x"
type textarea "Roo 8744 8/29/25 - Trail In 3:15 Out 4:15 Tk 106 Beverage Air milk cooler near …"
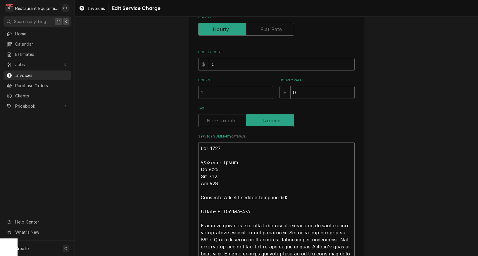
type textarea "x"
type textarea "Roo 8744 8/29/25 - Trai In 3:15 Out 4:15 Tk 106 Beverage Air milk cooler near h…"
type textarea "x"
type textarea "Roo 8744 8/29/25 - Tra In 3:15 Out 4:15 Tk 106 Beverage Air milk cooler near ha…"
type textarea "x"
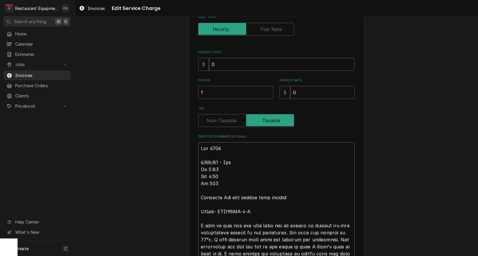
type textarea "Roo 8744 8/29/25 - Trav In 3:15 Out 4:15 Tk 106 Beverage Air milk cooler near h…"
type textarea "x"
type textarea "Roo 8744 8/29/25 - Trave In 3:15 Out 4:15 Tk 106 Beverage Air milk cooler near …"
type textarea "x"
type textarea "Roo 8744 8/29/25 - Travel In 3:15 Out 4:15 Tk 106 Beverage Air milk cooler near…"
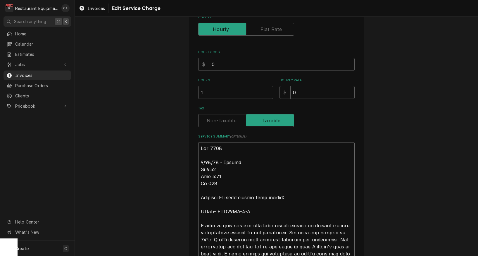
type textarea "x"
type textarea "Roo 8744 8/29/25 - Travel In 3:15 Out 4:15 Tk 106 Beverage Air milk cooler near…"
type textarea "x"
type textarea "Roo 8744 8/29/25 - Travel b In 3:15 Out 4:15 Tk 106 Beverage Air milk cooler ne…"
type textarea "x"
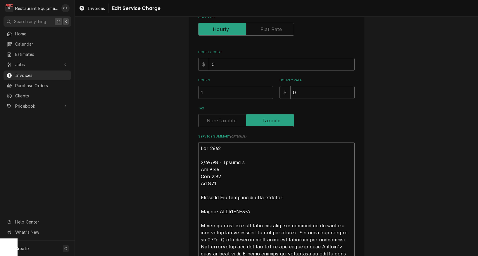
type textarea "Roo 8744 8/29/25 - Travel bi In 3:15 Out 4:15 Tk 106 Beverage Air milk cooler n…"
type textarea "x"
type textarea "Roo 8744 8/29/25 - Travel bil In 3:15 Out 4:15 Tk 106 Beverage Air milk cooler …"
type textarea "x"
type textarea "Roo 8744 8/29/25 - Travel bill In 3:15 Out 4:15 Tk 106 Beverage Air milk cooler…"
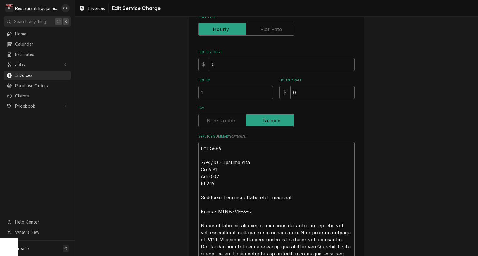
type textarea "x"
type textarea "Roo 8744 8/29/25 - Travel bille In 3:15 Out 4:15 Tk 106 Beverage Air milk coole…"
type textarea "x"
type textarea "Roo 8744 8/29/25 - Travel billed In 3:15 Out 4:15 Tk 106 Beverage Air milk cool…"
type textarea "x"
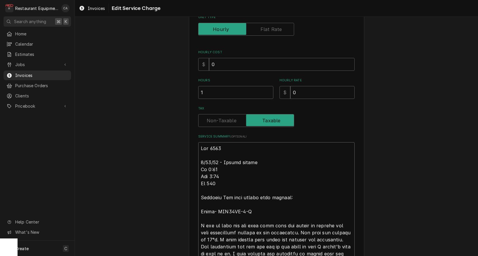
type textarea "Roo 8744 8/29/25 - Travel billed In 3:15 Out 4:15 Tk 106 Beverage Air milk cool…"
type textarea "x"
type textarea "Roo 8744 8/29/25 - Travel billed o In 3:15 Out 4:15 Tk 106 Beverage Air milk co…"
type textarea "x"
type textarea "Roo 8744 8/29/25 - Travel billed on In 3:15 Out 4:15 Tk 106 Beverage Air milk c…"
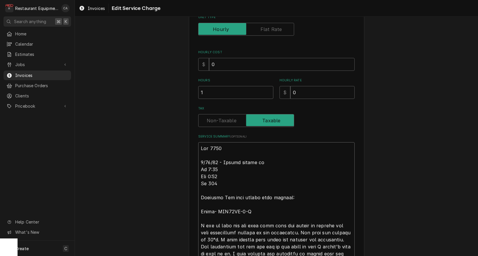
type textarea "x"
type textarea "Roo 8744 8/29/25 - Travel billed on In 3:15 Out 4:15 Tk 106 Beverage Air milk c…"
type textarea "x"
type textarea "Roo 8744 8/29/25 - Travel billed on i In 3:15 Out 4:15 Tk 106 Beverage Air milk…"
type textarea "x"
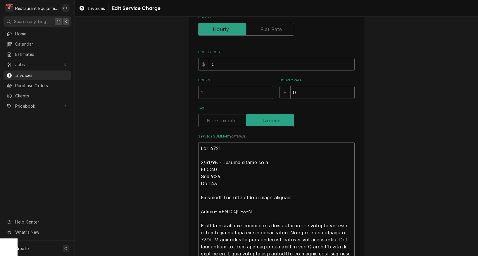
type textarea "Roo 8744 8/29/25 - Travel billed on in In 3:15 Out 4:15 Tk 106 Beverage Air mil…"
type textarea "x"
type textarea "Roo 8744 8/29/25 - Travel billed on inv In 3:15 Out 4:15 Tk 106 Beverage Air mi…"
type textarea "x"
type textarea "Roo 8744 8/29/25 - Travel billed on invo In 3:15 Out 4:15 Tk 106 Beverage Air m…"
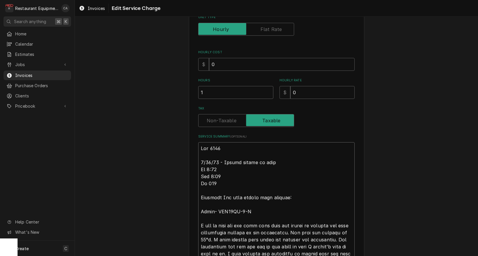
type textarea "x"
type textarea "Roo 8744 8/29/25 - Travel billed on invoi In 3:15 Out 4:15 Tk 106 Beverage Air …"
type textarea "x"
type textarea "Roo 8744 8/29/25 - Travel billed on invoic In 3:15 Out 4:15 Tk 106 Beverage Air…"
type textarea "x"
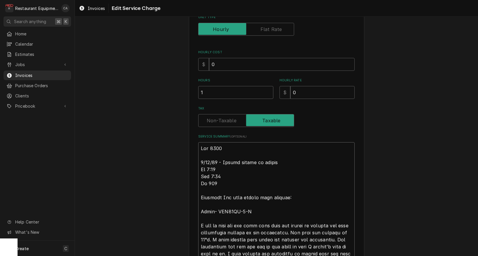
type textarea "Roo 8744 8/29/25 - Travel billed on invoice In 3:15 Out 4:15 Tk 106 Beverage Ai…"
type textarea "x"
type textarea "Roo 8744 8/29/25 - Travel billed on invoice In 3:15 Out 4:15 Tk 106 Beverage Ai…"
type textarea "x"
type textarea "Roo 8744 8/29/25 - Travel billed on invoice 2 In 3:15 Out 4:15 Tk 106 Beverage …"
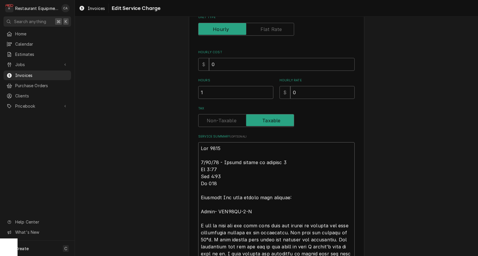
type textarea "x"
type textarea "Roo 8744 8/29/25 - Travel billed on invoice 25 In 3:15 Out 4:15 Tk 106 Beverage…"
type textarea "x"
type textarea "Roo 8744 8/29/25 - Travel billed on invoice 252 In 3:15 Out 4:15 Tk 106 Beverag…"
type textarea "x"
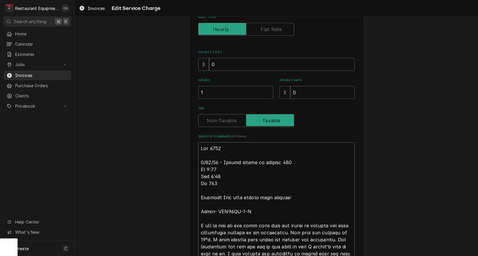
type textarea "Roo 8744 8/29/25 - Travel billed on invoice 2527 In 3:15 Out 4:15 Tk 106 Bevera…"
type textarea "x"
type textarea "Roo 8744 8/29/25 - Travel billed on invoice 25270 In 3:15 Out 4:15 Tk 106 Bever…"
type textarea "x"
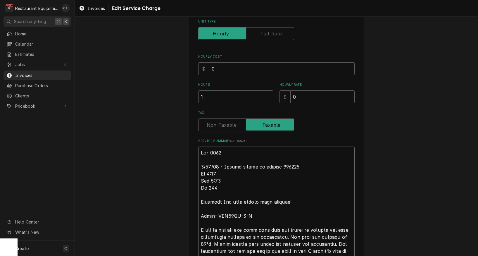
drag, startPoint x: 298, startPoint y: 164, endPoint x: 223, endPoint y: 163, distance: 75.1
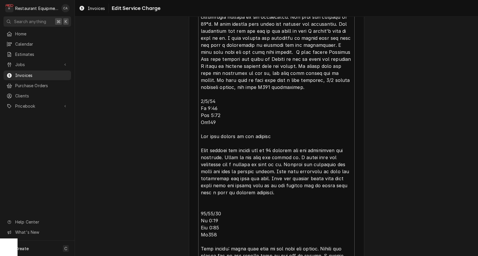
scroll to position [315, 0]
click at [224, 101] on textarea "Service Summary ( optional )" at bounding box center [276, 107] width 156 height 363
paste textarea "- Travel billed on invoice 252706"
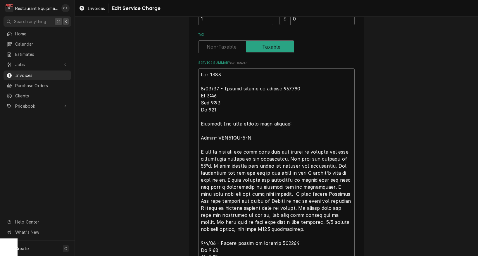
scroll to position [151, 0]
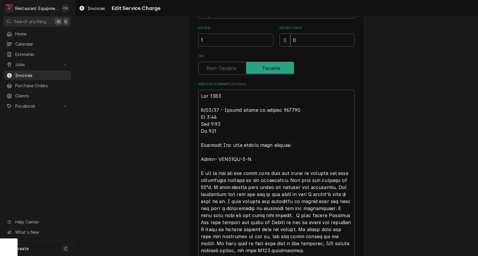
click at [220, 71] on input "Tax" at bounding box center [246, 68] width 91 height 13
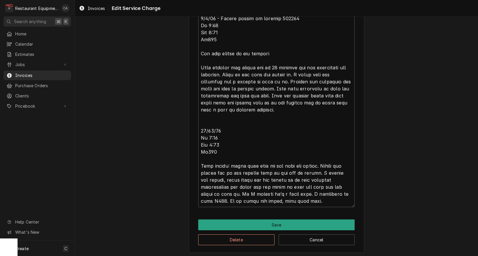
scroll to position [0, 0]
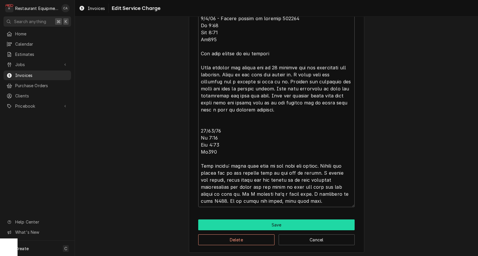
click at [280, 222] on button "Save" at bounding box center [276, 224] width 156 height 11
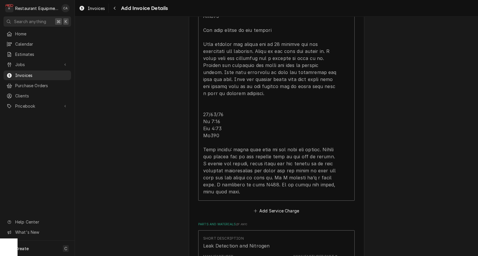
scroll to position [873, 0]
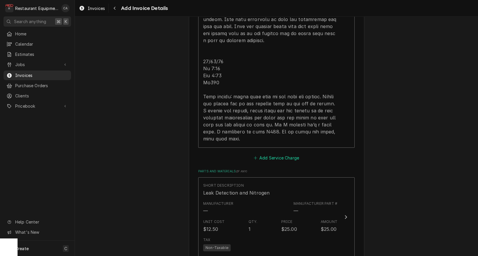
click at [274, 154] on button "Add Service Charge" at bounding box center [275, 158] width 47 height 8
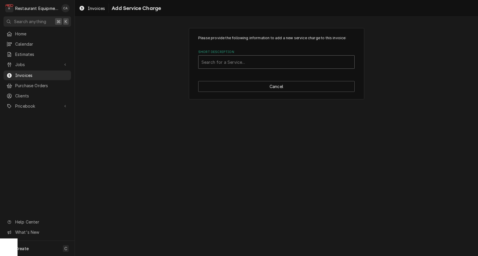
click at [217, 63] on div "Search for a Service..." at bounding box center [276, 62] width 150 height 6
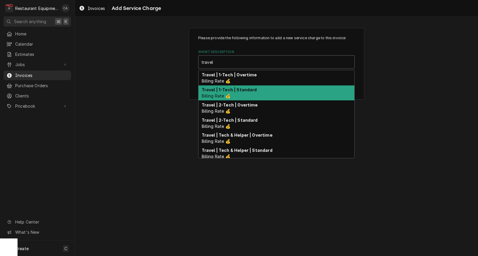
drag, startPoint x: 227, startPoint y: 89, endPoint x: 234, endPoint y: 92, distance: 7.3
click at [229, 89] on strong "Travel | 1-Tech | Standard" at bounding box center [229, 89] width 55 height 5
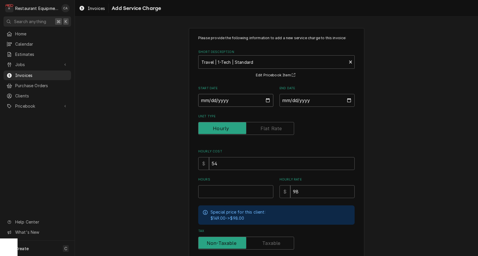
drag, startPoint x: 216, startPoint y: 102, endPoint x: 234, endPoint y: 116, distance: 23.1
click at [216, 102] on input "Start Date" at bounding box center [235, 100] width 75 height 13
drag, startPoint x: 299, startPoint y: 101, endPoint x: 307, endPoint y: 112, distance: 13.6
click at [301, 103] on input "End Date" at bounding box center [316, 100] width 75 height 13
click at [227, 190] on input "Hours" at bounding box center [235, 191] width 75 height 13
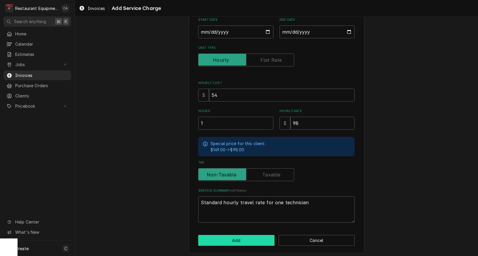
click at [215, 235] on button "Add" at bounding box center [236, 240] width 76 height 11
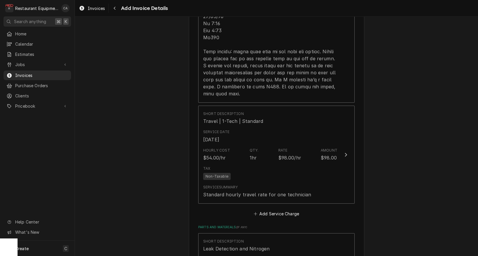
scroll to position [934, 0]
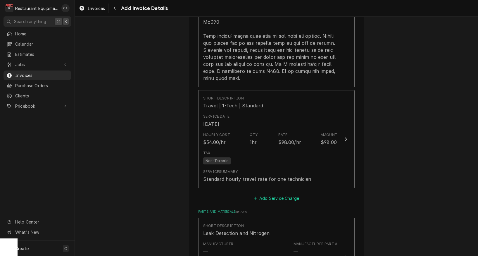
click at [269, 194] on button "Add Service Charge" at bounding box center [275, 198] width 47 height 8
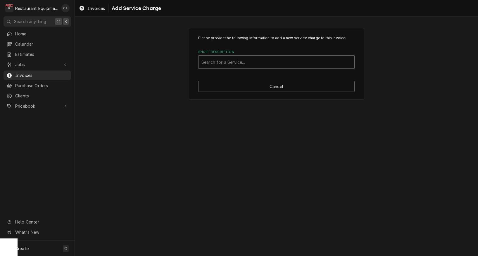
click at [223, 63] on div "Search for a Service..." at bounding box center [276, 62] width 150 height 6
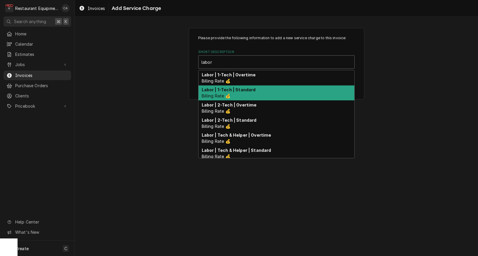
click at [231, 88] on strong "Labor | 1-Tech | Standard" at bounding box center [229, 89] width 54 height 5
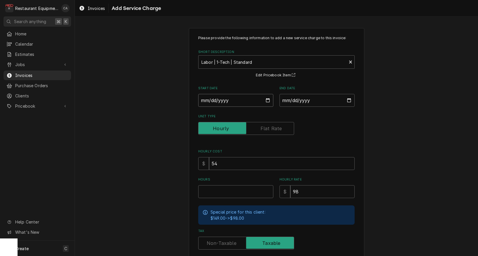
click at [226, 100] on input "Start Date" at bounding box center [235, 100] width 75 height 13
drag, startPoint x: 308, startPoint y: 94, endPoint x: 312, endPoint y: 105, distance: 12.1
click at [309, 95] on input "End Date" at bounding box center [316, 100] width 75 height 13
drag, startPoint x: 359, startPoint y: 119, endPoint x: 249, endPoint y: 135, distance: 111.1
click at [359, 119] on div "Please provide the following information to add a new service charge to this in…" at bounding box center [276, 174] width 175 height 293
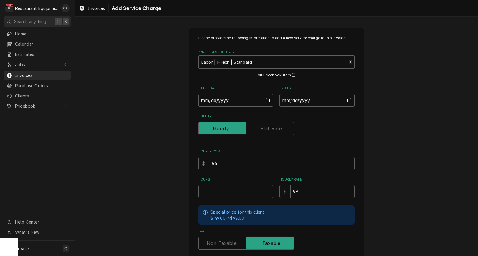
scroll to position [0, 0]
drag, startPoint x: 204, startPoint y: 186, endPoint x: 207, endPoint y: 187, distance: 4.1
click at [204, 186] on input "Hours" at bounding box center [235, 191] width 75 height 13
drag, startPoint x: 212, startPoint y: 235, endPoint x: 210, endPoint y: 234, distance: 3.1
click at [212, 236] on input "Tax" at bounding box center [246, 242] width 91 height 13
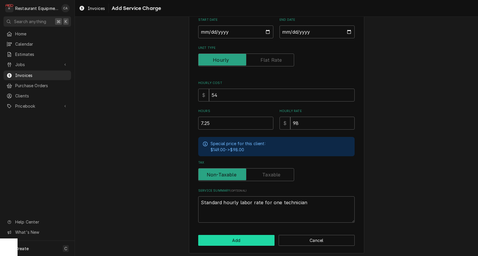
click at [233, 235] on button "Add" at bounding box center [236, 240] width 76 height 11
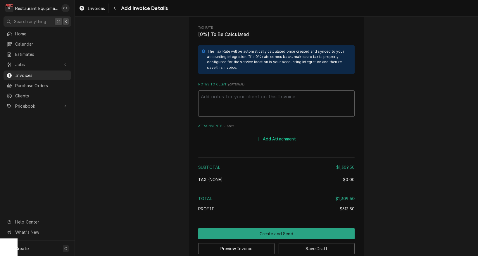
click at [284, 135] on button "Add Attachment" at bounding box center [276, 139] width 41 height 8
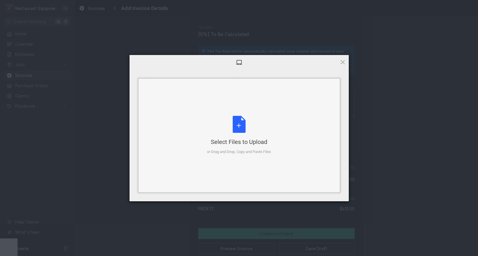
click at [236, 140] on div "Select Files to Upload" at bounding box center [239, 142] width 64 height 8
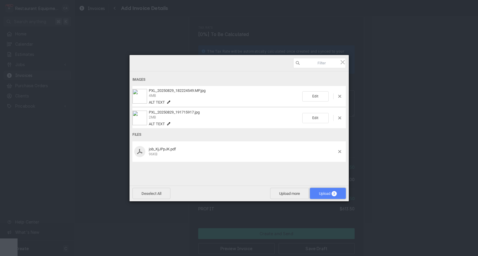
click at [330, 194] on span "Upload 3" at bounding box center [328, 193] width 18 height 4
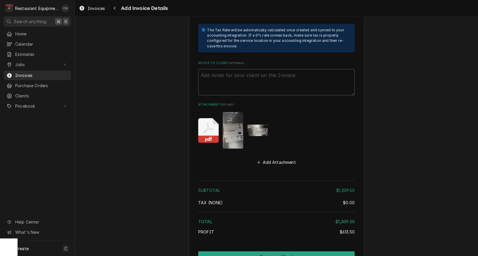
scroll to position [1492, 0]
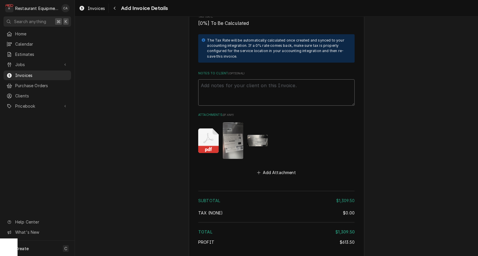
click at [214, 79] on textarea "Notes to Client ( optional )" at bounding box center [276, 92] width 156 height 26
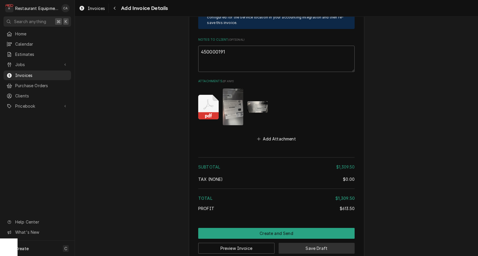
click at [296, 243] on button "Save Draft" at bounding box center [316, 248] width 76 height 11
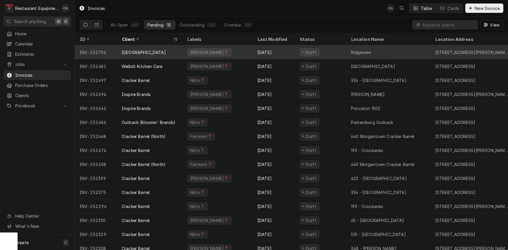
click at [280, 53] on div "[DATE]" at bounding box center [273, 52] width 42 height 14
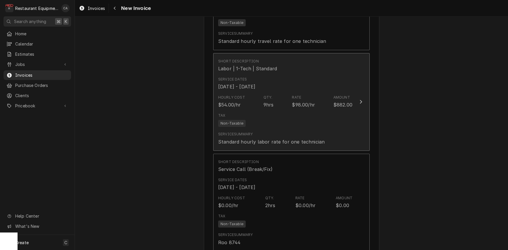
click at [272, 111] on div "Tax Non-Taxable" at bounding box center [285, 120] width 134 height 19
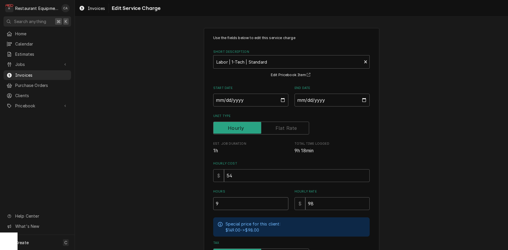
click at [222, 201] on input "9" at bounding box center [250, 204] width 75 height 13
drag, startPoint x: 222, startPoint y: 201, endPoint x: 219, endPoint y: 200, distance: 3.9
click at [222, 201] on input "9" at bounding box center [250, 204] width 75 height 13
type textarea "x"
type input "1"
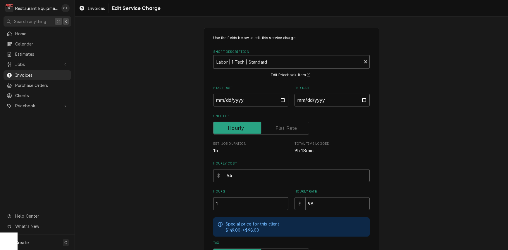
type textarea "x"
type input "1.7"
type textarea "x"
type input "1.75"
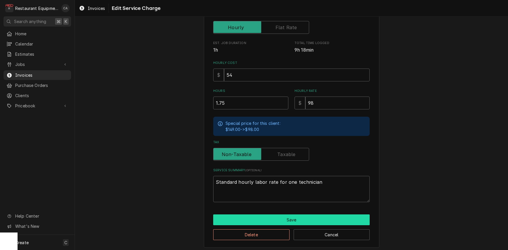
click at [280, 217] on button "Save" at bounding box center [291, 220] width 156 height 11
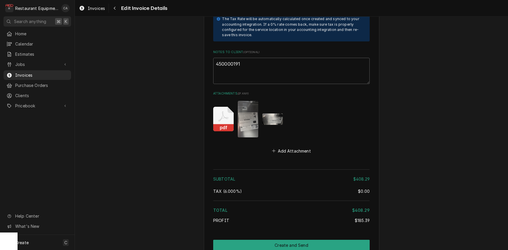
scroll to position [1256, 0]
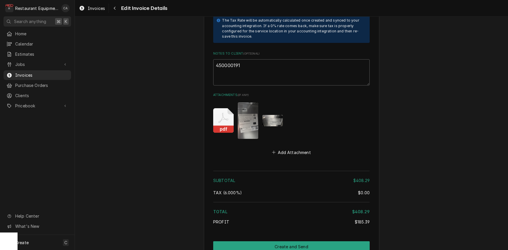
click at [224, 126] on rect "Attachments" at bounding box center [223, 129] width 20 height 7
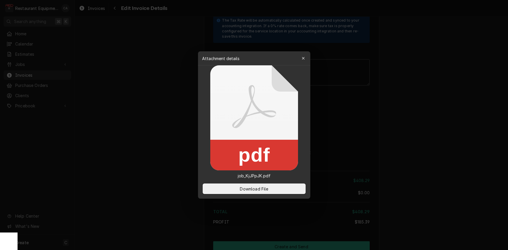
click at [465, 152] on div at bounding box center [254, 125] width 508 height 250
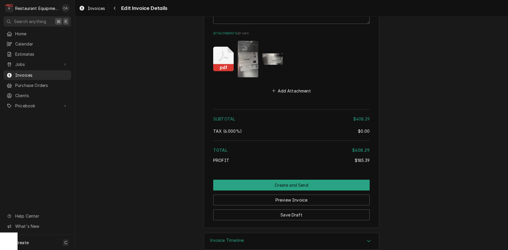
scroll to position [1318, 0]
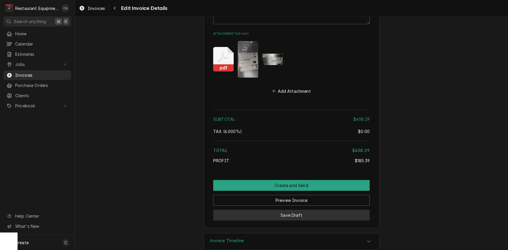
click at [289, 210] on button "Save Draft" at bounding box center [291, 215] width 156 height 11
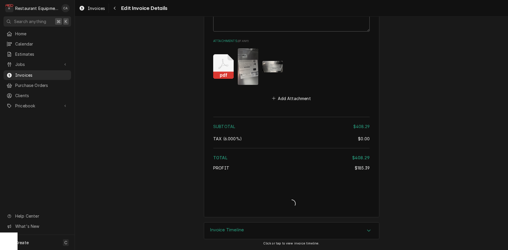
scroll to position [1300, 0]
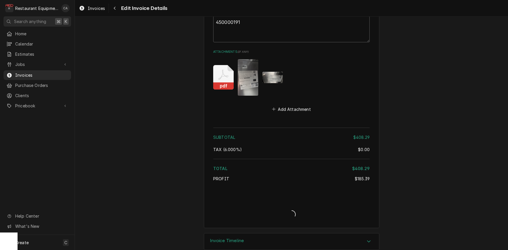
type textarea "x"
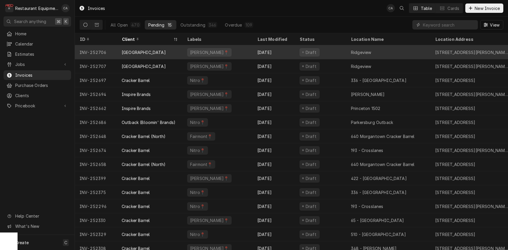
click at [340, 51] on div "Draft" at bounding box center [320, 52] width 51 height 14
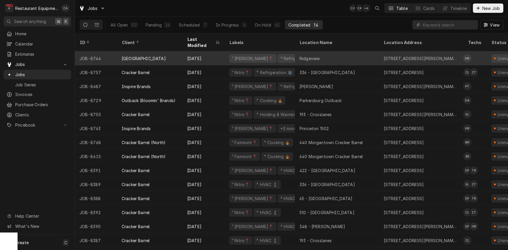
click at [318, 56] on div "Ridgeview" at bounding box center [309, 59] width 20 height 6
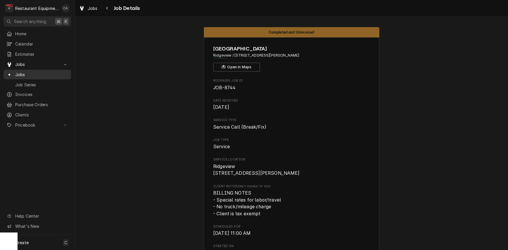
drag, startPoint x: 115, startPoint y: 41, endPoint x: 50, endPoint y: 71, distance: 71.9
click at [25, 72] on span "Jobs" at bounding box center [41, 75] width 53 height 6
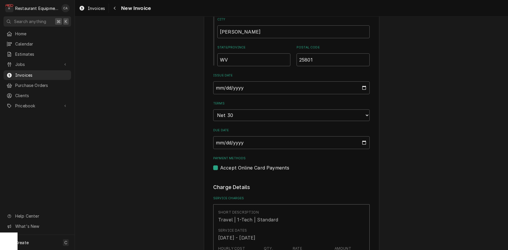
scroll to position [389, 0]
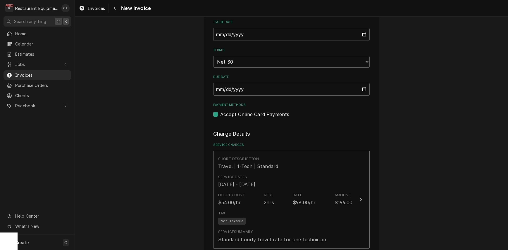
click at [99, 10] on span "Invoices" at bounding box center [96, 8] width 17 height 6
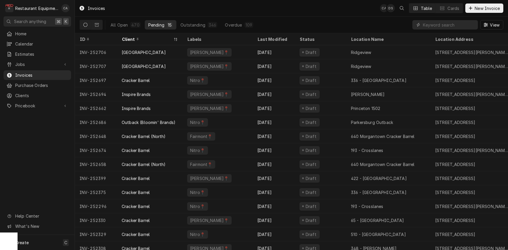
scroll to position [0, 0]
drag, startPoint x: 284, startPoint y: 9, endPoint x: 363, endPoint y: 11, distance: 79.2
click at [284, 10] on div "Invoices CA DS Table Cards New Invoice" at bounding box center [291, 8] width 433 height 16
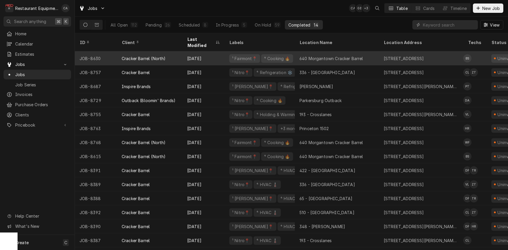
click at [314, 56] on div "640 Morgantown Cracker Barrel" at bounding box center [331, 59] width 64 height 6
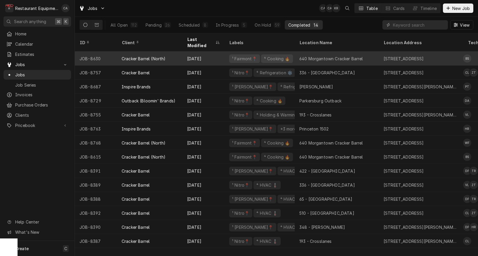
drag, startPoint x: 307, startPoint y: 53, endPoint x: 304, endPoint y: 53, distance: 3.9
click at [307, 56] on div "640 Morgantown Cracker Barrel" at bounding box center [331, 59] width 64 height 6
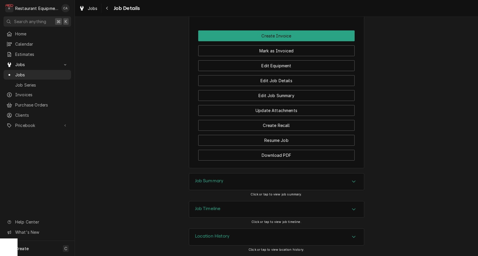
scroll to position [601, 0]
drag, startPoint x: 200, startPoint y: 182, endPoint x: 176, endPoint y: 178, distance: 24.8
click at [199, 182] on h3 "Job Summary" at bounding box center [209, 181] width 29 height 6
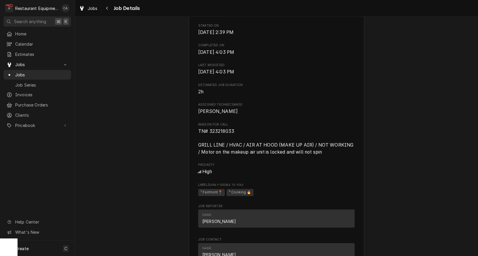
scroll to position [216, 0]
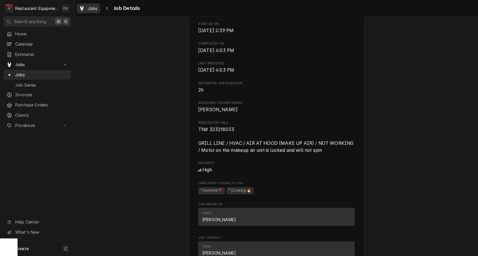
drag, startPoint x: 121, startPoint y: 25, endPoint x: 94, endPoint y: 10, distance: 30.8
click at [120, 25] on div "Completed and Uninvoiced Cracker Barrel (North) 640 Morgantown Cracker Barrel /…" at bounding box center [276, 182] width 403 height 750
click at [93, 9] on span "Jobs" at bounding box center [93, 8] width 10 height 6
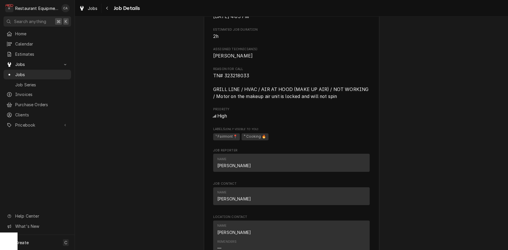
scroll to position [278, 0]
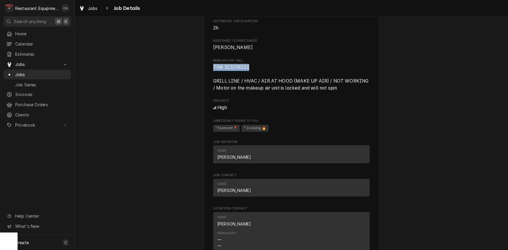
drag, startPoint x: 252, startPoint y: 74, endPoint x: 214, endPoint y: 73, distance: 38.3
click at [212, 73] on div "Cracker Barrel (North) 640 Morgantown Cracker Barrel / [STREET_ADDRESS] Open in…" at bounding box center [291, 125] width 175 height 730
copy span "TN# 323218033"
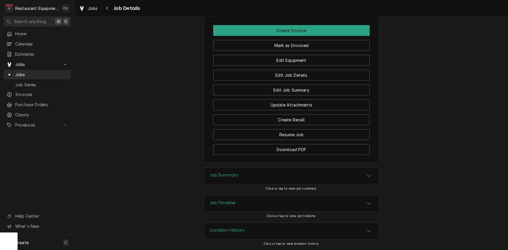
scroll to position [0, 0]
click at [221, 177] on h3 "Job Summary" at bounding box center [224, 176] width 29 height 6
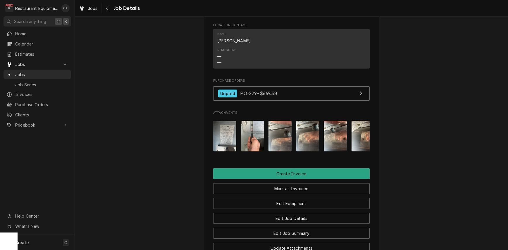
click at [226, 139] on img "Attachments" at bounding box center [224, 136] width 23 height 31
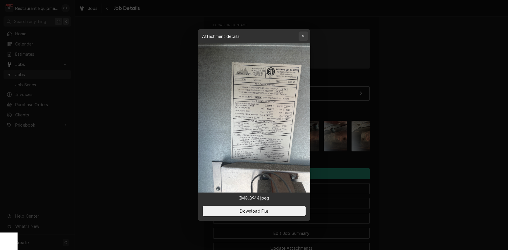
click at [302, 37] on icon "button" at bounding box center [302, 36] width 3 height 4
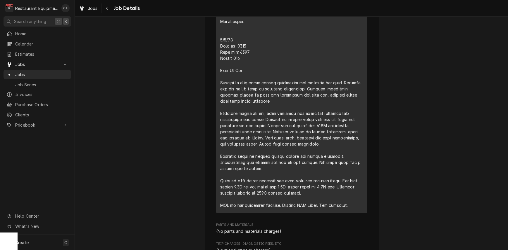
scroll to position [1077, 0]
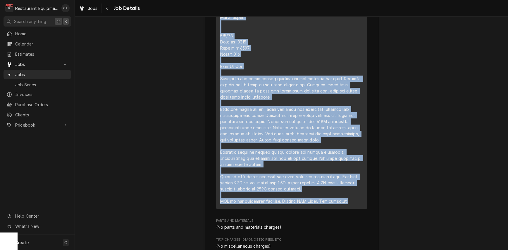
drag, startPoint x: 220, startPoint y: 127, endPoint x: 323, endPoint y: 166, distance: 110.1
click at [362, 196] on div "Line Item" at bounding box center [291, 33] width 143 height 344
copy div "3/89/71 Lore ip: 9881 Dolo sit: 5012 Ametc: 485 Adip: ELI Seddo: E6-TEM Incidi:…"
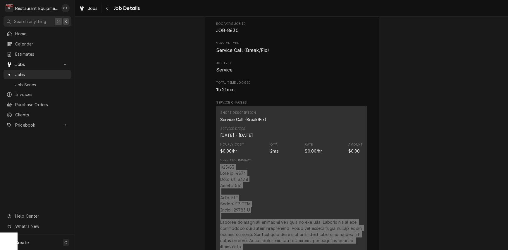
scroll to position [773, 0]
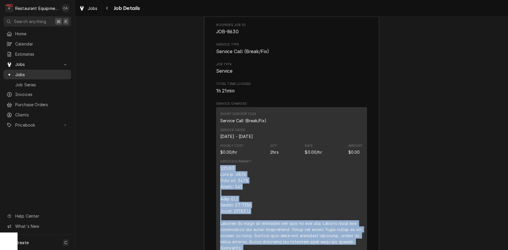
click at [21, 75] on span "Jobs" at bounding box center [41, 75] width 53 height 6
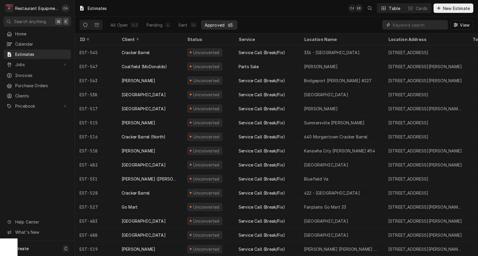
click at [413, 26] on input "Dynamic Content Wrapper" at bounding box center [419, 24] width 52 height 9
type input "510"
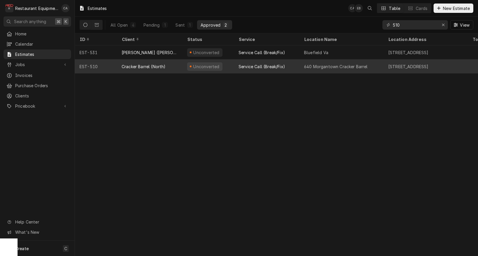
click at [316, 67] on div "640 Morgantown Cracker Barrel" at bounding box center [336, 66] width 64 height 6
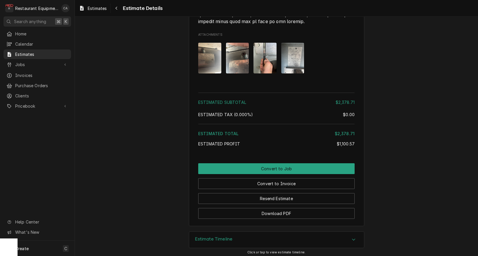
scroll to position [1666, 0]
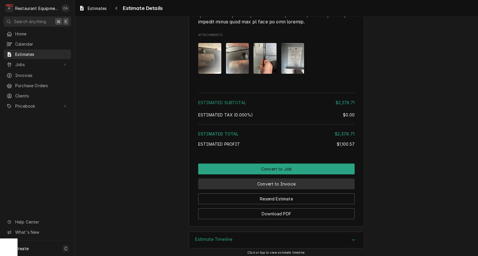
click at [285, 178] on button "Convert to Invoice" at bounding box center [276, 183] width 156 height 11
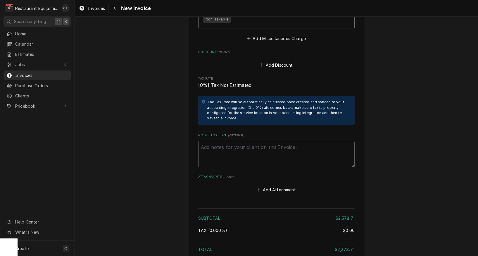
scroll to position [1560, 0]
click at [209, 140] on textarea "Notes to Client ( optional )" at bounding box center [276, 153] width 156 height 26
paste textarea "TN# 323218033"
type textarea "x"
type textarea "TN# 323218033"
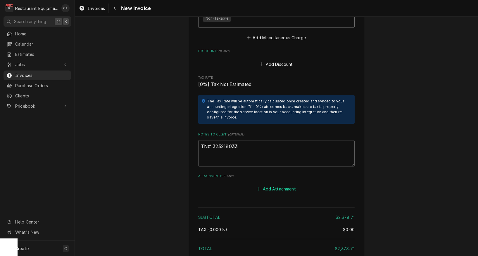
click at [272, 185] on button "Add Attachment" at bounding box center [276, 189] width 41 height 8
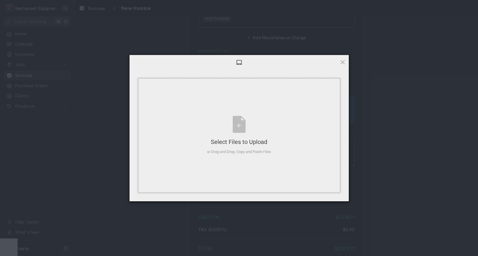
click at [241, 150] on div "or Drag and Drop, Copy and Paste Files" at bounding box center [239, 152] width 64 height 6
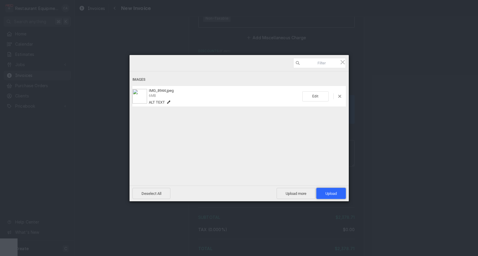
click at [338, 195] on span "Upload 1" at bounding box center [331, 193] width 30 height 11
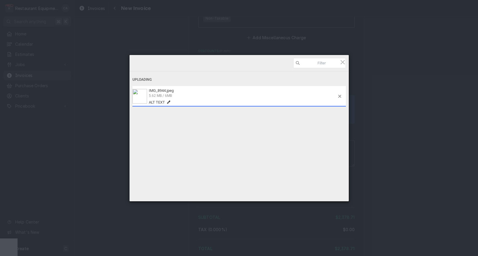
type textarea "x"
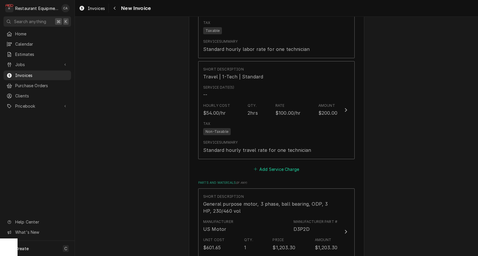
scroll to position [574, 0]
click at [263, 164] on button "Add Service Charge" at bounding box center [275, 168] width 47 height 8
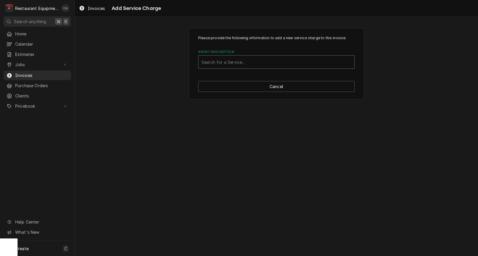
click at [236, 60] on div "Search for a Service..." at bounding box center [276, 62] width 150 height 6
type input "fix"
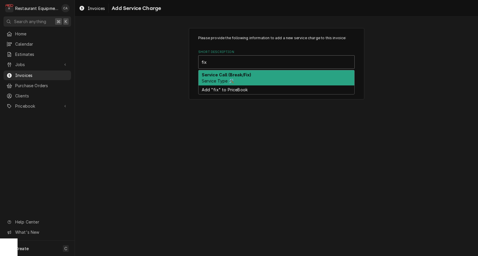
drag, startPoint x: 216, startPoint y: 77, endPoint x: 240, endPoint y: 103, distance: 35.3
click at [217, 77] on div "Service Call (Break/Fix) Service Type 🛠️" at bounding box center [276, 77] width 156 height 15
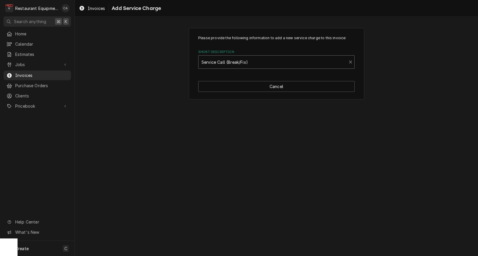
type textarea "x"
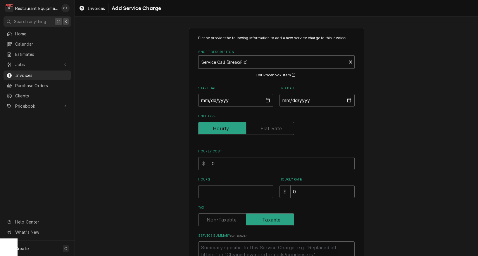
click at [97, 106] on div "Please provide the following information to add a new service charge to this in…" at bounding box center [276, 163] width 403 height 280
drag, startPoint x: 237, startPoint y: 97, endPoint x: 232, endPoint y: 106, distance: 10.5
click at [237, 97] on input "Start Date" at bounding box center [235, 100] width 75 height 13
type input "2025-08-20"
type textarea "x"
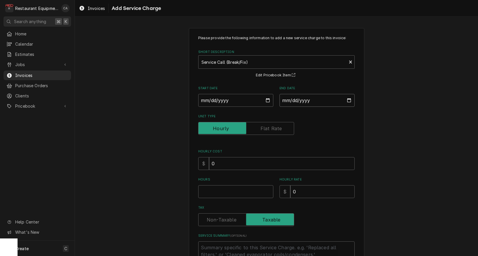
drag, startPoint x: 289, startPoint y: 103, endPoint x: 295, endPoint y: 107, distance: 6.7
click at [291, 104] on input "End Date" at bounding box center [316, 100] width 75 height 13
type input "2025-09-05"
drag, startPoint x: 379, startPoint y: 122, endPoint x: 335, endPoint y: 165, distance: 61.0
click at [379, 124] on div "Please provide the following information to add a new service charge to this in…" at bounding box center [276, 163] width 403 height 280
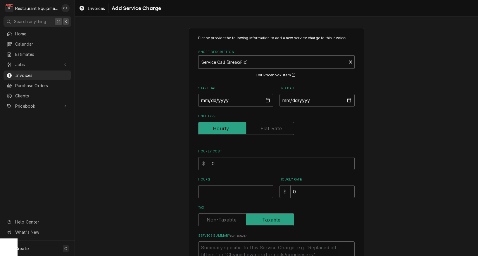
click at [235, 190] on input "Hours" at bounding box center [235, 191] width 75 height 13
type textarea "x"
type input "1"
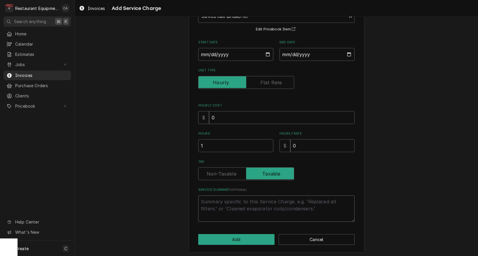
scroll to position [46, 0]
click at [221, 199] on textarea "Service Summary ( optional )" at bounding box center [276, 208] width 156 height 26
paste textarea "8/20/25 Time in: 1430 Time out: 1545 Truck: 302 Unit: MUA Model: V3-HOX Serial:…"
type textarea "x"
type textarea "8/20/25 Time in: 1430 Time out: 1545 Truck: 302 Unit: MUA Model: V3-HOX Serial:…"
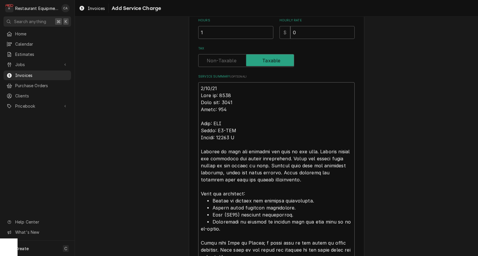
scroll to position [159, 0]
type textarea "x"
type textarea "R8/20/25 Time in: 1430 Time out: 1545 Truck: 302 Unit: MUA Model: V3-HOX Serial…"
type textarea "x"
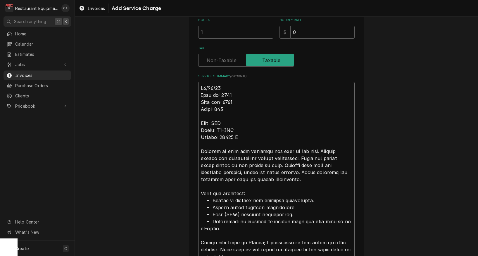
type textarea "Ro8/20/25 Time in: 1430 Time out: 1545 Truck: 302 Unit: MUA Model: V3-HOX Seria…"
type textarea "x"
type textarea "Roo8/20/25 Time in: 1430 Time out: 1545 Truck: 302 Unit: MUA Model: V3-HOX Seri…"
type textarea "x"
type textarea "Roo 8/20/25 Time in: 1430 Time out: 1545 Truck: 302 Unit: MUA Model: V3-HOX Ser…"
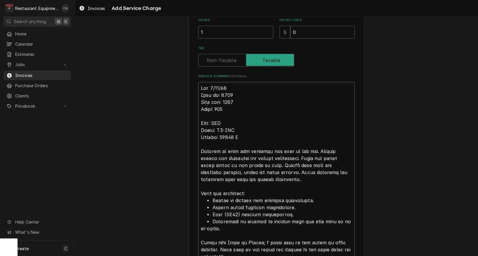
type textarea "x"
type textarea "Roo 88/20/25 Time in: 1430 Time out: 1545 Truck: 302 Unit: MUA Model: V3-HOX Se…"
type textarea "x"
type textarea "Roo 868/20/25 Time in: 1430 Time out: 1545 Truck: 302 Unit: MUA Model: V3-HOX S…"
type textarea "x"
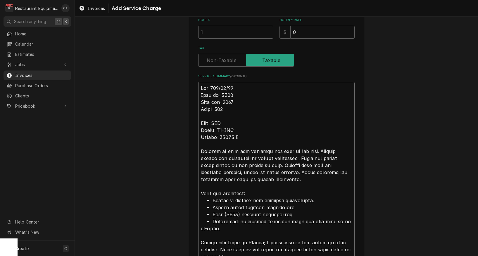
type textarea "Roo 8638/20/25 Time in: 1430 Time out: 1545 Truck: 302 Unit: MUA Model: V3-HOX …"
type textarea "x"
type textarea "Roo 86308/20/25 Time in: 1430 Time out: 1545 Truck: 302 Unit: MUA Model: V3-HOX…"
type textarea "x"
type textarea "Roo 8630 8/20/25 Time in: 1430 Time out: 1545 Truck: 302 Unit: MUA Model: V3-HO…"
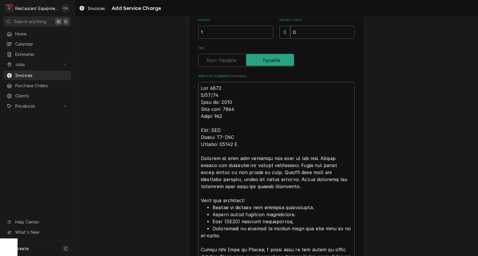
type textarea "x"
type textarea "Roo 8630 8/20/25 Time in: 1430 Time out: 1545 Truck: 302 Unit: MUA Model: V3-HO…"
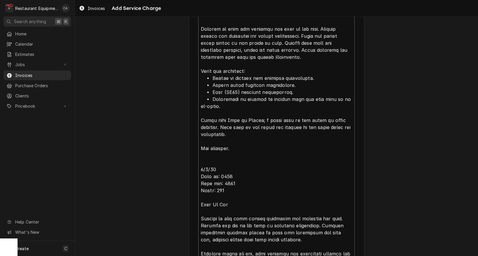
scroll to position [298, 0]
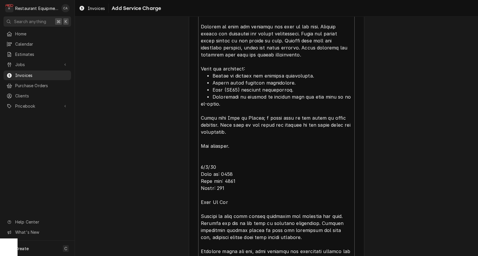
click at [221, 151] on textarea "Service Summary ( optional )" at bounding box center [276, 159] width 156 height 433
type textarea "x"
type textarea "Roo 8630 8/20/25 Time in: 1430 Time out: 1545 Truck: 302 Unit: MUA Model: V3-HO…"
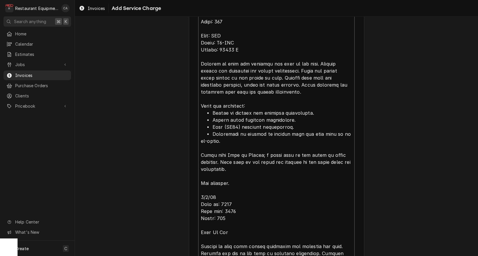
scroll to position [235, 0]
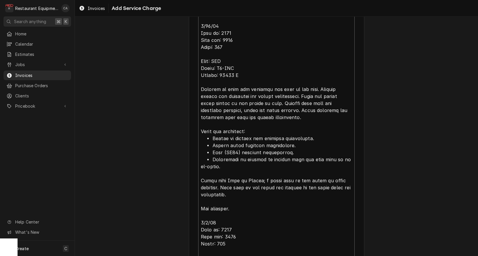
drag, startPoint x: 260, startPoint y: 178, endPoint x: 240, endPoint y: 177, distance: 19.3
click at [240, 177] on textarea "Service Summary ( optional )" at bounding box center [276, 219] width 156 height 426
type textarea "x"
type textarea "Roo 8630 8/20/25 Time in: 1430 Time out: 1545 Truck: 302 Unit: MUA Model: V3-HO…"
type textarea "x"
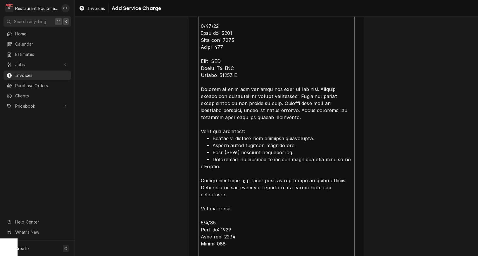
type textarea "Roo 8630 8/20/25 Time in: 1430 Time out: 1545 Truck: 302 Unit: MUA Model: V3-HO…"
type textarea "x"
type textarea "Roo 8630 8/20/25 Time in: 1430 Time out: 1545 Truck: 302 Unit: MUA Model: V3-HO…"
type textarea "x"
type textarea "Roo 8630 8/20/25 Time in: 1430 Time out: 1545 Truck: 302 Unit: MUA Model: V3-HO…"
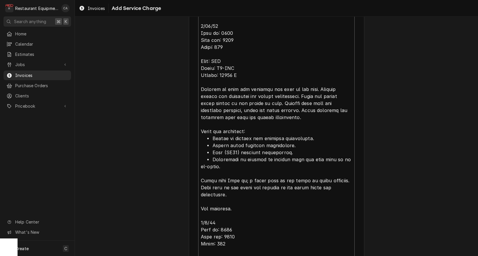
type textarea "x"
type textarea "Roo 8630 8/20/25 Time in: 1430 Time out: 1545 Truck: 302 Unit: MUA Model: V3-HO…"
type textarea "x"
type textarea "Roo 8630 8/20/25 Time in: 1430 Time out: 1545 Truck: 302 Unit: MUA Model: V3-HO…"
type textarea "x"
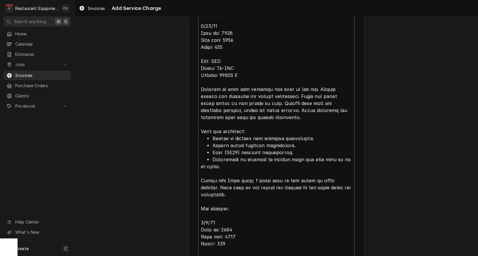
type textarea "Roo 8630 8/20/25 Time in: 1430 Time out: 1545 Truck: 302 Unit: MUA Model: V3-HO…"
type textarea "x"
type textarea "Roo 8630 8/20/25 Time in: 1430 Time out: 1545 Truck: 302 Unit: MUA Model: V3-HO…"
type textarea "x"
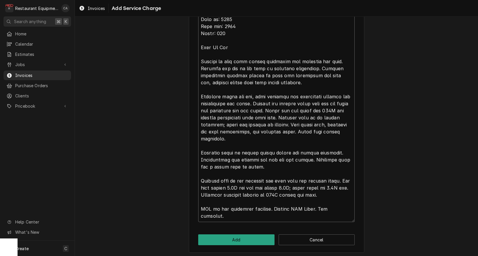
scroll to position [0, 0]
type textarea "Roo 8630 8/20/25 Time in: 1430 Time out: 1545 Truck: 302 Unit: MUA Model: V3-HO…"
click at [245, 234] on button "Add" at bounding box center [236, 239] width 76 height 11
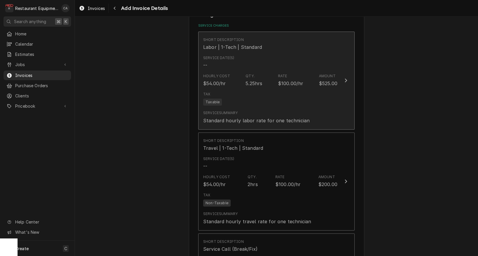
click at [260, 62] on div "Service Date(s) --" at bounding box center [270, 62] width 134 height 18
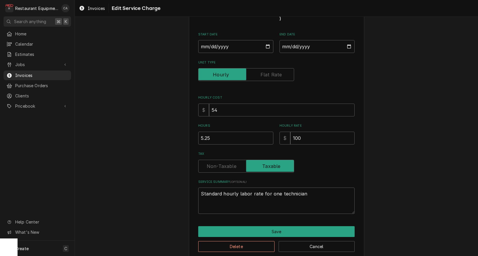
type textarea "x"
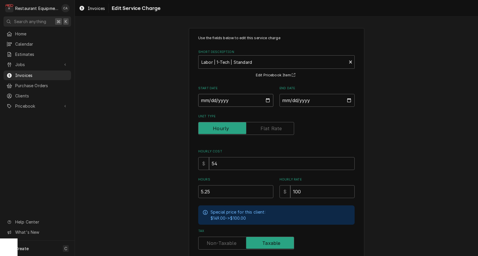
drag, startPoint x: 210, startPoint y: 99, endPoint x: 213, endPoint y: 101, distance: 4.5
click at [210, 99] on input "Start Date" at bounding box center [235, 100] width 75 height 13
type input "2025-08-20"
type textarea "x"
drag, startPoint x: 290, startPoint y: 101, endPoint x: 292, endPoint y: 105, distance: 4.9
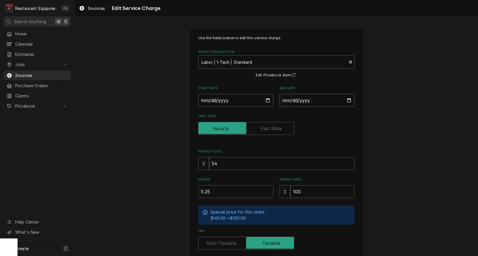
click at [290, 101] on input "End Date" at bounding box center [316, 100] width 75 height 13
type input "2025-09-05"
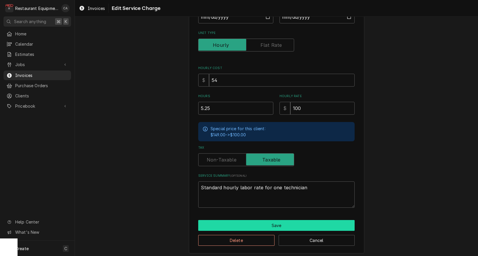
click at [248, 222] on button "Save" at bounding box center [276, 225] width 156 height 11
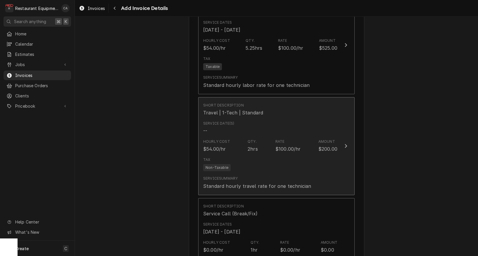
click at [229, 136] on div "Hourly Cost $54.00/hr Qty. 2hrs Rate $100.00/hr Amount $200.00" at bounding box center [270, 145] width 134 height 18
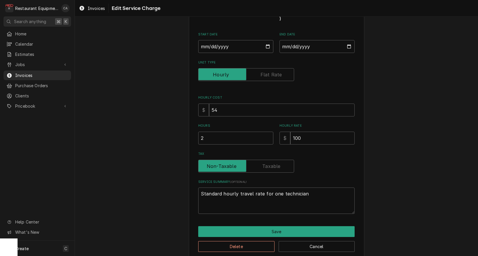
type textarea "x"
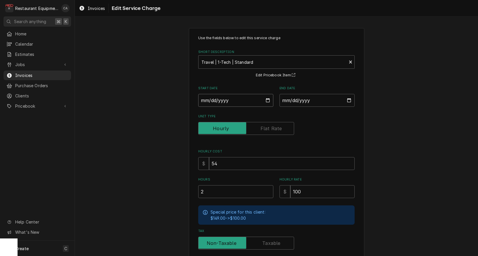
click at [214, 102] on input "Start Date" at bounding box center [235, 100] width 75 height 13
type input "2025-08-20"
type textarea "x"
click at [300, 102] on input "End Date" at bounding box center [316, 100] width 75 height 13
type input "2025-09-05"
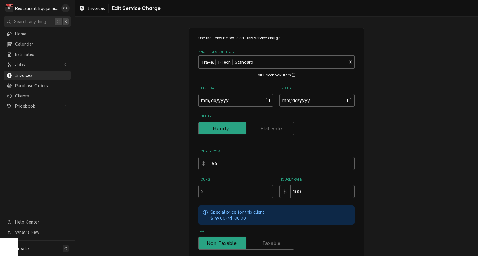
click at [397, 127] on div "Use the fields below to edit this service charge Short Description Travel | 1-T…" at bounding box center [276, 182] width 403 height 318
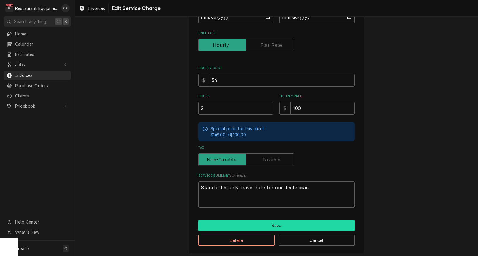
click at [242, 220] on button "Save" at bounding box center [276, 225] width 156 height 11
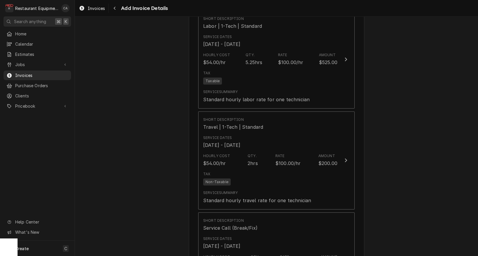
scroll to position [499, 0]
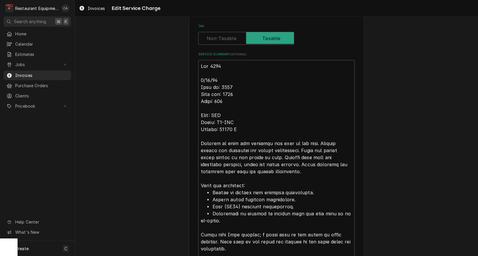
scroll to position [186, 0]
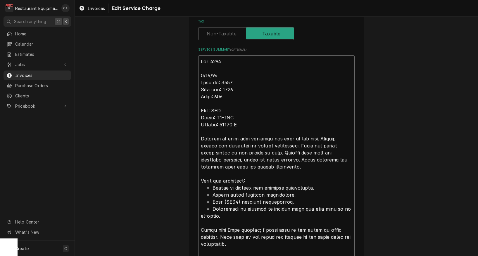
type textarea "x"
type textarea "Roo 8630 8/20/25 Time in: 130 Time out: 1545 Truck: 302 Unit: MUA Model: V3-HOX…"
type textarea "x"
type textarea "Roo 8630 8/20/25 Time in: 30 Time out: 1545 Truck: 302 Unit: MUA Model: V3-HOX …"
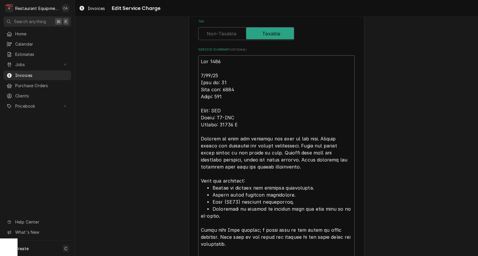
type textarea "x"
type textarea "Roo 8630 8/20/25 Time in: 230 Time out: 1545 Truck: 302 Unit: MUA Model: V3-HOX…"
type textarea "x"
type textarea "Roo 8630 8/20/25 Time in: 2:30 Time out: 1545 Truck: 302 Unit: MUA Model: V3-HO…"
type textarea "x"
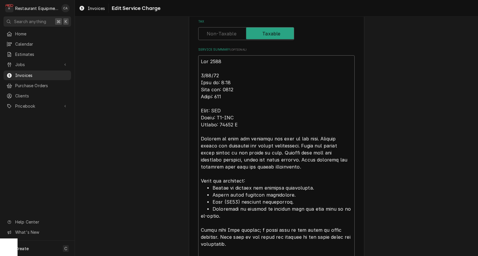
type textarea "Roo 8630 8/20/25 Time in: 2:30 Time out: 545 Truck: 302 Unit: MUA Model: V3-HOX…"
type textarea "x"
type textarea "Roo 8630 8/20/25 Time in: 2:30 Time out: 45 Truck: 302 Unit: MUA Model: V3-HOX …"
type textarea "x"
type textarea "Roo 8630 8/20/25 Time in: 2:30 Time out: 345 Truck: 302 Unit: MUA Model: V3-HOX…"
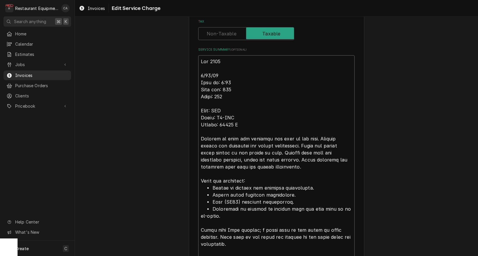
type textarea "x"
type textarea "Roo 8630 8/20/25 Time in: 2:30 Time out: 3:45 Truck: 302 Unit: MUA Model: V3-HO…"
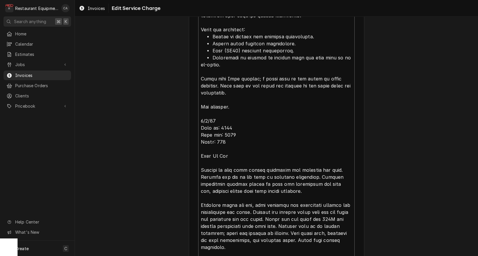
scroll to position [340, 0]
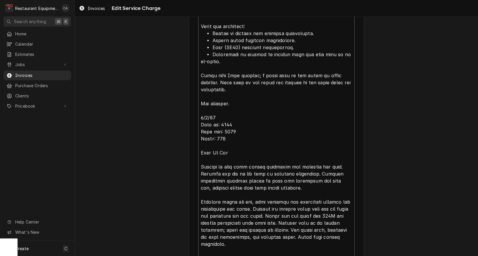
click at [225, 122] on textarea "Service Summary ( optional )" at bounding box center [276, 114] width 156 height 426
type textarea "x"
type textarea "Roo 8630 8/20/25 Time in: 2:30 Time out: 3:45 Truck: 302 Unit: MUA Model: V3-HO…"
type textarea "x"
type textarea "Roo 8630 8/20/25 Time in: 2:30 Time out: 3:45 Truck: 302 Unit: MUA Model: V3-HO…"
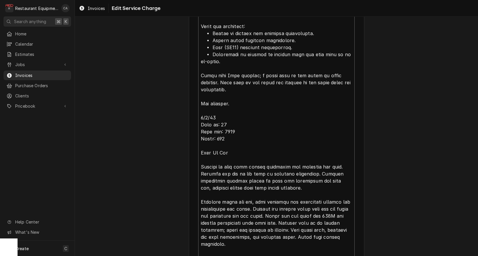
type textarea "x"
type textarea "Roo 8630 8/20/25 Time in: 2:30 Time out: 3:45 Truck: 302 Unit: MUA Model: V3-HO…"
type textarea "x"
type textarea "Roo 8630 8/20/25 Time in: 2:30 Time out: 3:45 Truck: 302 Unit: MUA Model: V3-HO…"
type textarea "x"
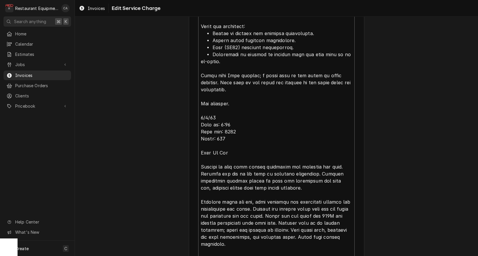
type textarea "Roo 8630 8/20/25 Time in: 2:30 Time out: 3:45 Truck: 302 Unit: MUA Model: V3-HO…"
type textarea "x"
type textarea "Roo 8630 8/20/25 Time in: 2:30 Time out: 3:45 Truck: 302 Unit: MUA Model: V3-HO…"
type textarea "x"
type textarea "Roo 8630 8/20/25 Time in: 2:30 Time out: 3:45 Truck: 302 Unit: MUA Model: V3-HO…"
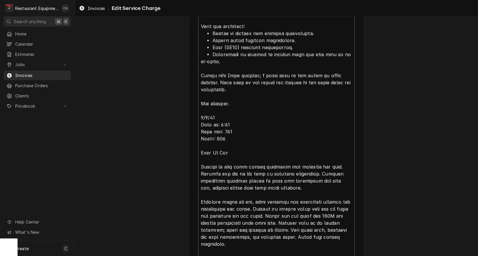
type textarea "x"
type textarea "Roo 8630 8/20/25 Time in: 2:30 Time out: 3:45 Truck: 302 Unit: MUA Model: V3-HO…"
drag, startPoint x: 161, startPoint y: 129, endPoint x: 7, endPoint y: 162, distance: 157.2
click at [160, 129] on div "Use the fields below to edit this service charge Short Description Service Call…" at bounding box center [276, 30] width 403 height 695
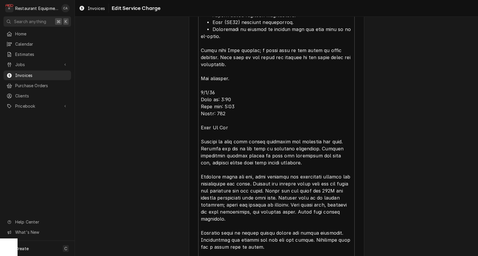
scroll to position [348, 0]
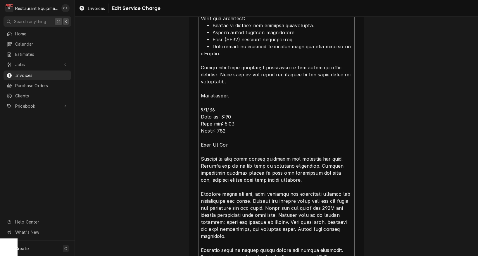
click at [222, 112] on textarea "Service Summary ( optional )" at bounding box center [276, 106] width 156 height 426
type textarea "x"
type textarea "Roo 8630 8/20/25 Time in: 2:30 Time out: 3:45 Truck: 302 Unit: MUA Model: V3-HO…"
type textarea "x"
type textarea "Roo 8630 8/20/25 Time in: 2:30 Time out: 3:45 Truck: 302 Unit: MUA Model: V3-HO…"
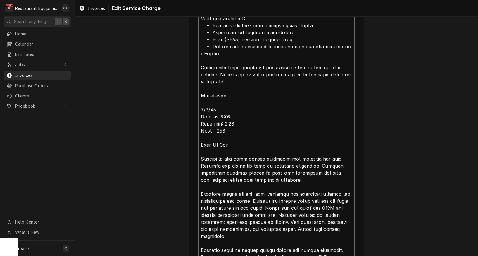
type textarea "x"
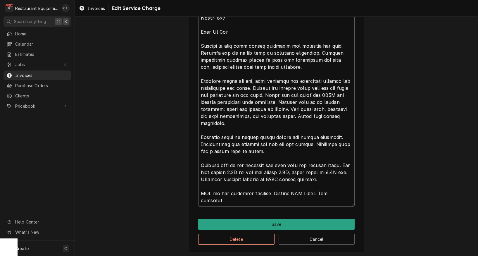
scroll to position [460, 0]
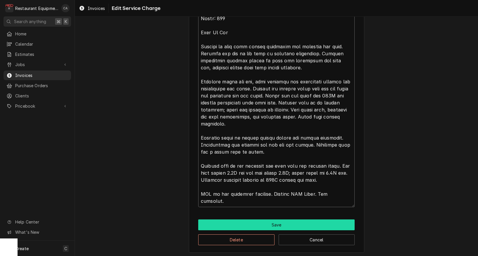
type textarea "Roo 8630 8/20/25 Time in: 2:30 Time out: 3:45 Truck: 302 Unit: MUA Model: V3-HO…"
click at [273, 221] on button "Save" at bounding box center [276, 224] width 156 height 11
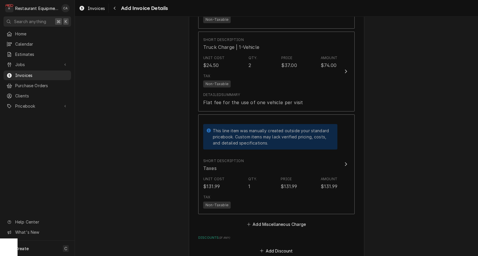
scroll to position [1917, 0]
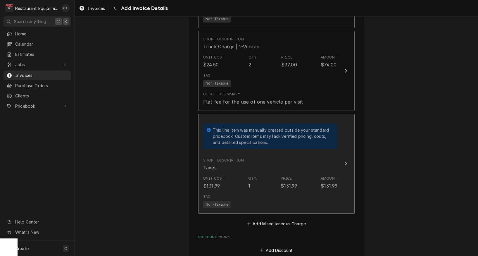
click at [252, 176] on div "Qty." at bounding box center [252, 178] width 9 height 5
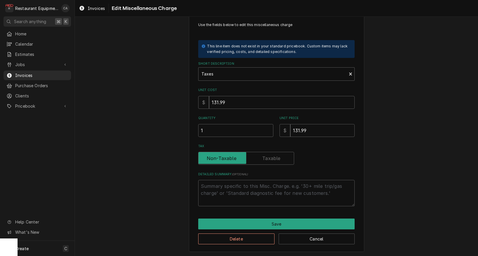
scroll to position [13, 0]
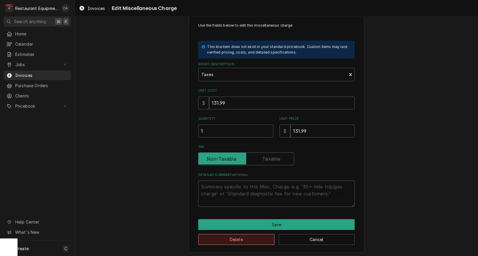
click at [242, 237] on button "Delete" at bounding box center [236, 239] width 76 height 11
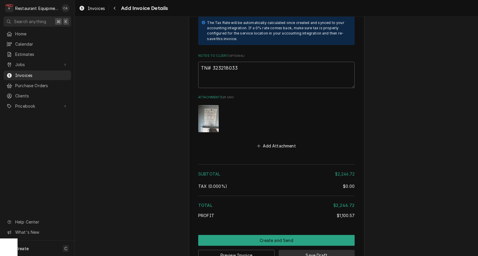
click at [315, 250] on button "Save Draft" at bounding box center [316, 255] width 76 height 11
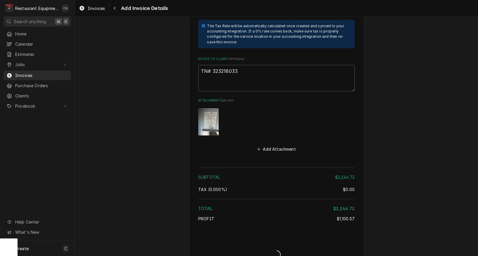
type textarea "x"
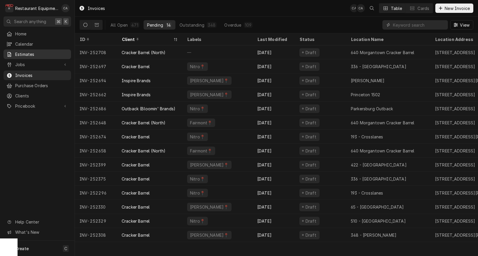
click at [26, 52] on span "Estimates" at bounding box center [41, 54] width 53 height 6
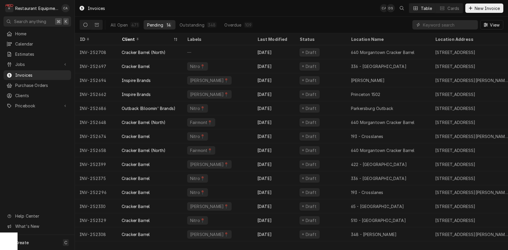
click at [349, 9] on div "Invoices CA DS Table Cards New Invoice" at bounding box center [291, 8] width 433 height 16
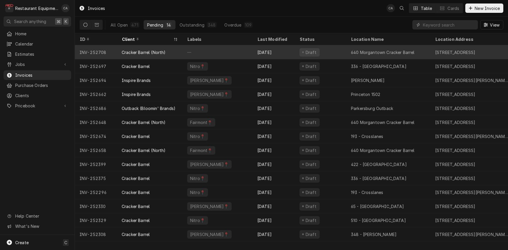
click at [217, 52] on div "—" at bounding box center [217, 52] width 70 height 14
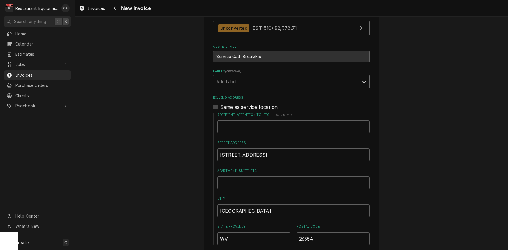
scroll to position [150, 0]
click at [231, 82] on div "Add Labels..." at bounding box center [285, 81] width 139 height 6
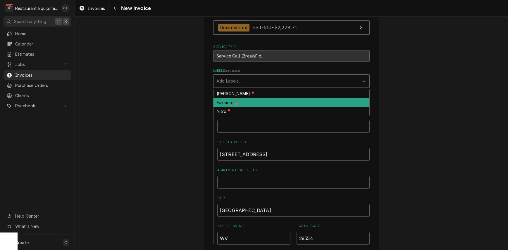
click at [228, 103] on div "Fairmont📍" at bounding box center [291, 102] width 156 height 9
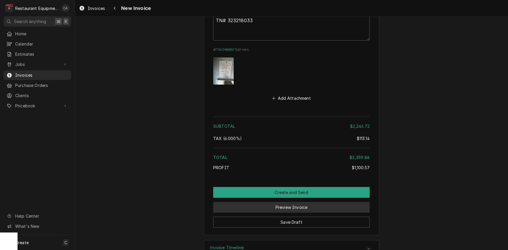
scroll to position [0, 0]
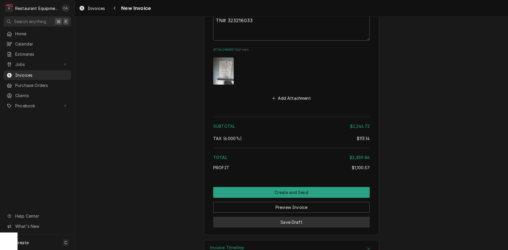
click at [287, 217] on button "Save Draft" at bounding box center [291, 222] width 156 height 11
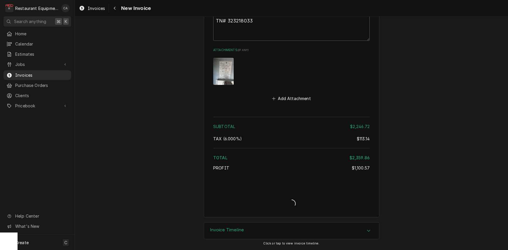
type textarea "x"
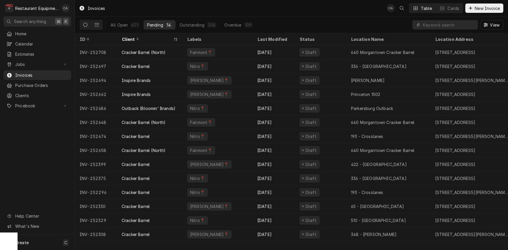
click at [261, 16] on div "Invoices CA Table Cards New Invoice" at bounding box center [291, 8] width 433 height 16
